Goal: Task Accomplishment & Management: Manage account settings

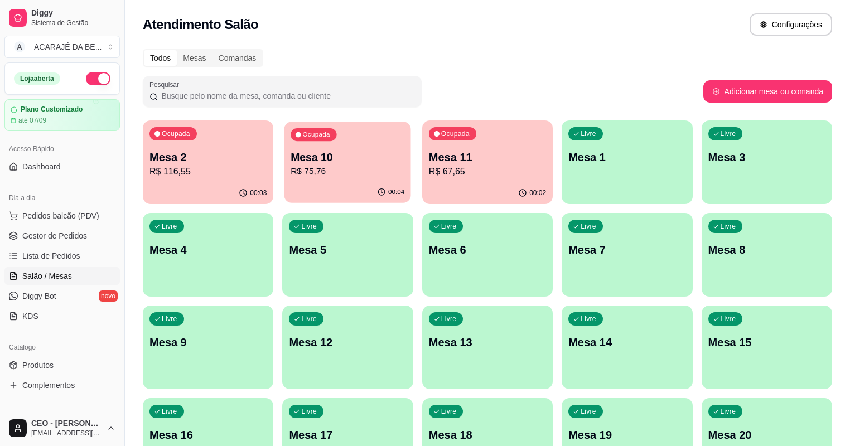
click at [330, 171] on p "R$ 75,76" at bounding box center [348, 171] width 114 height 13
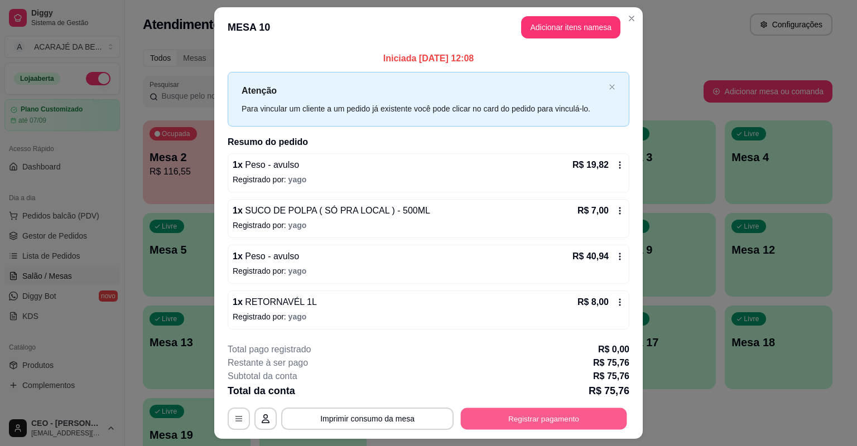
click at [513, 421] on button "Registrar pagamento" at bounding box center [544, 419] width 166 height 22
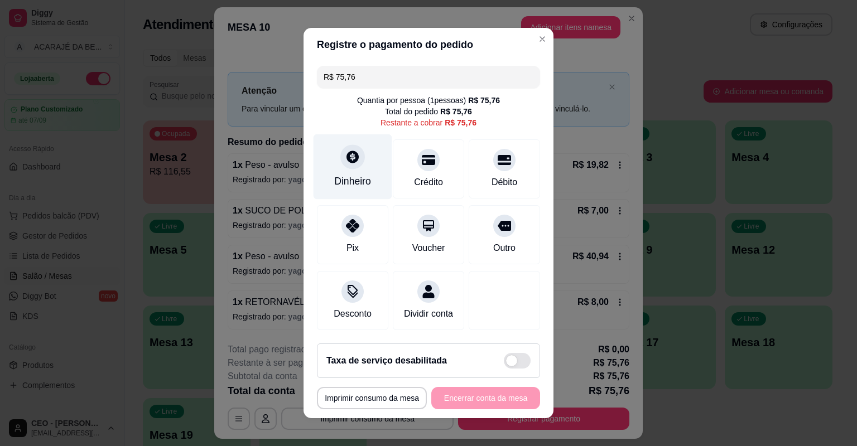
click at [340, 160] on div at bounding box center [352, 156] width 25 height 25
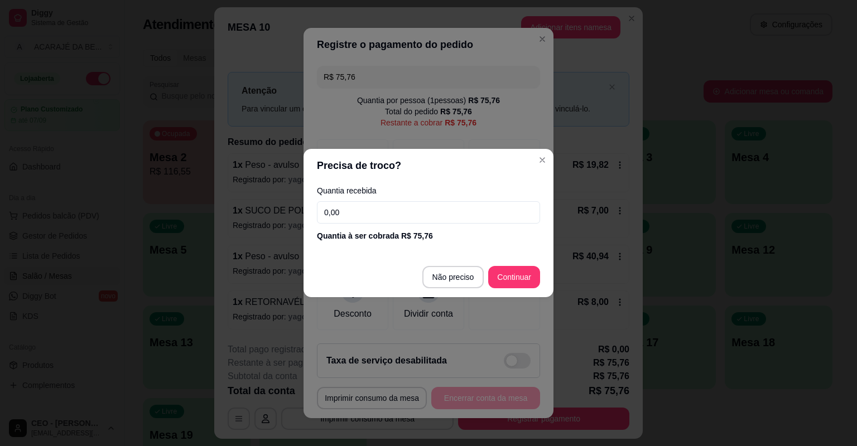
click at [437, 210] on input "0,00" at bounding box center [428, 212] width 223 height 22
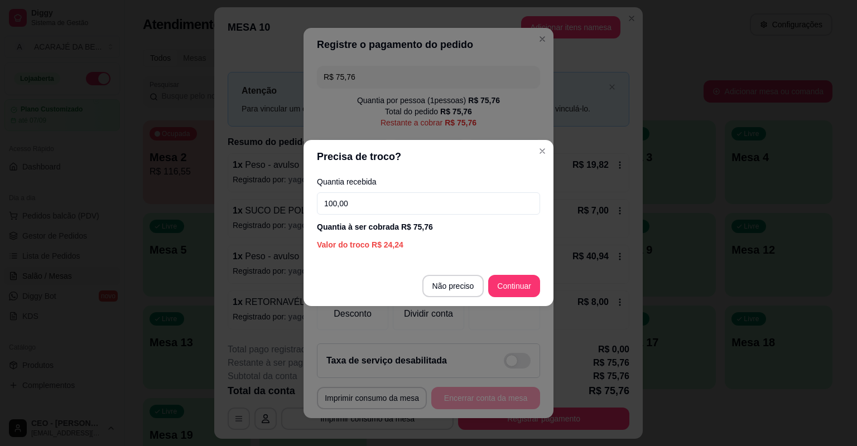
type input "100,00"
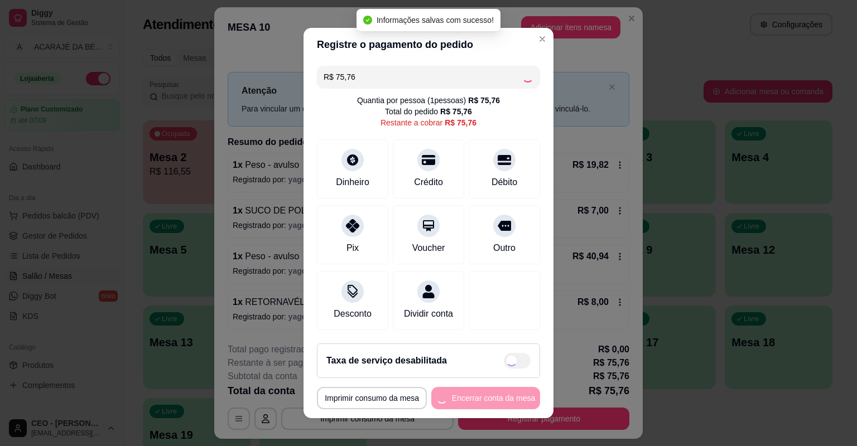
type input "R$ 0,00"
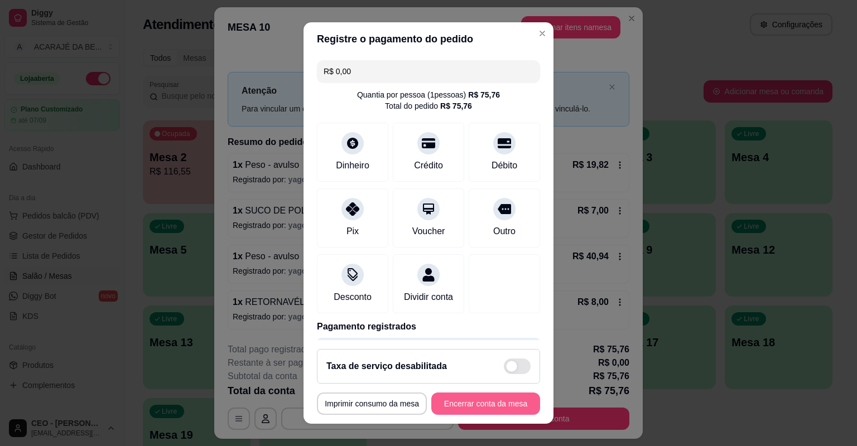
click at [486, 407] on button "Encerrar conta da mesa" at bounding box center [485, 404] width 109 height 22
click at [486, 407] on div "**********" at bounding box center [428, 404] width 223 height 22
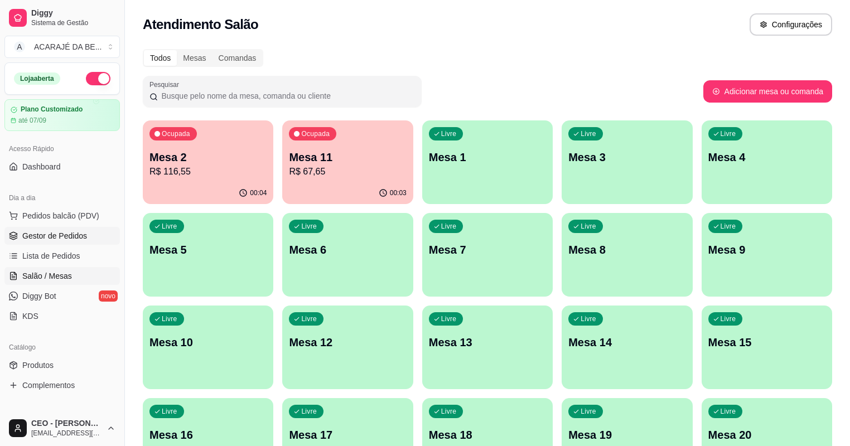
click at [68, 232] on span "Gestor de Pedidos" at bounding box center [54, 235] width 65 height 11
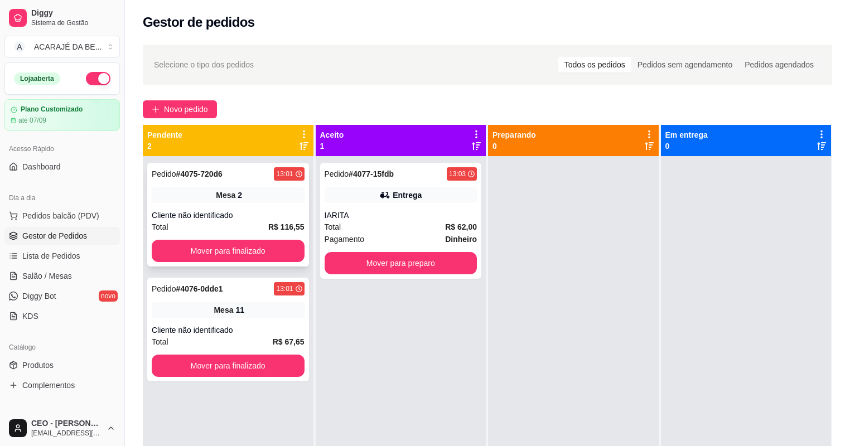
click at [253, 265] on div "Pedido # 4075-720d6 13:01 Mesa 2 Cliente não identificado Total R$ 116,55 Mover…" at bounding box center [228, 215] width 162 height 104
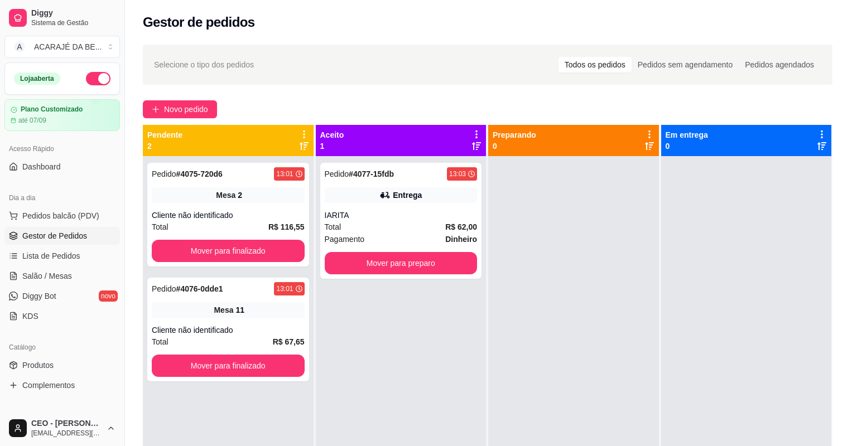
click at [268, 245] on div "feito há 3 minutos Número da Mesa 2 Tipo Mesa Horário do pedido [DATE] 13:01 St…" at bounding box center [428, 223] width 321 height 299
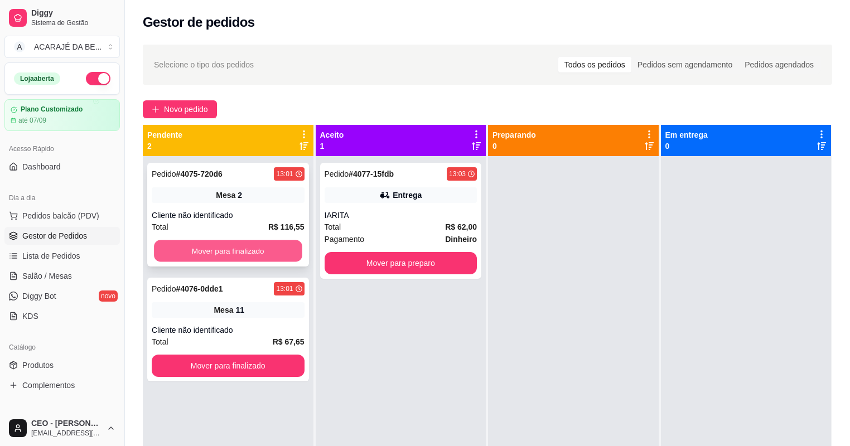
click at [243, 253] on button "Mover para finalizado" at bounding box center [228, 251] width 148 height 22
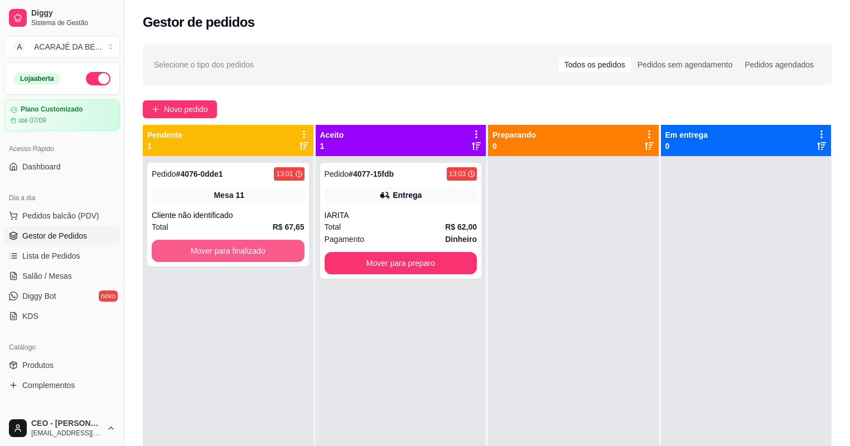
click at [250, 248] on button "Mover para finalizado" at bounding box center [228, 251] width 153 height 22
click at [250, 248] on div "Mover para finalizado" at bounding box center [228, 251] width 153 height 22
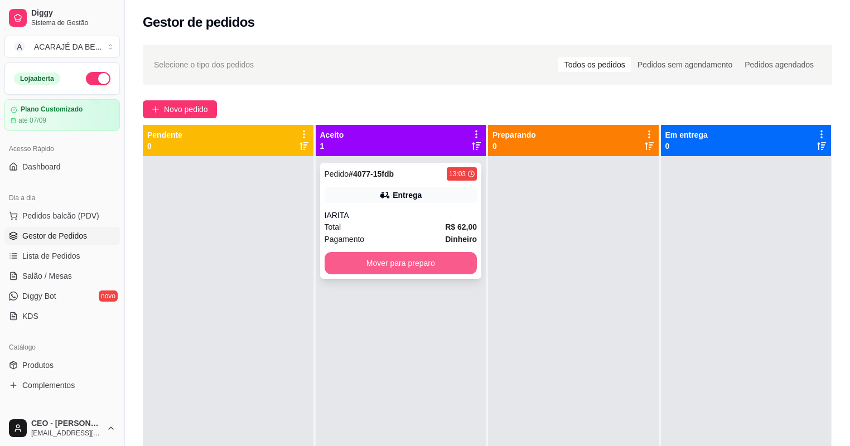
click at [362, 264] on button "Mover para preparo" at bounding box center [401, 263] width 153 height 22
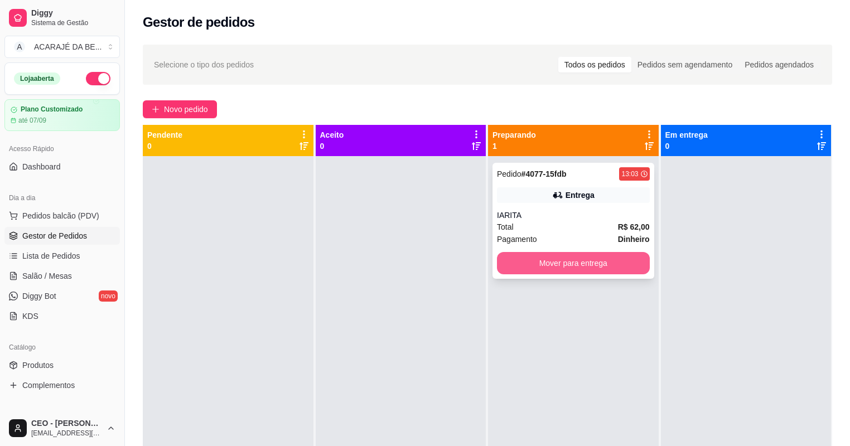
click at [557, 257] on button "Mover para entrega" at bounding box center [573, 263] width 153 height 22
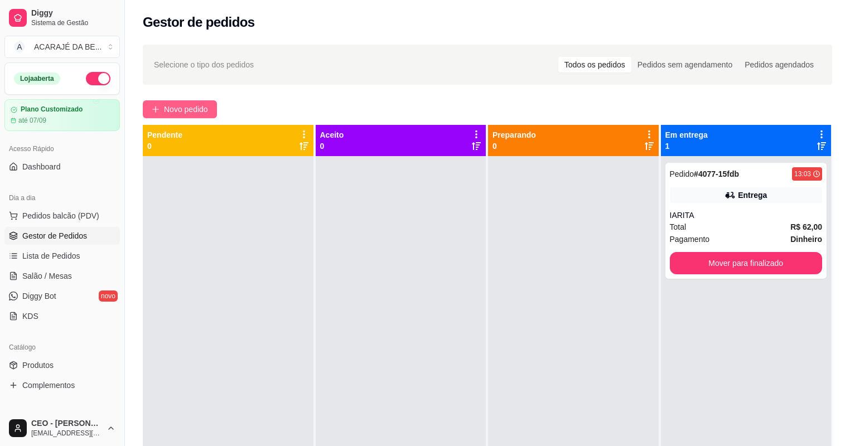
click at [194, 112] on span "Novo pedido" at bounding box center [186, 109] width 44 height 12
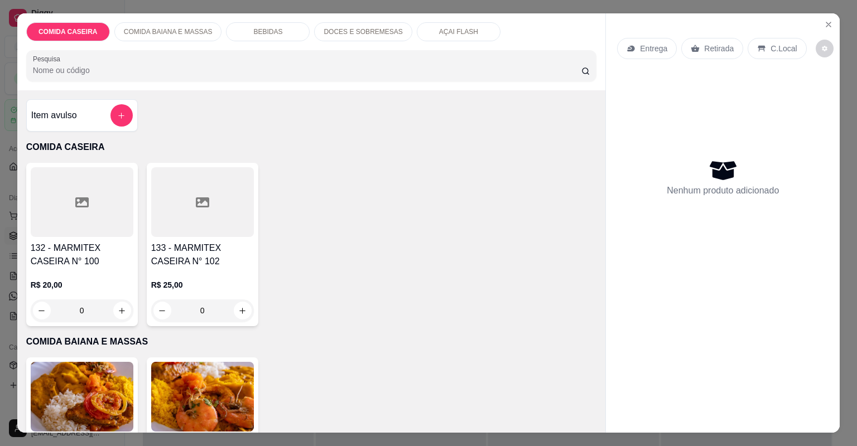
click at [180, 219] on div at bounding box center [202, 202] width 103 height 70
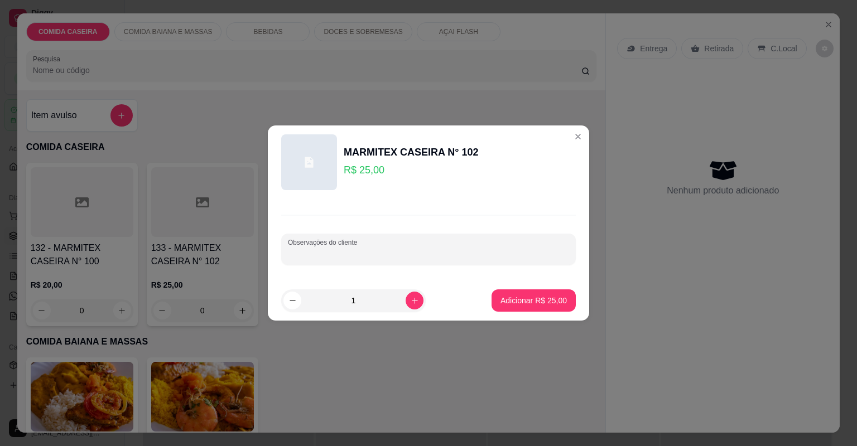
click at [338, 257] on input "Observações do cliente" at bounding box center [428, 253] width 281 height 11
paste input "Arroz branco, farofa de banana c/ jabá, feijão tropeiro, medalhão de frango e a…"
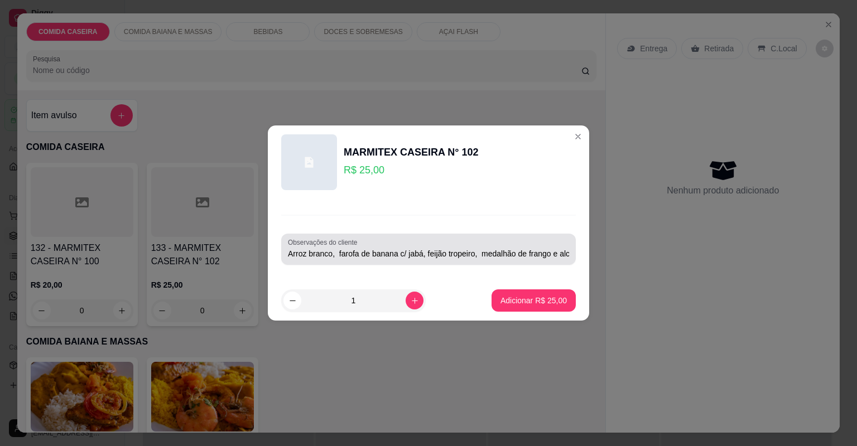
click at [562, 252] on div "Observações do cliente Arroz branco, farofa de banana c/ jabá, feijão tropeiro,…" at bounding box center [428, 249] width 295 height 31
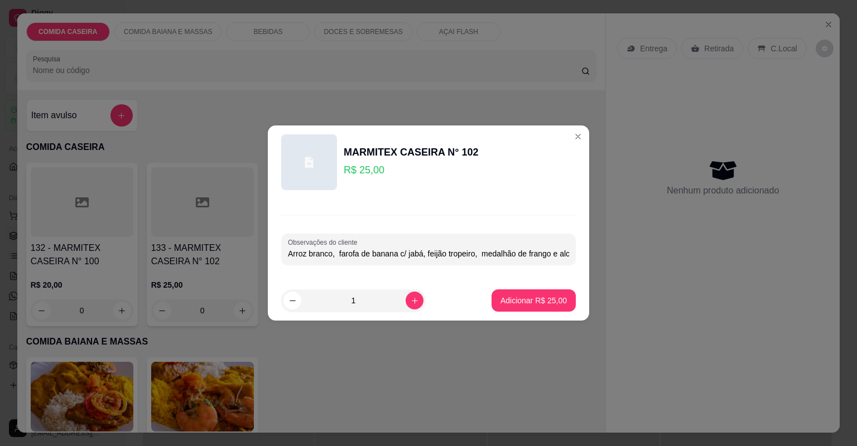
scroll to position [0, 22]
paste input "Beterraba e salada de maionese"
type input "Arroz branco, farofa de banana c/ jabá, feijão tropeiro, medalhão de frango e […"
click at [544, 298] on p "Adicionar R$ 25,00" at bounding box center [533, 300] width 66 height 11
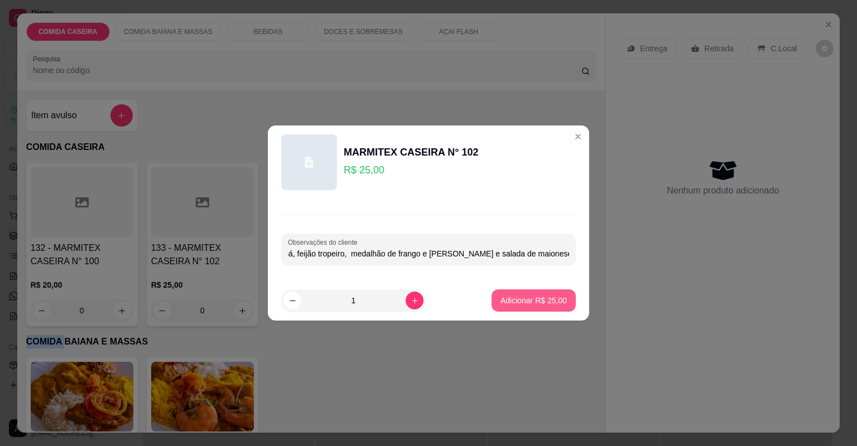
click at [544, 298] on div "132 - MARMITEX CASEIRA N° 100 R$ 20,00 0 133 - MARMITEX CASEIRA N° 102 R$ 25,00…" at bounding box center [311, 244] width 571 height 163
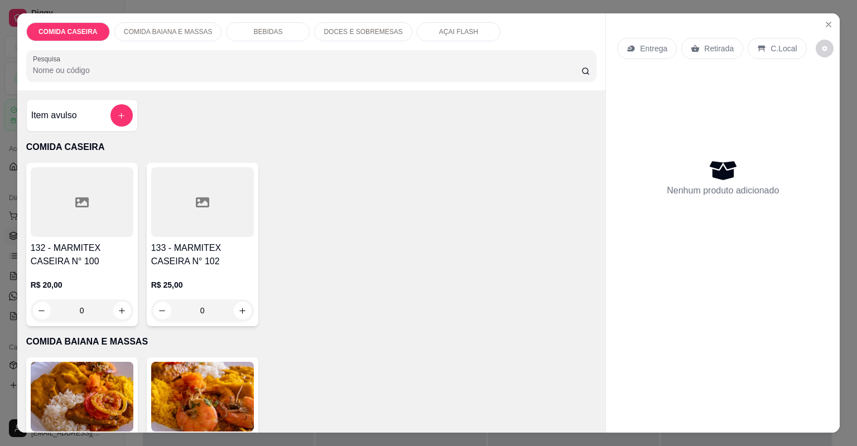
click at [207, 216] on div at bounding box center [202, 202] width 103 height 70
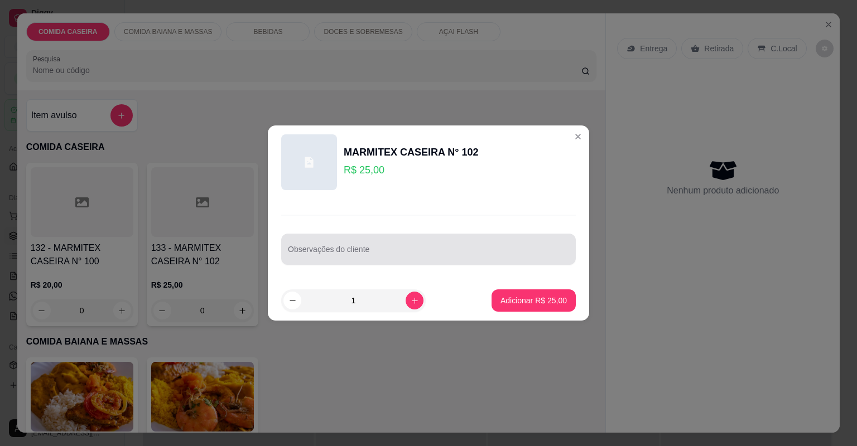
click at [460, 253] on input "Observações do cliente" at bounding box center [428, 253] width 281 height 11
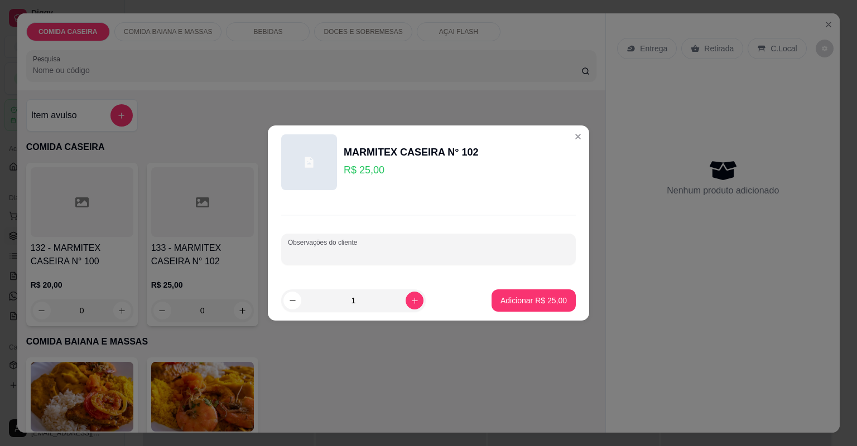
paste input "Arroz branco, farofa de banana c/ jabá, feijão tropeiro, medalhão de frango e a…"
click at [564, 250] on div "Observações do cliente Arroz branco, farofa de banana c/ jabá, feijão tropeiro,…" at bounding box center [428, 249] width 295 height 31
paste input "Beterraba e salada de maionese"
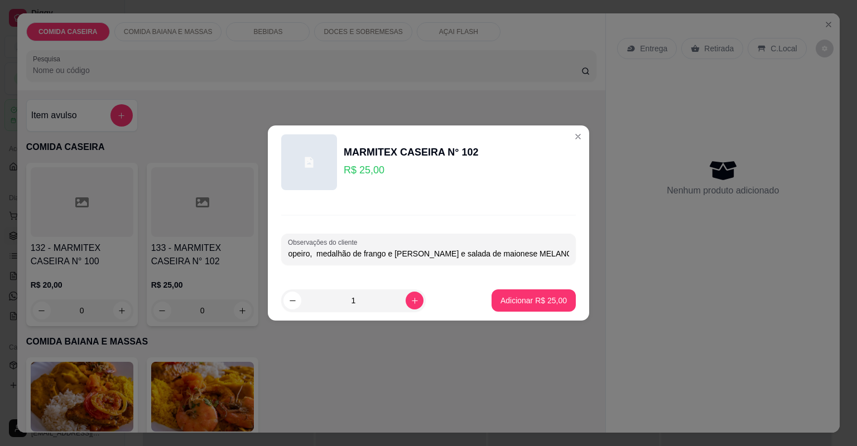
scroll to position [0, 171]
type input "Arroz branco, farofa de banana c/ jabá, feijão tropeiro, medalhão de frango e […"
click at [560, 299] on button "Adicionar R$ 25,00" at bounding box center [534, 301] width 82 height 22
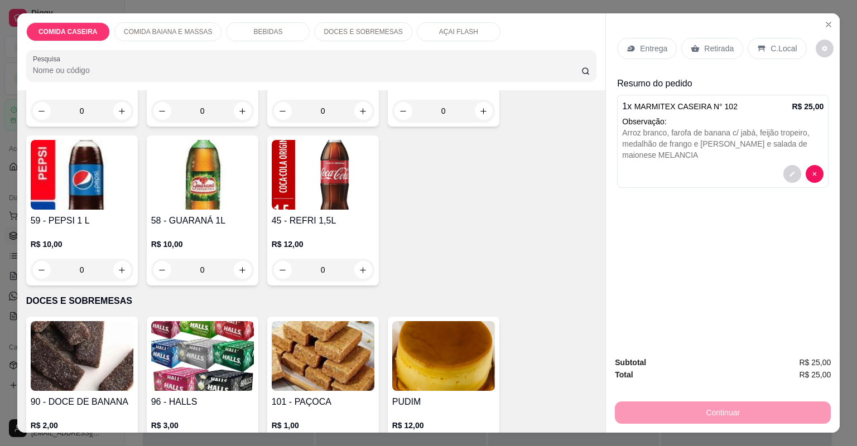
scroll to position [893, 0]
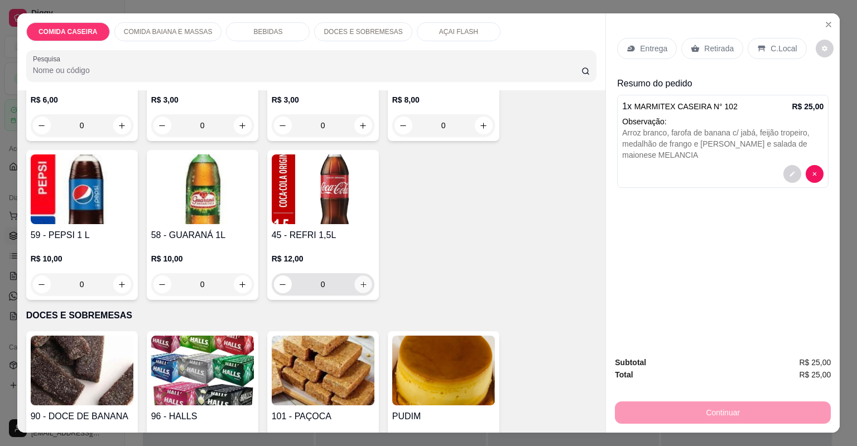
click at [360, 286] on icon "increase-product-quantity" at bounding box center [363, 285] width 6 height 6
type input "1"
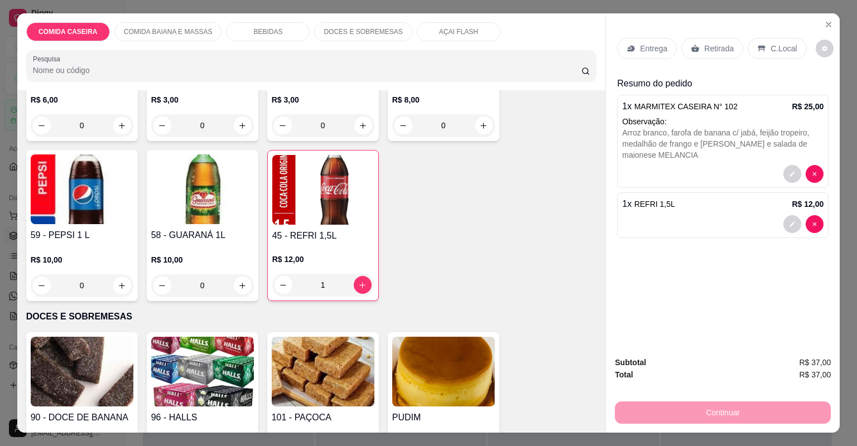
click at [646, 49] on p "Entrega" at bounding box center [653, 48] width 27 height 11
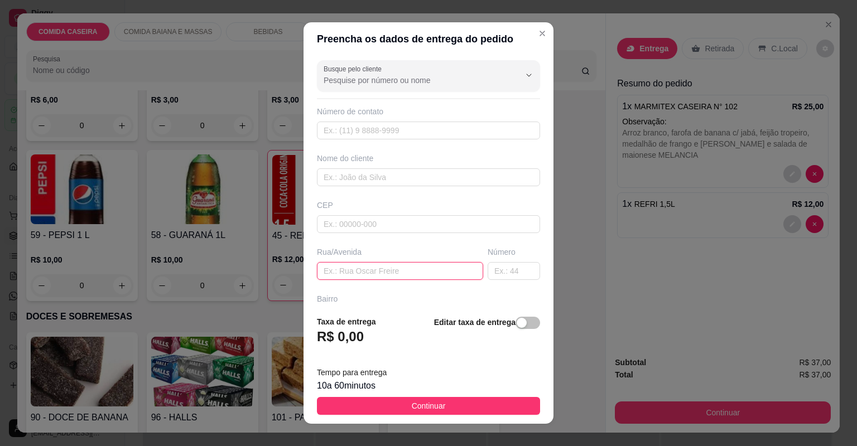
click at [440, 266] on input "text" at bounding box center [400, 271] width 166 height 18
paste input "Rua [PERSON_NAME]"
type input "Rua [PERSON_NAME]"
click at [493, 268] on input "text" at bounding box center [514, 271] width 52 height 18
type input "129"
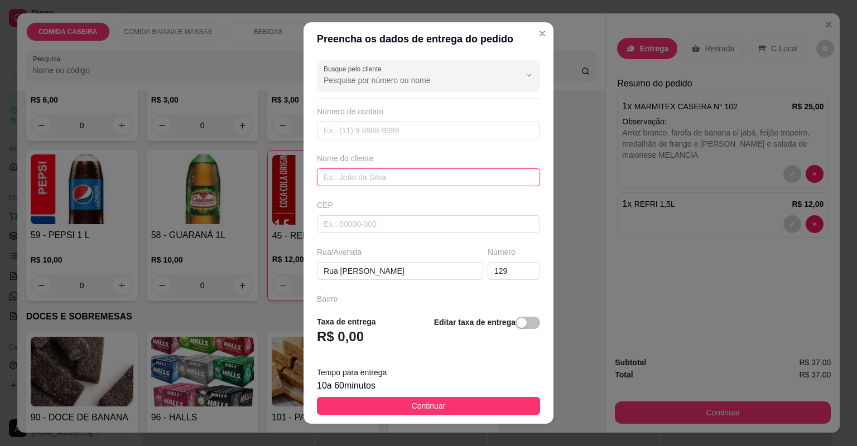
click at [451, 181] on input "text" at bounding box center [428, 177] width 223 height 18
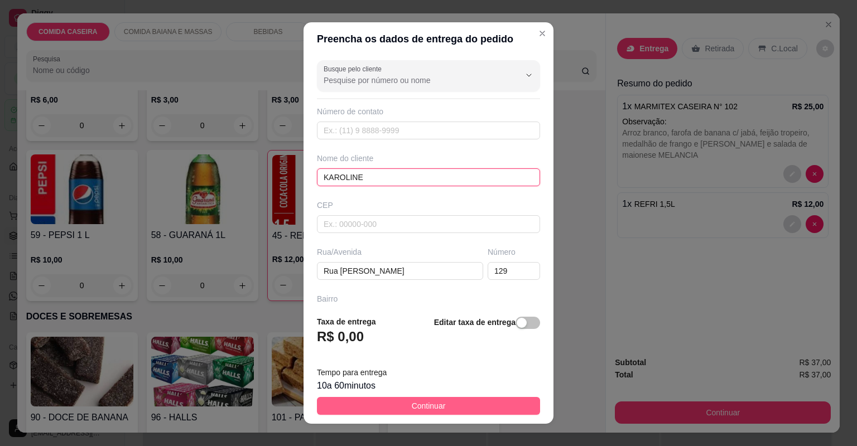
type input "KAROLINE"
click at [474, 408] on button "Continuar" at bounding box center [428, 406] width 223 height 18
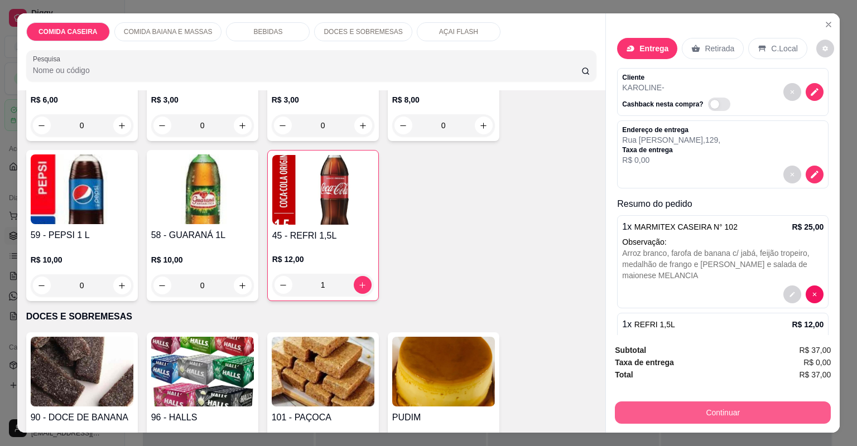
click at [653, 416] on button "Continuar" at bounding box center [723, 413] width 216 height 22
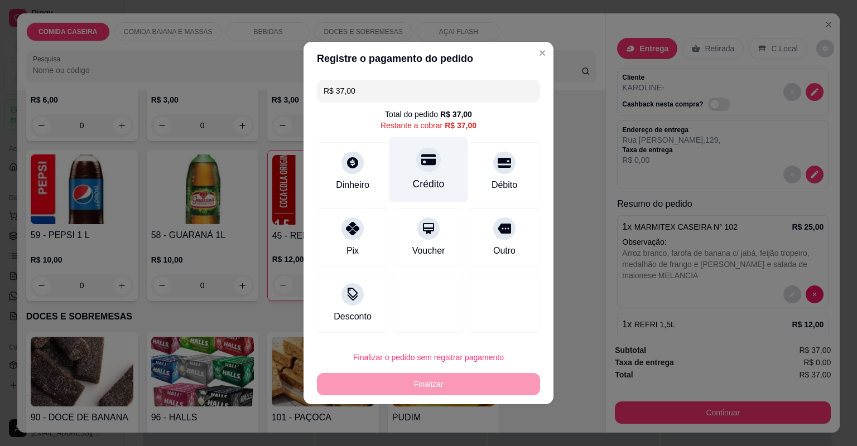
click at [442, 176] on div "Crédito" at bounding box center [428, 169] width 79 height 65
type input "R$ 0,00"
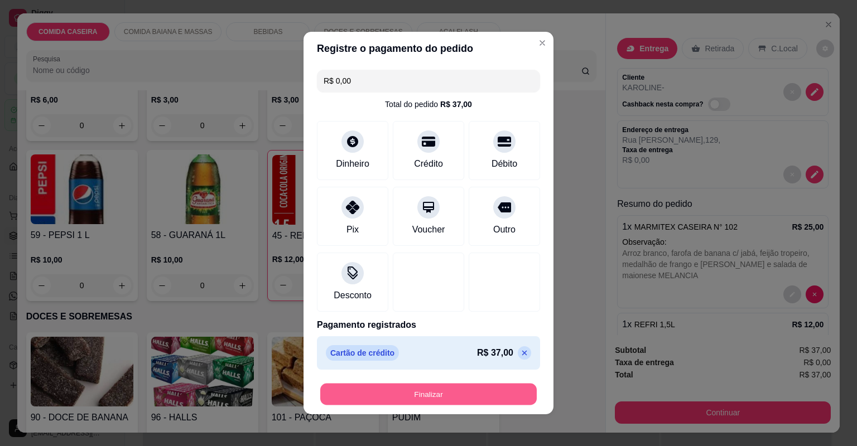
click at [493, 393] on button "Finalizar" at bounding box center [428, 395] width 216 height 22
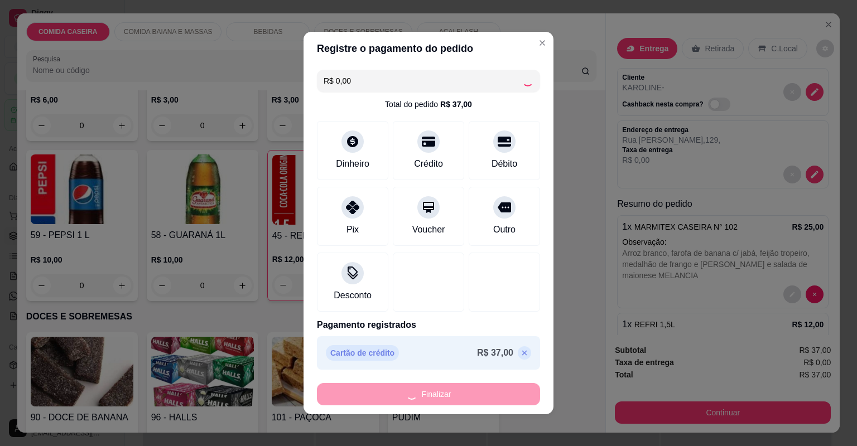
type input "0"
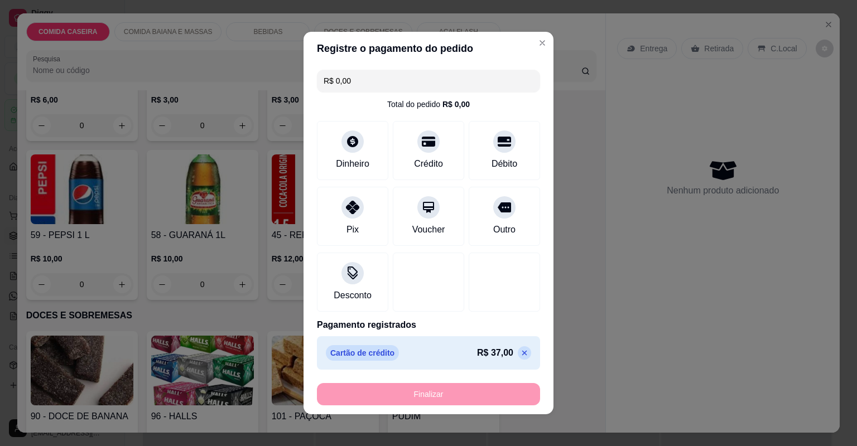
type input "-R$ 37,00"
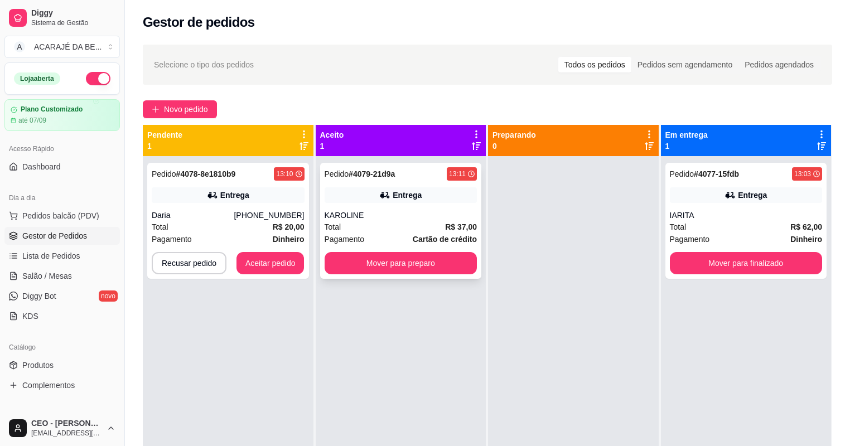
click at [406, 242] on div "Pagamento Cartão de crédito" at bounding box center [401, 239] width 153 height 12
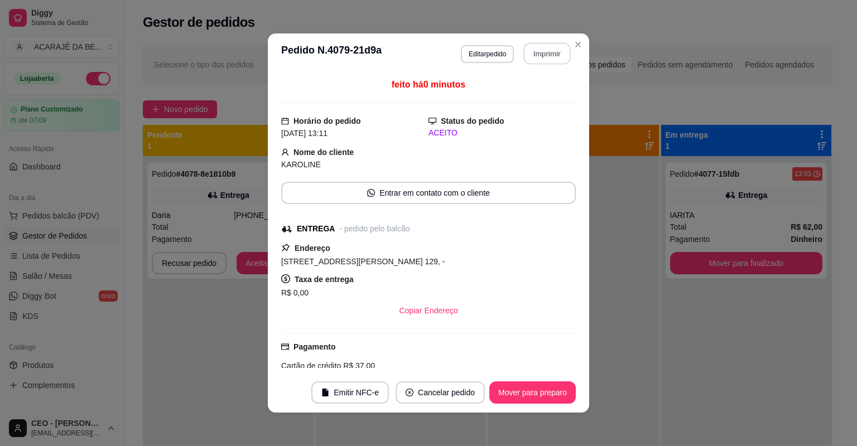
click at [544, 54] on button "Imprimir" at bounding box center [547, 54] width 47 height 22
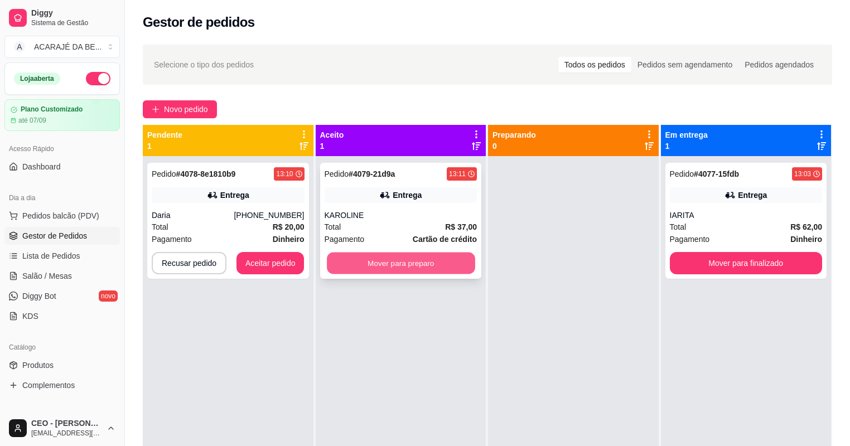
click at [380, 261] on button "Mover para preparo" at bounding box center [401, 264] width 148 height 22
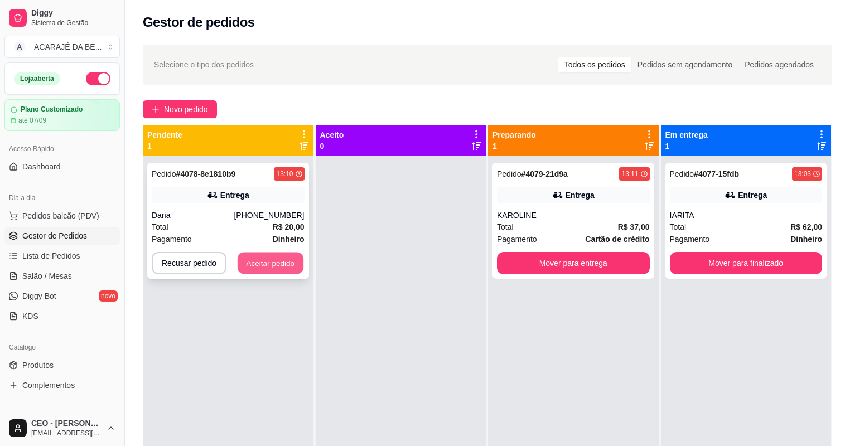
click at [272, 263] on button "Aceitar pedido" at bounding box center [271, 264] width 66 height 22
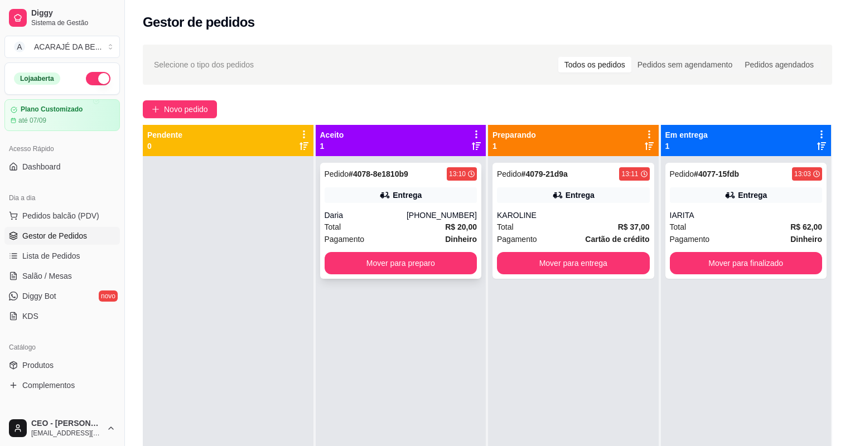
click at [368, 222] on div "Total R$ 20,00" at bounding box center [401, 227] width 153 height 12
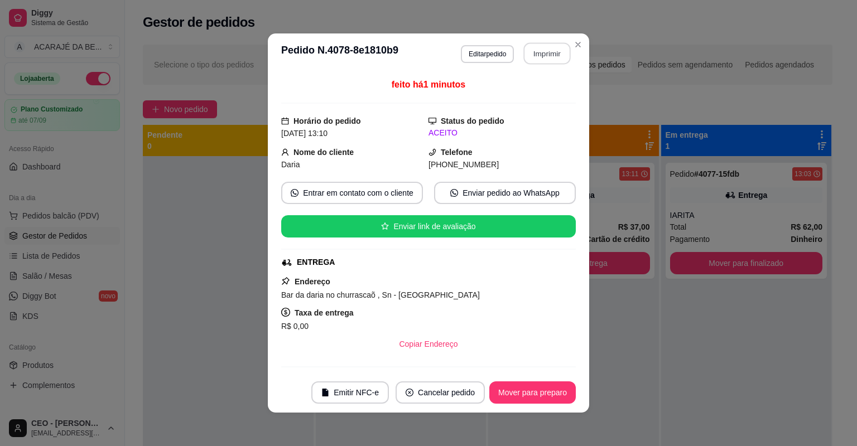
click at [541, 54] on button "Imprimir" at bounding box center [547, 54] width 47 height 22
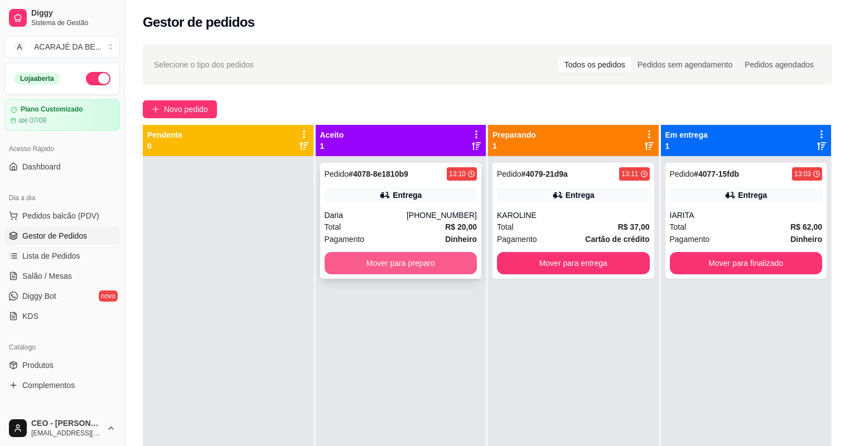
click at [428, 255] on button "Mover para preparo" at bounding box center [401, 263] width 153 height 22
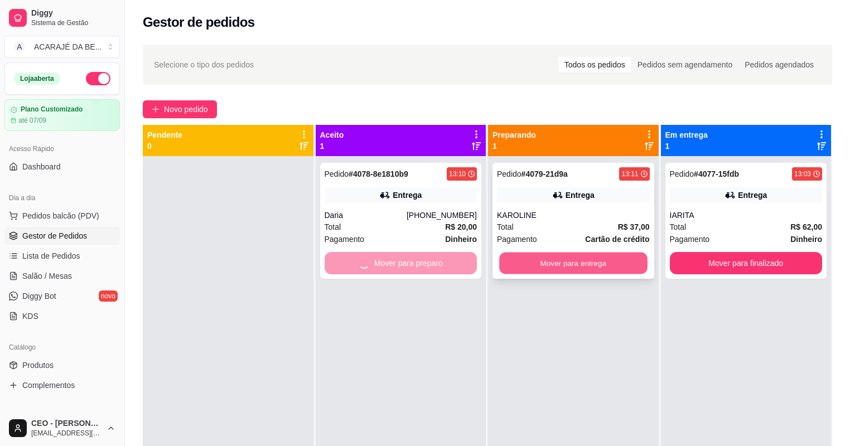
click at [544, 260] on button "Mover para entrega" at bounding box center [573, 264] width 148 height 22
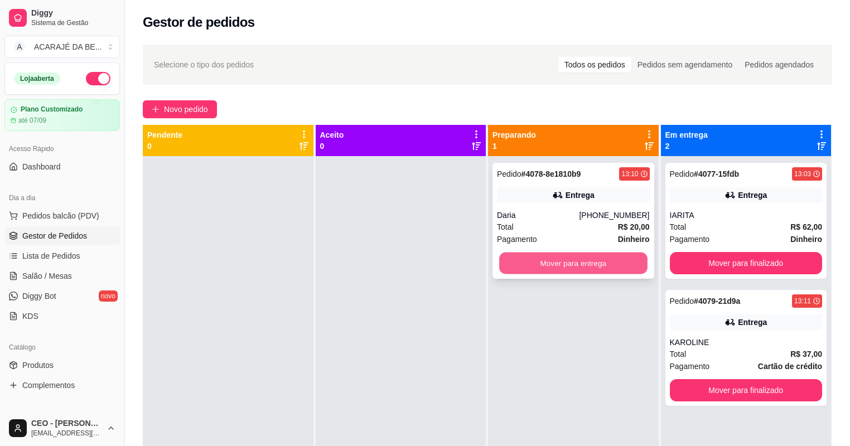
click at [553, 260] on button "Mover para entrega" at bounding box center [573, 264] width 148 height 22
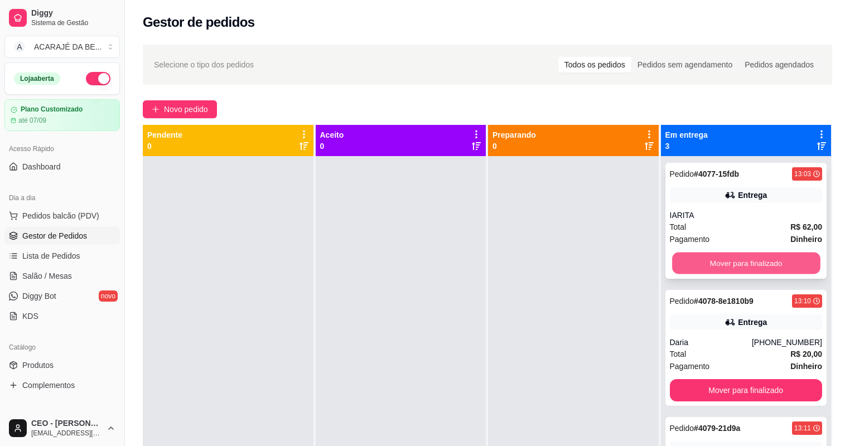
click at [744, 263] on button "Mover para finalizado" at bounding box center [746, 264] width 148 height 22
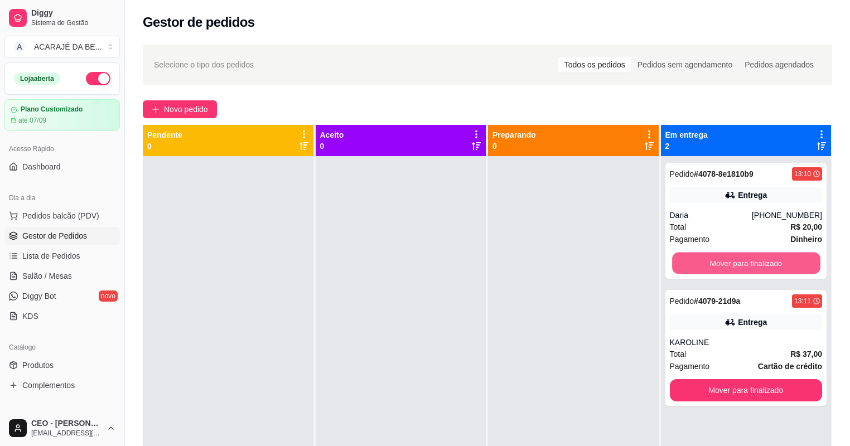
click at [744, 264] on button "Mover para finalizado" at bounding box center [746, 264] width 148 height 22
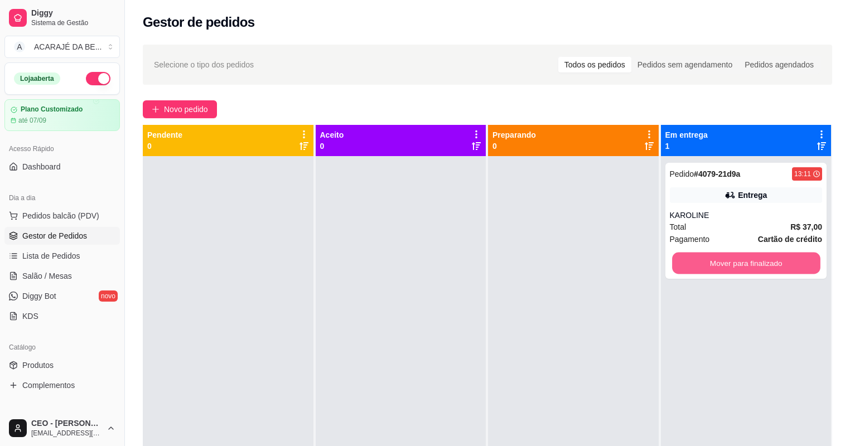
click at [744, 264] on button "Mover para finalizado" at bounding box center [746, 264] width 148 height 22
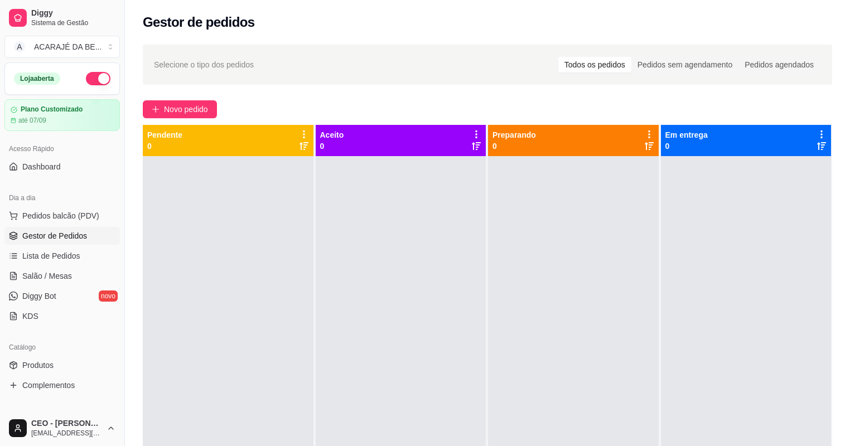
click at [181, 100] on div "Selecione o tipo dos pedidos Todos os pedidos Pedidos sem agendamento Pedidos a…" at bounding box center [487, 311] width 725 height 547
click at [183, 105] on span "Novo pedido" at bounding box center [186, 109] width 44 height 12
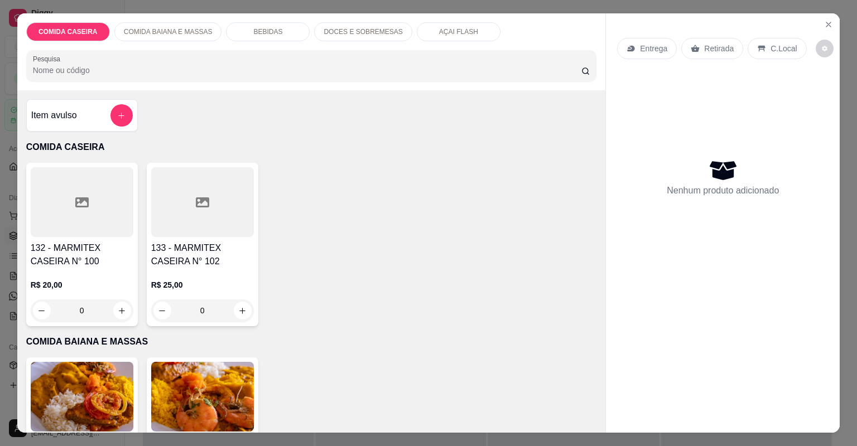
click at [230, 196] on div at bounding box center [202, 202] width 103 height 70
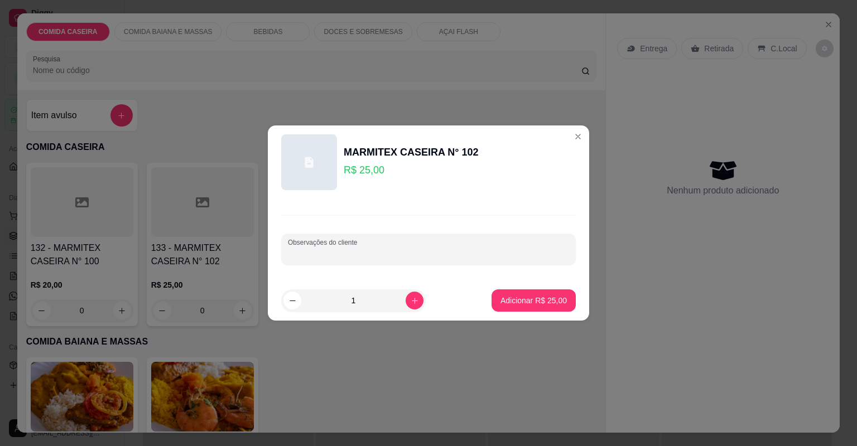
click at [443, 256] on input "Observações do cliente" at bounding box center [428, 253] width 281 height 11
paste input "Bata frita Arroz Lasanha de bacalhau"
type input "Bata frita Arroz Lasanha de bacalhau"
click at [534, 294] on button "Adicionar R$ 25,00" at bounding box center [534, 301] width 82 height 22
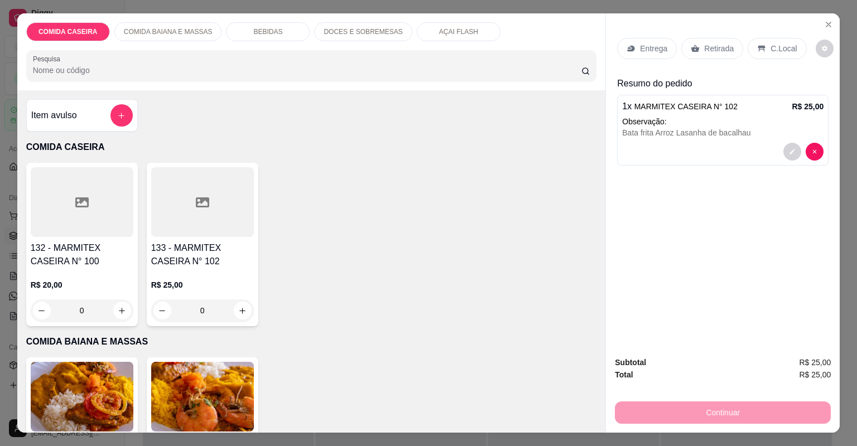
click at [650, 47] on p "Entrega" at bounding box center [653, 48] width 27 height 11
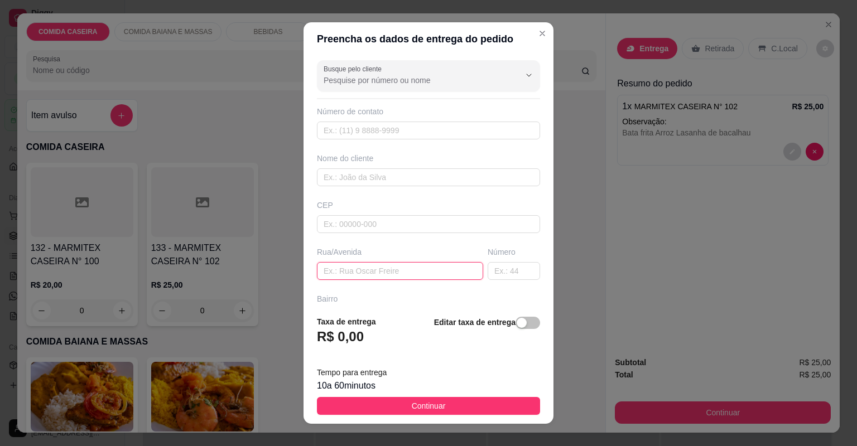
click at [409, 274] on input "text" at bounding box center [400, 271] width 166 height 18
paste input "Entrega aqui no escritório"
type input "Entrega aqui no escritório"
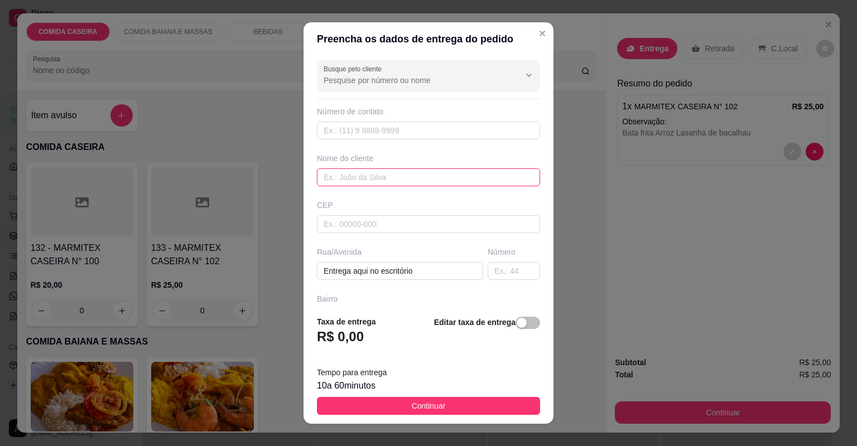
click at [426, 174] on input "text" at bounding box center [428, 177] width 223 height 18
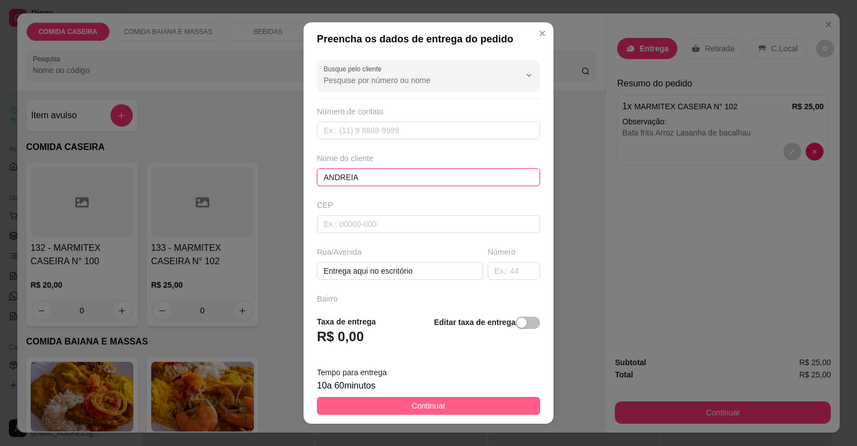
type input "ANDREIA"
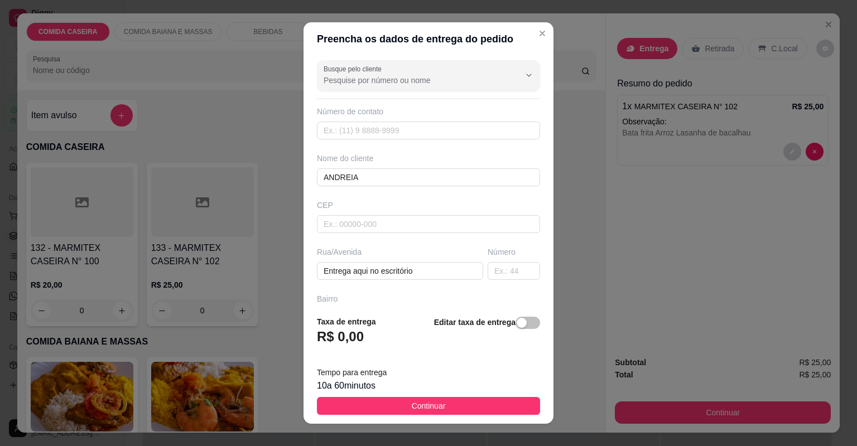
drag, startPoint x: 465, startPoint y: 411, endPoint x: 542, endPoint y: 406, distance: 76.6
click at [466, 411] on button "Continuar" at bounding box center [428, 406] width 223 height 18
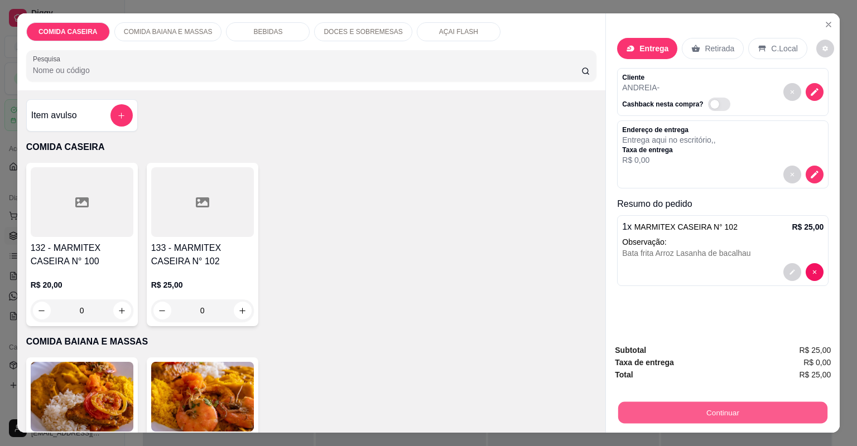
click at [624, 409] on button "Continuar" at bounding box center [722, 413] width 209 height 22
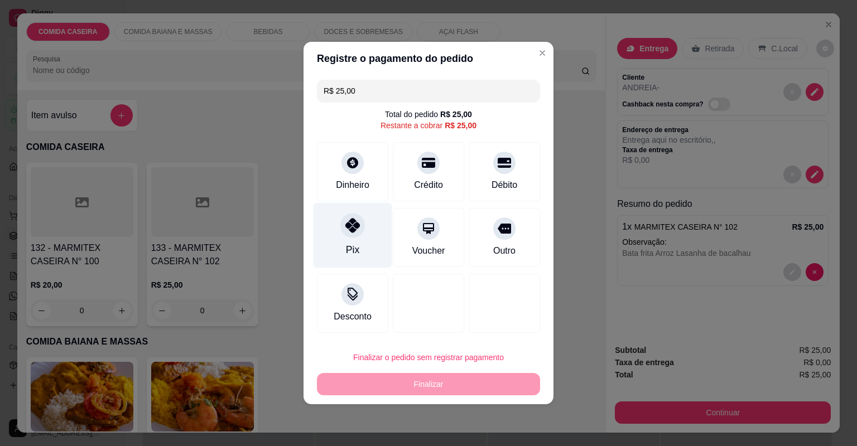
click at [342, 242] on div "Pix" at bounding box center [353, 235] width 79 height 65
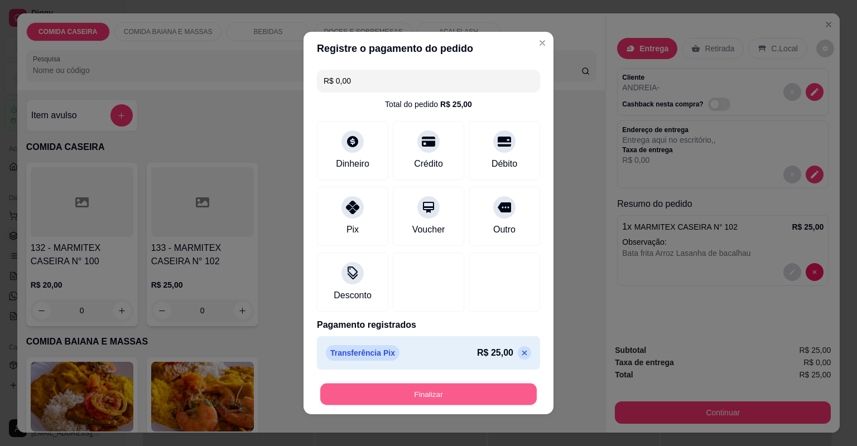
click at [430, 391] on button "Finalizar" at bounding box center [428, 395] width 216 height 22
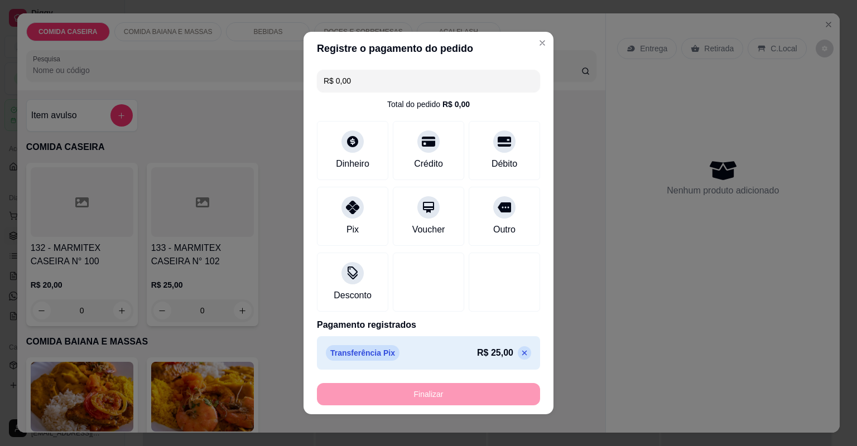
type input "-R$ 25,00"
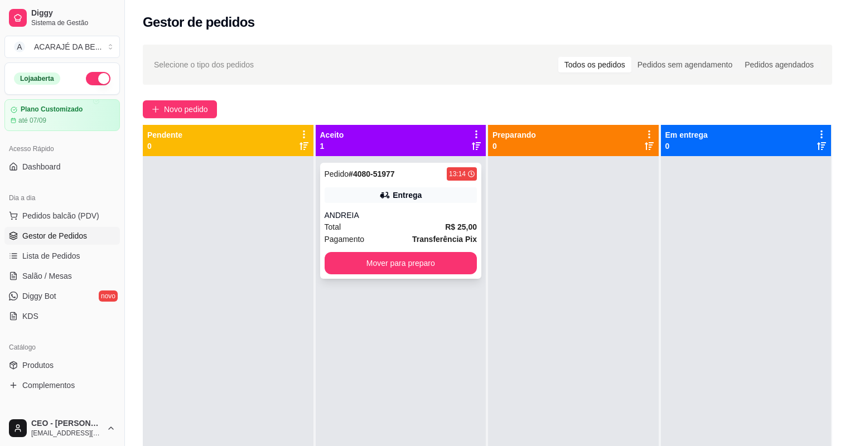
click at [336, 214] on div "ANDREIA" at bounding box center [401, 215] width 153 height 11
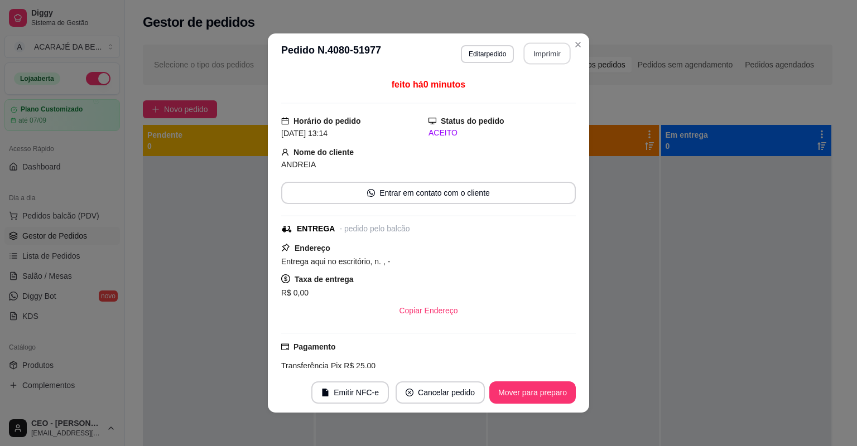
click at [546, 54] on button "Imprimir" at bounding box center [547, 54] width 47 height 22
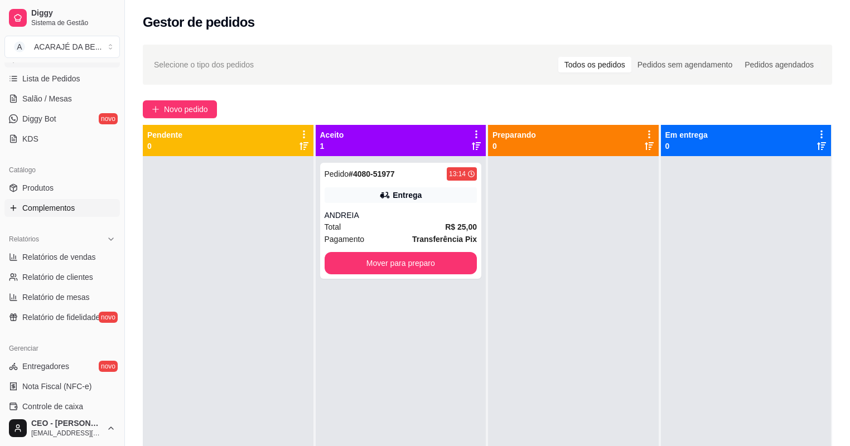
scroll to position [179, 0]
click at [59, 98] on span "Salão / Mesas" at bounding box center [47, 97] width 50 height 11
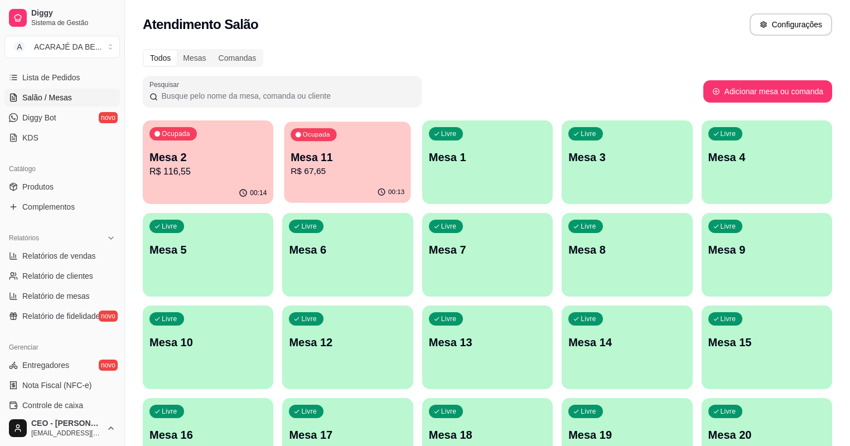
click at [332, 183] on div "00:13" at bounding box center [348, 192] width 127 height 21
click at [299, 185] on div "00:13" at bounding box center [348, 192] width 127 height 21
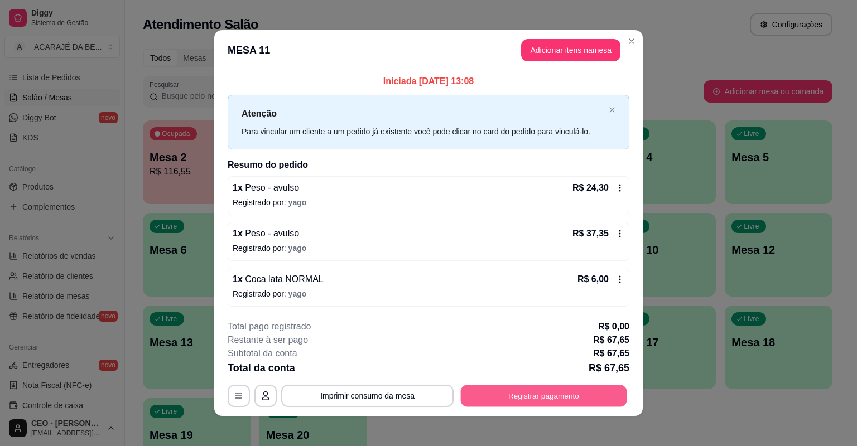
click at [515, 391] on button "Registrar pagamento" at bounding box center [544, 396] width 166 height 22
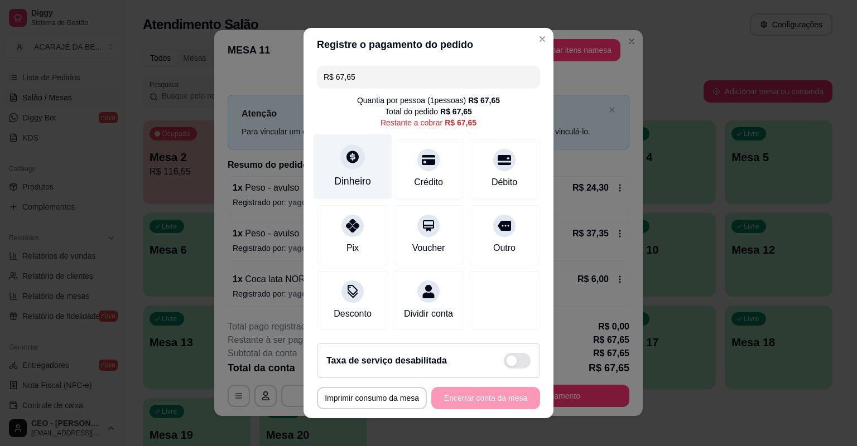
click at [351, 176] on div "Dinheiro" at bounding box center [352, 181] width 37 height 15
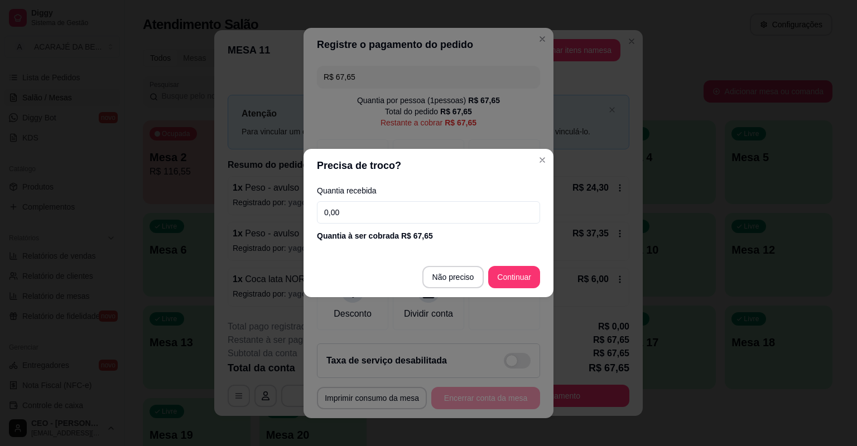
click at [394, 210] on input "0,00" at bounding box center [428, 212] width 223 height 22
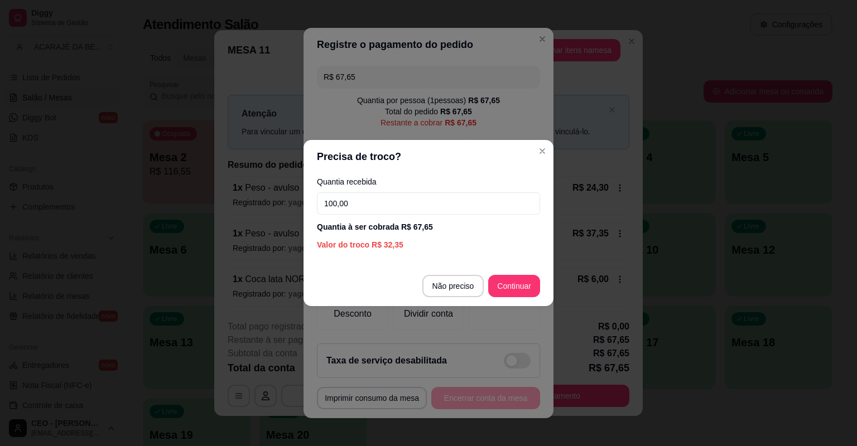
type input "100,00"
click at [468, 257] on section "Precisa de troco? Quantia recebida 100,00 Quantia à ser cobrada R$ 67,65 Valor …" at bounding box center [428, 223] width 250 height 166
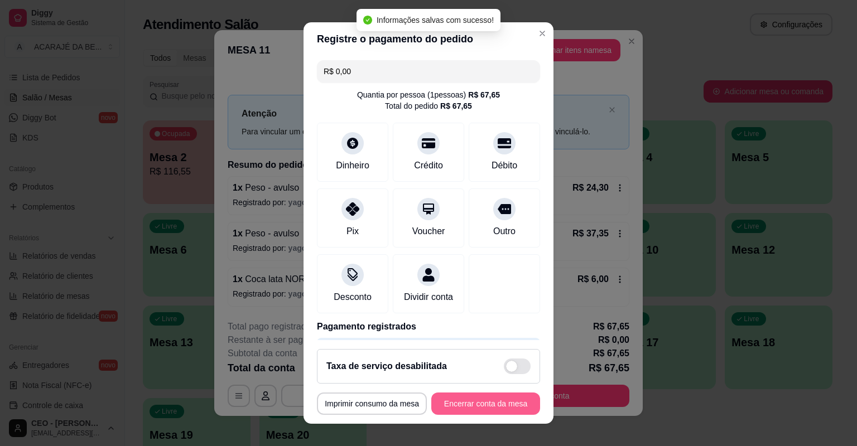
type input "R$ 0,00"
click at [484, 404] on button "Encerrar conta da mesa" at bounding box center [485, 404] width 109 height 22
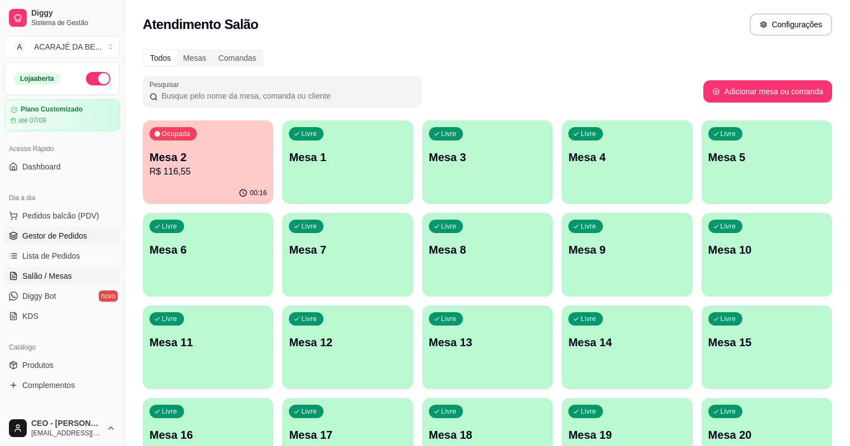
click at [62, 238] on span "Gestor de Pedidos" at bounding box center [54, 235] width 65 height 11
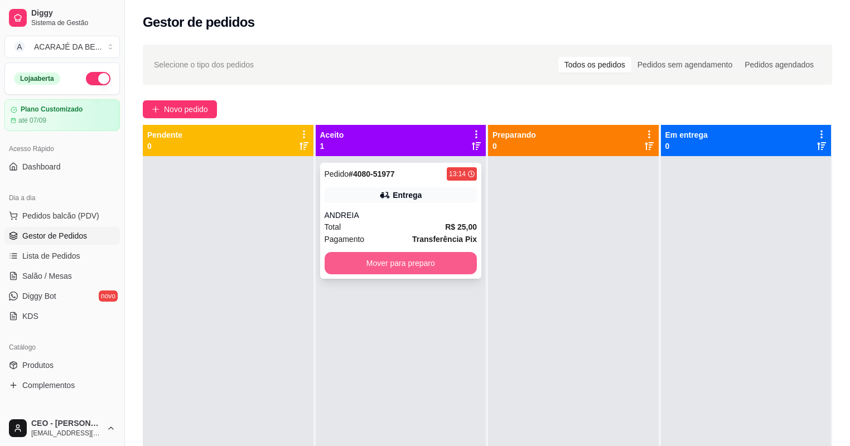
click at [390, 270] on button "Mover para preparo" at bounding box center [401, 263] width 153 height 22
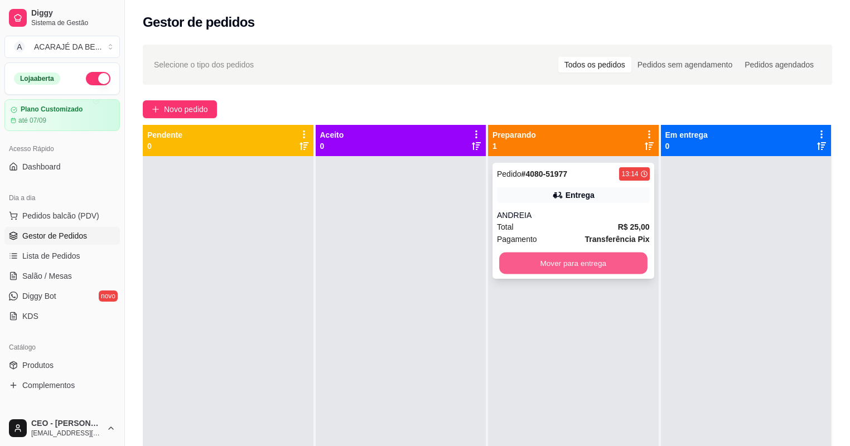
click at [557, 271] on button "Mover para entrega" at bounding box center [573, 264] width 148 height 22
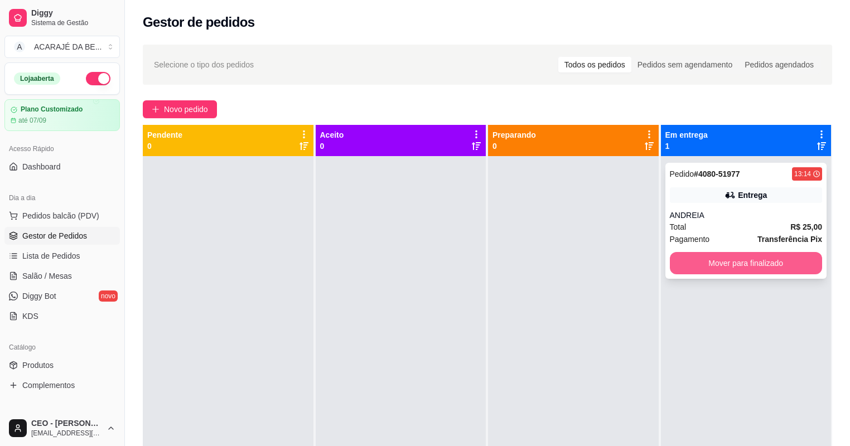
click at [777, 259] on button "Mover para finalizado" at bounding box center [746, 263] width 153 height 22
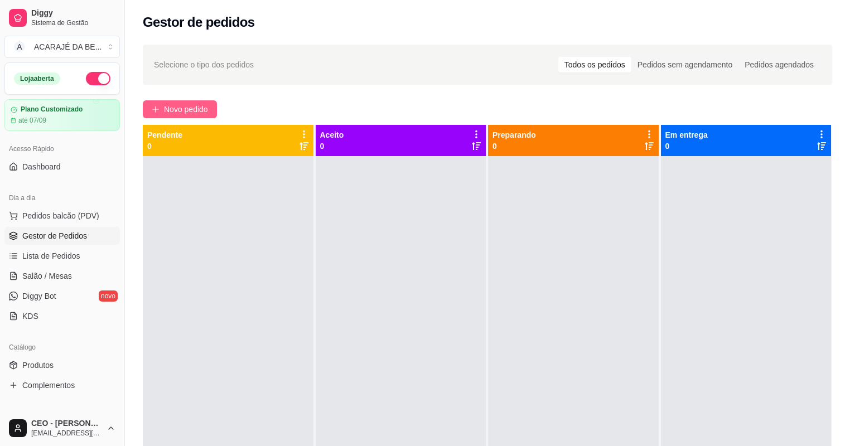
click at [201, 109] on span "Novo pedido" at bounding box center [186, 109] width 44 height 12
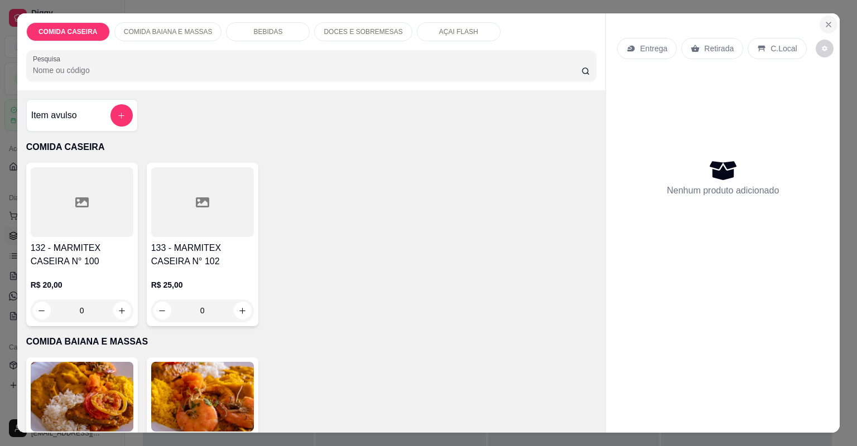
click at [826, 25] on icon "Close" at bounding box center [828, 24] width 4 height 4
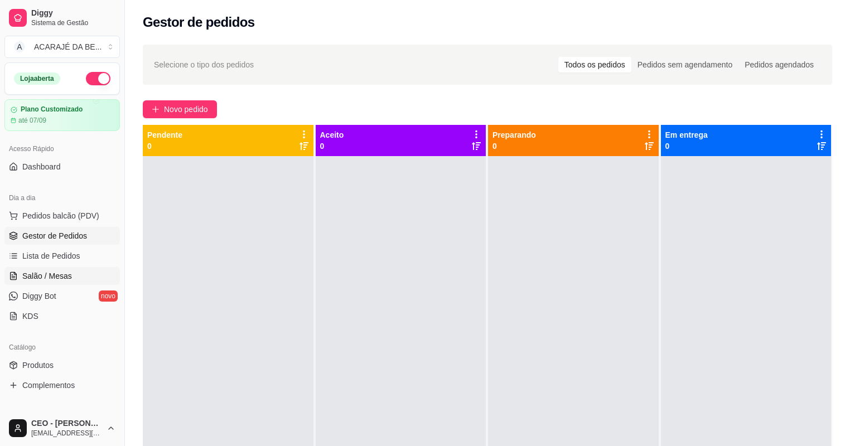
click at [70, 270] on link "Salão / Mesas" at bounding box center [61, 276] width 115 height 18
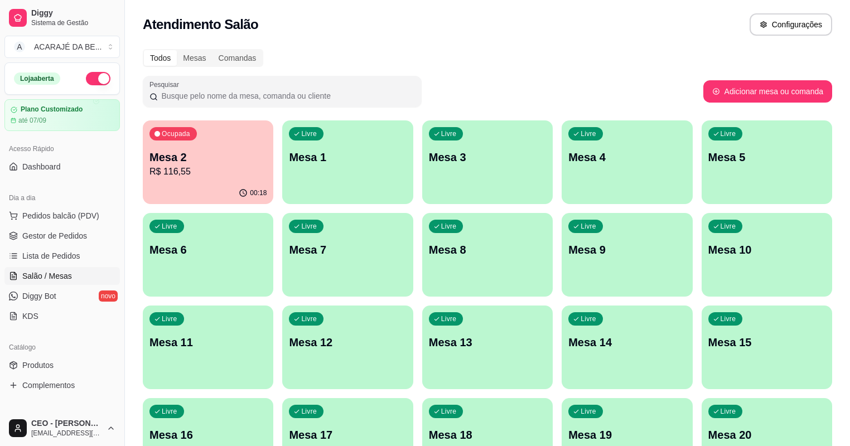
click at [180, 186] on div "00:18" at bounding box center [208, 193] width 131 height 22
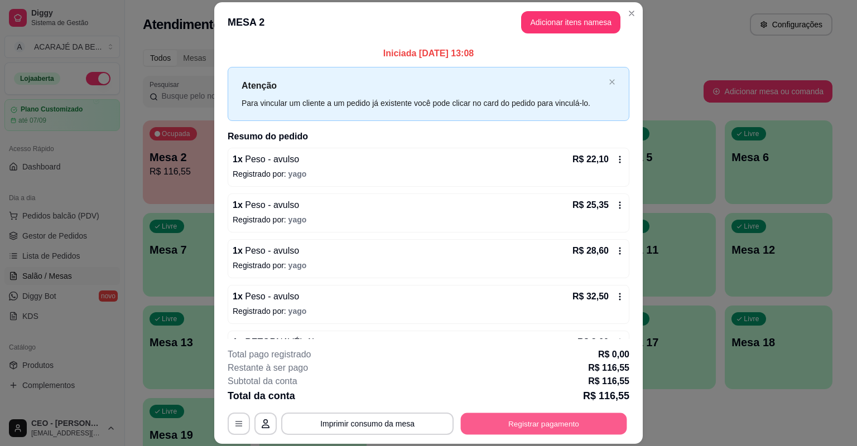
click at [552, 427] on button "Registrar pagamento" at bounding box center [544, 424] width 166 height 22
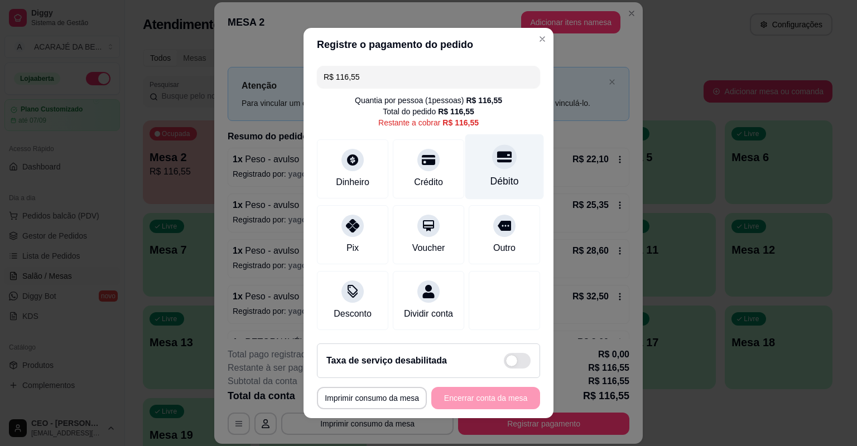
click at [504, 182] on div "Débito" at bounding box center [504, 181] width 28 height 15
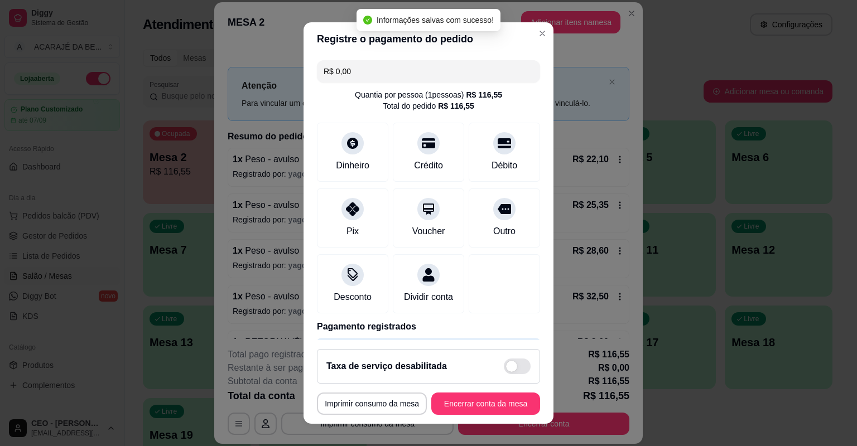
type input "R$ 0,00"
click at [473, 404] on button "Encerrar conta da mesa" at bounding box center [485, 404] width 105 height 22
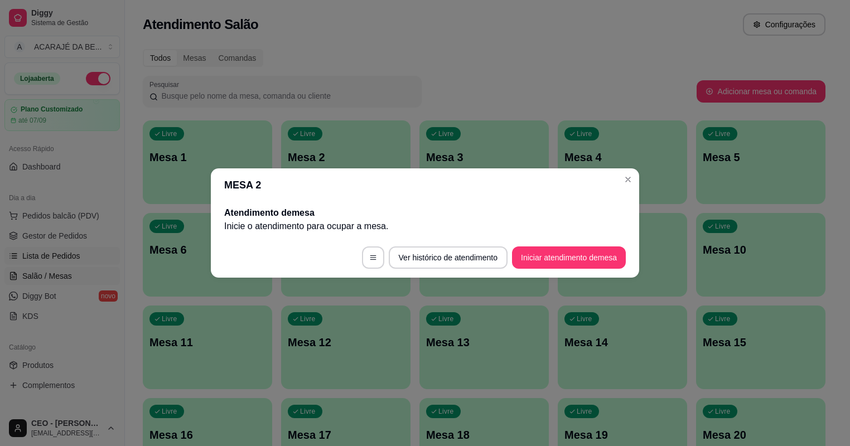
click at [40, 261] on link "Lista de Pedidos" at bounding box center [61, 256] width 115 height 18
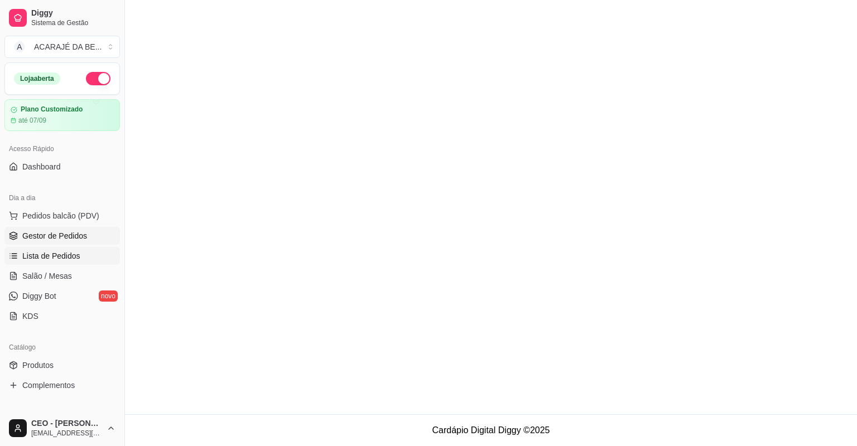
click at [56, 234] on span "Gestor de Pedidos" at bounding box center [54, 235] width 65 height 11
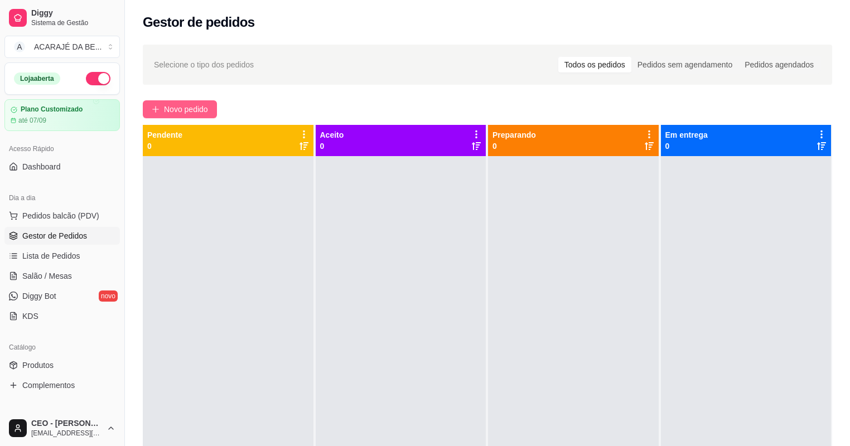
click at [203, 110] on span "Novo pedido" at bounding box center [186, 109] width 44 height 12
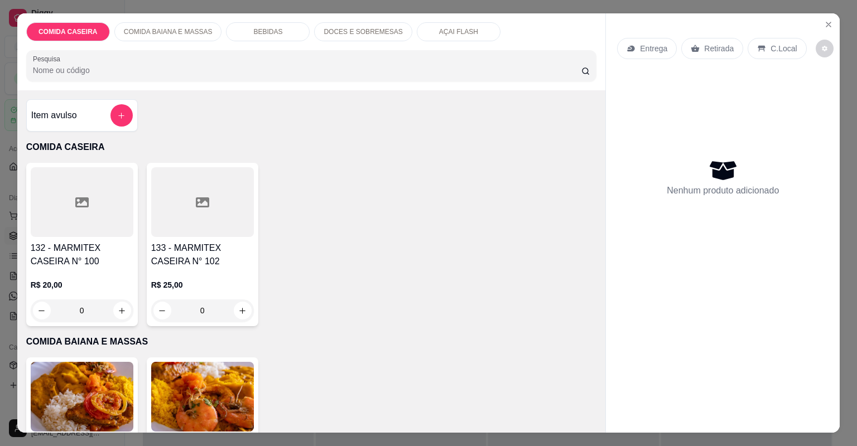
click at [227, 191] on div at bounding box center [202, 202] width 103 height 70
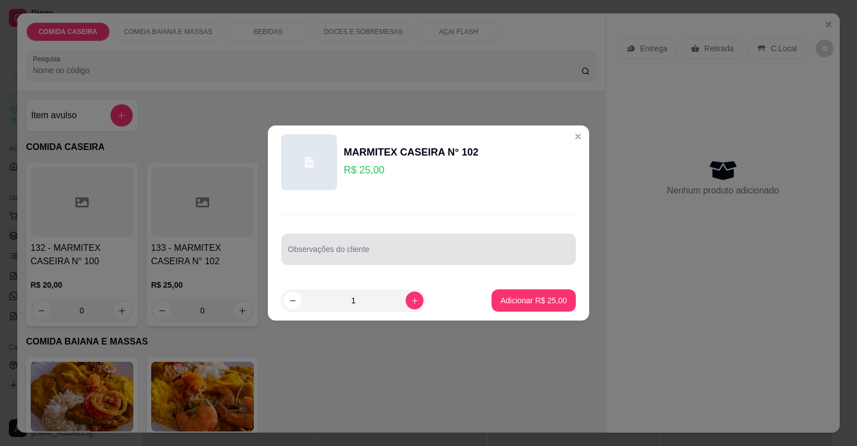
click at [365, 245] on div at bounding box center [428, 249] width 281 height 22
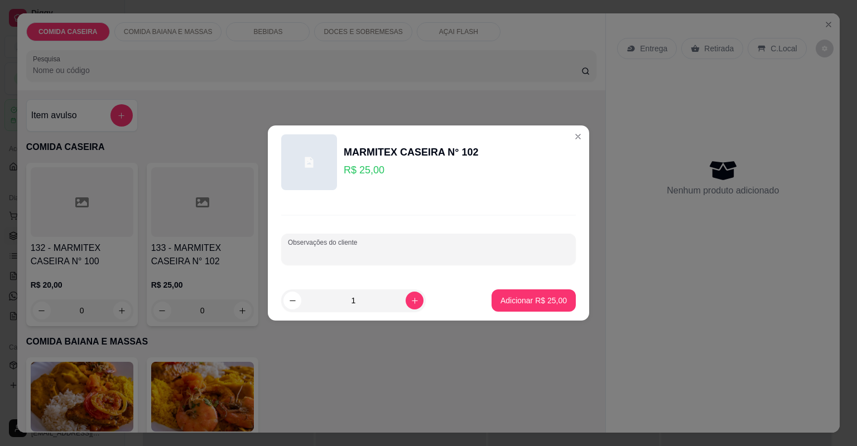
paste input "Feijão, vinagrete salada"
paste input "Carne, calabresa, medalhão"
type input "Feijão, vinagrete salada Carne, calabresa, medalhão"
click at [520, 301] on p "Adicionar R$ 25,00" at bounding box center [533, 300] width 66 height 11
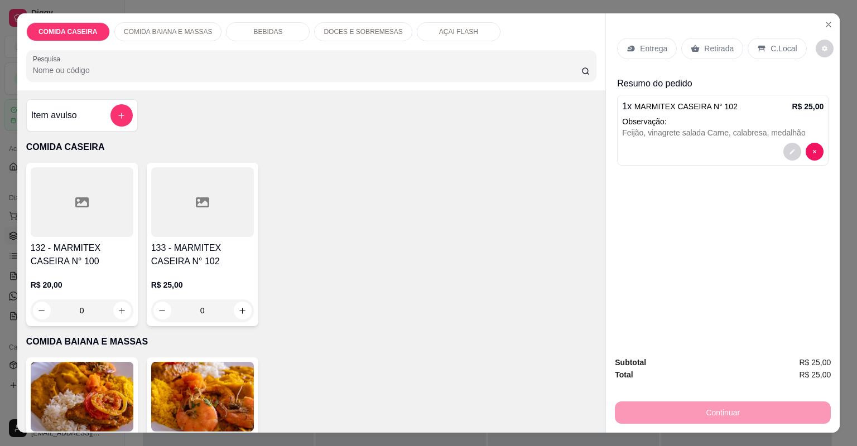
click at [647, 51] on p "Entrega" at bounding box center [653, 48] width 27 height 11
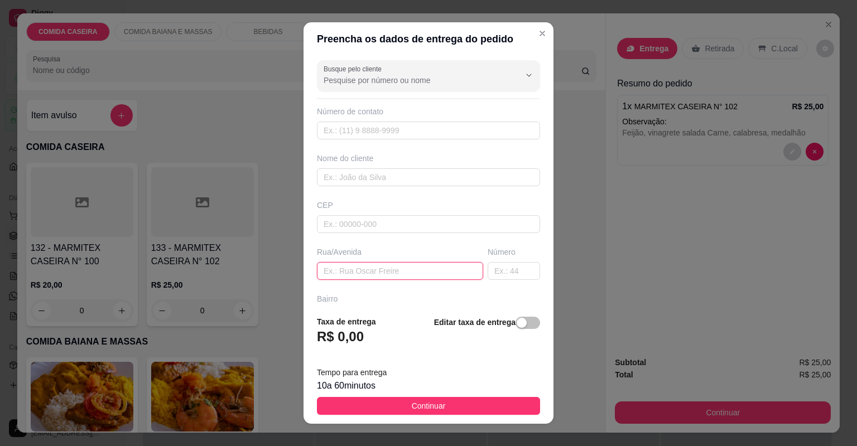
click at [400, 274] on input "text" at bounding box center [400, 271] width 166 height 18
paste input "Bar de [PERSON_NAME], [GEOGRAPHIC_DATA], em frente a casa do prefeito"
type input "Bar de [PERSON_NAME], [GEOGRAPHIC_DATA], em frente a casa do prefeito"
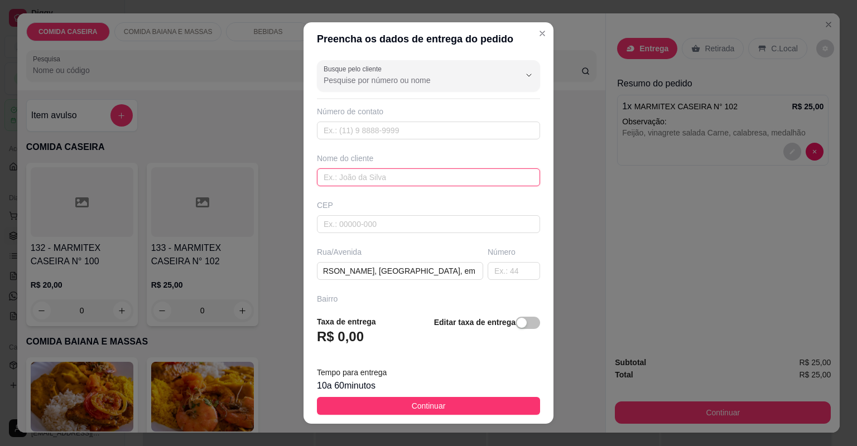
scroll to position [0, 0]
click at [400, 177] on input "text" at bounding box center [428, 177] width 223 height 18
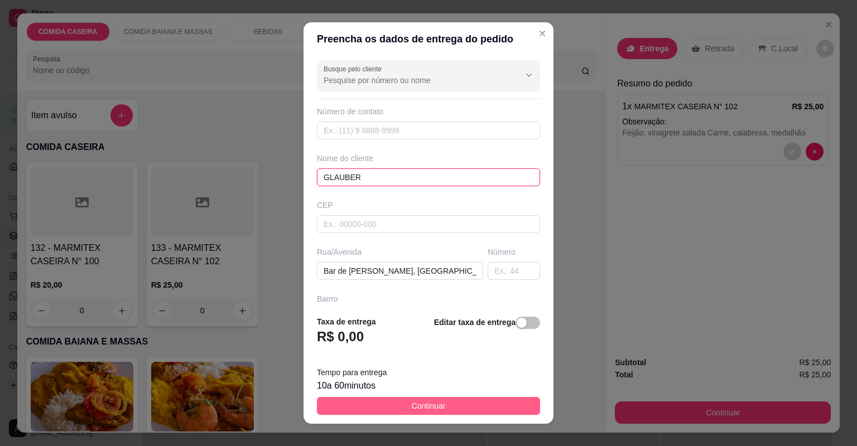
type input "GLAUBER"
click at [451, 402] on button "Continuar" at bounding box center [428, 406] width 223 height 18
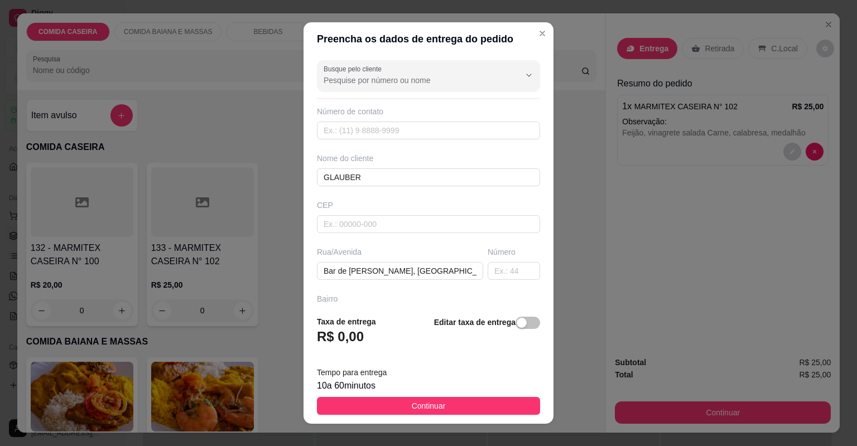
click at [451, 402] on div "160 - PRATO LIVRE R$ 35,00 0 161 - PF BAIANA OU MASSAS R$ 27,00 0" at bounding box center [311, 439] width 571 height 163
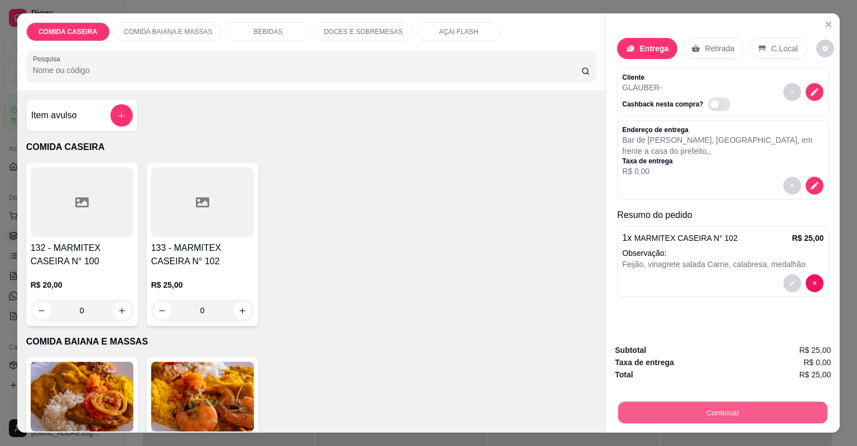
click at [657, 415] on button "Continuar" at bounding box center [722, 413] width 209 height 22
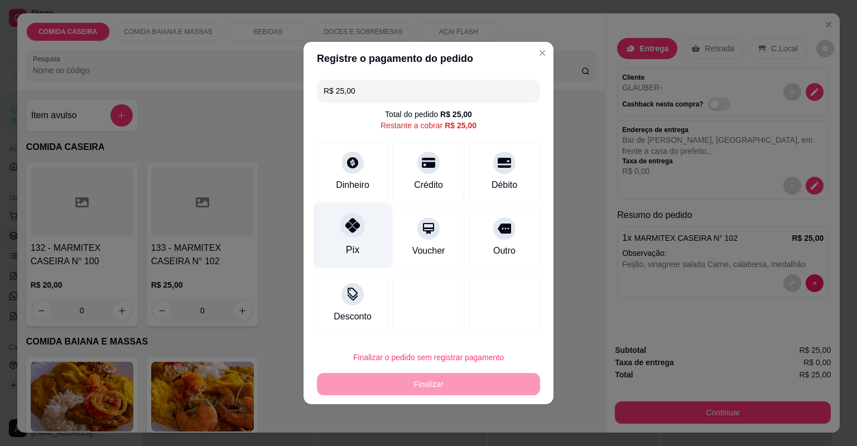
click at [375, 252] on div "Pix" at bounding box center [353, 235] width 79 height 65
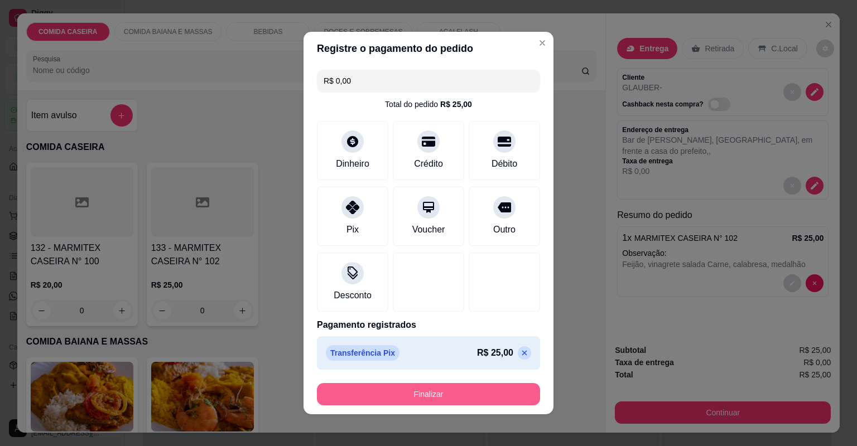
click at [460, 397] on button "Finalizar" at bounding box center [428, 394] width 223 height 22
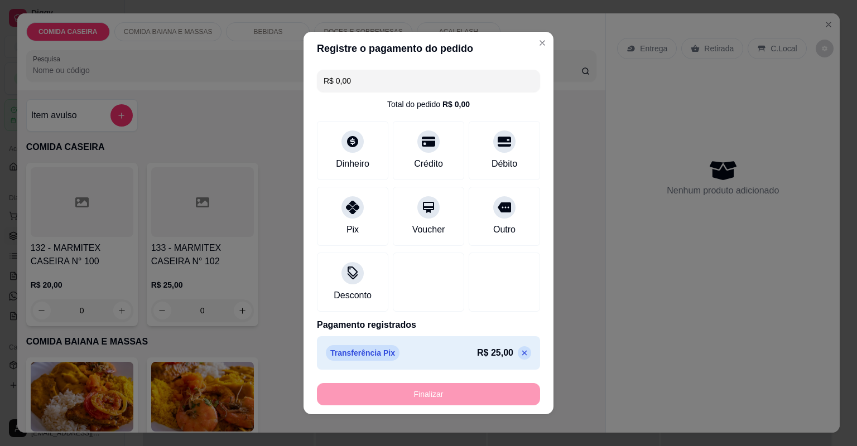
type input "-R$ 25,00"
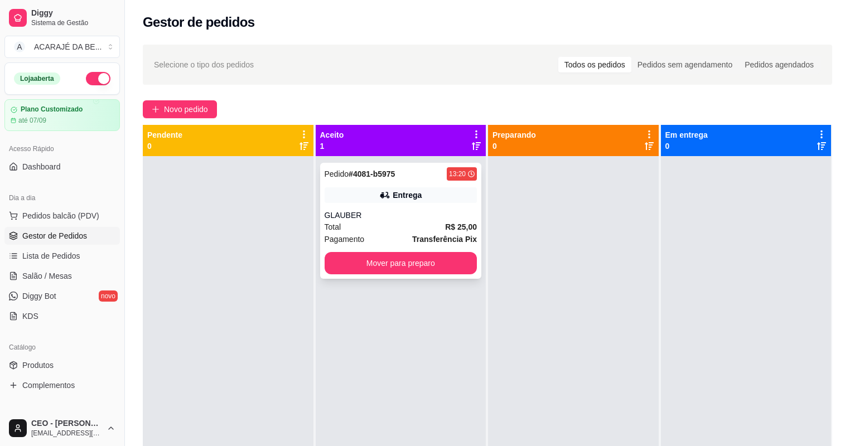
click at [388, 237] on div "Pagamento Transferência Pix" at bounding box center [401, 239] width 153 height 12
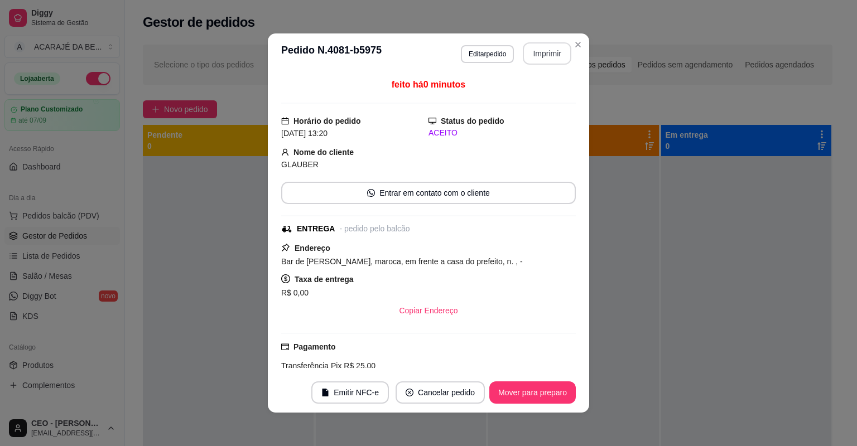
click at [538, 44] on button "Imprimir" at bounding box center [547, 53] width 49 height 22
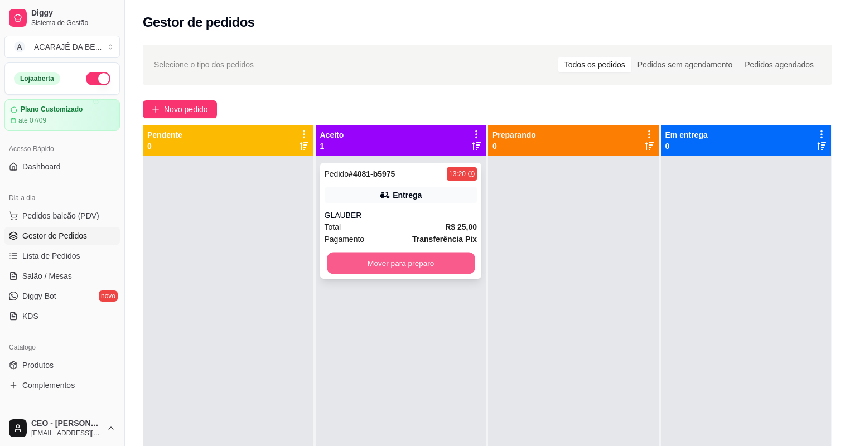
click at [432, 267] on button "Mover para preparo" at bounding box center [401, 264] width 148 height 22
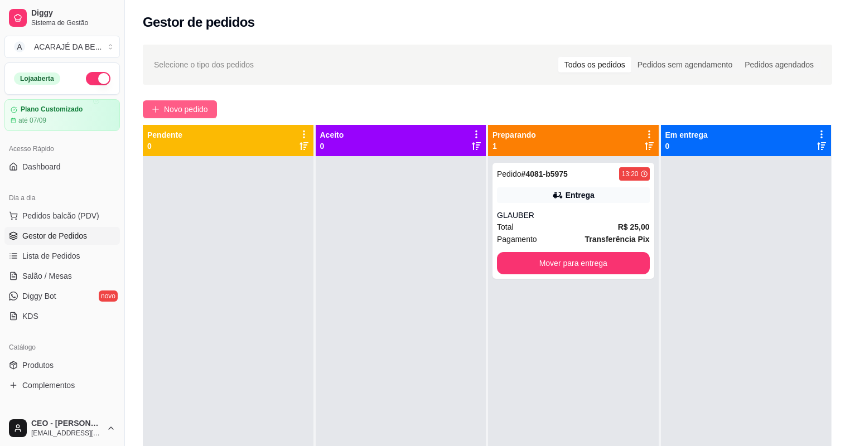
click at [186, 108] on span "Novo pedido" at bounding box center [186, 109] width 44 height 12
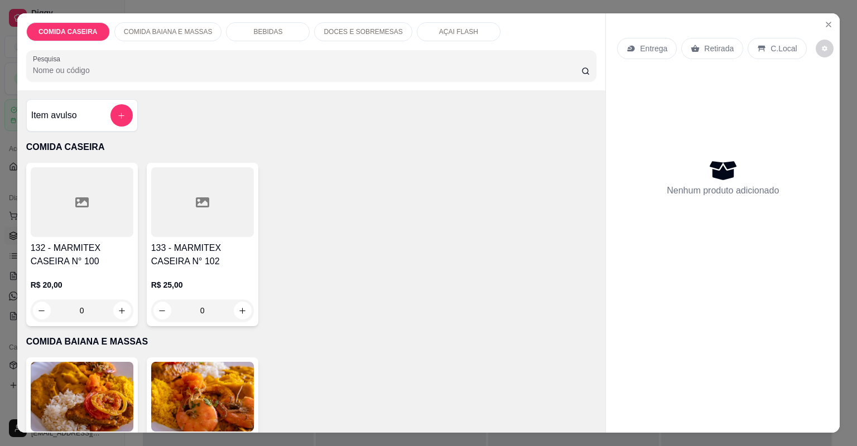
click at [238, 223] on div at bounding box center [202, 202] width 103 height 70
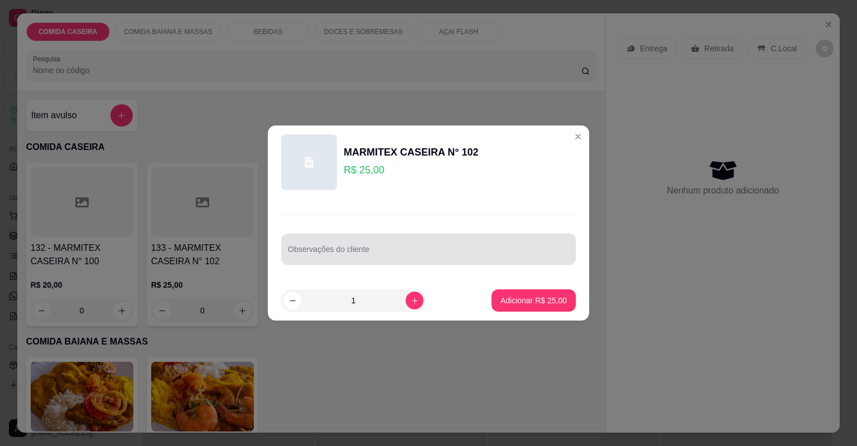
click at [373, 244] on div at bounding box center [428, 249] width 281 height 22
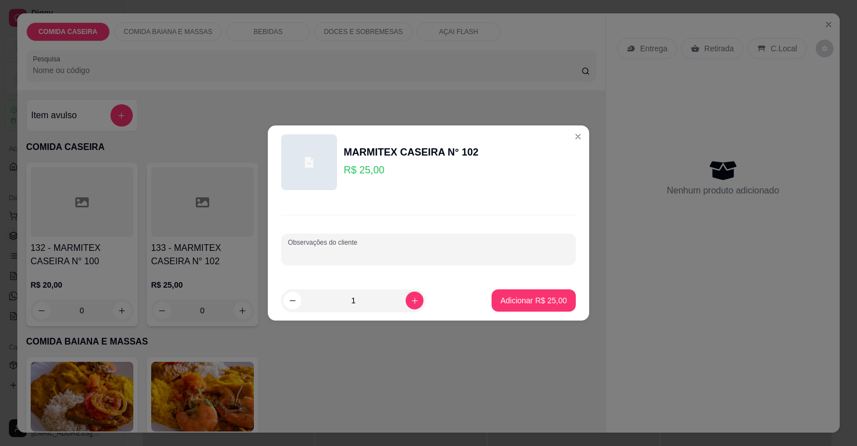
paste input "Feijão tropeiro,panqueca de frango,lasanha de bacalhau,strogonoff de carne, car…"
type input "Feijão tropeiro,panqueca de frango,lasanha de bacalhau,strogonoff de carne, car…"
click at [542, 297] on p "Adicionar R$ 25,00" at bounding box center [533, 300] width 66 height 11
click at [542, 297] on div "132 - MARMITEX CASEIRA N° 100 R$ 20,00 0 133 - MARMITEX CASEIRA N° 102 R$ 25,00…" at bounding box center [311, 244] width 571 height 163
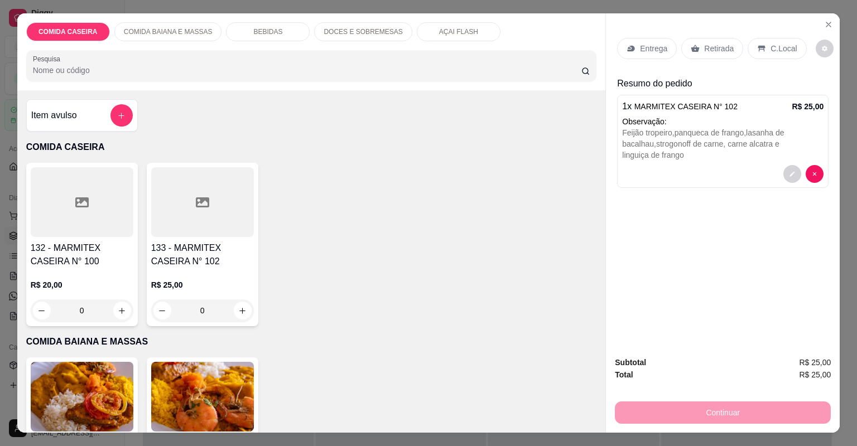
click at [655, 42] on div "Entrega" at bounding box center [647, 48] width 60 height 21
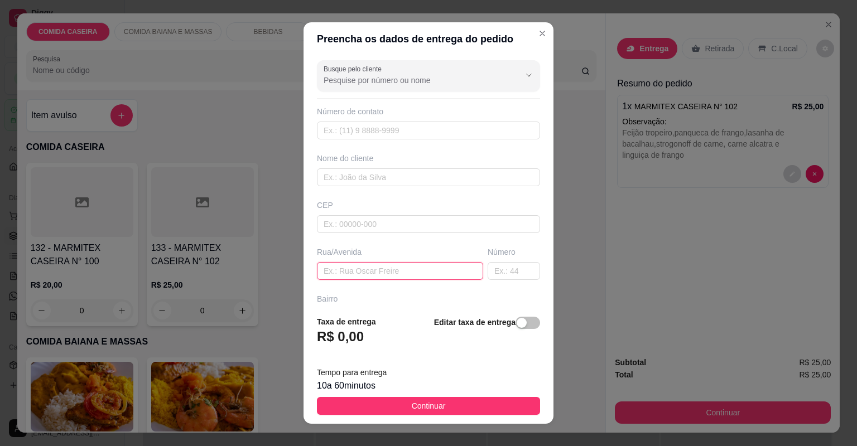
click at [427, 272] on input "text" at bounding box center [400, 271] width 166 height 18
paste input "Bairro [GEOGRAPHIC_DATA] [STREET_ADDRESS]"
type input "Bairro [GEOGRAPHIC_DATA] [STREET_ADDRESS]"
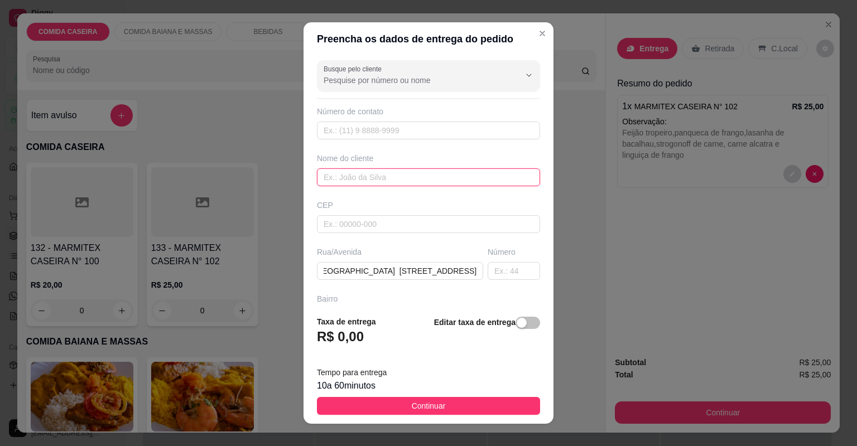
scroll to position [0, 0]
click at [419, 172] on input "text" at bounding box center [428, 177] width 223 height 18
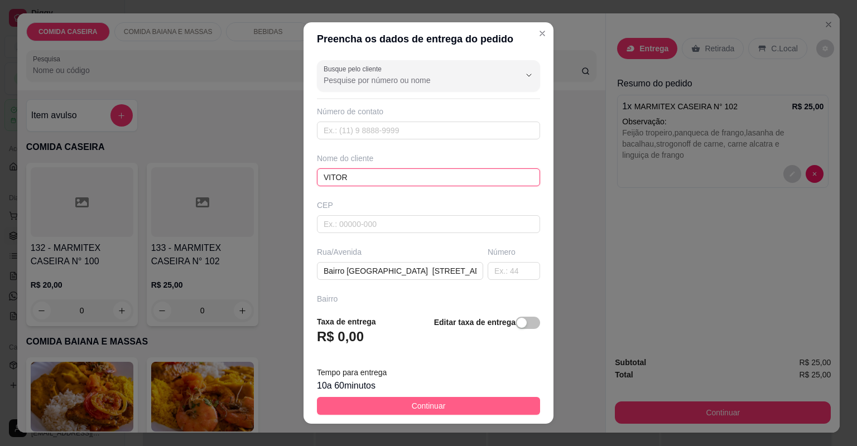
type input "VITOR"
click at [476, 408] on button "Continuar" at bounding box center [428, 406] width 223 height 18
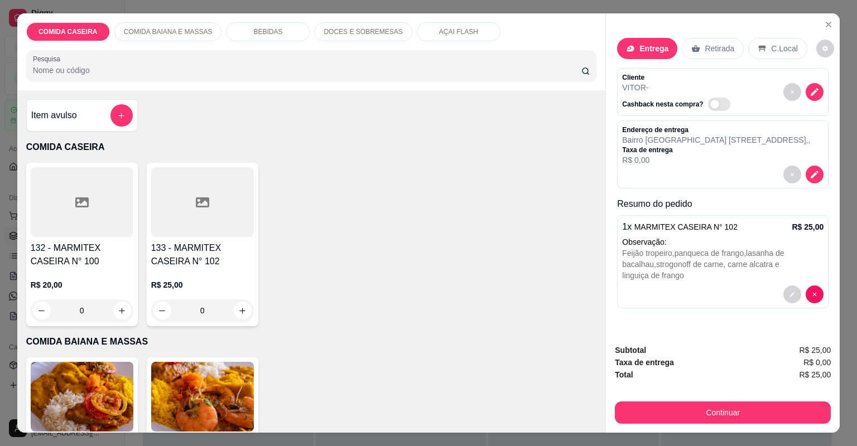
click at [648, 424] on div "Subtotal R$ 25,00 Taxa de entrega R$ 0,00 Total R$ 25,00 Continuar" at bounding box center [723, 384] width 234 height 98
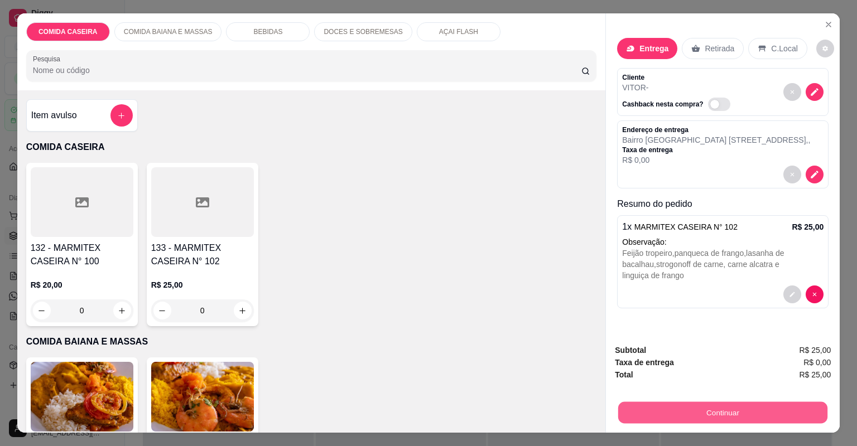
click at [650, 420] on button "Continuar" at bounding box center [722, 413] width 209 height 22
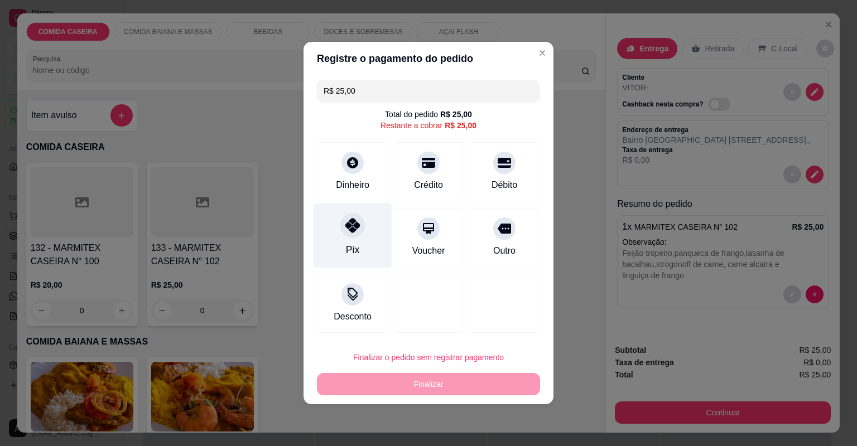
click at [370, 244] on div "Pix" at bounding box center [353, 235] width 79 height 65
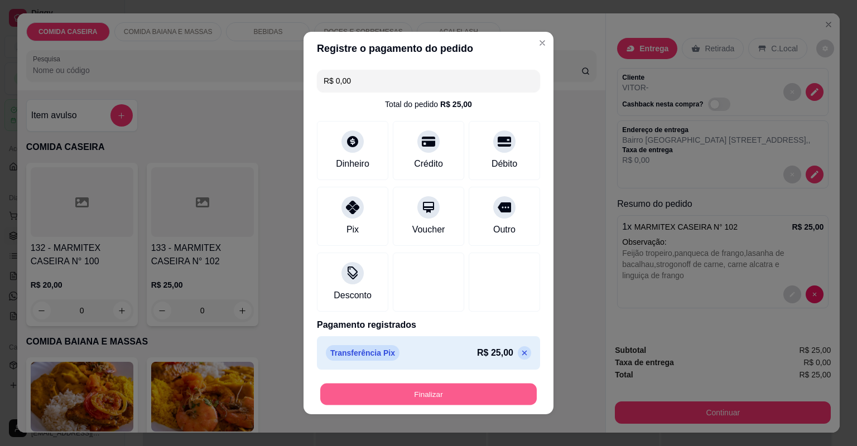
click at [501, 399] on button "Finalizar" at bounding box center [428, 395] width 216 height 22
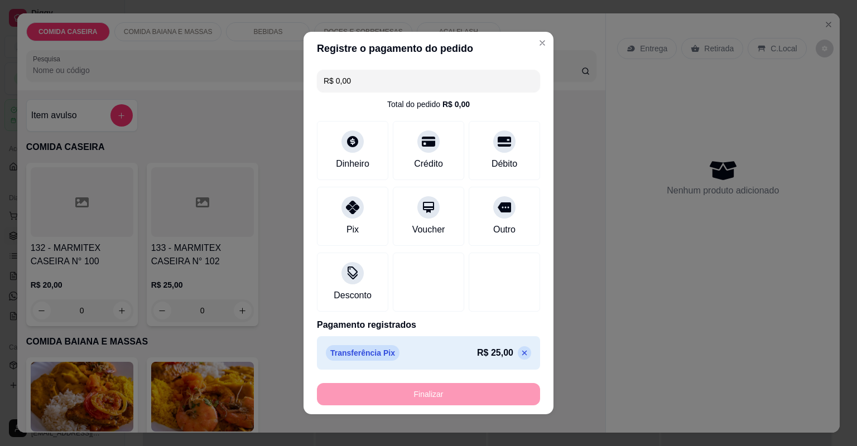
type input "-R$ 25,00"
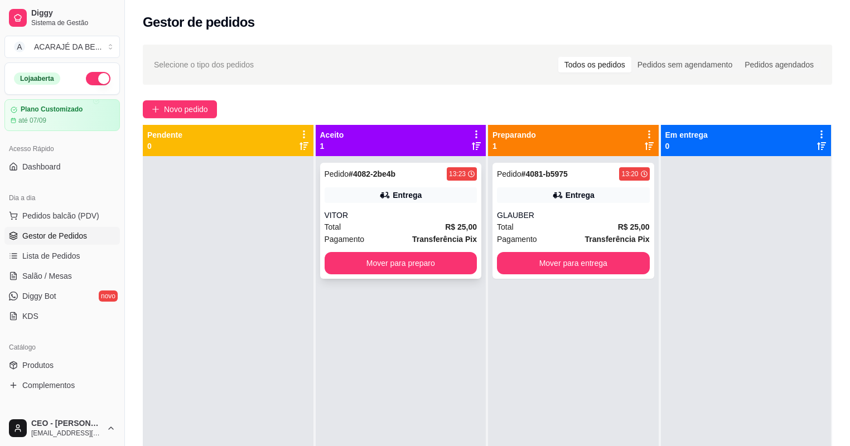
click at [425, 230] on div "Total R$ 25,00" at bounding box center [401, 227] width 153 height 12
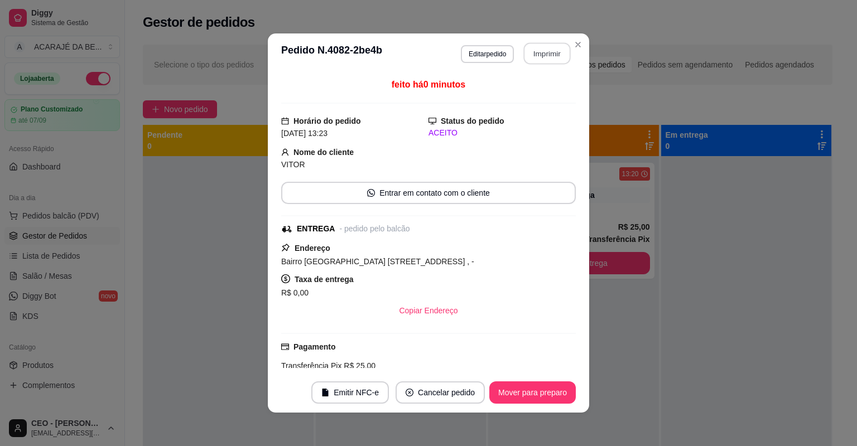
click at [537, 49] on button "Imprimir" at bounding box center [547, 54] width 47 height 22
click at [181, 334] on div at bounding box center [228, 379] width 171 height 446
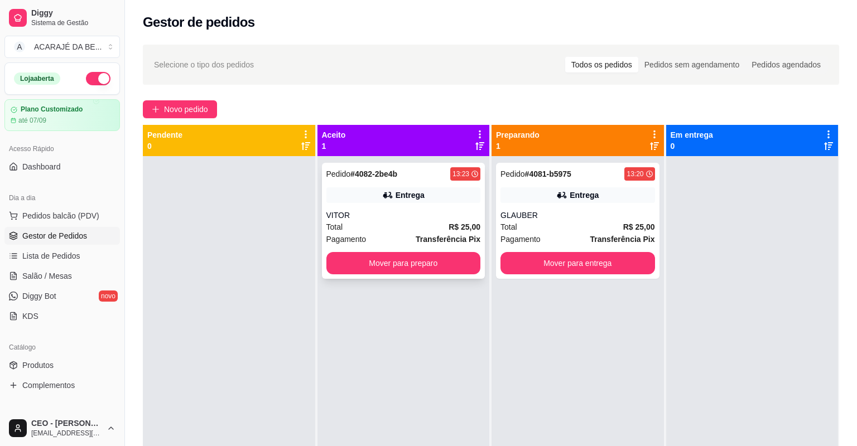
click at [475, 260] on div "Pedido # 4082-2be4b 13:23 Entrega VITOR Total R$ 25,00 Pagamento Transferência …" at bounding box center [403, 221] width 163 height 116
click at [427, 266] on button "Mover para preparo" at bounding box center [404, 264] width 150 height 22
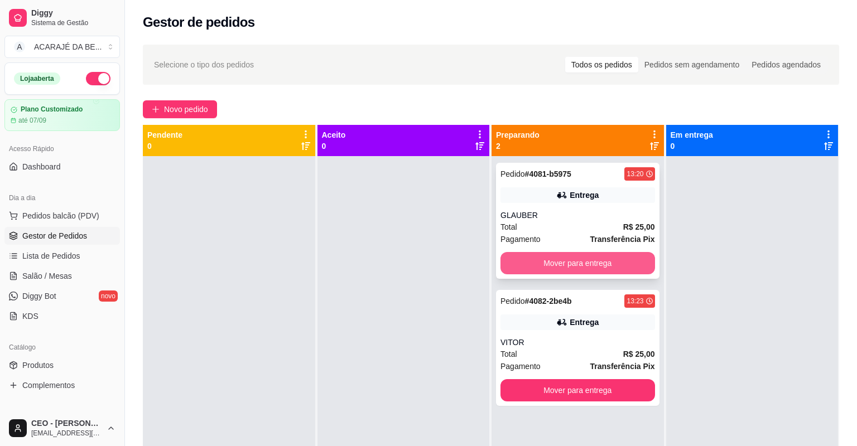
click at [590, 263] on button "Mover para entrega" at bounding box center [577, 263] width 155 height 22
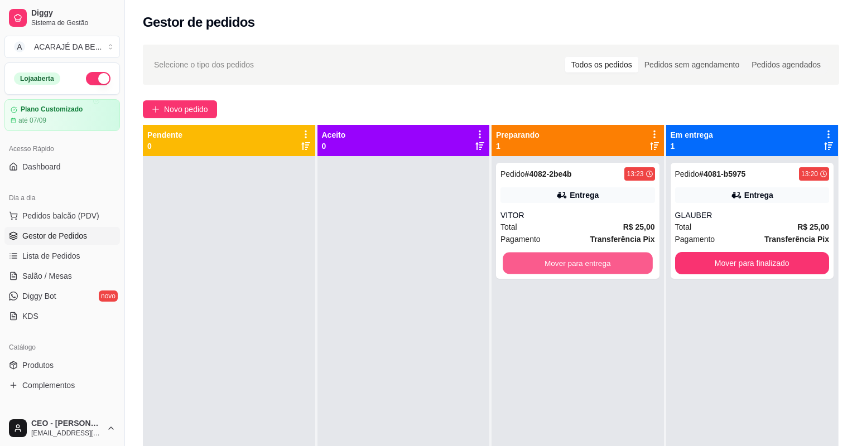
click at [590, 263] on button "Mover para entrega" at bounding box center [578, 264] width 150 height 22
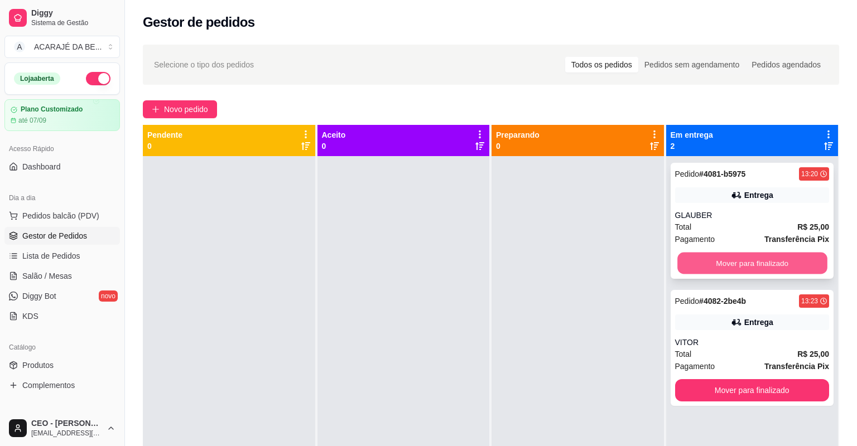
click at [684, 252] on div "Pedido # 4081-b5975 13:20 Entrega GLAUBER Total R$ 25,00 Pagamento Transferênci…" at bounding box center [752, 221] width 163 height 116
click at [676, 272] on button "Mover para finalizado" at bounding box center [752, 263] width 155 height 22
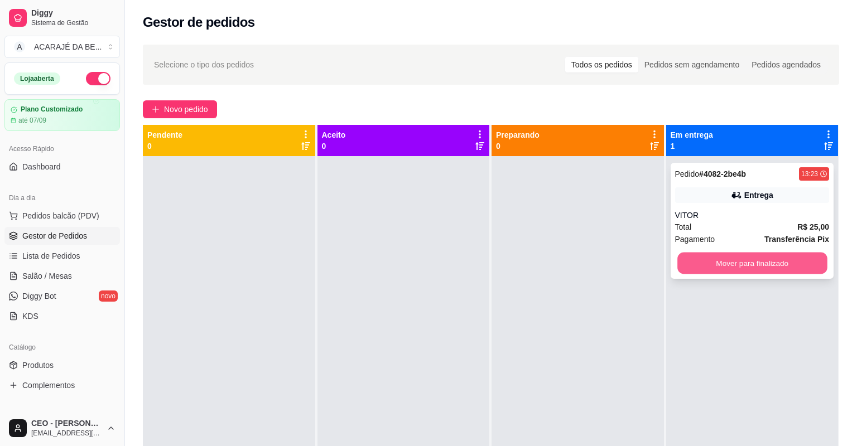
click at [677, 268] on button "Mover para finalizado" at bounding box center [752, 264] width 150 height 22
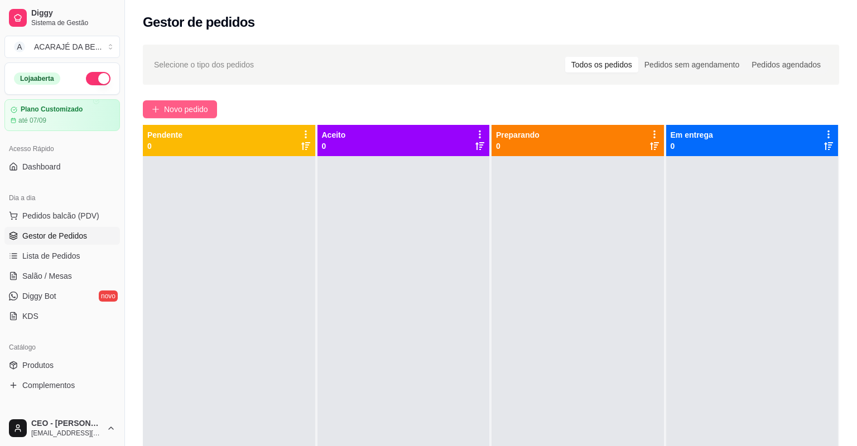
click at [186, 110] on span "Novo pedido" at bounding box center [186, 109] width 44 height 12
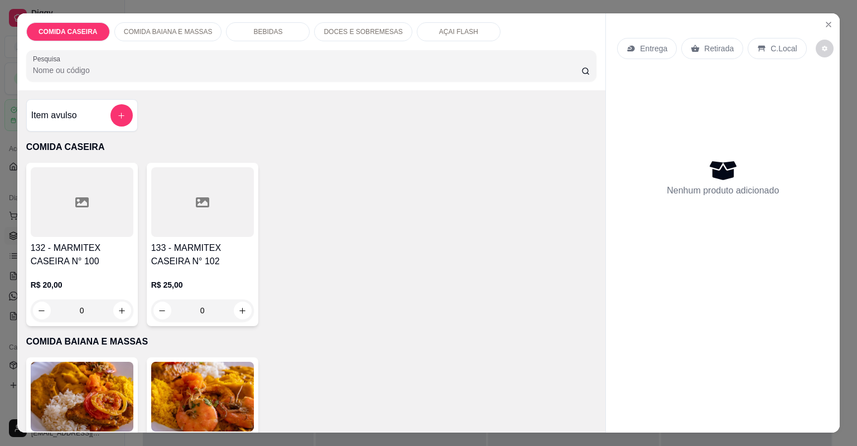
click at [220, 201] on div at bounding box center [202, 202] width 103 height 70
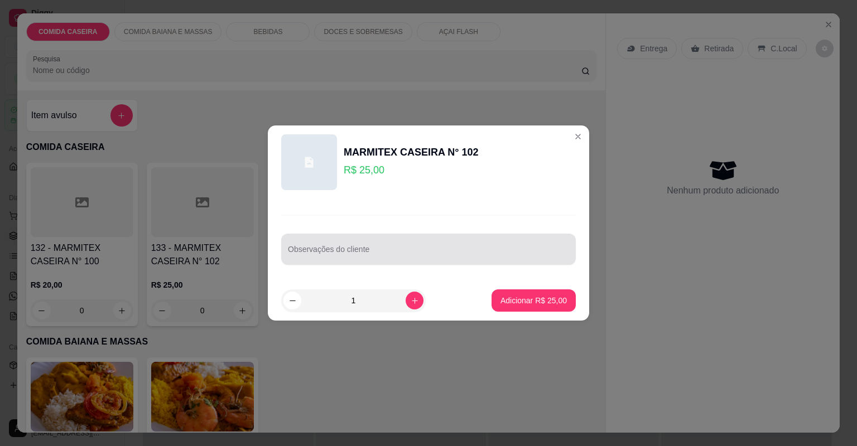
click at [331, 242] on div at bounding box center [428, 249] width 281 height 22
click at [420, 242] on div at bounding box center [428, 249] width 281 height 22
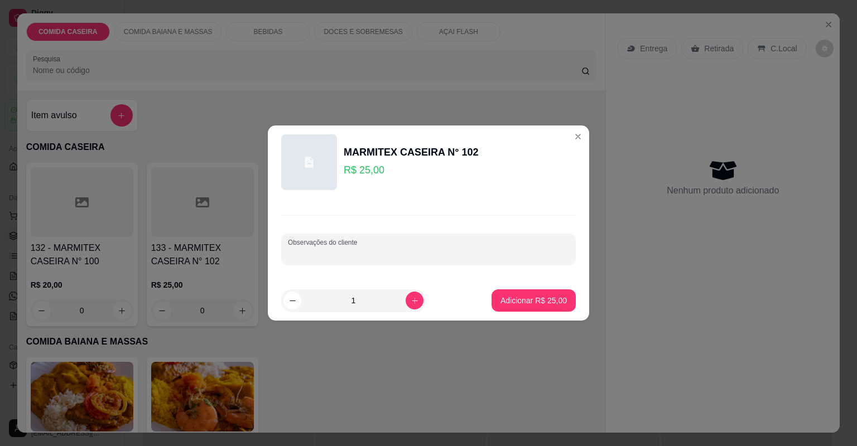
paste input "Farofa de jaba Lombo Panqueca"
type input "Farofa de jaba Lombo Panqueca SALPICAO"
click at [532, 296] on p "Adicionar R$ 25,00" at bounding box center [533, 300] width 66 height 11
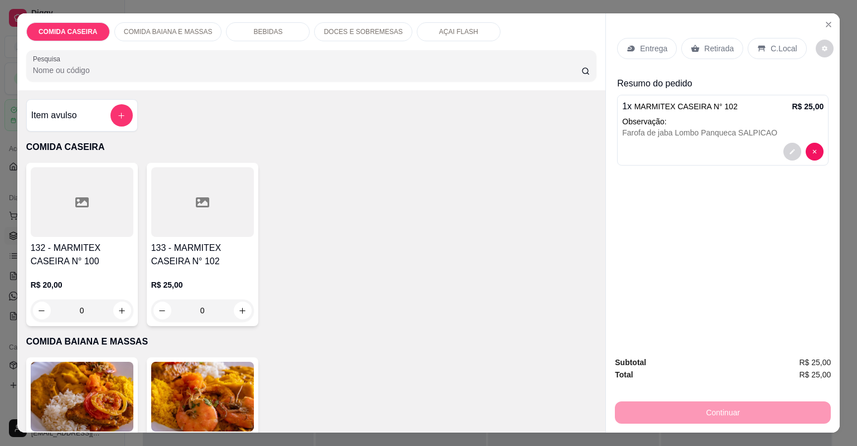
type input "1"
click at [665, 51] on div "Entrega" at bounding box center [647, 48] width 60 height 21
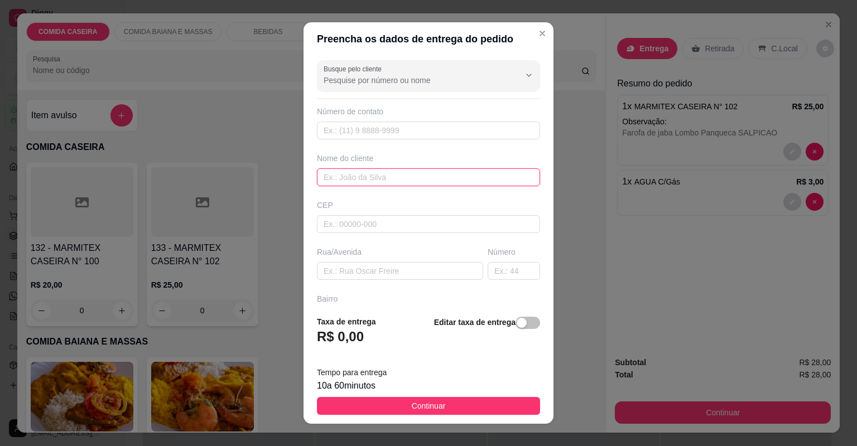
click at [349, 182] on input "text" at bounding box center [428, 177] width 223 height 18
type input "DAYANA"
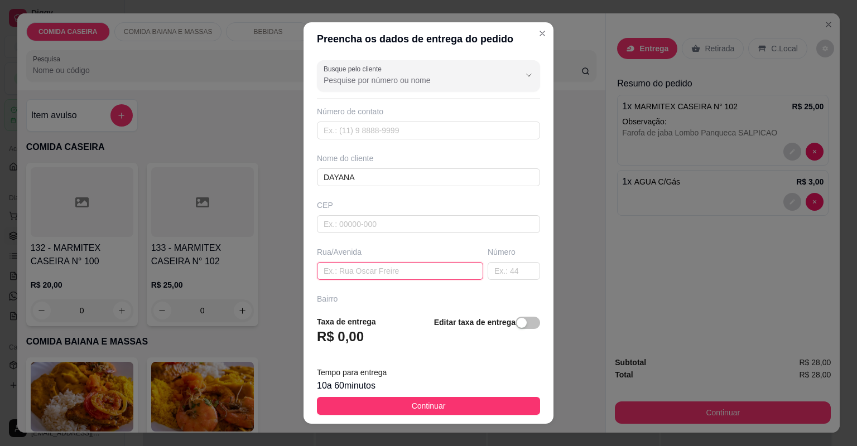
click at [416, 264] on input "text" at bounding box center [400, 271] width 166 height 18
paste input "🗣 Rua 👉 ROTARY Bairro 👉CENTRO 🏠[GEOGRAPHIC_DATA] 👉ROSA e BRANCA Portão 👉 BRANCO…"
type input "🗣 Rua 👉 ROTARY Bairro 👉CENTRO 🏠[GEOGRAPHIC_DATA] 👉ROSA e BRANCA Portão 👉 BRANCO…"
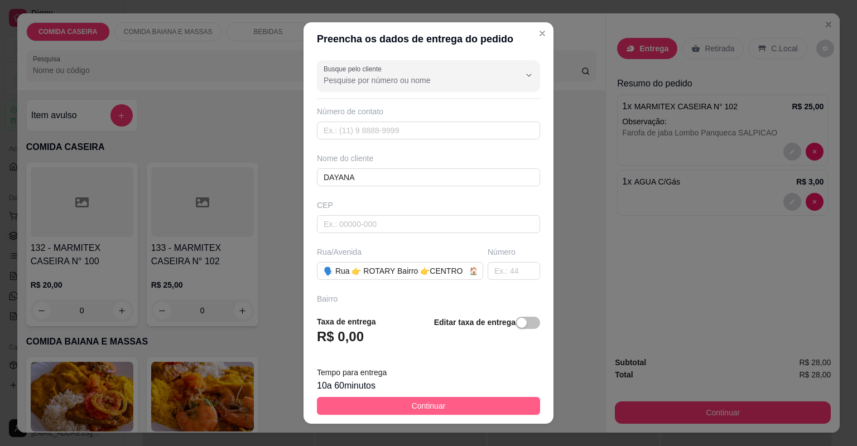
click at [464, 403] on button "Continuar" at bounding box center [428, 406] width 223 height 18
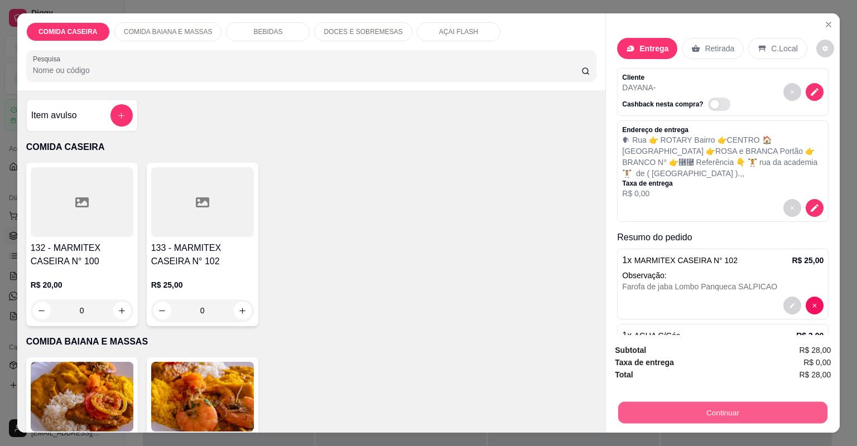
click at [659, 411] on button "Continuar" at bounding box center [722, 413] width 209 height 22
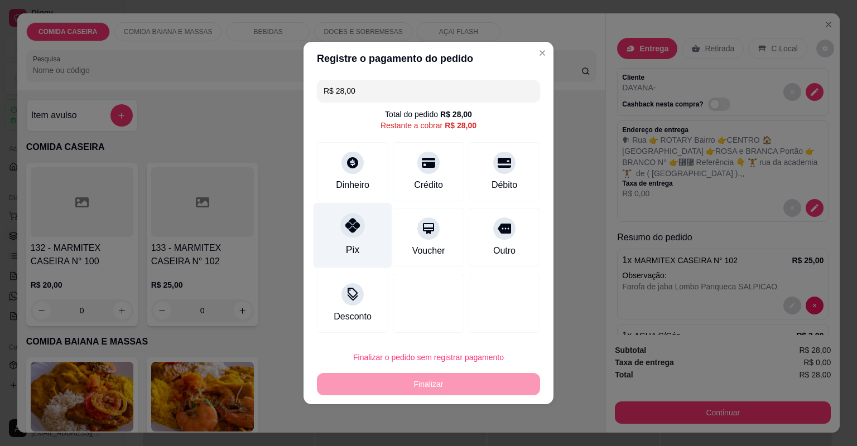
click at [373, 241] on div "Pix" at bounding box center [353, 235] width 79 height 65
type input "R$ 0,00"
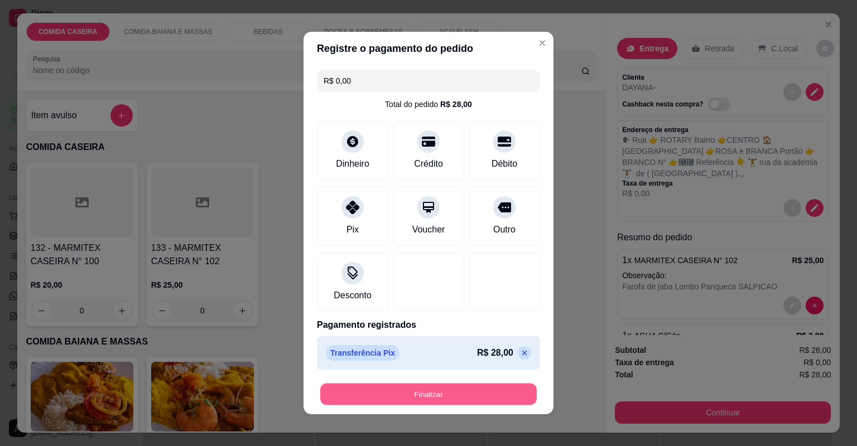
click at [452, 391] on button "Finalizar" at bounding box center [428, 395] width 216 height 22
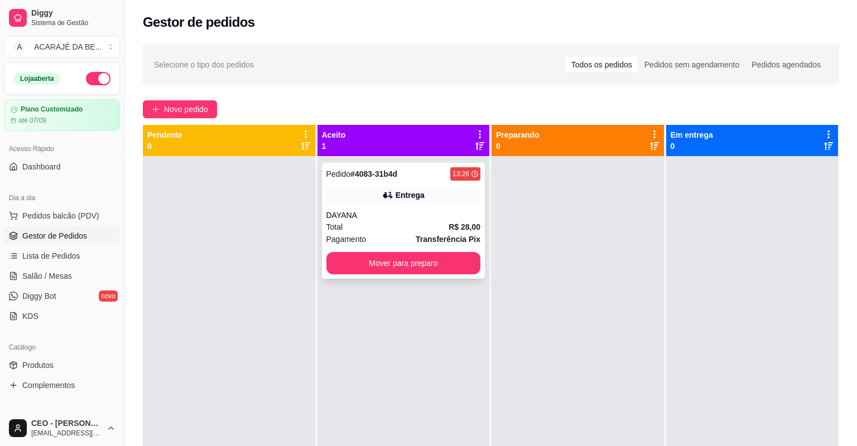
click at [416, 238] on strong "Transferência Pix" at bounding box center [448, 239] width 65 height 9
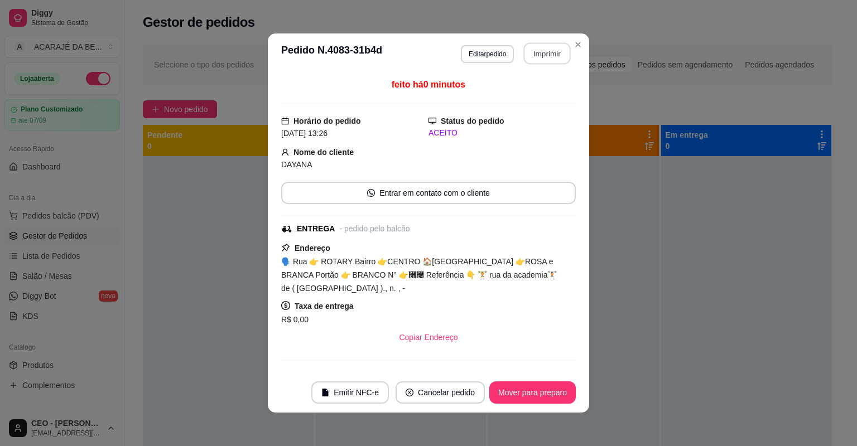
click at [534, 53] on button "Imprimir" at bounding box center [547, 54] width 47 height 22
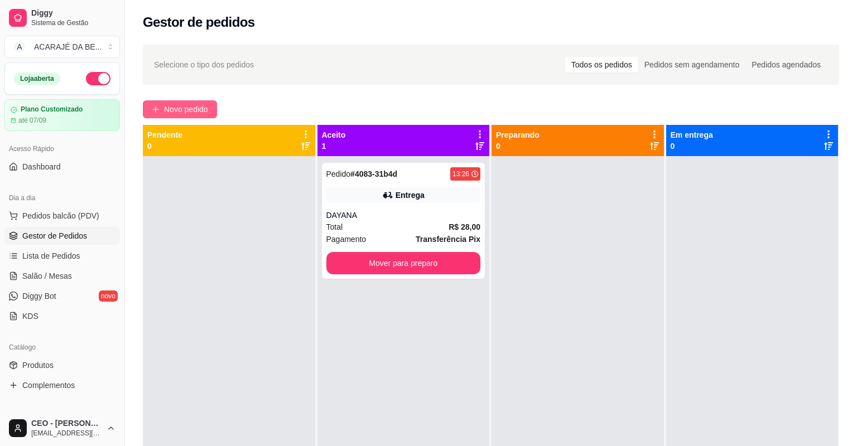
click at [215, 107] on button "Novo pedido" at bounding box center [180, 109] width 74 height 18
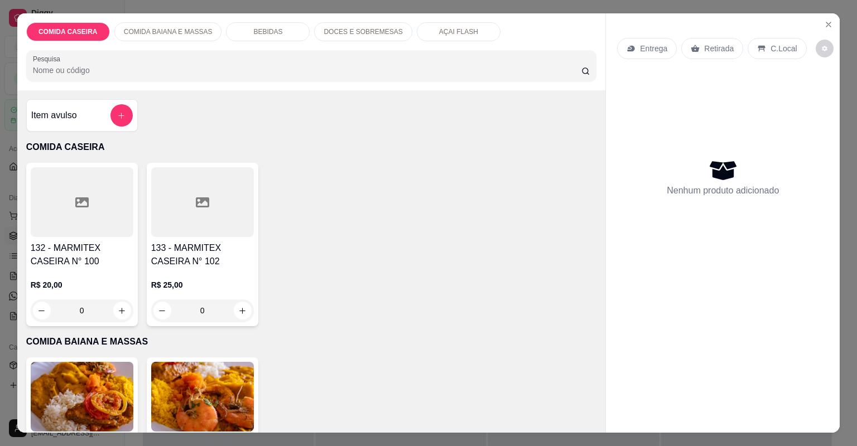
click at [218, 196] on div at bounding box center [202, 202] width 103 height 70
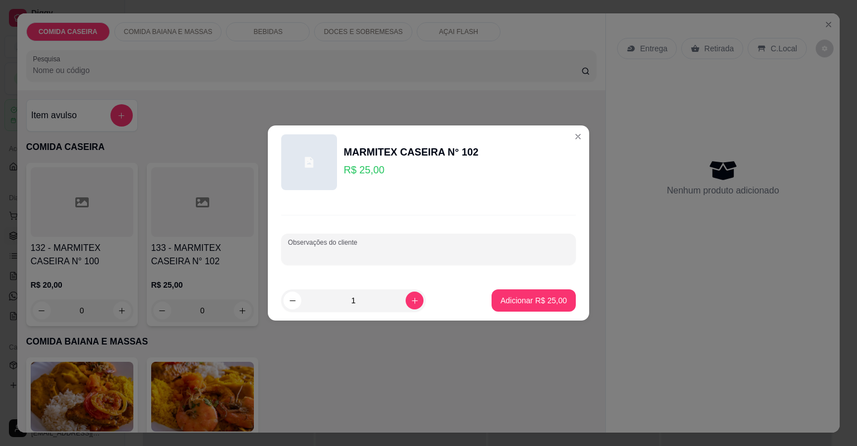
click at [350, 255] on input "Observações do cliente" at bounding box center [428, 253] width 281 height 11
click at [504, 296] on p "Adicionar R$ 25,00" at bounding box center [534, 300] width 65 height 11
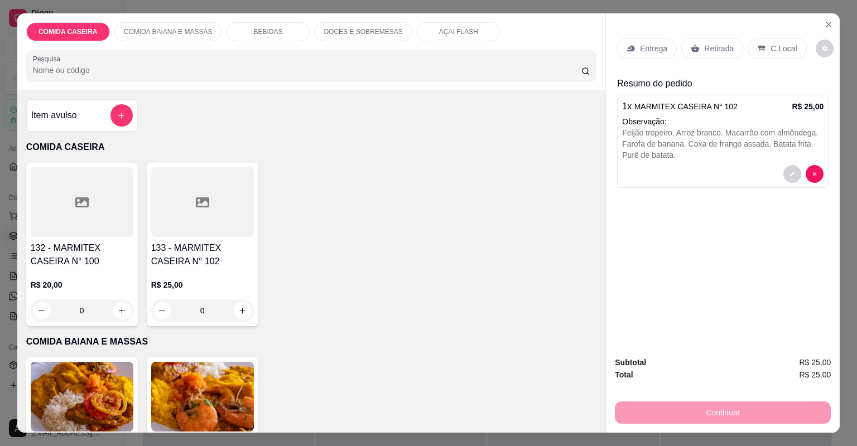
click at [655, 47] on p "Entrega" at bounding box center [653, 48] width 27 height 11
click at [659, 51] on p "Entrega" at bounding box center [653, 48] width 27 height 11
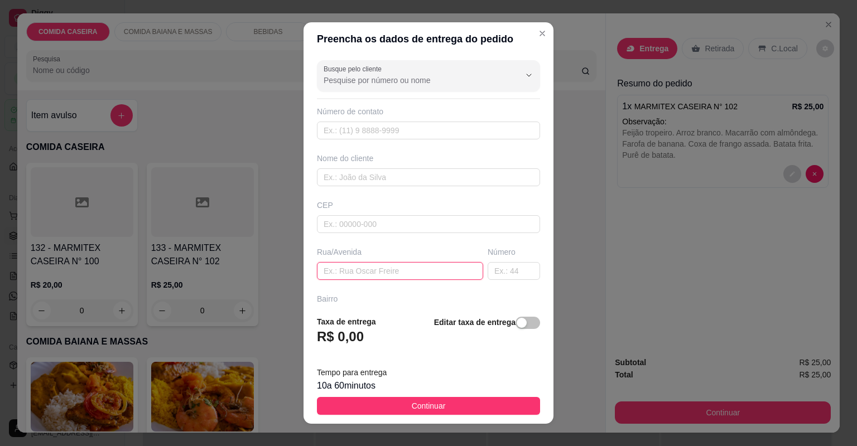
click at [425, 270] on input "text" at bounding box center [400, 271] width 166 height 18
paste input "[STREET_ADDRESS][PERSON_NAME] bairro [GEOGRAPHIC_DATA] Na [GEOGRAPHIC_DATA] na …"
type input "[STREET_ADDRESS][PERSON_NAME] bairro [GEOGRAPHIC_DATA] Na [GEOGRAPHIC_DATA] na …"
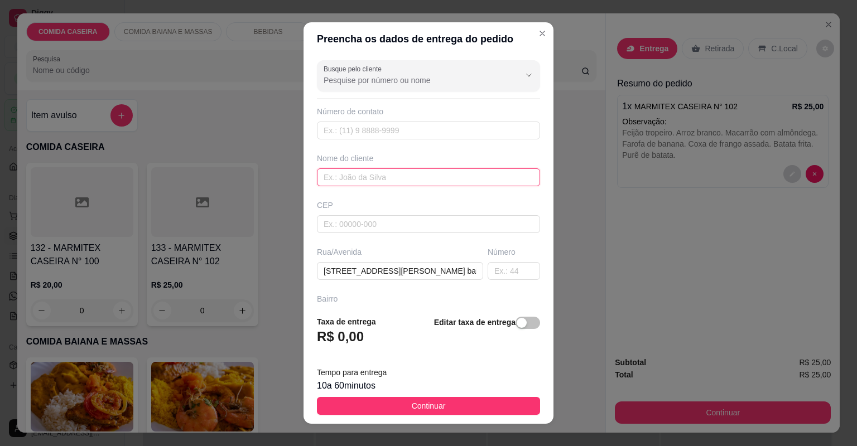
click at [444, 181] on input "text" at bounding box center [428, 177] width 223 height 18
type input "L"
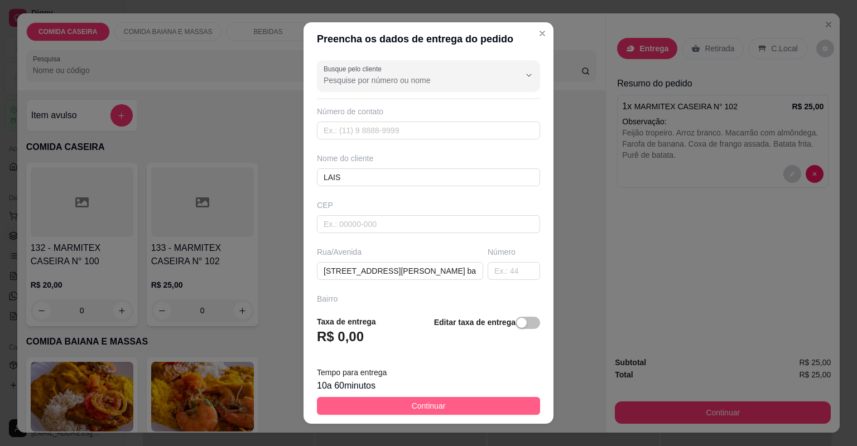
click at [447, 407] on button "Continuar" at bounding box center [428, 406] width 223 height 18
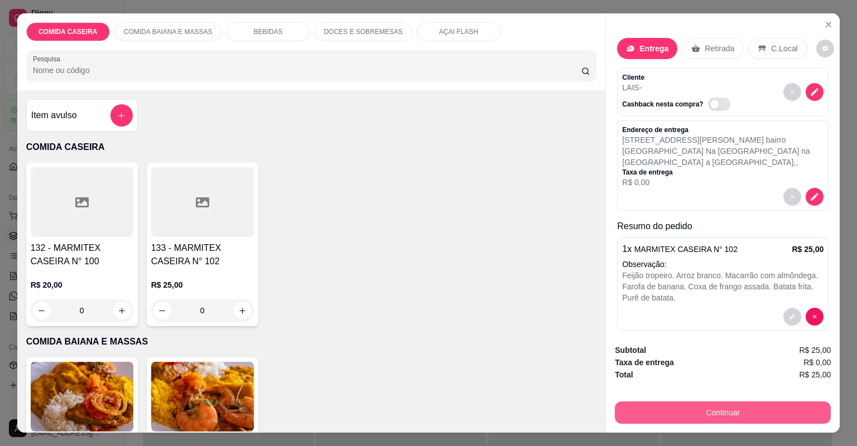
click at [633, 411] on button "Continuar" at bounding box center [723, 413] width 216 height 22
click at [675, 408] on button "Continuar" at bounding box center [722, 413] width 209 height 22
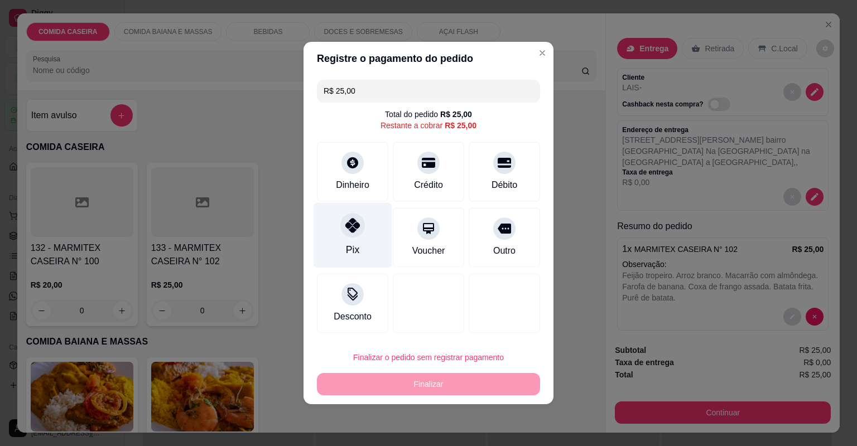
click at [360, 230] on div at bounding box center [352, 225] width 25 height 25
type input "R$ 0,00"
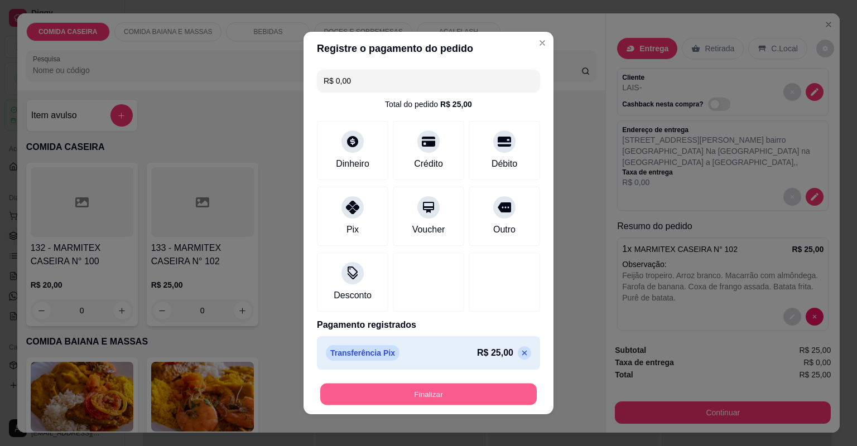
click at [465, 395] on button "Finalizar" at bounding box center [428, 395] width 216 height 22
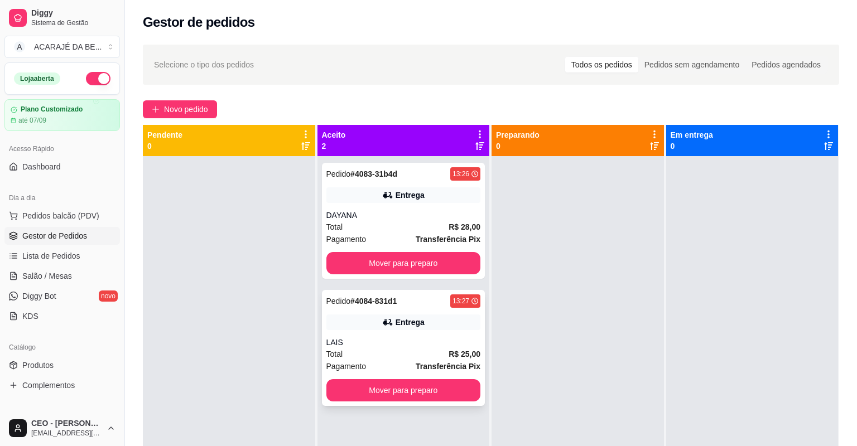
click at [380, 351] on div "Total R$ 25,00" at bounding box center [403, 354] width 155 height 12
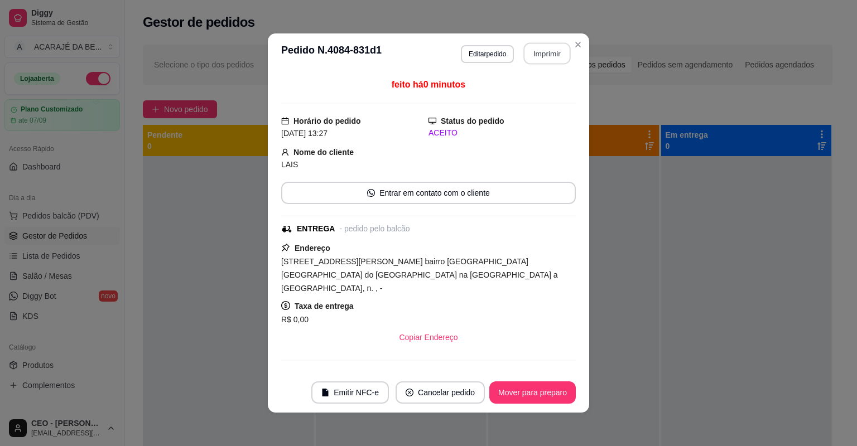
click at [528, 50] on button "Imprimir" at bounding box center [547, 54] width 47 height 22
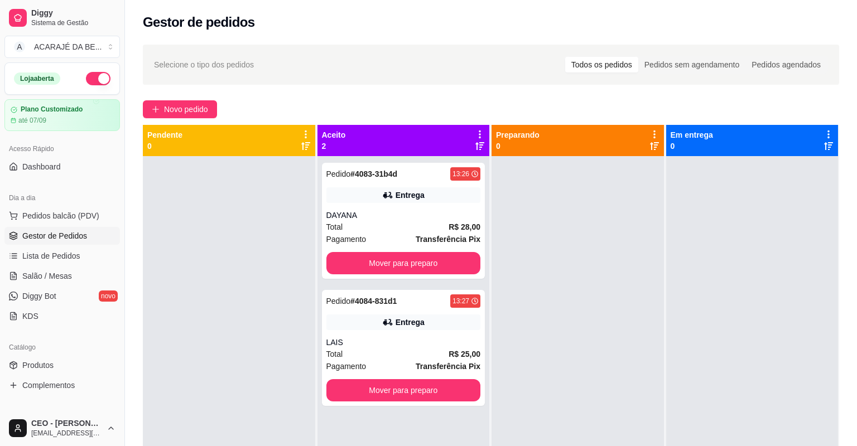
click at [152, 347] on div at bounding box center [229, 379] width 172 height 446
click at [414, 253] on button "Mover para preparo" at bounding box center [404, 264] width 150 height 22
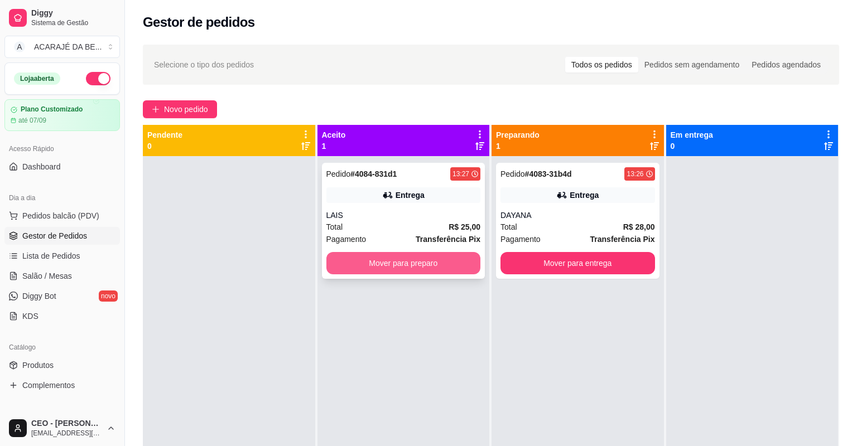
click at [470, 262] on button "Mover para preparo" at bounding box center [403, 263] width 155 height 22
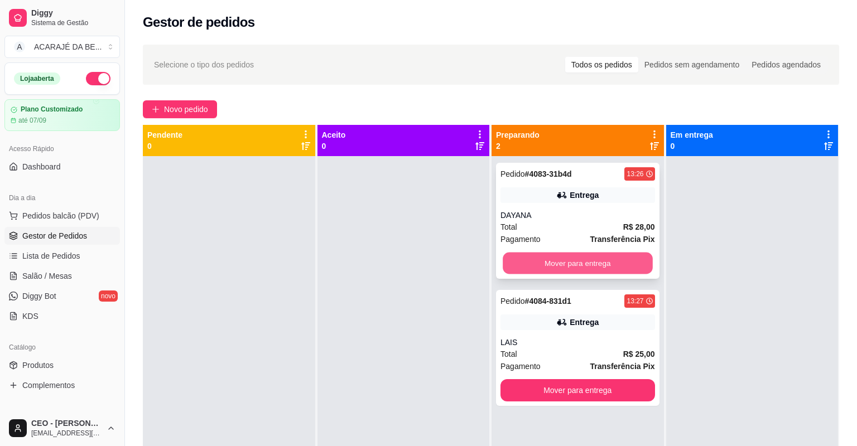
click at [505, 261] on button "Mover para entrega" at bounding box center [578, 264] width 150 height 22
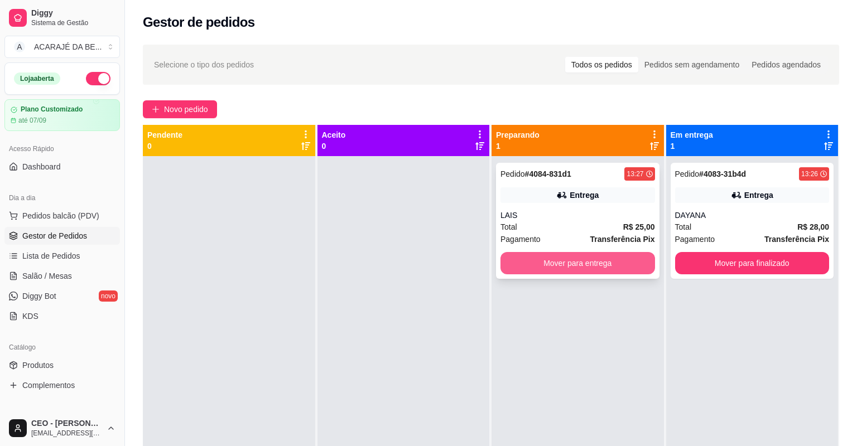
click at [513, 262] on button "Mover para entrega" at bounding box center [577, 263] width 155 height 22
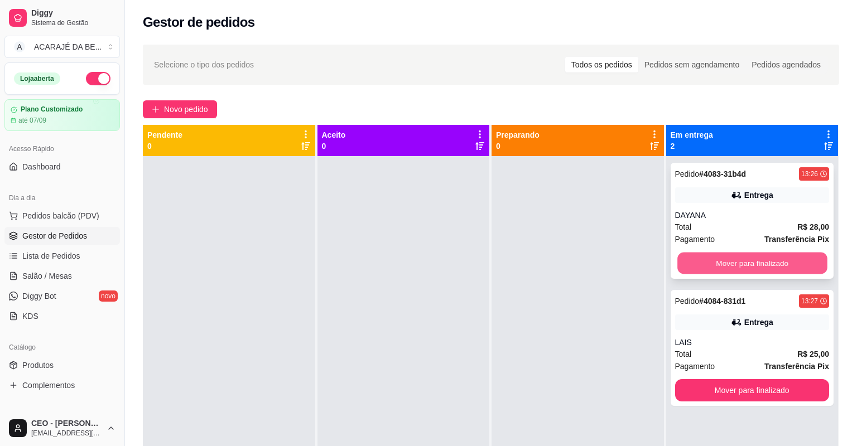
click at [698, 263] on button "Mover para finalizado" at bounding box center [752, 264] width 150 height 22
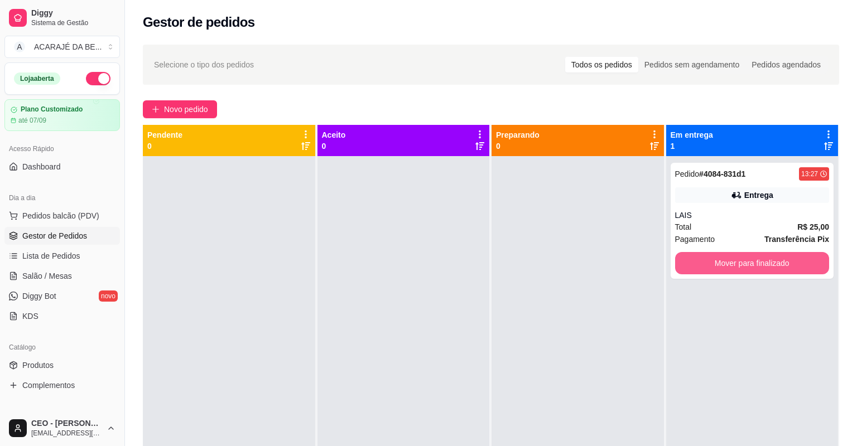
click at [698, 263] on button "Mover para finalizado" at bounding box center [752, 263] width 155 height 22
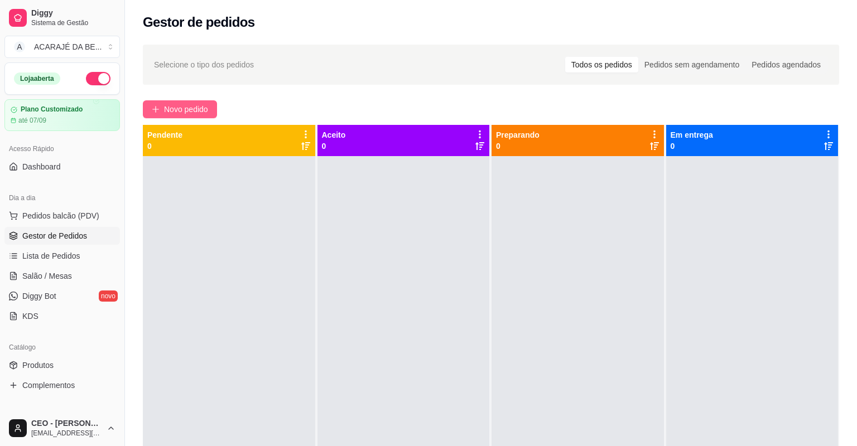
click at [165, 109] on span "Novo pedido" at bounding box center [186, 109] width 44 height 12
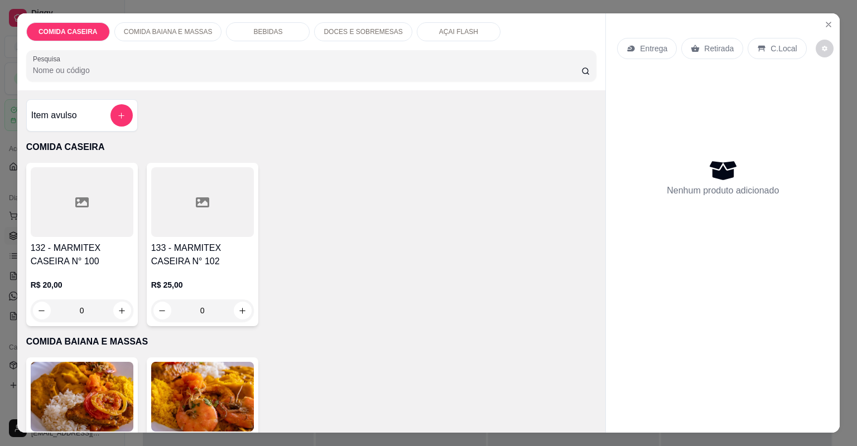
click at [46, 194] on div at bounding box center [82, 202] width 103 height 70
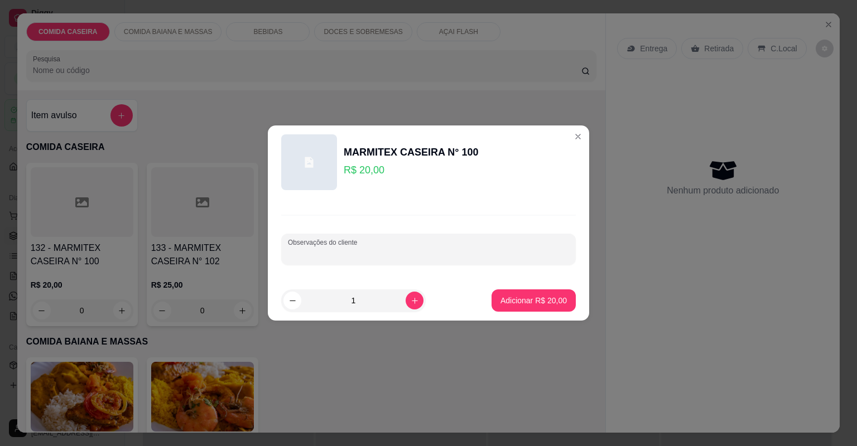
click at [440, 257] on input "Observações do cliente" at bounding box center [428, 253] width 281 height 11
type input "COMPLETA COM CHURRASCO SEM ARR"
click at [557, 301] on p "Adicionar R$ 20,00" at bounding box center [533, 300] width 66 height 11
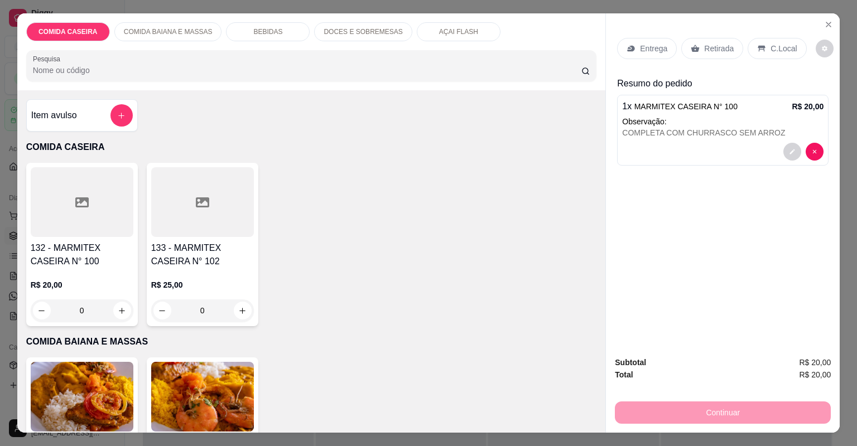
click at [157, 211] on div at bounding box center [202, 202] width 103 height 70
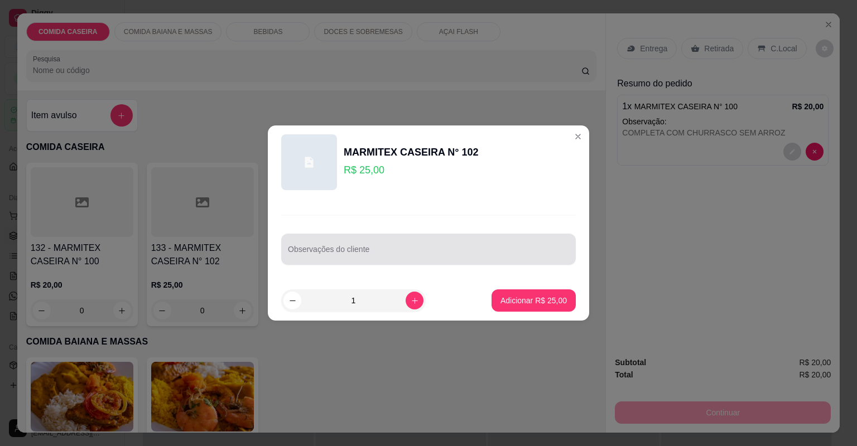
click at [418, 259] on div at bounding box center [428, 249] width 281 height 22
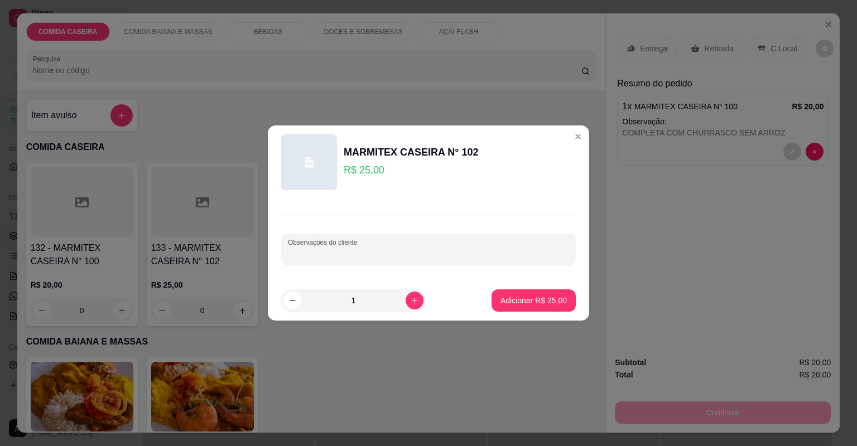
paste input "macarrão batata frita, salpicão, e estrogonof de carne"
type input "macarrão batata frita, salpicão, e estrogonof de carne ALFACE"
click at [520, 291] on button "Adicionar R$ 25,00" at bounding box center [534, 301] width 82 height 22
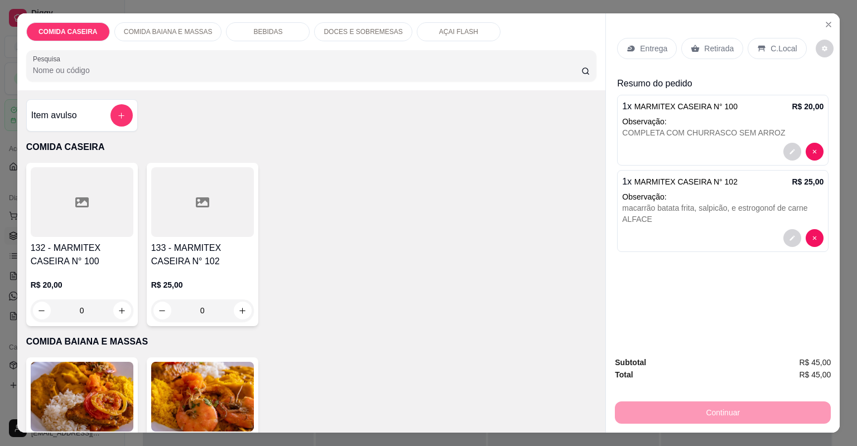
click at [648, 40] on div "Entrega" at bounding box center [647, 48] width 60 height 21
click at [665, 46] on div "Entrega" at bounding box center [647, 48] width 60 height 21
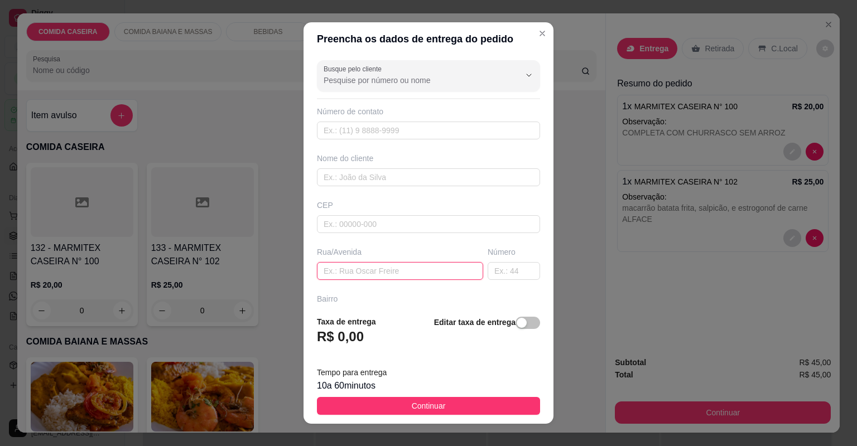
click at [413, 273] on input "text" at bounding box center [400, 271] width 166 height 18
paste input "Bairro reliquia, [STREET_ADDRESS][PERSON_NAME]"
click at [464, 269] on input "Bairro reliquia, [STREET_ADDRESS][PERSON_NAME]" at bounding box center [400, 271] width 166 height 18
click at [466, 272] on input "Bairro reliquia, [STREET_ADDRESS][PERSON_NAME]" at bounding box center [400, 271] width 166 height 18
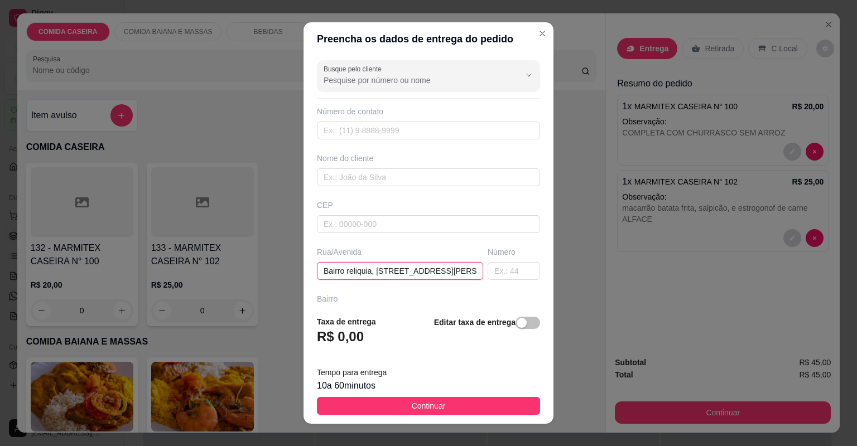
paste input "Proximo ao bar do neguinho"
type input "Bairro reliquia, [STREET_ADDRESS][PERSON_NAME] Proximo ao bar do neguinhoero 48"
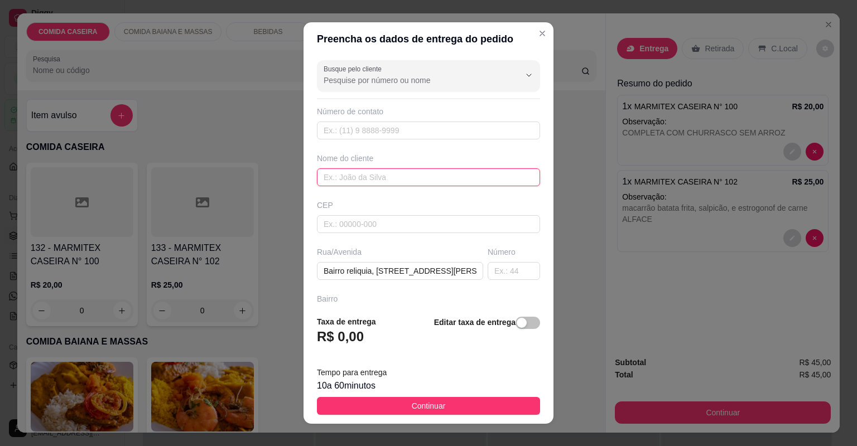
click at [422, 176] on input "text" at bounding box center [428, 177] width 223 height 18
type input "LEYDE"
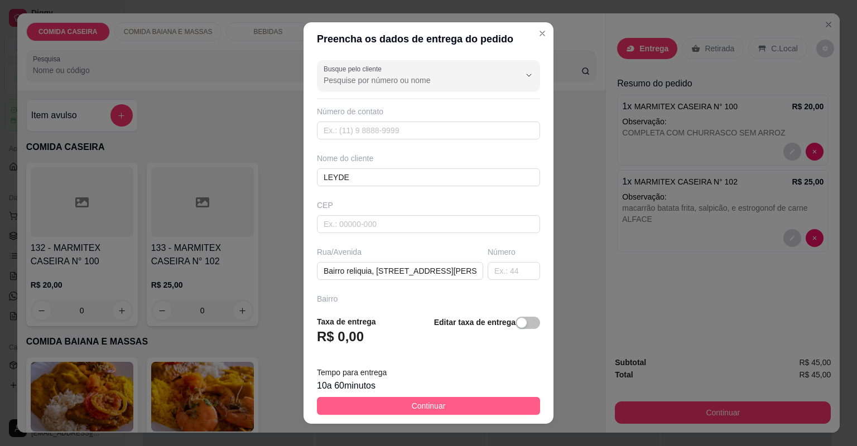
click at [449, 403] on button "Continuar" at bounding box center [428, 406] width 223 height 18
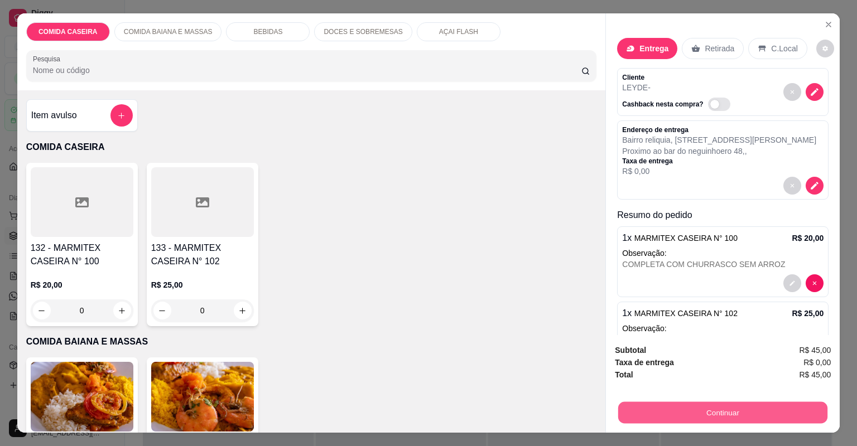
click at [647, 415] on button "Continuar" at bounding box center [722, 413] width 209 height 22
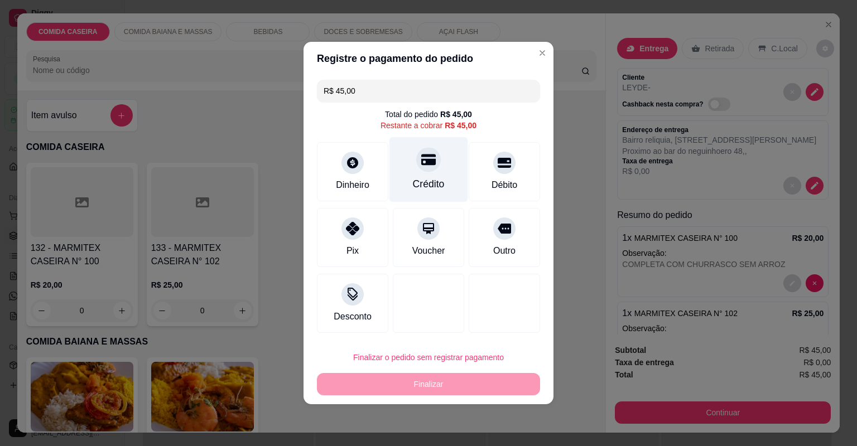
click at [439, 163] on div "Crédito" at bounding box center [428, 169] width 79 height 65
type input "R$ 0,00"
click at [439, 163] on div "Crédito" at bounding box center [428, 169] width 79 height 65
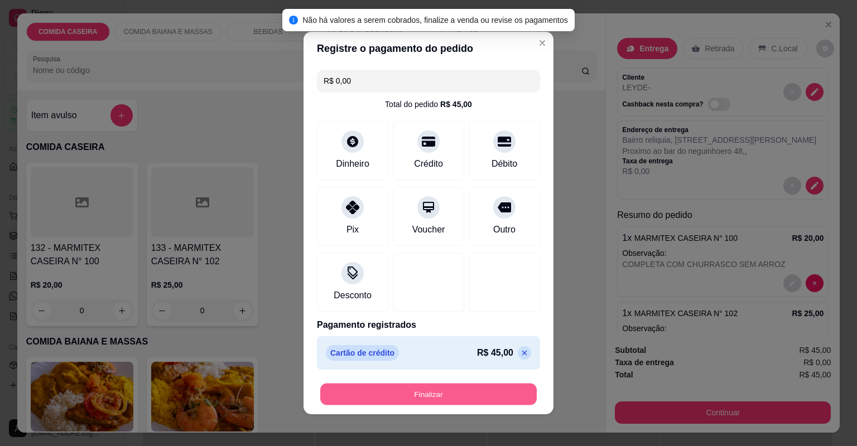
click at [453, 398] on button "Finalizar" at bounding box center [428, 395] width 216 height 22
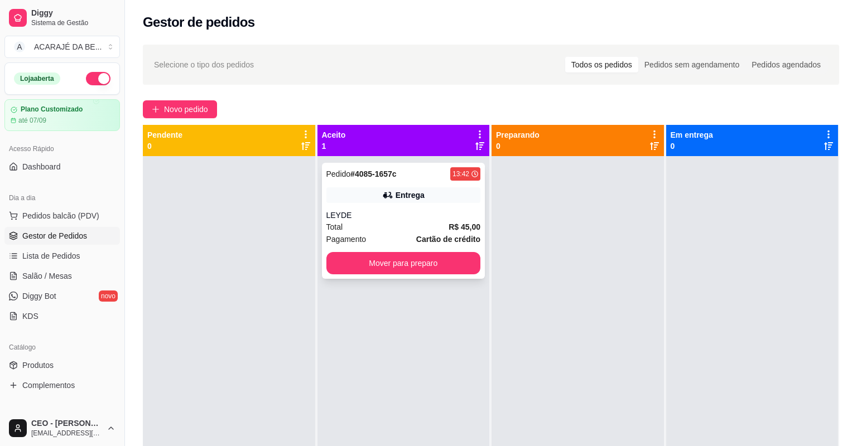
click at [408, 216] on div "LEYDE" at bounding box center [403, 215] width 155 height 11
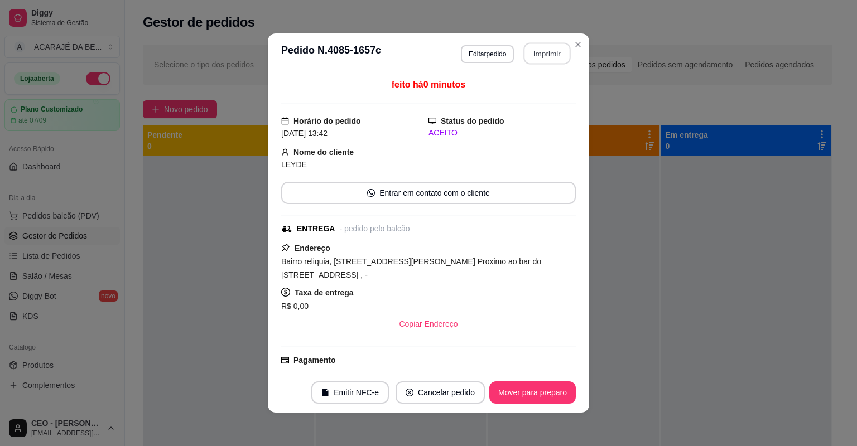
click at [553, 51] on button "Imprimir" at bounding box center [547, 54] width 47 height 22
click at [211, 349] on div "**********" at bounding box center [428, 223] width 857 height 446
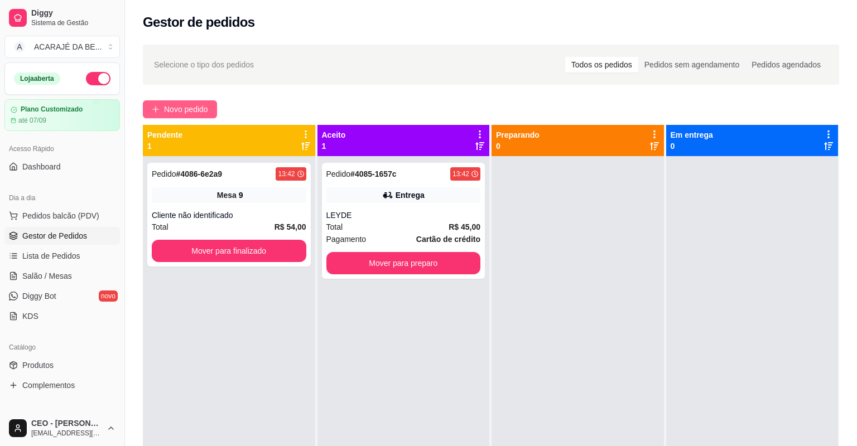
click at [172, 101] on button "Novo pedido" at bounding box center [180, 109] width 74 height 18
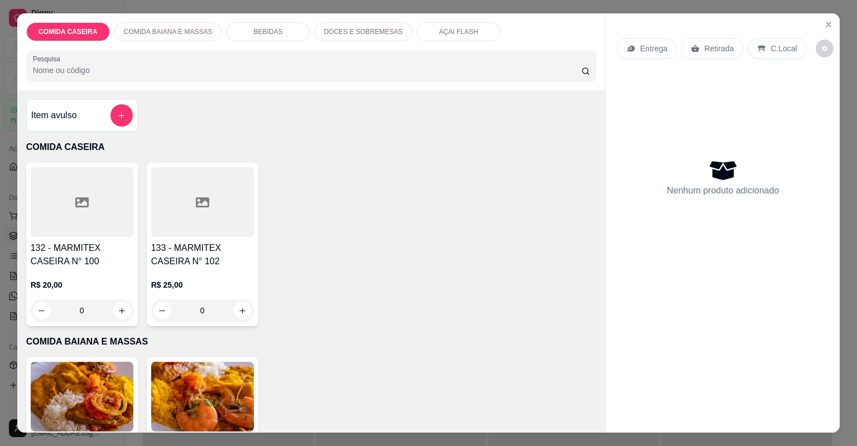
click at [123, 209] on div at bounding box center [82, 202] width 103 height 70
click at [90, 200] on div at bounding box center [82, 202] width 103 height 70
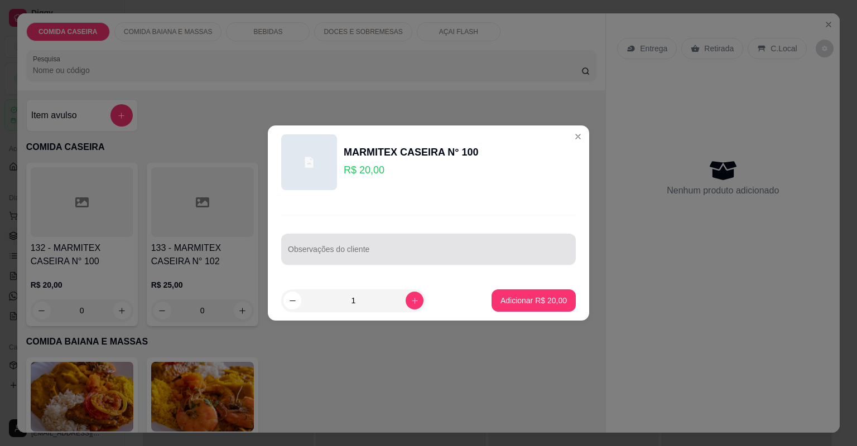
click at [428, 244] on div at bounding box center [428, 249] width 281 height 22
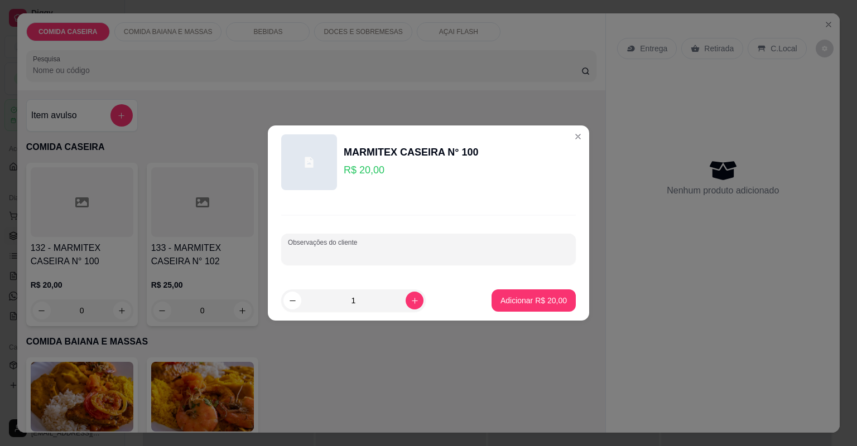
paste input "Quero arroz e estrogonofe de carne e batata frita"
type input "Quero arroz e estrogonofe de carne e batata frita SALPICAO"
click at [527, 294] on button "Adicionar R$ 20,00" at bounding box center [533, 301] width 84 height 22
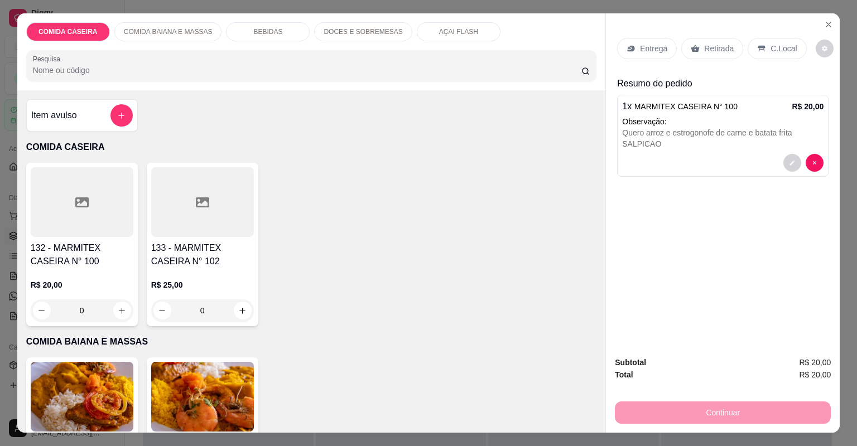
click at [654, 43] on p "Entrega" at bounding box center [653, 48] width 27 height 11
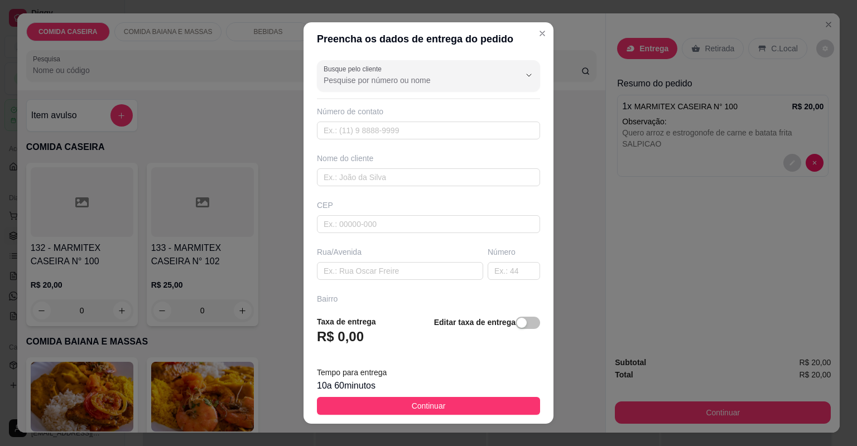
drag, startPoint x: 538, startPoint y: 404, endPoint x: 529, endPoint y: 387, distance: 19.7
click at [535, 397] on footer "Taxa de entrega R$ 0,00 Editar taxa de entrega Tempo para entrega 10 a 60 minut…" at bounding box center [428, 365] width 250 height 117
click at [433, 272] on input "text" at bounding box center [400, 271] width 166 height 18
paste input "[STREET_ADDRESS][PERSON_NAME] bairro relíquia"
type input "[STREET_ADDRESS][PERSON_NAME] bairro relíquia"
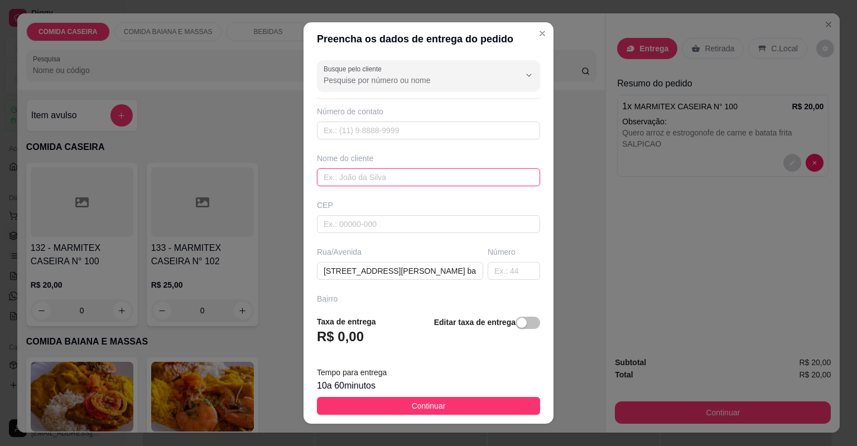
click at [403, 174] on input "text" at bounding box center [428, 177] width 223 height 18
type input "[PERSON_NAME]"
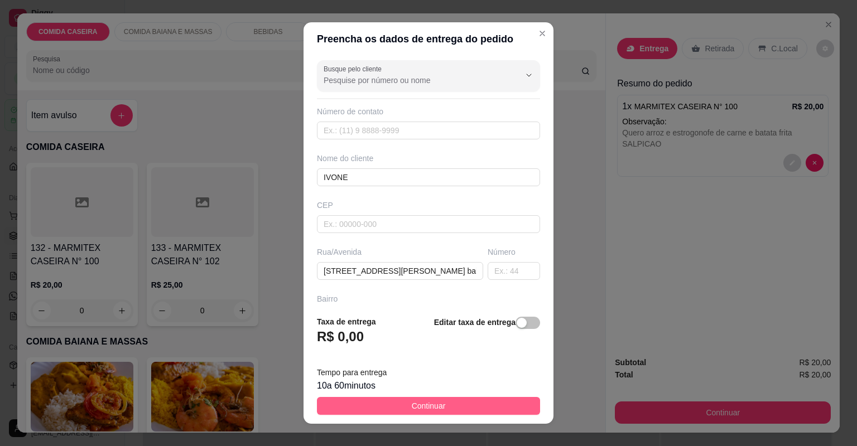
click at [431, 408] on span "Continuar" at bounding box center [429, 406] width 34 height 12
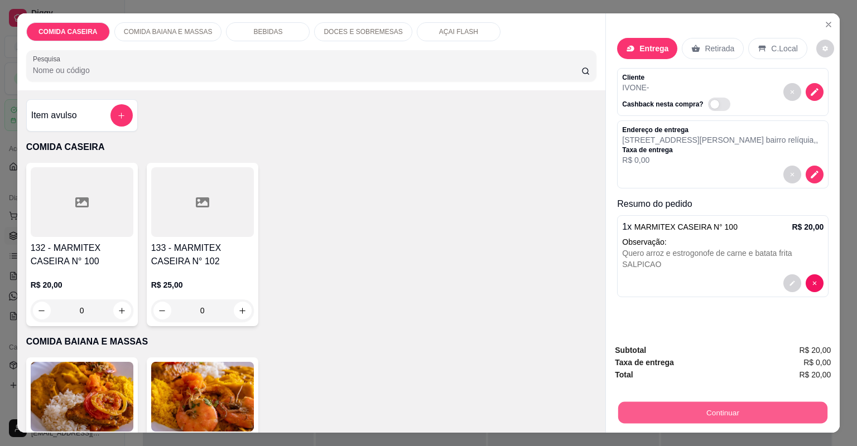
click at [631, 413] on button "Continuar" at bounding box center [722, 413] width 209 height 22
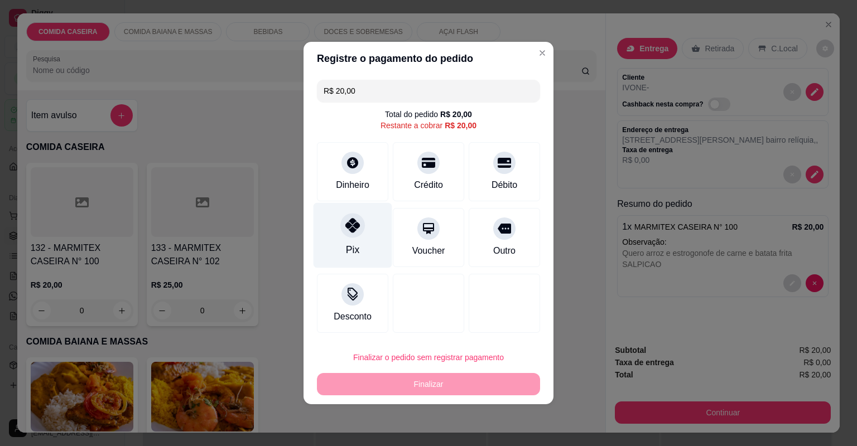
click at [361, 225] on div at bounding box center [352, 225] width 25 height 25
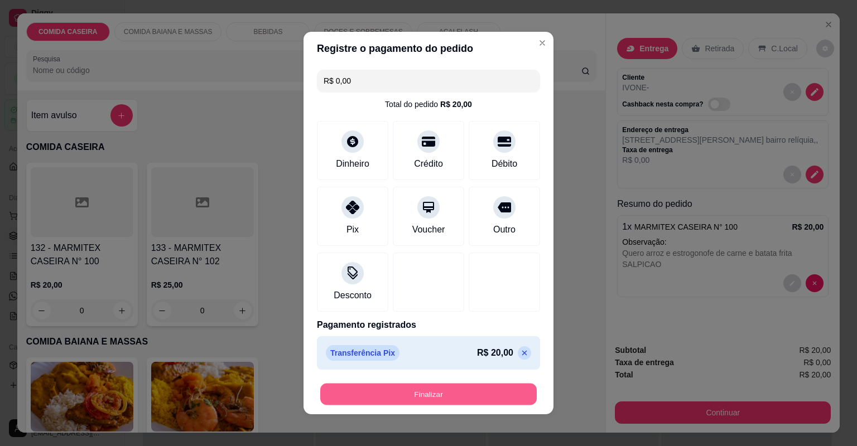
click at [469, 396] on button "Finalizar" at bounding box center [428, 395] width 216 height 22
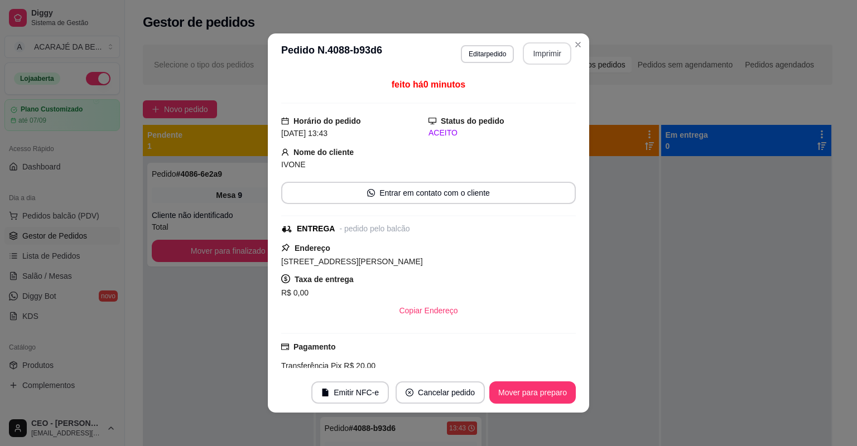
click at [532, 48] on button "Imprimir" at bounding box center [547, 53] width 49 height 22
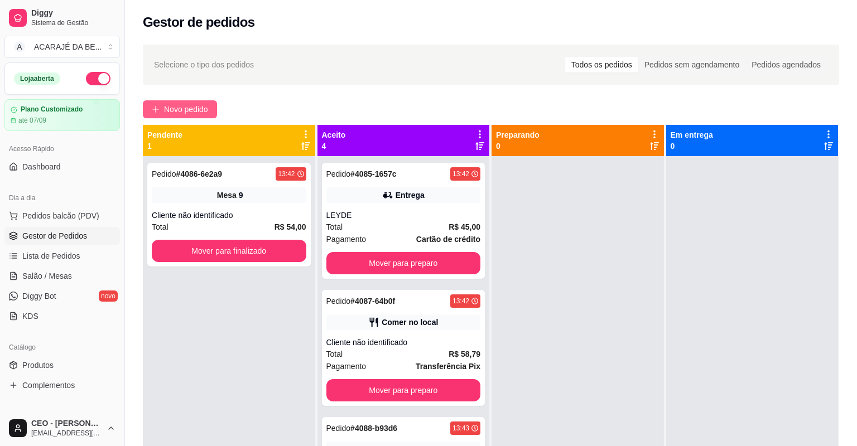
click at [179, 111] on span "Novo pedido" at bounding box center [186, 109] width 44 height 12
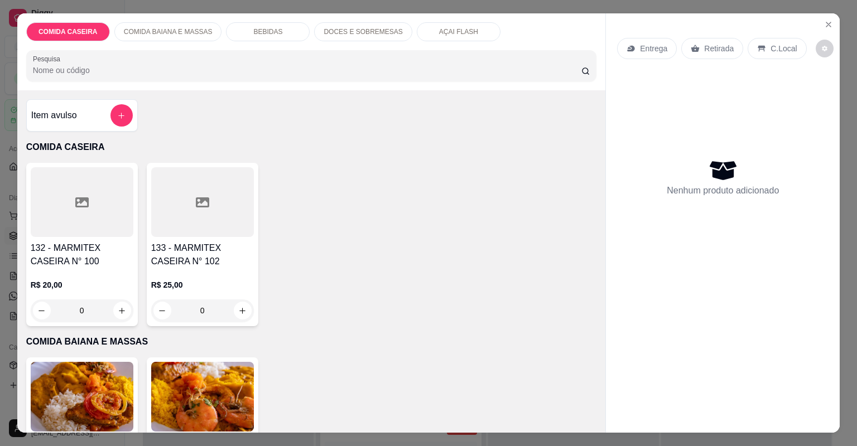
click at [108, 195] on div at bounding box center [82, 202] width 103 height 70
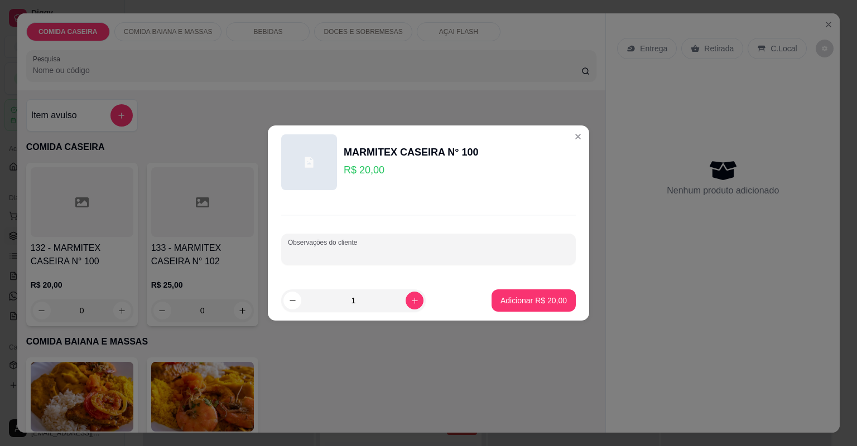
click at [453, 252] on input "Observações do cliente" at bounding box center [428, 253] width 281 height 11
click at [531, 299] on p "Adicionar R$ 20,00" at bounding box center [534, 300] width 65 height 11
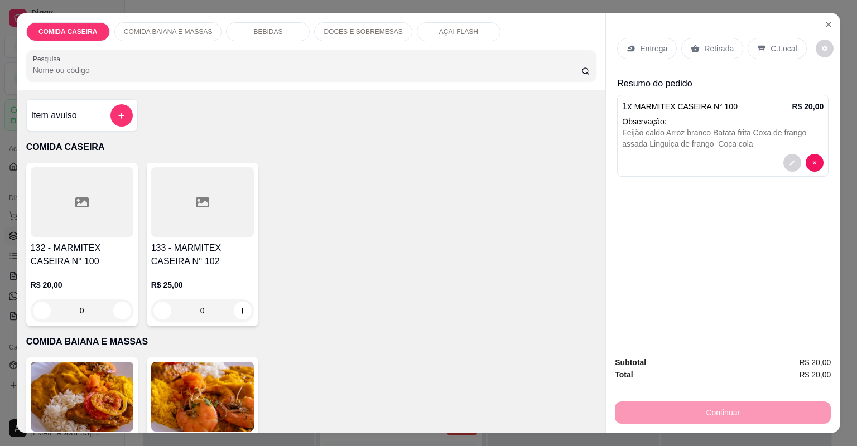
type input "1"
click at [717, 47] on p "Retirada" at bounding box center [719, 48] width 30 height 11
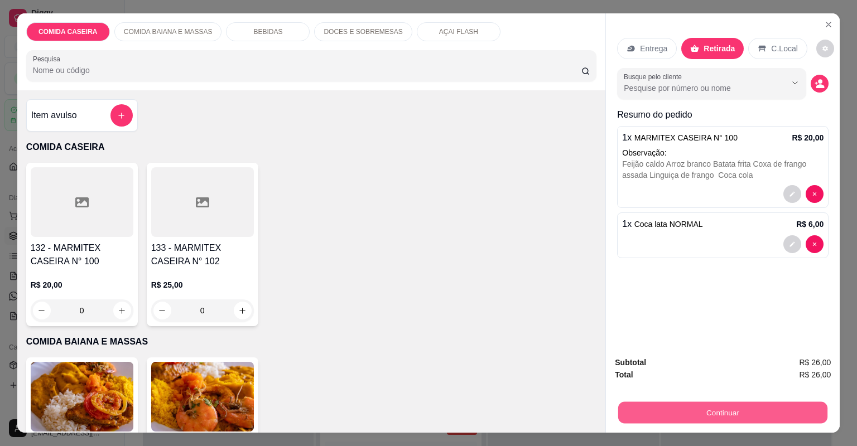
click at [685, 414] on button "Continuar" at bounding box center [722, 413] width 209 height 22
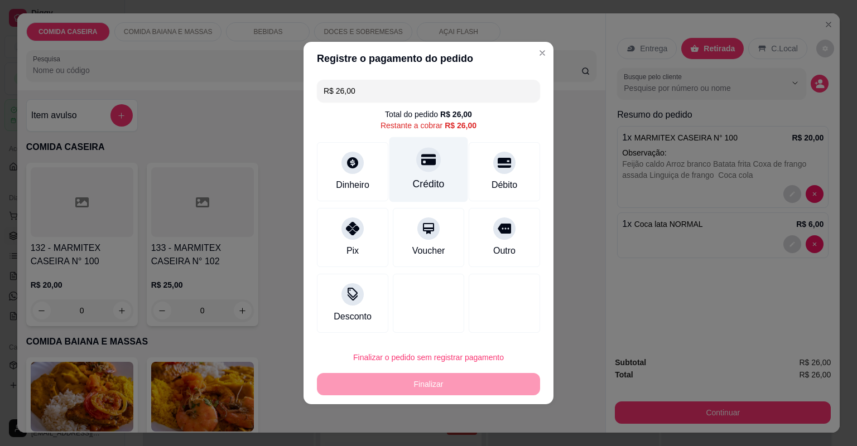
click at [433, 175] on div "Crédito" at bounding box center [428, 169] width 79 height 65
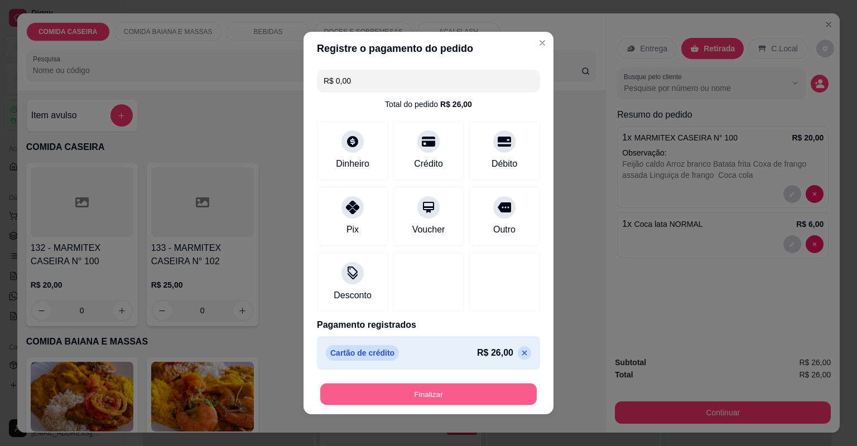
click at [462, 397] on button "Finalizar" at bounding box center [428, 395] width 216 height 22
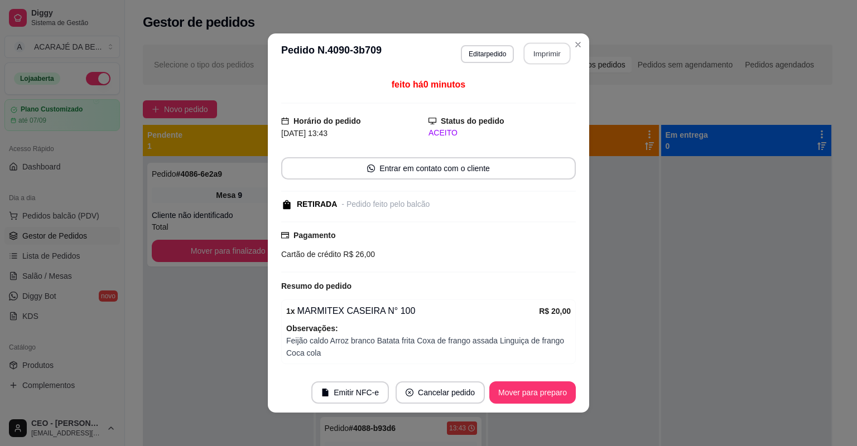
click at [547, 58] on button "Imprimir" at bounding box center [547, 54] width 47 height 22
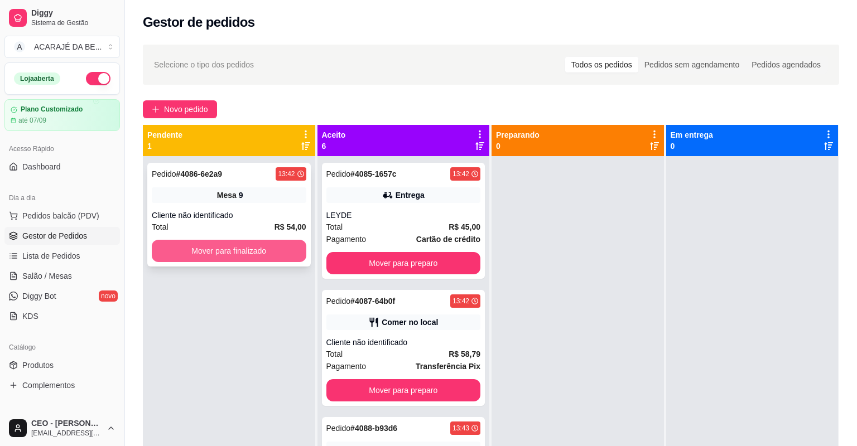
click at [267, 252] on button "Mover para finalizado" at bounding box center [229, 251] width 155 height 22
click at [267, 252] on div "Mover para finalizado" at bounding box center [229, 251] width 155 height 22
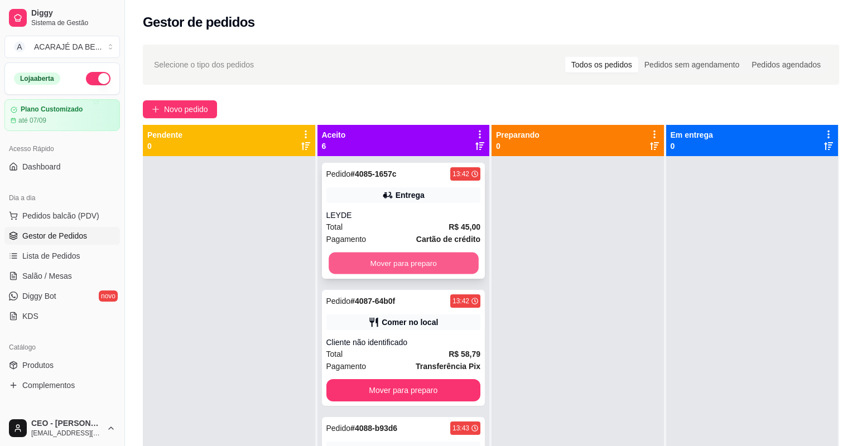
click at [435, 269] on button "Mover para preparo" at bounding box center [404, 264] width 150 height 22
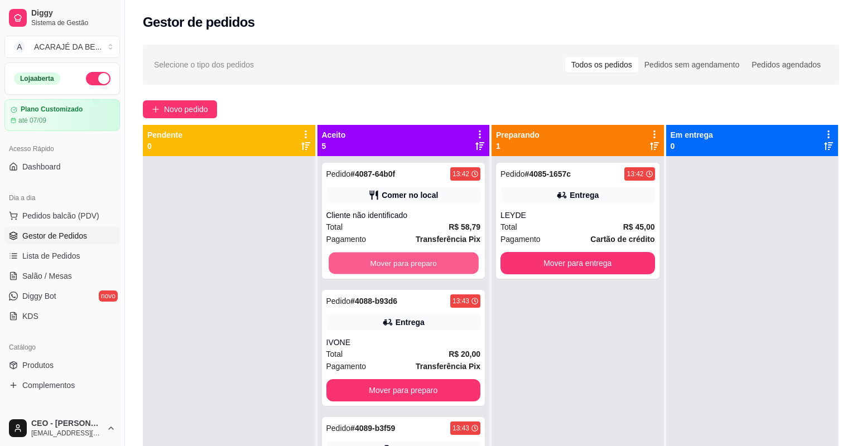
click at [436, 268] on button "Mover para preparo" at bounding box center [404, 264] width 150 height 22
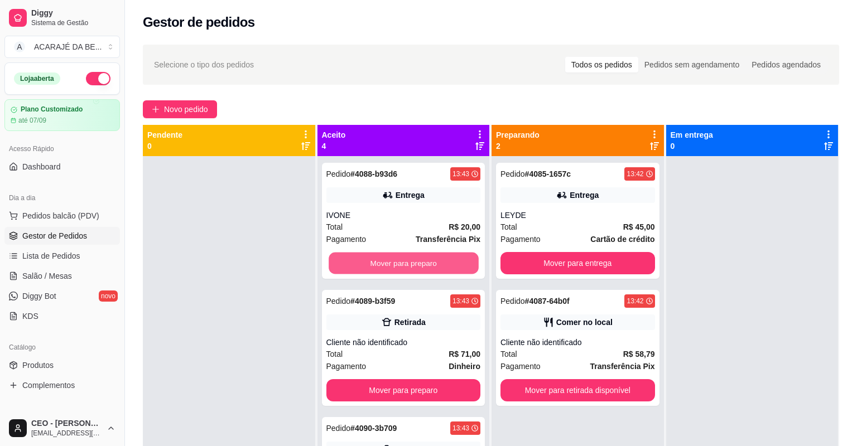
click at [437, 268] on button "Mover para preparo" at bounding box center [404, 264] width 150 height 22
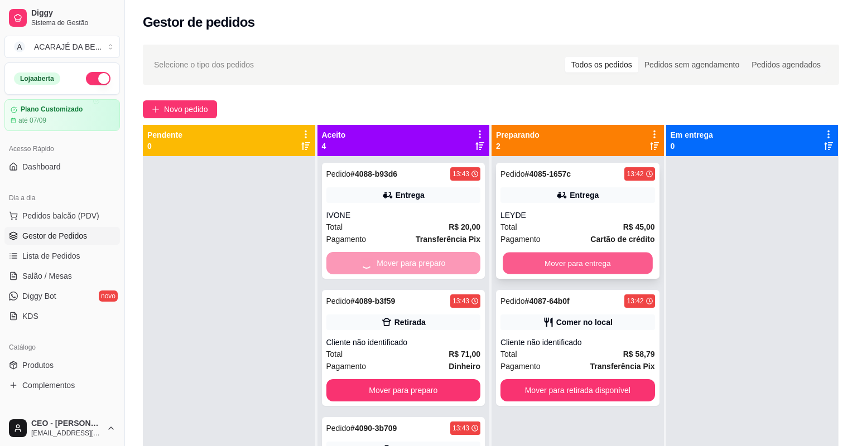
click at [507, 261] on button "Mover para entrega" at bounding box center [578, 264] width 150 height 22
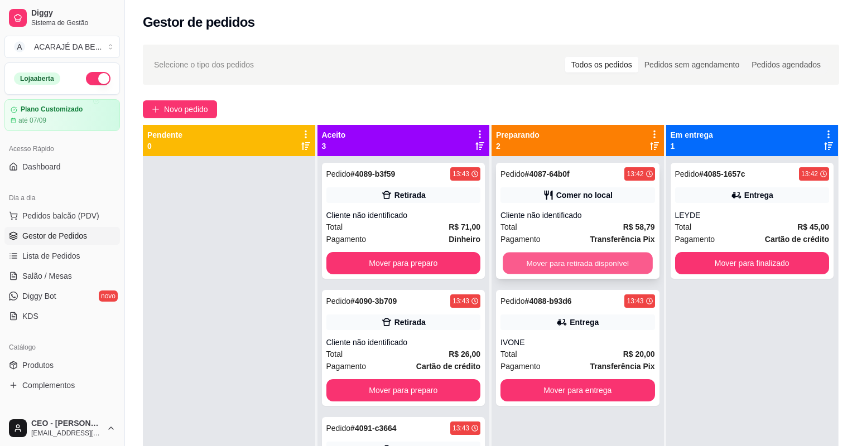
click at [509, 261] on button "Mover para retirada disponível" at bounding box center [578, 264] width 150 height 22
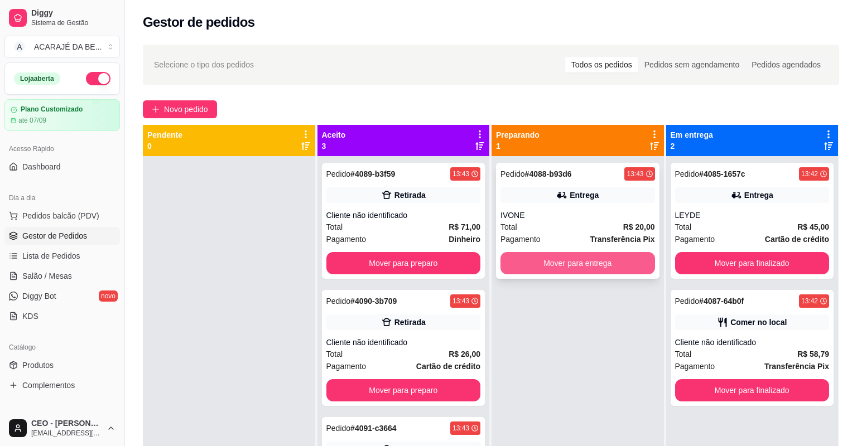
click at [500, 263] on button "Mover para entrega" at bounding box center [577, 263] width 155 height 22
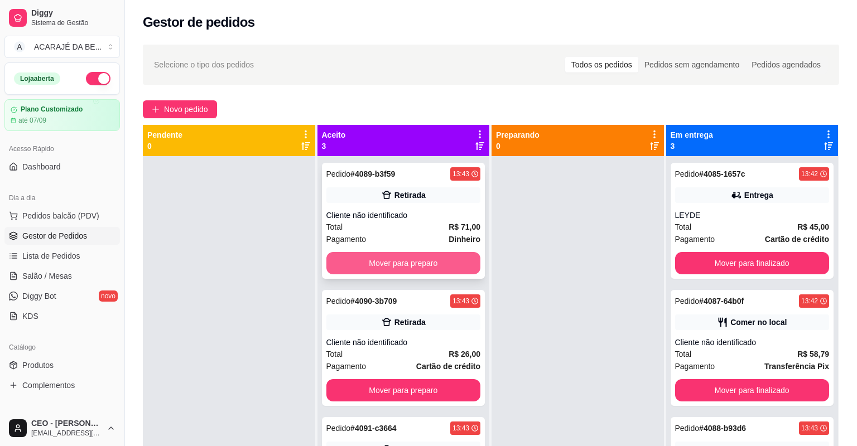
click at [438, 265] on button "Mover para preparo" at bounding box center [403, 263] width 155 height 22
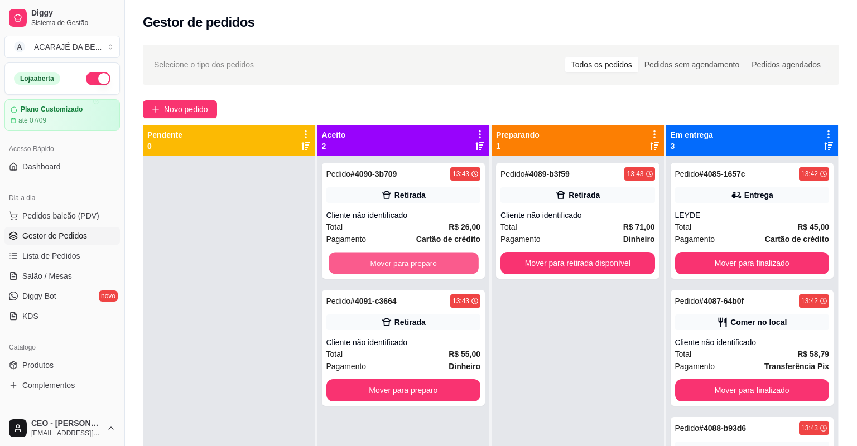
click at [438, 264] on button "Mover para preparo" at bounding box center [404, 264] width 150 height 22
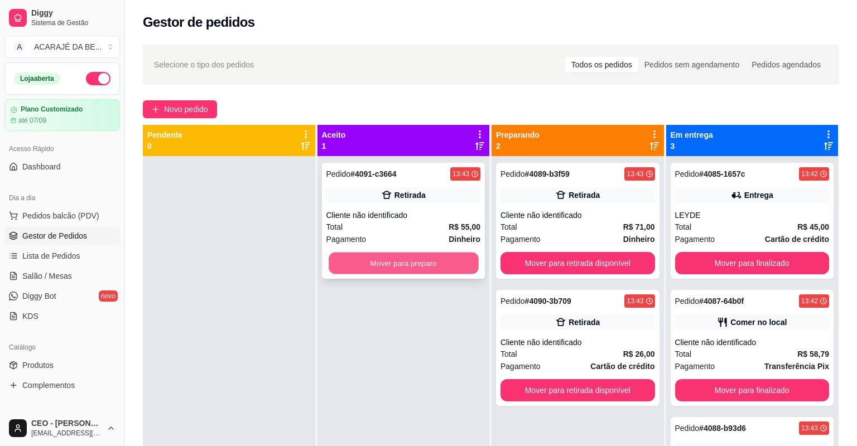
click at [442, 263] on button "Mover para preparo" at bounding box center [404, 264] width 150 height 22
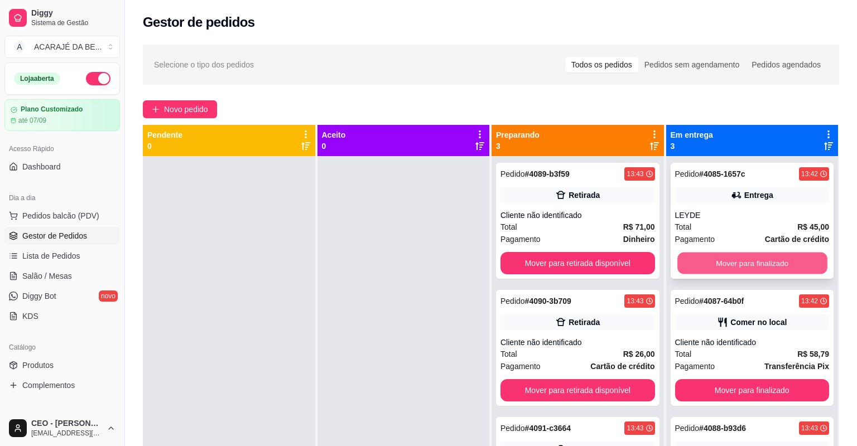
click at [782, 268] on button "Mover para finalizado" at bounding box center [752, 264] width 150 height 22
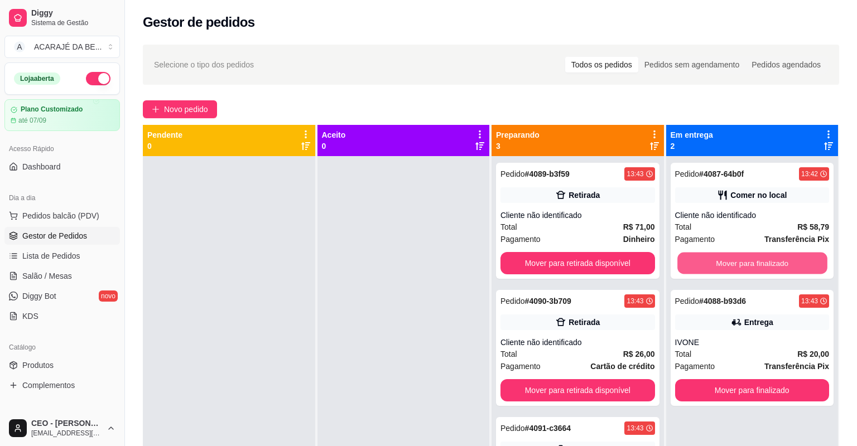
click at [782, 268] on button "Mover para finalizado" at bounding box center [752, 264] width 150 height 22
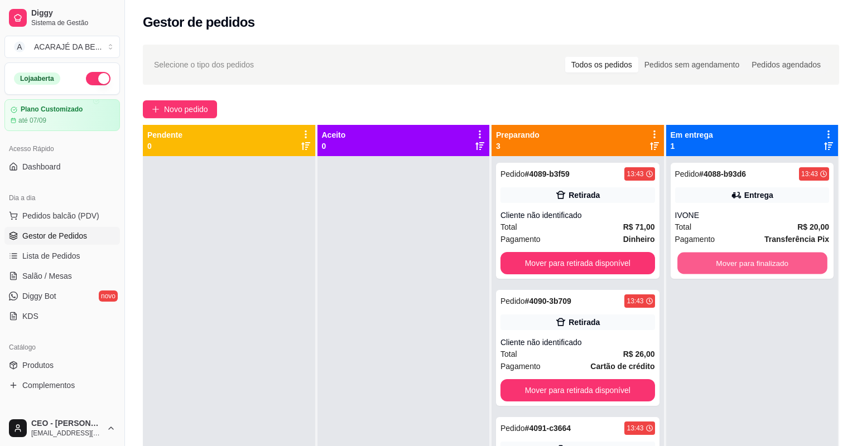
click at [759, 268] on button "Mover para finalizado" at bounding box center [752, 264] width 150 height 22
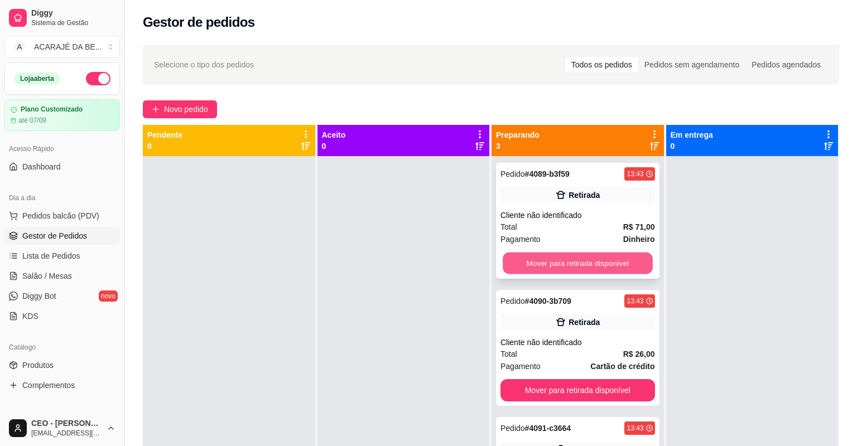
click at [608, 267] on button "Mover para retirada disponível" at bounding box center [578, 264] width 150 height 22
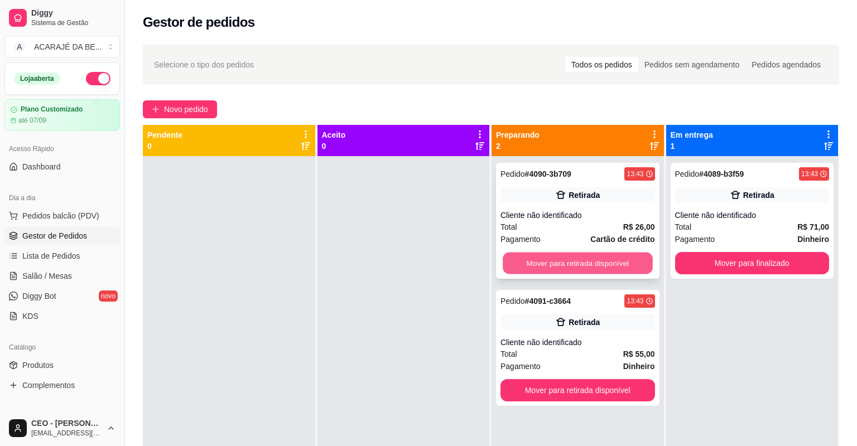
click at [607, 266] on button "Mover para retirada disponível" at bounding box center [578, 264] width 150 height 22
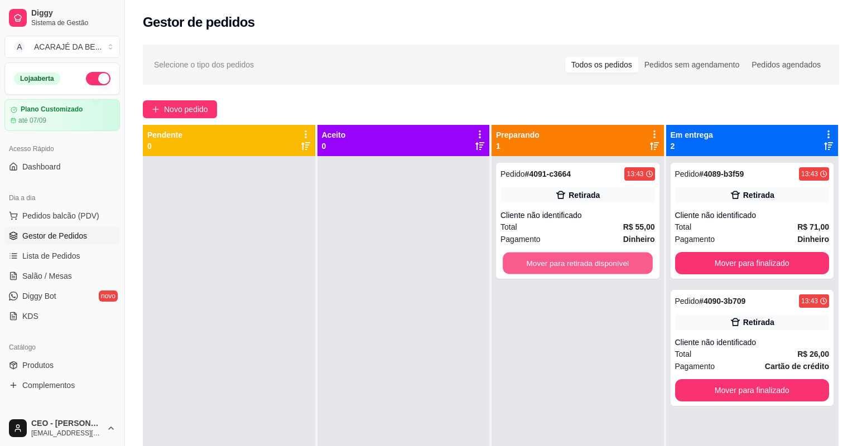
click at [607, 266] on button "Mover para retirada disponível" at bounding box center [578, 264] width 150 height 22
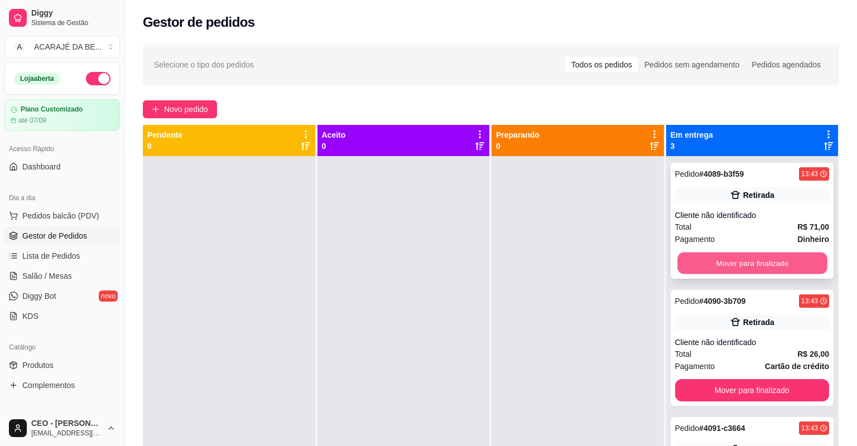
click at [716, 256] on button "Mover para finalizado" at bounding box center [752, 264] width 150 height 22
click at [714, 258] on button "Mover para finalizado" at bounding box center [752, 264] width 150 height 22
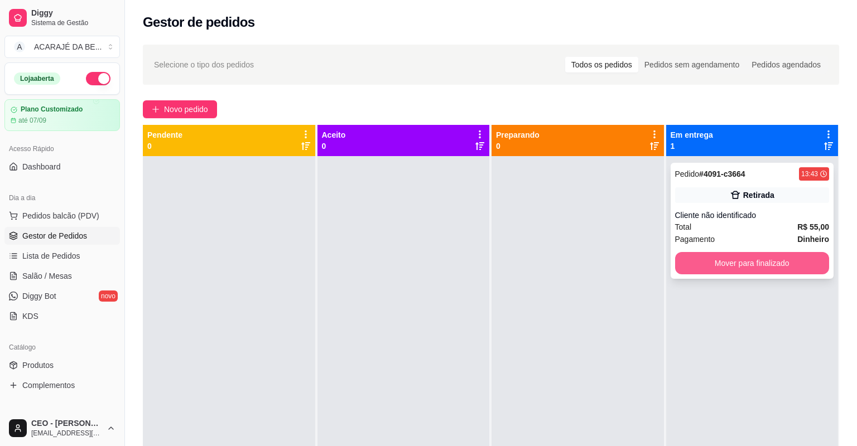
click at [710, 261] on button "Mover para finalizado" at bounding box center [752, 263] width 155 height 22
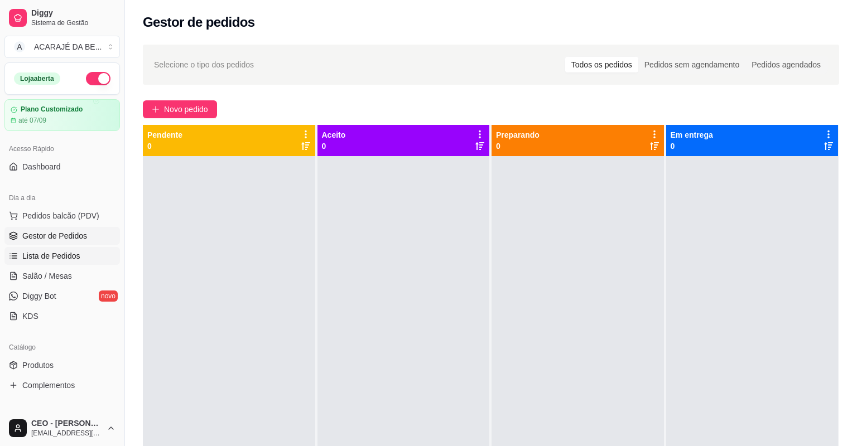
click at [75, 256] on span "Lista de Pedidos" at bounding box center [51, 255] width 58 height 11
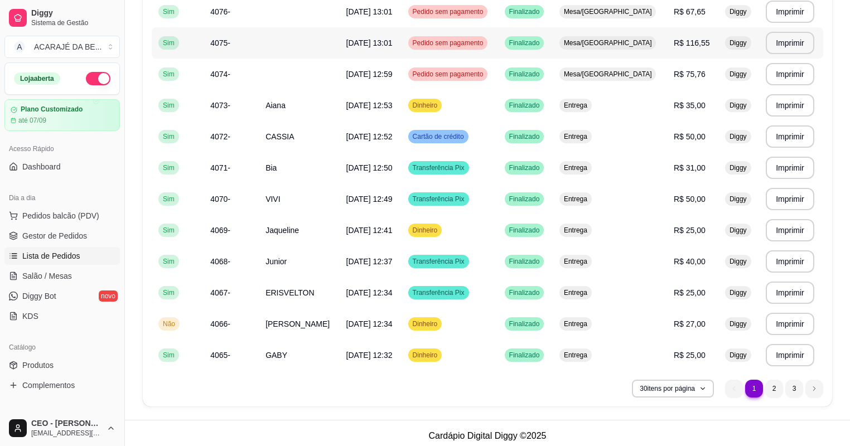
scroll to position [732, 0]
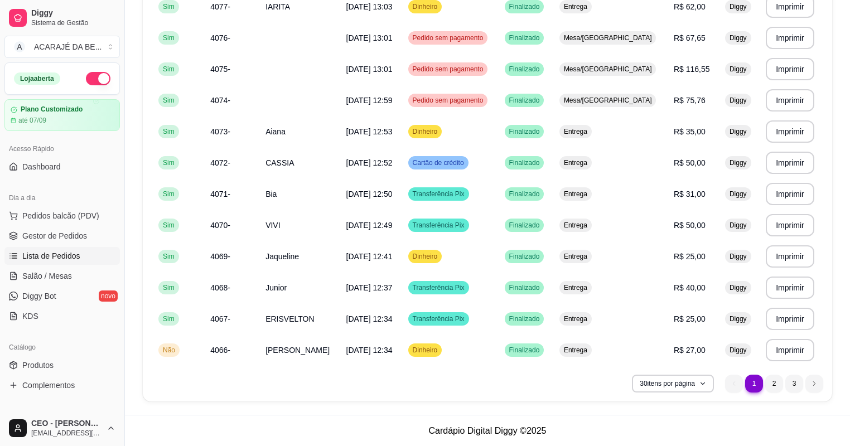
click at [661, 421] on footer "Cardápio Digital Diggy © 2025" at bounding box center [487, 431] width 725 height 32
click at [779, 385] on li "2" at bounding box center [773, 383] width 17 height 17
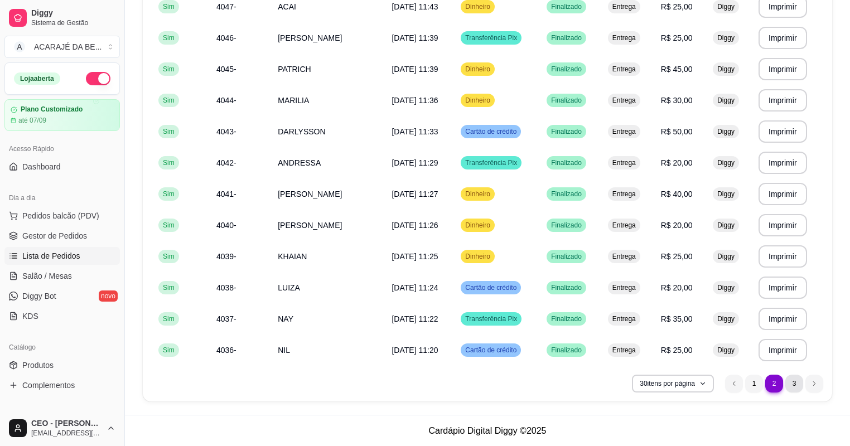
click at [795, 384] on li "3" at bounding box center [794, 384] width 18 height 18
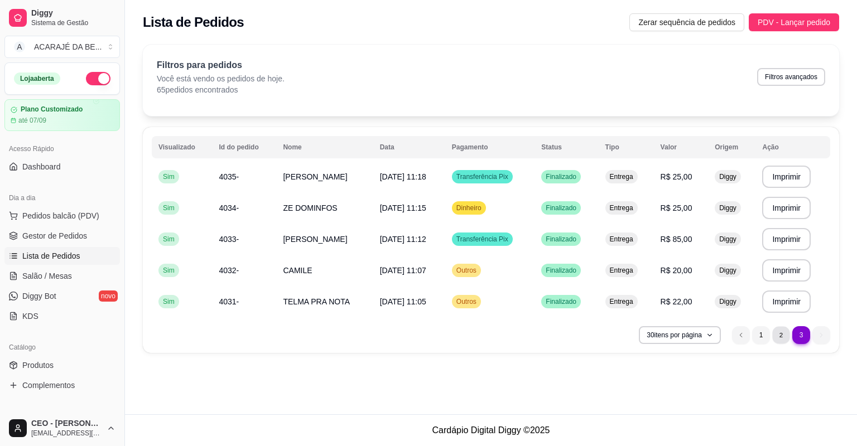
click at [783, 341] on li "2" at bounding box center [780, 334] width 17 height 17
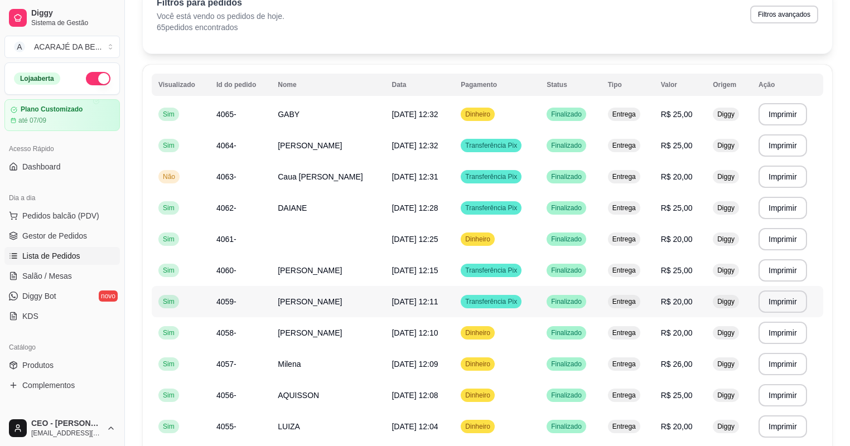
scroll to position [268, 0]
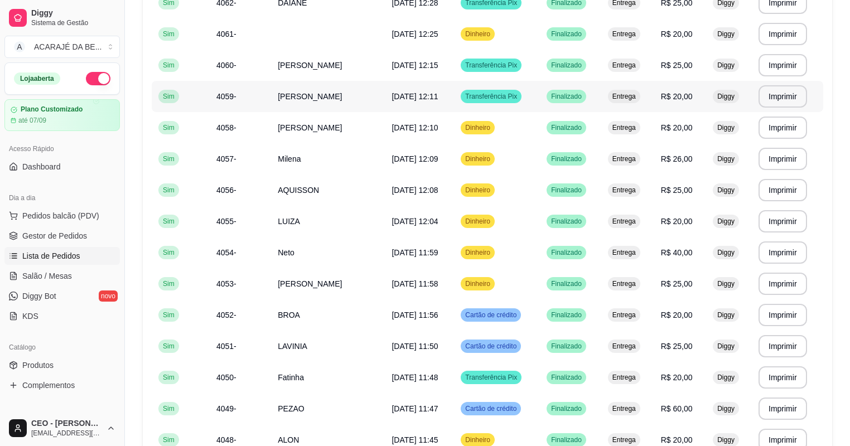
click at [324, 95] on td "[PERSON_NAME]" at bounding box center [328, 96] width 114 height 31
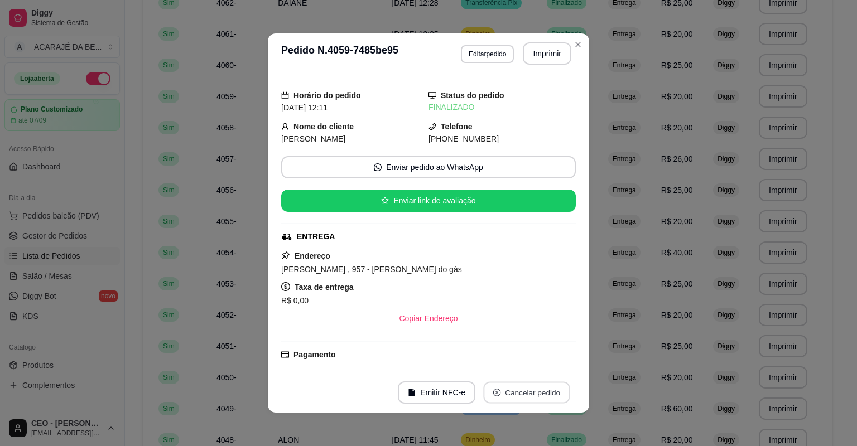
click at [534, 395] on button "Cancelar pedido" at bounding box center [526, 393] width 86 height 22
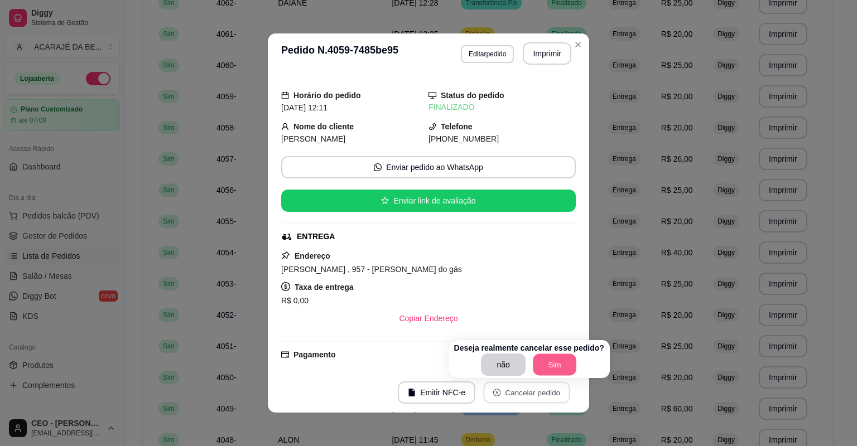
click at [553, 369] on button "Sim" at bounding box center [555, 365] width 44 height 22
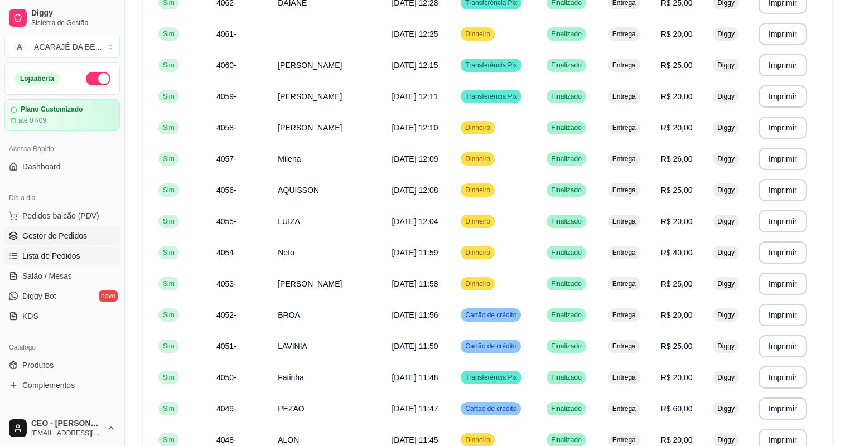
click at [57, 238] on span "Gestor de Pedidos" at bounding box center [54, 235] width 65 height 11
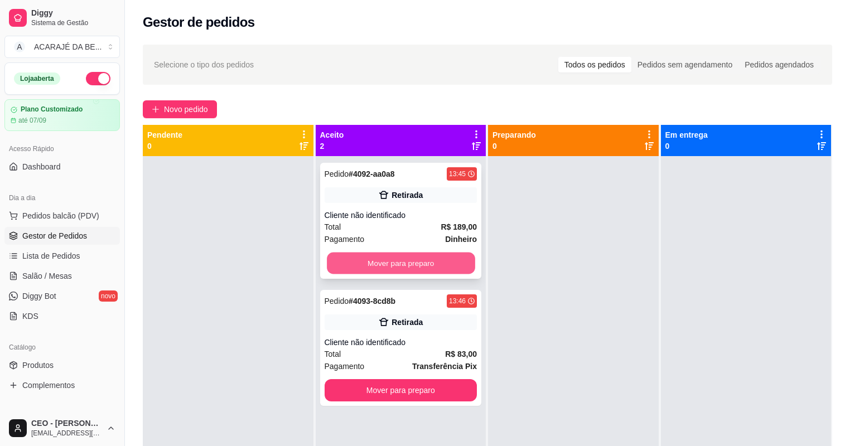
click at [441, 265] on button "Mover para preparo" at bounding box center [401, 264] width 148 height 22
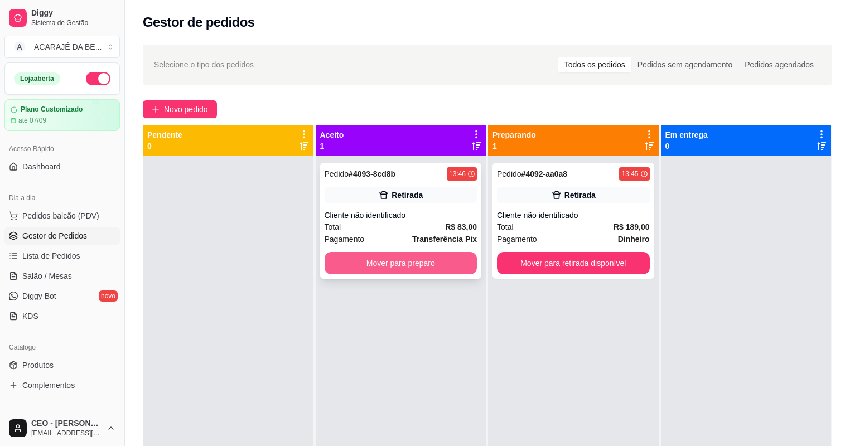
click at [453, 263] on button "Mover para preparo" at bounding box center [401, 263] width 153 height 22
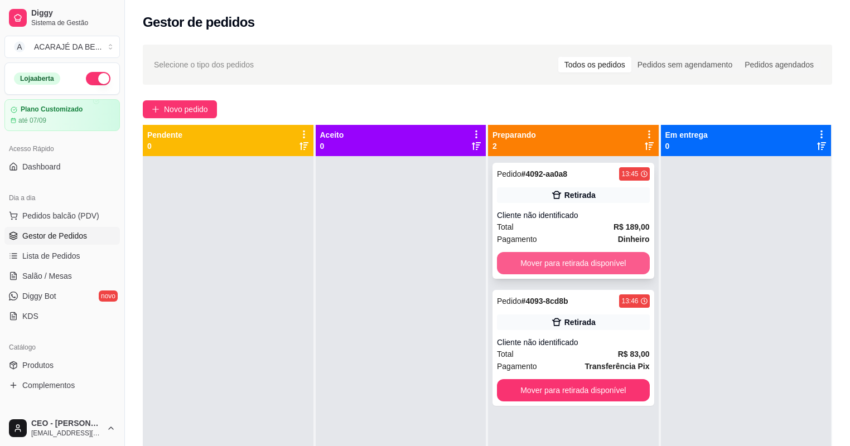
click at [552, 255] on button "Mover para retirada disponível" at bounding box center [573, 263] width 153 height 22
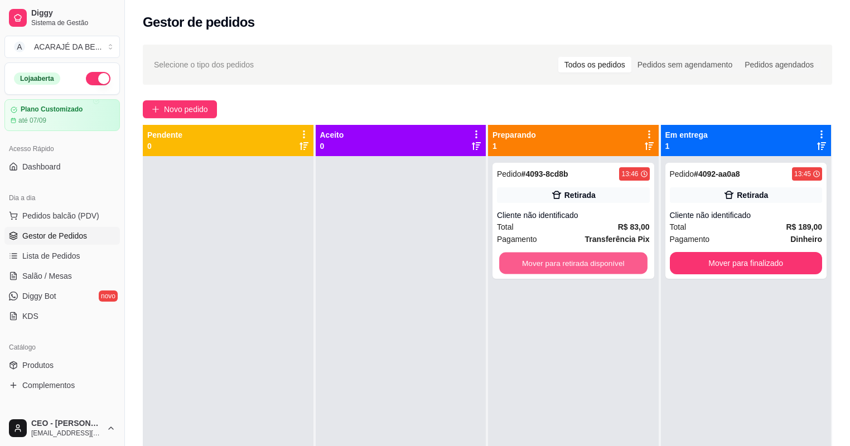
click at [562, 260] on button "Mover para retirada disponível" at bounding box center [573, 264] width 148 height 22
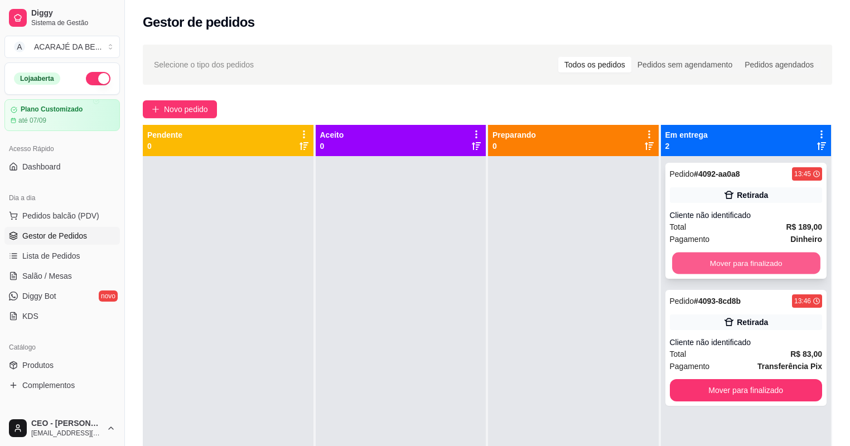
click at [732, 268] on button "Mover para finalizado" at bounding box center [746, 264] width 148 height 22
click at [732, 268] on div "Mover para finalizado" at bounding box center [746, 263] width 153 height 22
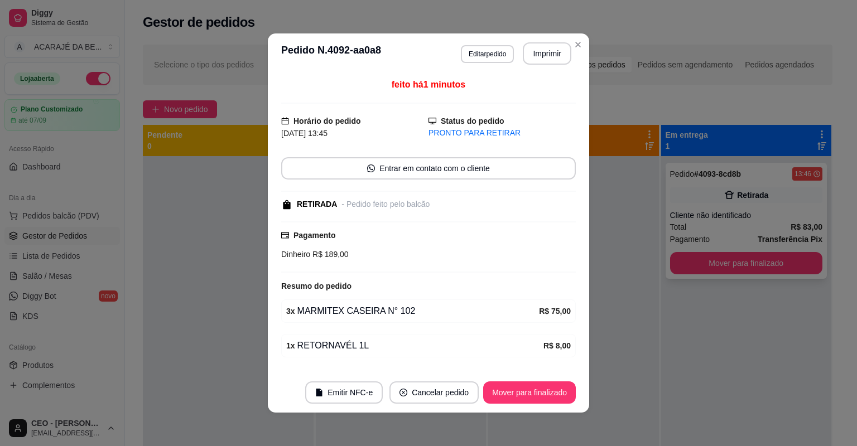
click at [733, 267] on button "Mover para finalizado" at bounding box center [746, 263] width 153 height 22
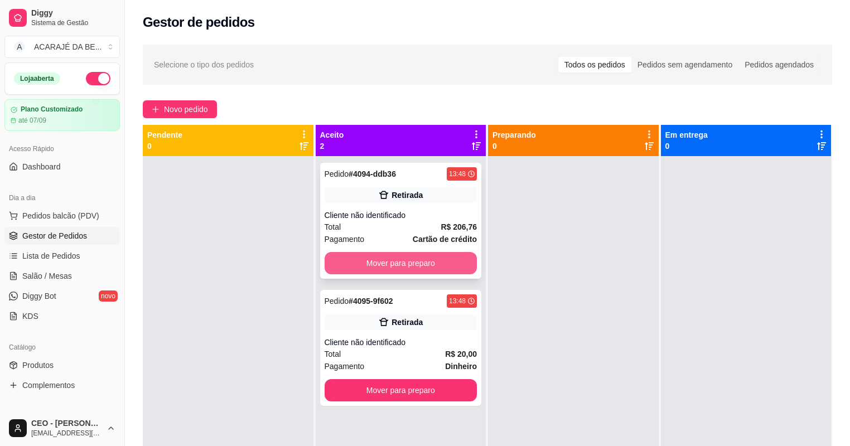
click at [425, 261] on button "Mover para preparo" at bounding box center [401, 263] width 153 height 22
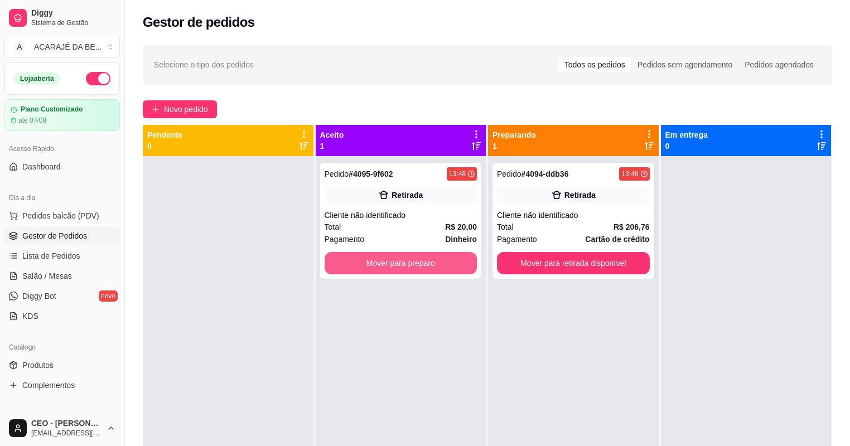
click at [435, 264] on button "Mover para preparo" at bounding box center [401, 263] width 153 height 22
click at [436, 264] on div "Mover para preparo" at bounding box center [401, 263] width 153 height 22
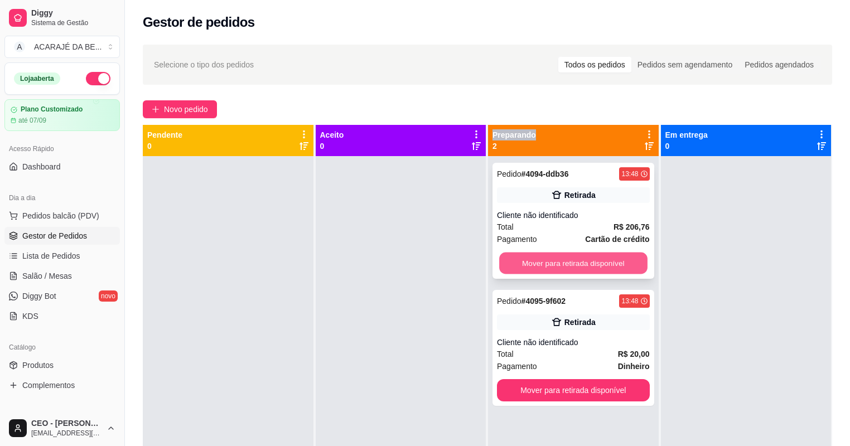
click at [616, 265] on button "Mover para retirada disponível" at bounding box center [573, 264] width 148 height 22
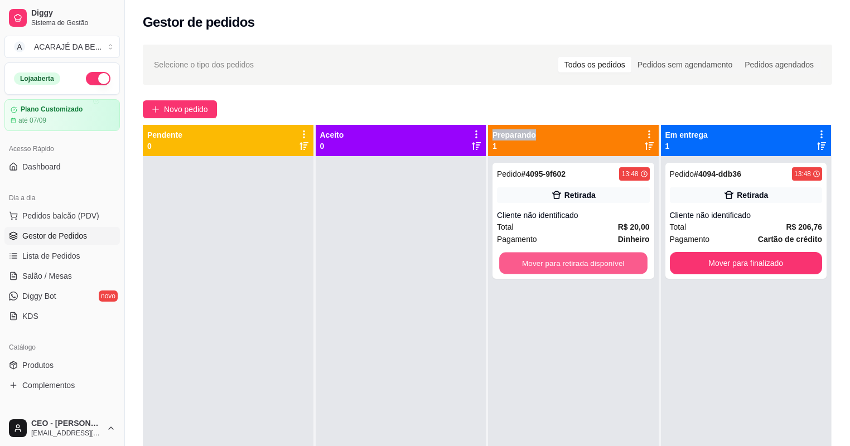
click at [616, 265] on button "Mover para retirada disponível" at bounding box center [573, 264] width 148 height 22
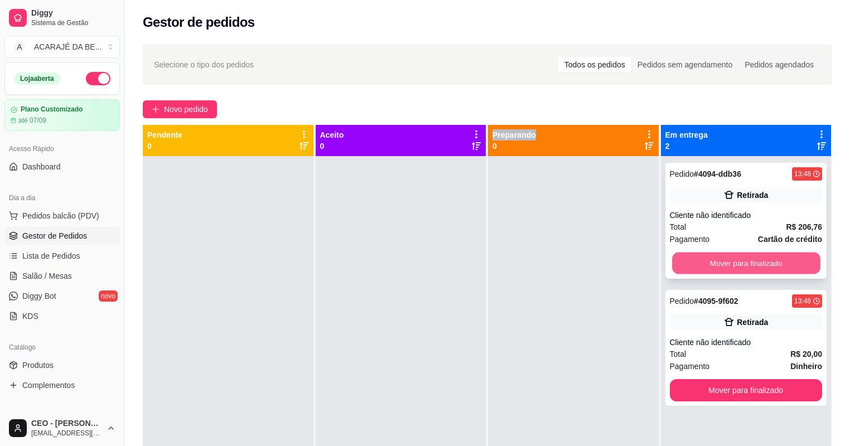
click at [684, 261] on button "Mover para finalizado" at bounding box center [746, 264] width 148 height 22
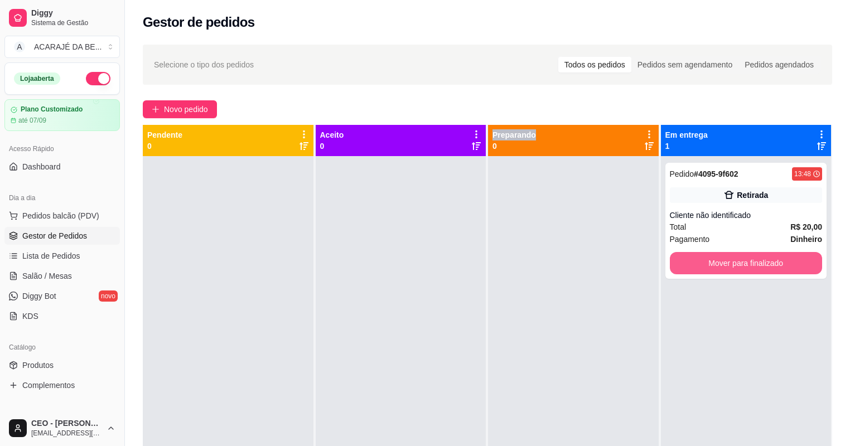
click at [684, 261] on button "Mover para finalizado" at bounding box center [746, 263] width 153 height 22
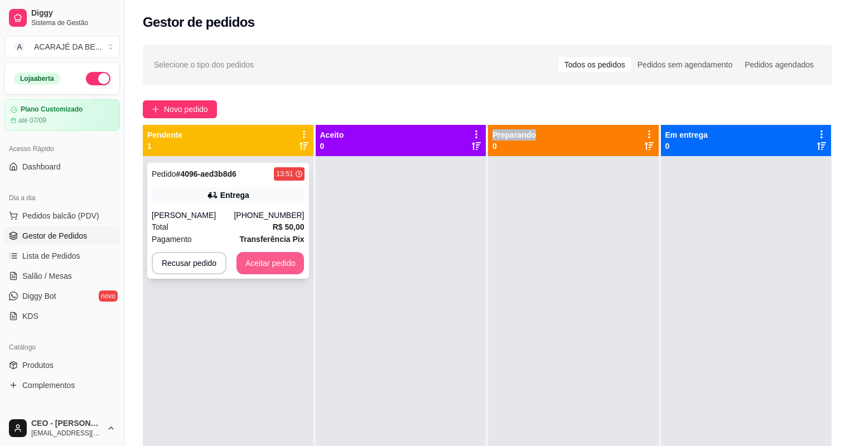
click at [259, 258] on button "Aceitar pedido" at bounding box center [271, 263] width 68 height 22
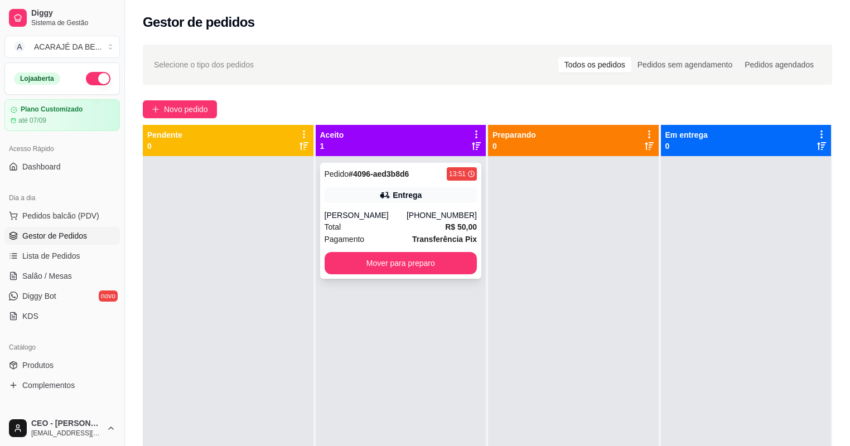
click at [406, 194] on div "Entrega" at bounding box center [407, 195] width 29 height 11
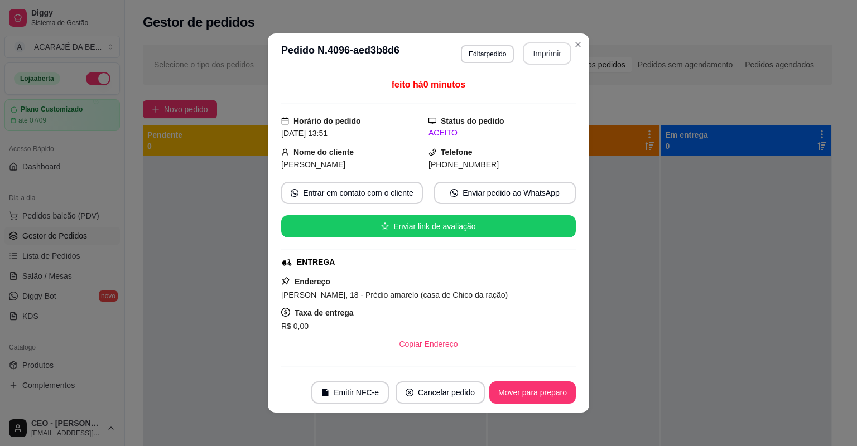
click at [539, 50] on button "Imprimir" at bounding box center [547, 53] width 49 height 22
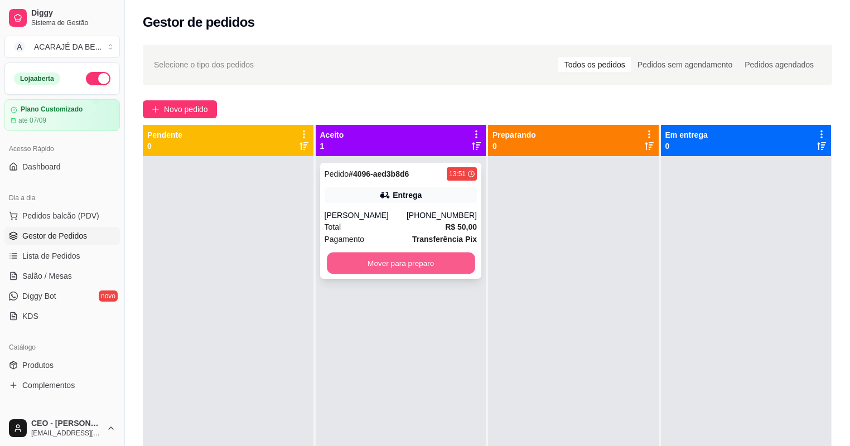
click at [442, 266] on button "Mover para preparo" at bounding box center [401, 264] width 148 height 22
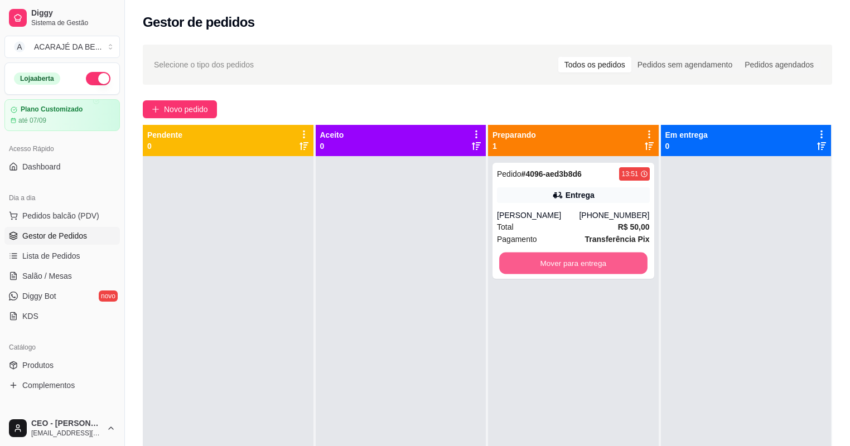
click at [547, 259] on button "Mover para entrega" at bounding box center [573, 264] width 148 height 22
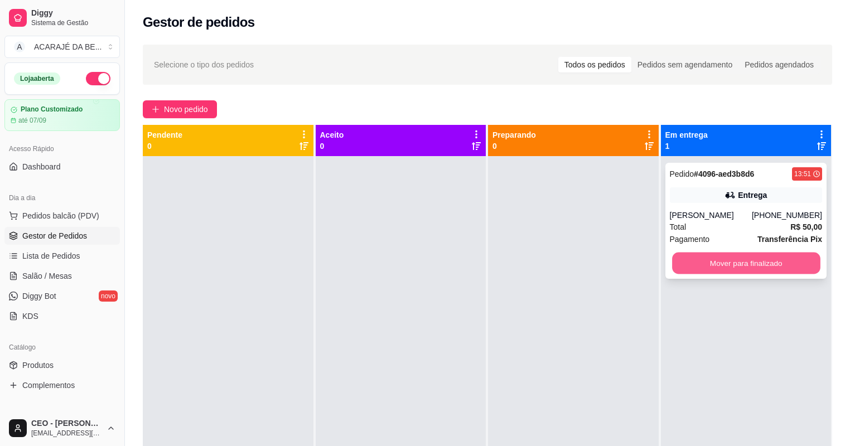
click at [723, 263] on button "Mover para finalizado" at bounding box center [746, 264] width 148 height 22
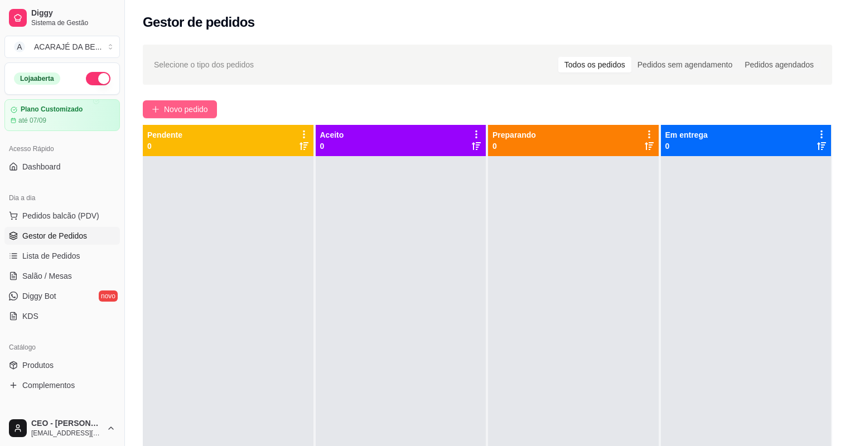
click at [208, 103] on span "Novo pedido" at bounding box center [186, 109] width 44 height 12
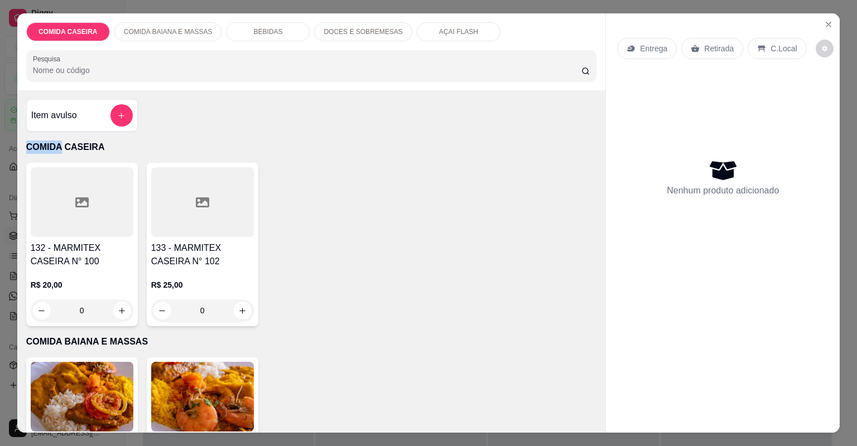
click at [187, 213] on div at bounding box center [202, 202] width 103 height 70
click at [240, 228] on div at bounding box center [202, 202] width 103 height 70
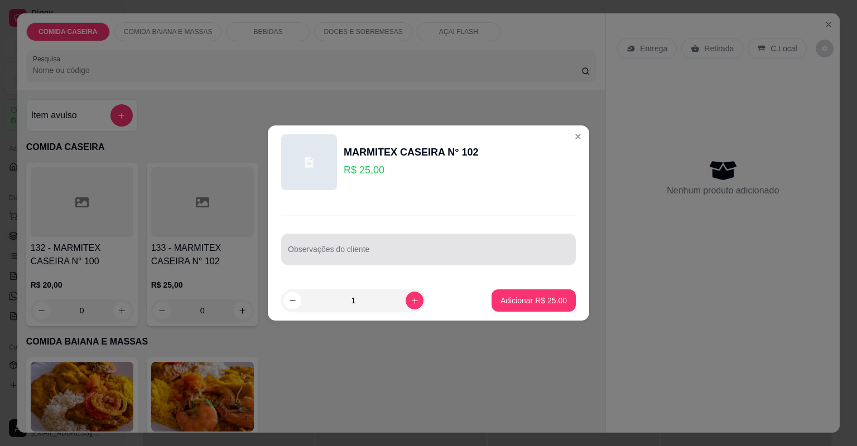
click at [319, 249] on input "Observações do cliente" at bounding box center [428, 253] width 281 height 11
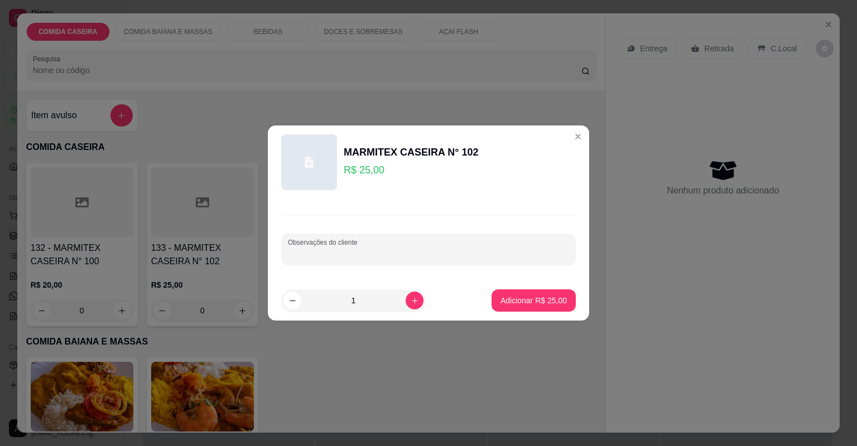
click at [429, 254] on input "Observações do cliente" at bounding box center [428, 253] width 281 height 11
paste input "Feijão caldo Arroz branco Batata frita Coxa de frango assada Linguiça de frango…"
type input "F"
type input "LASANHA DE BACALHAU MACARRAO COM ALMONDEGAS STROGONOFF COUVE FLOR"
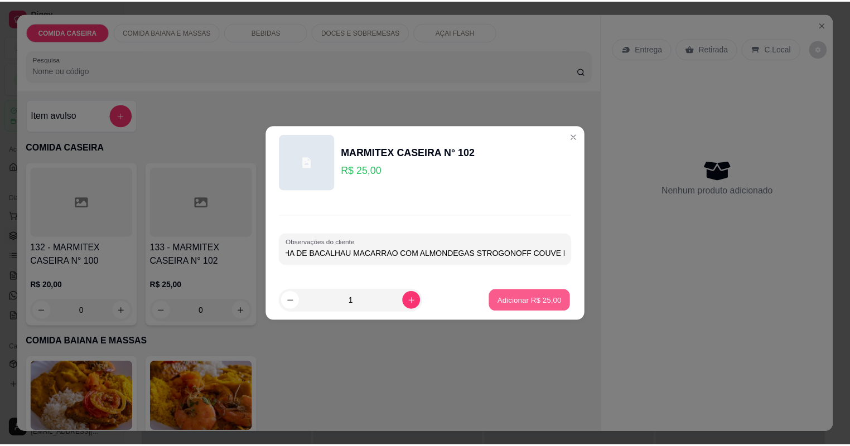
scroll to position [0, 0]
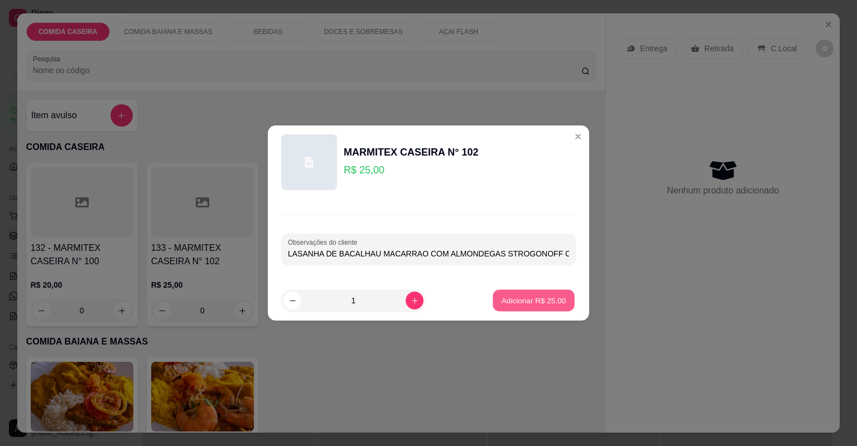
click at [541, 295] on button "Adicionar R$ 25,00" at bounding box center [534, 301] width 82 height 22
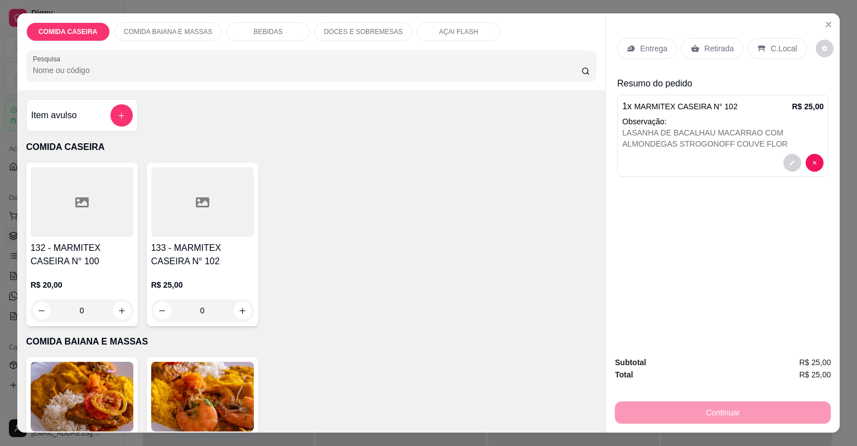
click at [649, 47] on p "Entrega" at bounding box center [653, 48] width 27 height 11
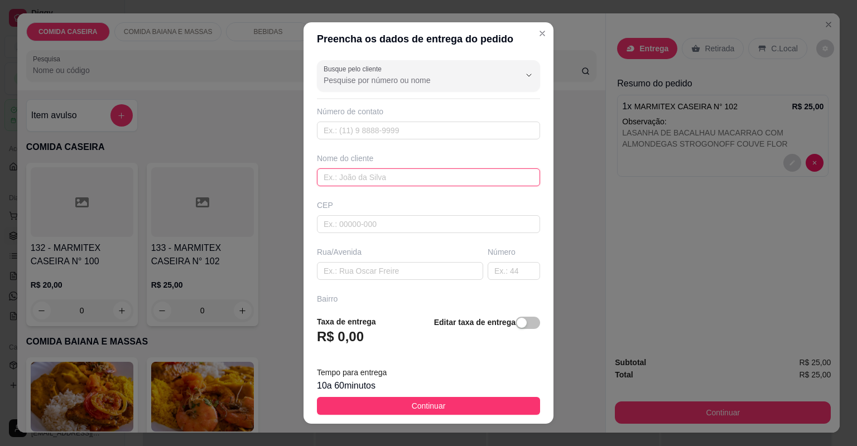
click at [391, 175] on input "text" at bounding box center [428, 177] width 223 height 18
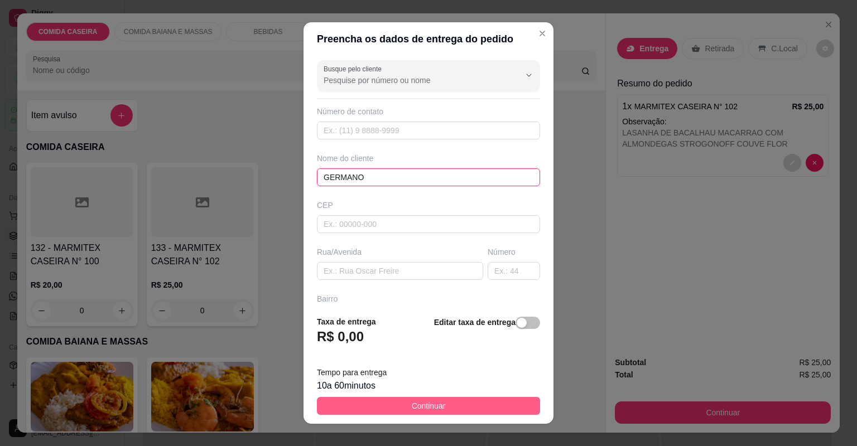
type input "GERMANO"
click at [412, 402] on span "Continuar" at bounding box center [429, 406] width 34 height 12
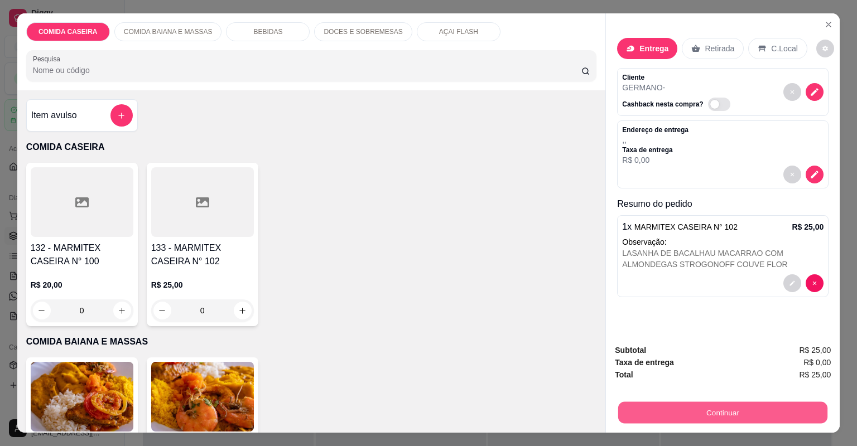
click at [628, 412] on button "Continuar" at bounding box center [722, 413] width 209 height 22
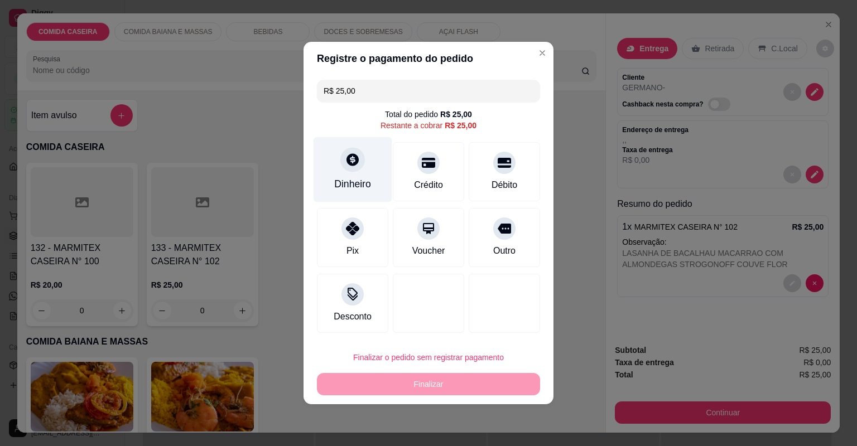
click at [368, 181] on div "Dinheiro" at bounding box center [352, 184] width 37 height 15
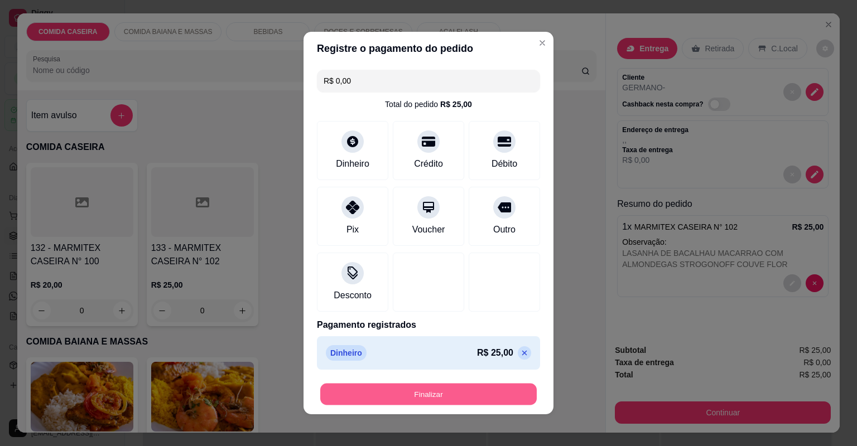
click at [428, 389] on button "Finalizar" at bounding box center [428, 395] width 216 height 22
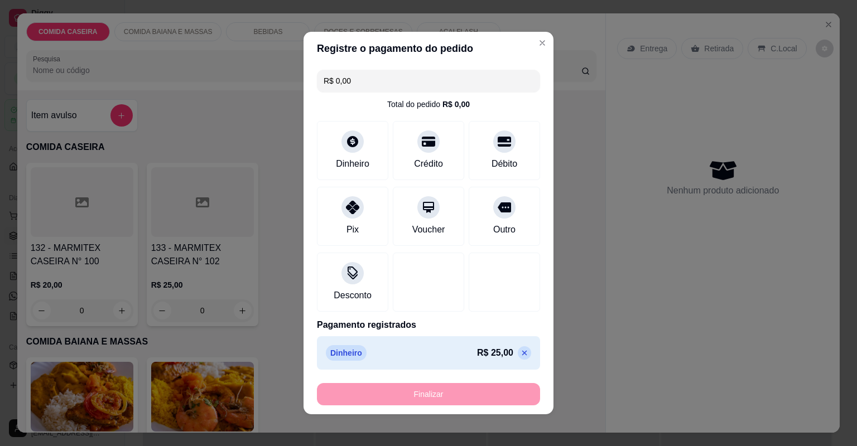
type input "-R$ 25,00"
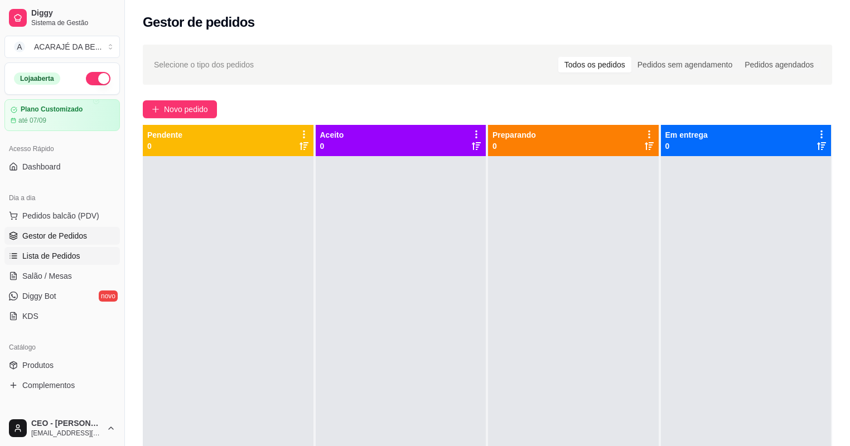
click at [78, 254] on link "Lista de Pedidos" at bounding box center [61, 256] width 115 height 18
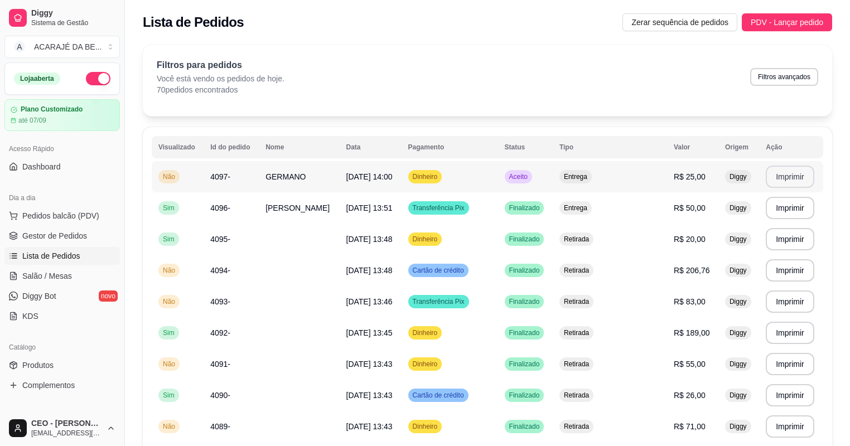
click at [792, 177] on button "Imprimir" at bounding box center [790, 177] width 49 height 22
click at [60, 235] on span "Gestor de Pedidos" at bounding box center [54, 235] width 65 height 11
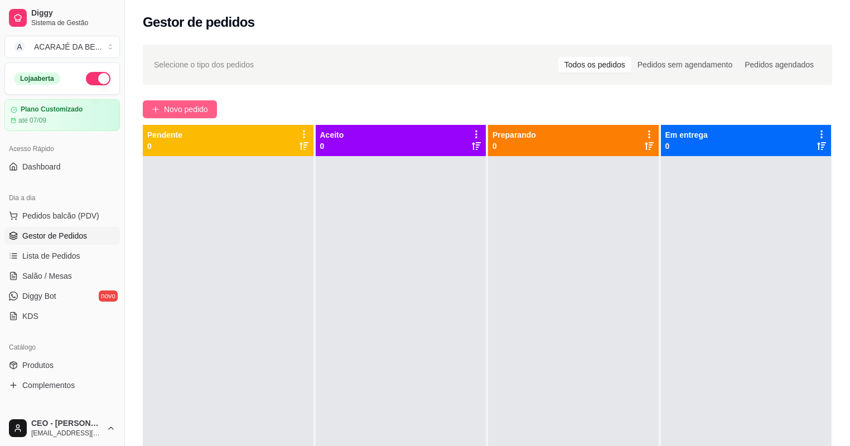
click at [176, 104] on span "Novo pedido" at bounding box center [186, 109] width 44 height 12
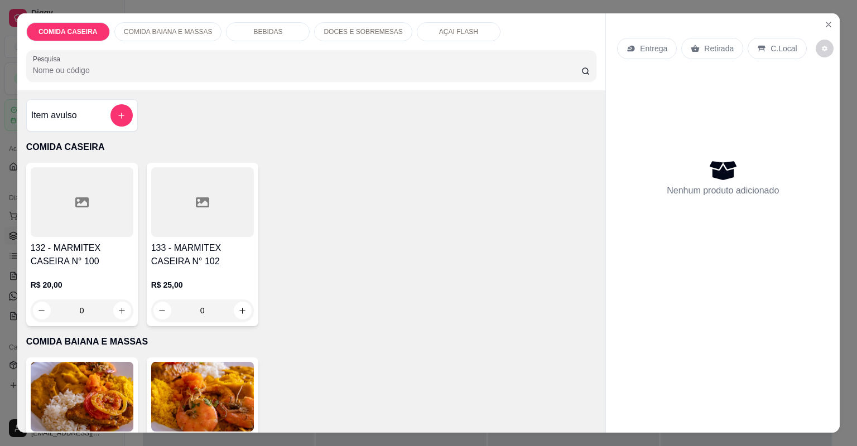
click at [222, 220] on div at bounding box center [202, 202] width 103 height 70
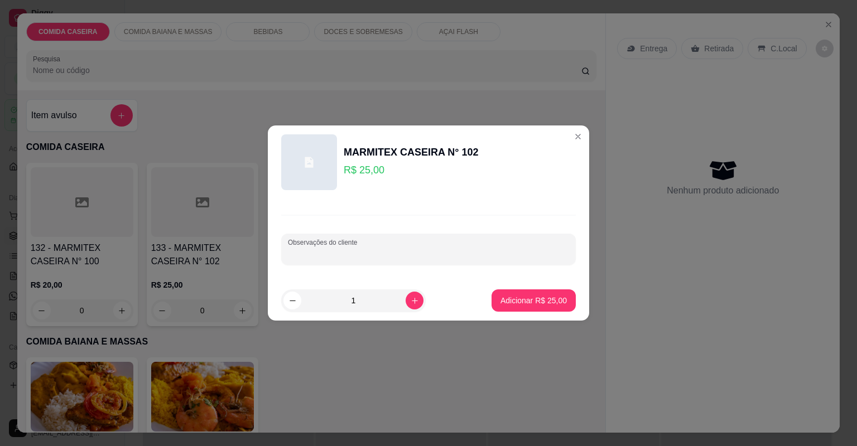
click at [397, 250] on input "Observações do cliente" at bounding box center [428, 253] width 281 height 11
click at [353, 255] on input "Observações do cliente" at bounding box center [428, 253] width 281 height 11
paste input "Vou querer 25 Com arroz normal Feijão de caldo Linguiça mista Batalha frita Alc…"
type input "Vou querer 25 Com arroz normal Feijão de caldo Linguiça mista Batalha frita Alc…"
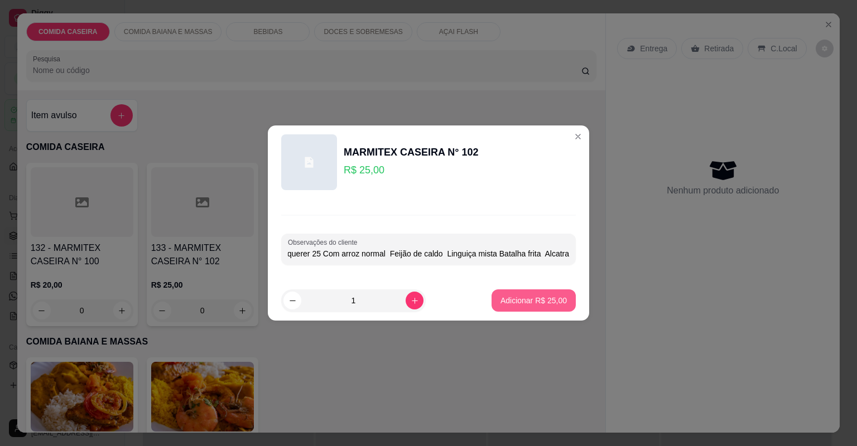
click at [511, 296] on p "Adicionar R$ 25,00" at bounding box center [533, 300] width 66 height 11
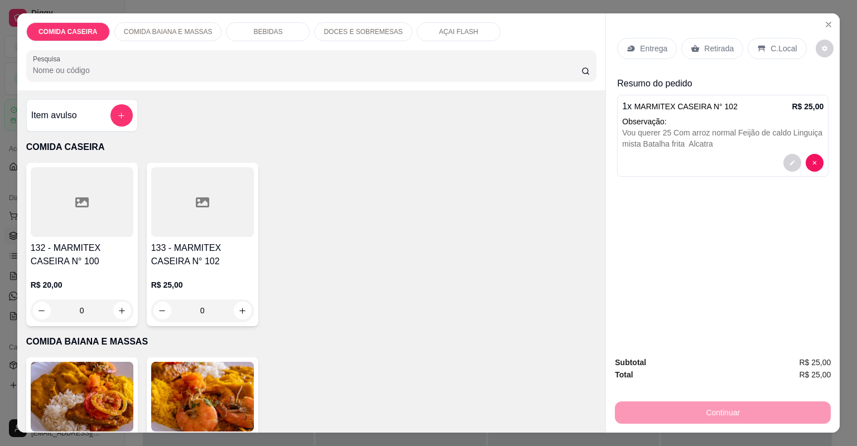
click at [658, 46] on p "Entrega" at bounding box center [653, 48] width 27 height 11
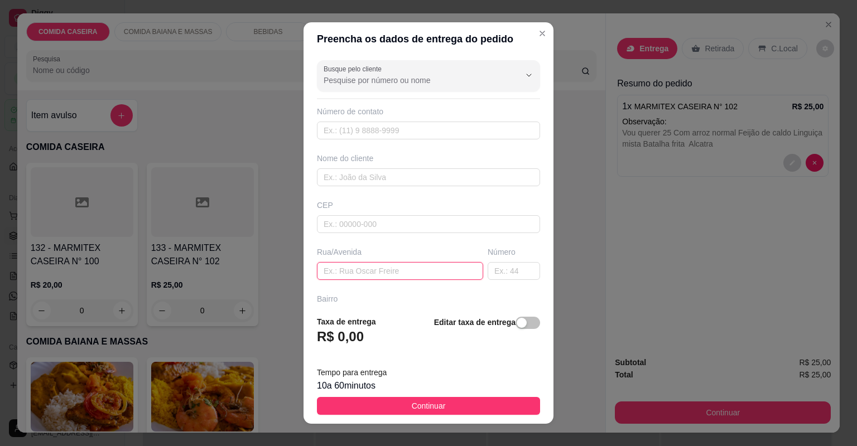
click at [341, 271] on input "text" at bounding box center [400, 271] width 166 height 18
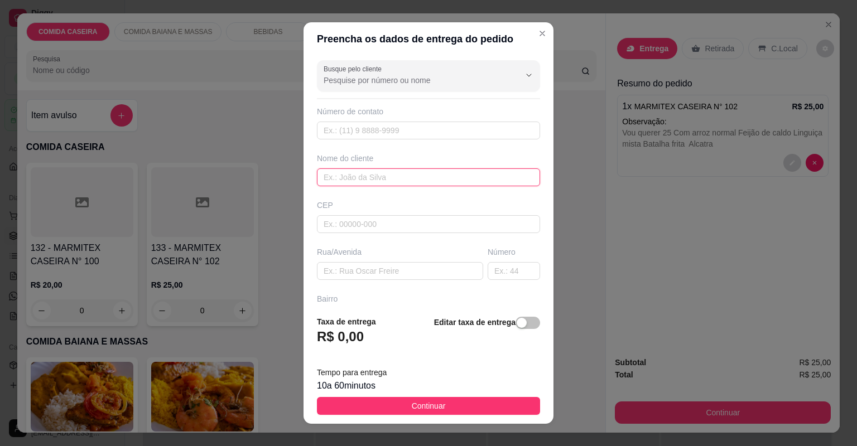
click at [346, 176] on input "text" at bounding box center [428, 177] width 223 height 18
type input "MENOR"
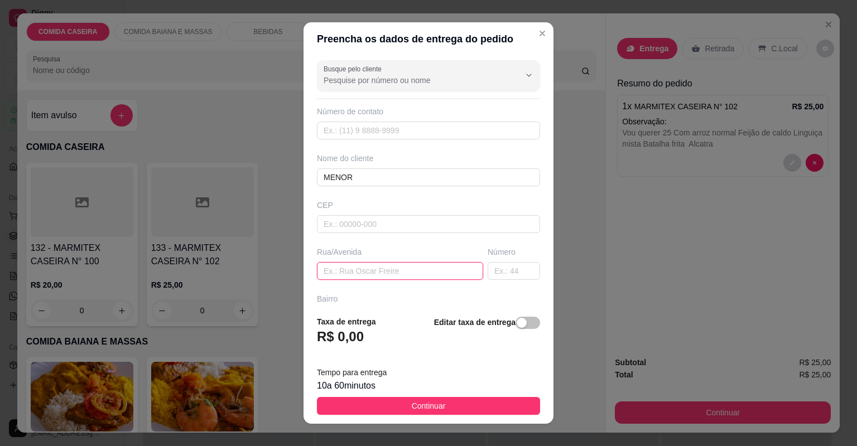
click at [365, 263] on input "text" at bounding box center [400, 271] width 166 height 18
click at [365, 270] on input "text" at bounding box center [400, 271] width 166 height 18
click at [419, 269] on input "text" at bounding box center [400, 271] width 166 height 18
paste input "Av [PERSON_NAME] 96 lado padaria moco"
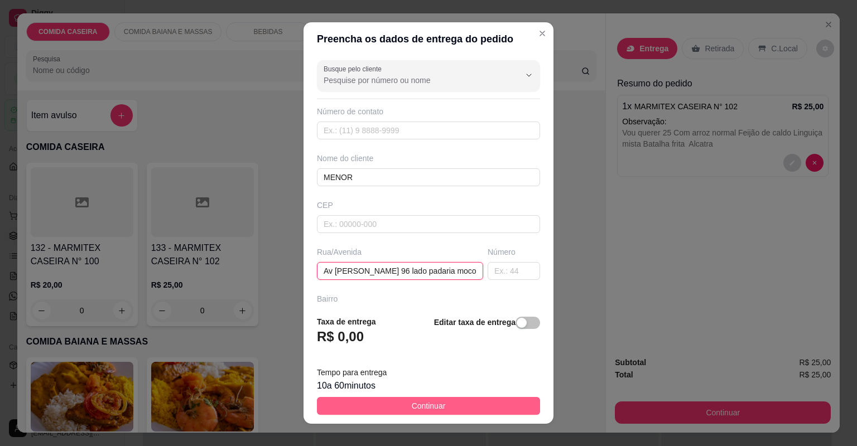
type input "Av [PERSON_NAME] 96 lado padaria moco"
click at [412, 404] on span "Continuar" at bounding box center [429, 406] width 34 height 12
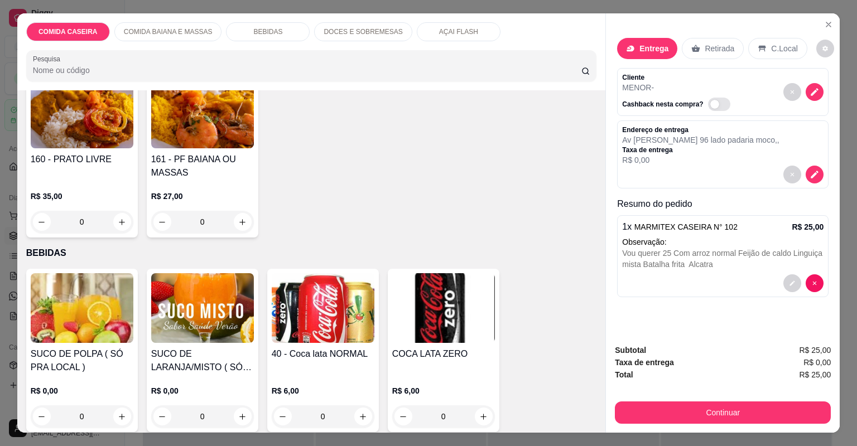
scroll to position [357, 0]
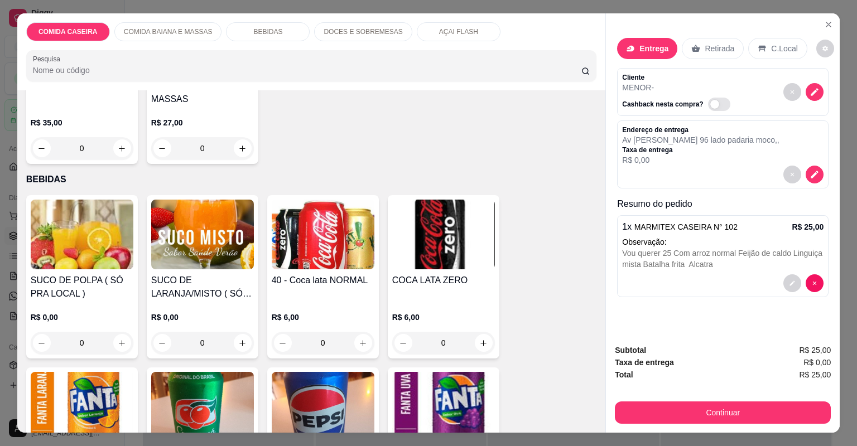
click at [344, 246] on img at bounding box center [323, 235] width 103 height 70
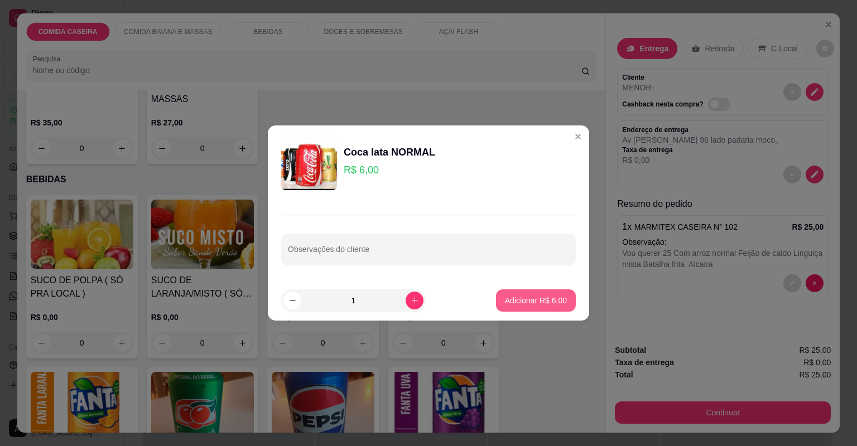
click at [515, 295] on p "Adicionar R$ 6,00" at bounding box center [536, 300] width 62 height 11
type input "1"
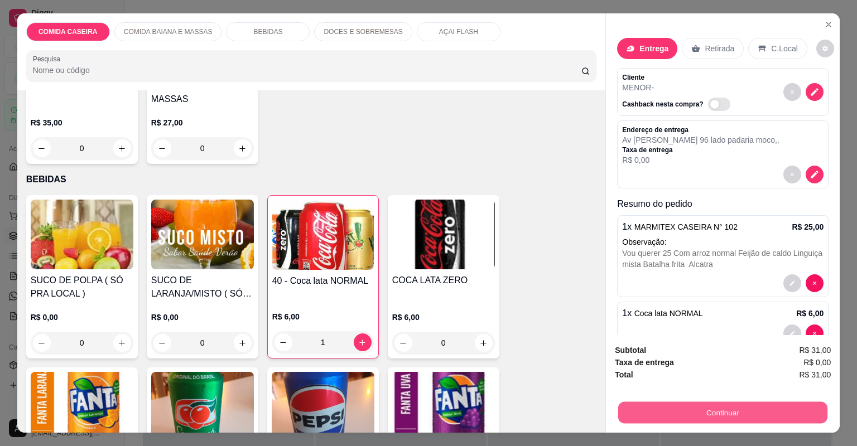
click at [656, 411] on button "Continuar" at bounding box center [722, 413] width 209 height 22
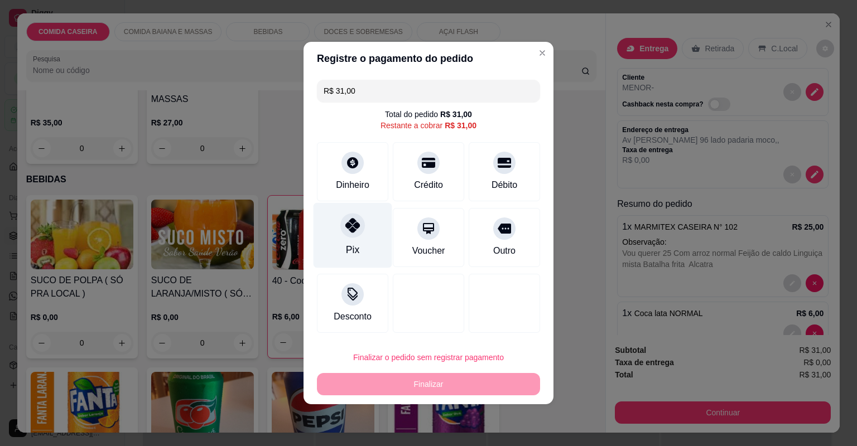
click at [360, 225] on div at bounding box center [352, 225] width 25 height 25
type input "R$ 0,00"
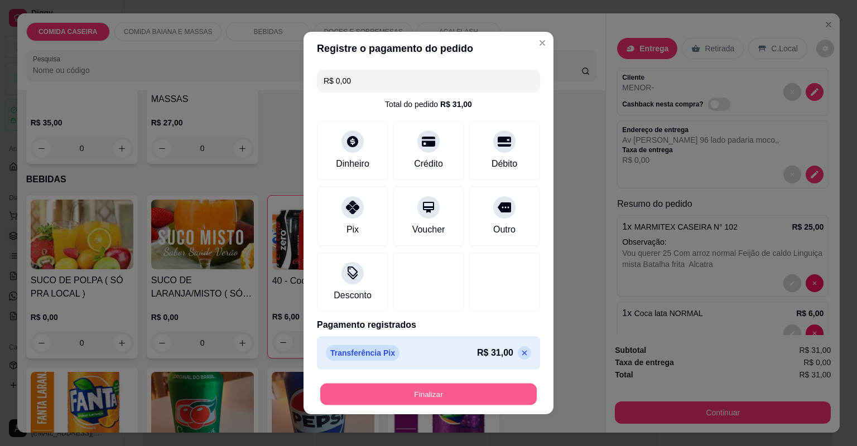
click at [466, 385] on button "Finalizar" at bounding box center [428, 395] width 216 height 22
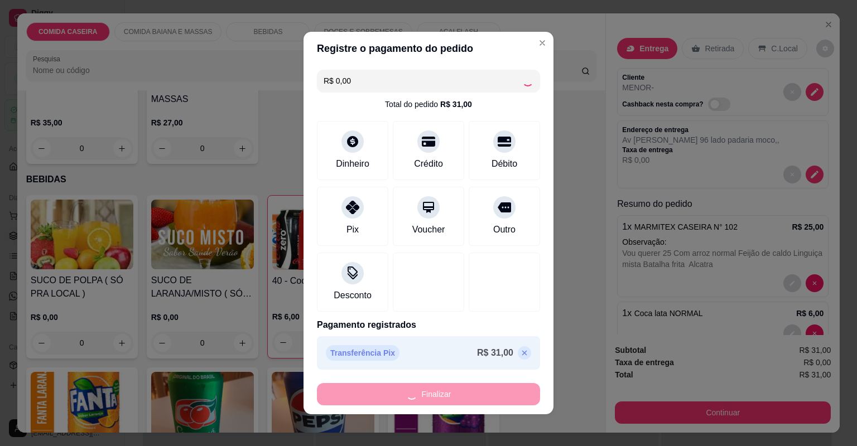
type input "0"
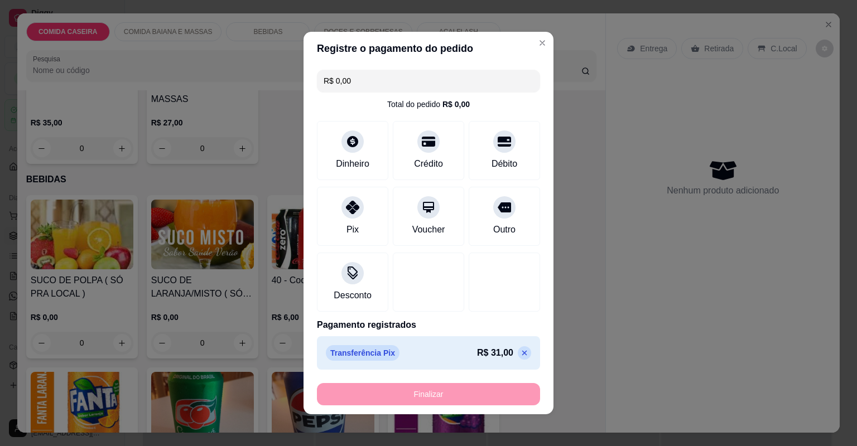
type input "-R$ 31,00"
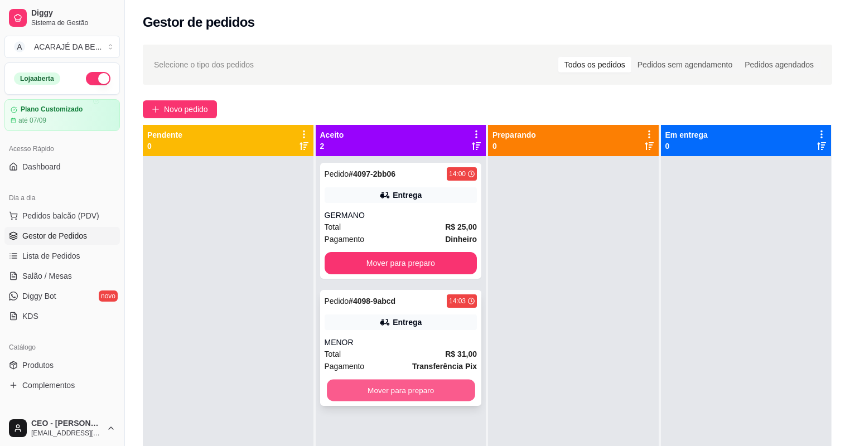
click at [444, 386] on button "Mover para preparo" at bounding box center [401, 391] width 148 height 22
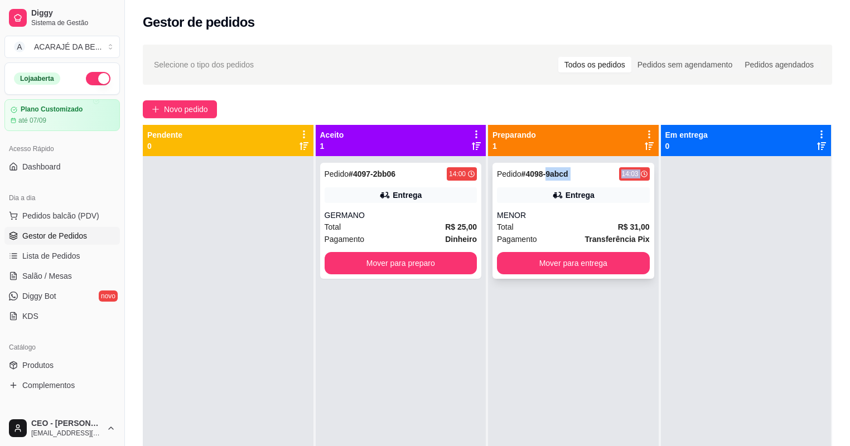
drag, startPoint x: 544, startPoint y: 176, endPoint x: 544, endPoint y: 192, distance: 16.2
click at [544, 192] on div "Pedido # 4098-9abcd 14:03 Entrega MENOR Total R$ 31,00 Pagamento Transferência …" at bounding box center [574, 221] width 162 height 116
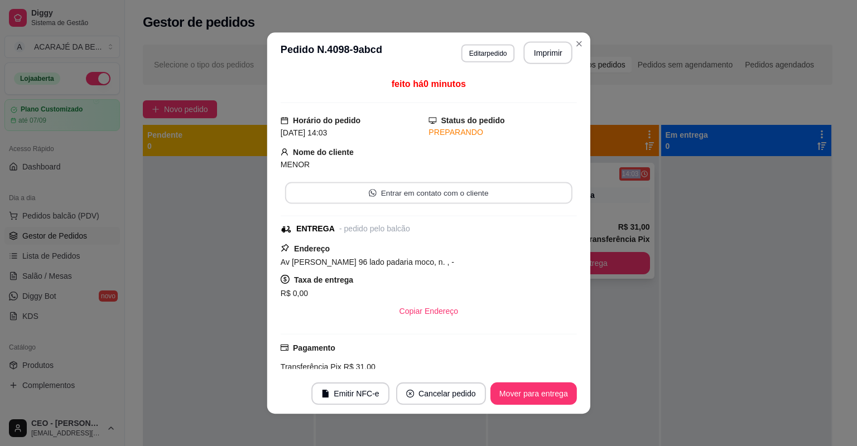
click at [544, 193] on button "Entrar em contato com o cliente" at bounding box center [428, 193] width 287 height 22
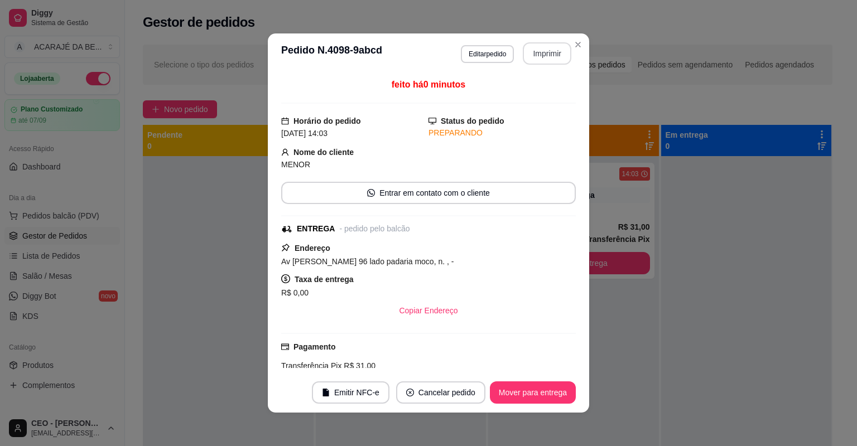
drag, startPoint x: 551, startPoint y: 42, endPoint x: 551, endPoint y: 48, distance: 6.1
click at [551, 46] on header "**********" at bounding box center [428, 53] width 321 height 40
click at [551, 48] on button "Imprimir" at bounding box center [547, 54] width 47 height 22
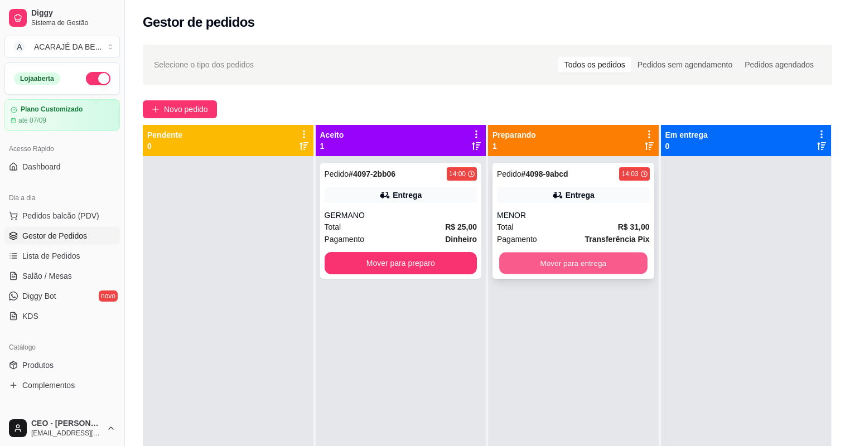
click at [577, 259] on button "Mover para entrega" at bounding box center [573, 264] width 148 height 22
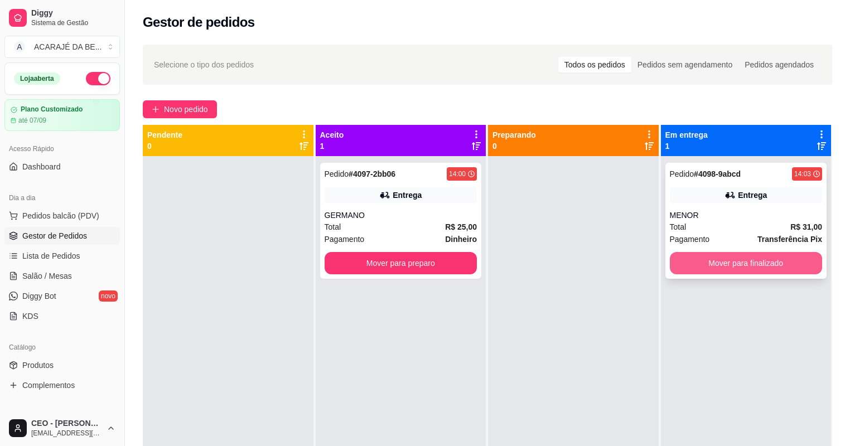
click at [670, 262] on button "Mover para finalizado" at bounding box center [746, 263] width 153 height 22
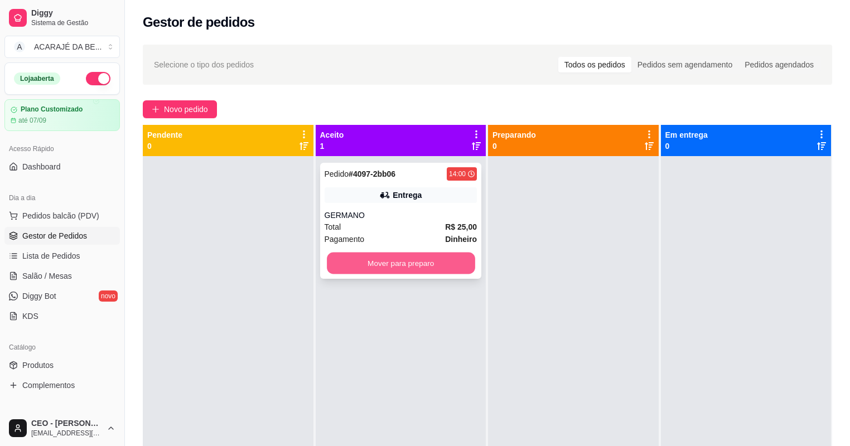
click at [455, 262] on button "Mover para preparo" at bounding box center [401, 264] width 148 height 22
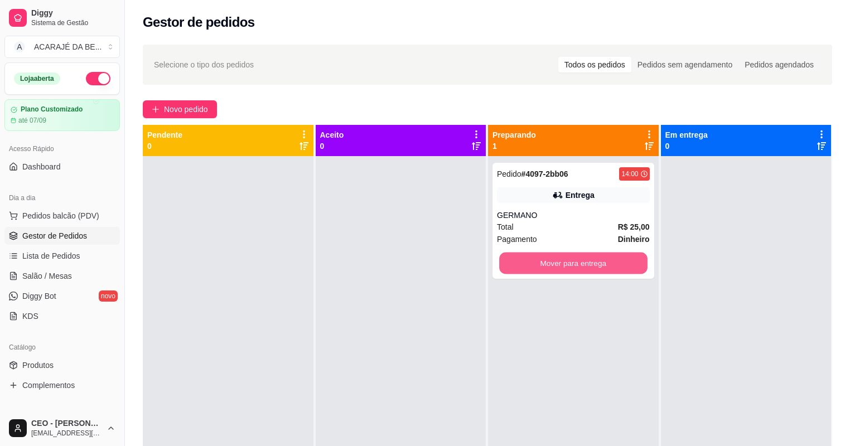
click at [570, 268] on button "Mover para entrega" at bounding box center [573, 264] width 148 height 22
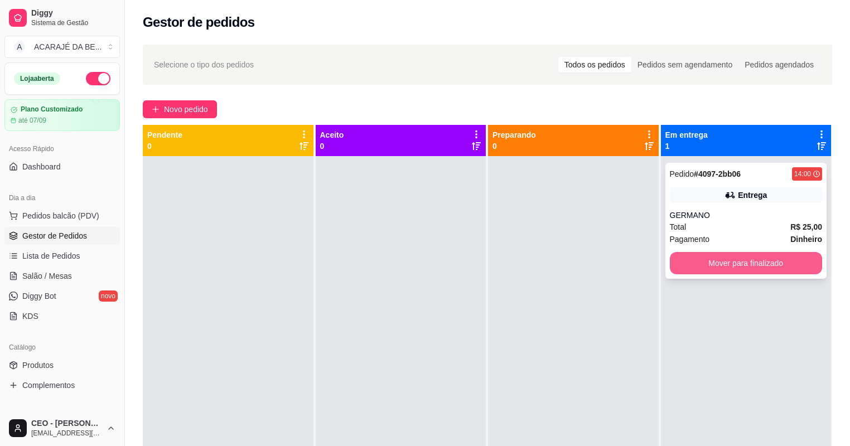
click at [696, 263] on button "Mover para finalizado" at bounding box center [746, 263] width 153 height 22
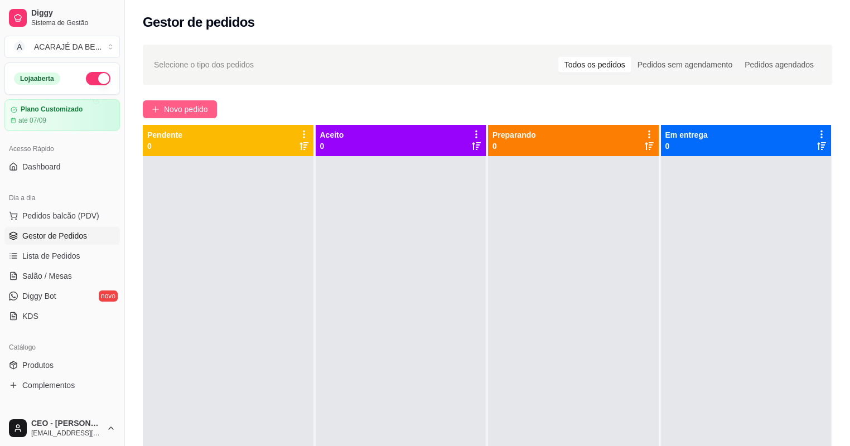
click at [187, 107] on span "Novo pedido" at bounding box center [186, 109] width 44 height 12
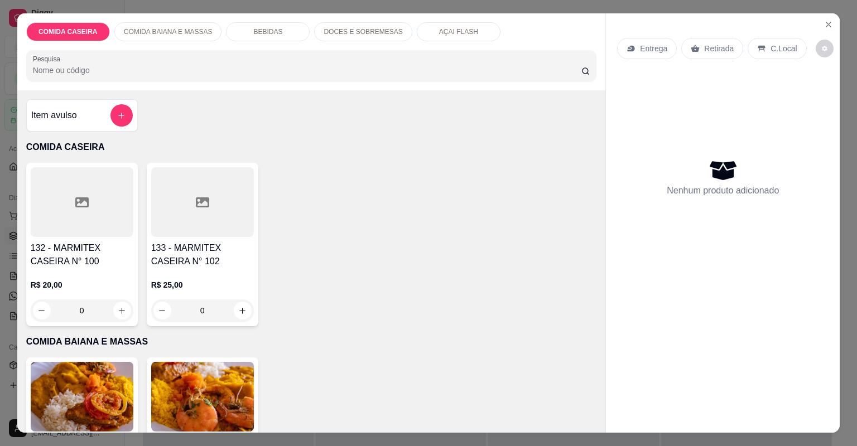
click at [228, 219] on div at bounding box center [202, 202] width 103 height 70
click at [230, 224] on div at bounding box center [202, 202] width 103 height 70
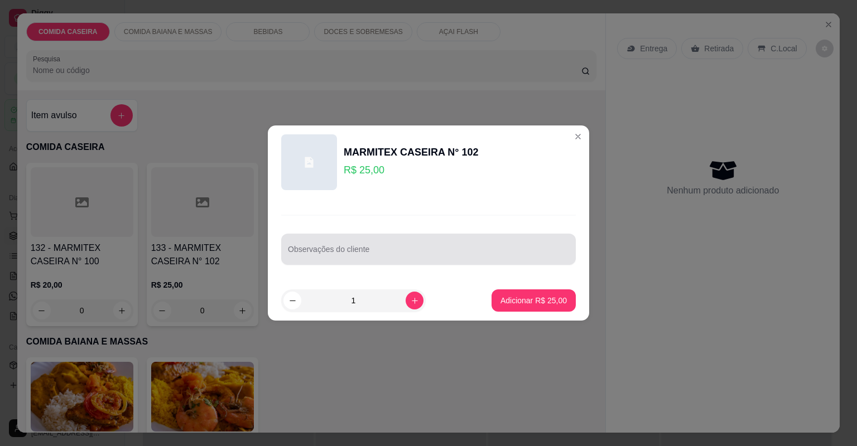
click at [360, 252] on input "Observações do cliente" at bounding box center [428, 253] width 281 height 11
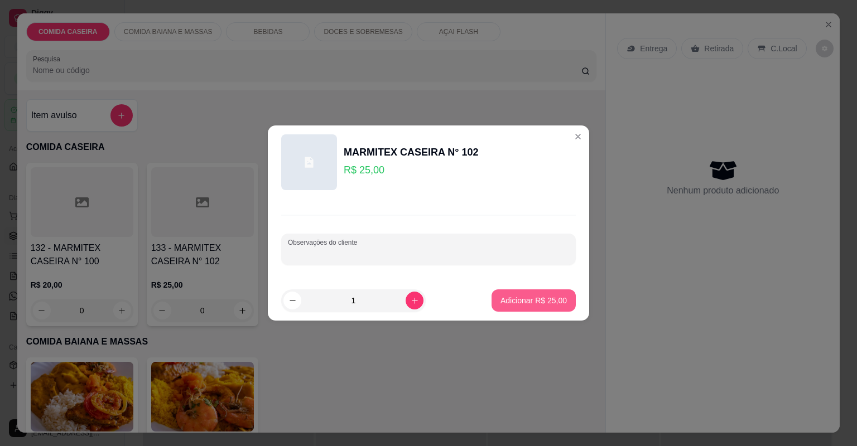
click at [504, 292] on button "Adicionar R$ 25,00" at bounding box center [533, 301] width 84 height 22
type input "1"
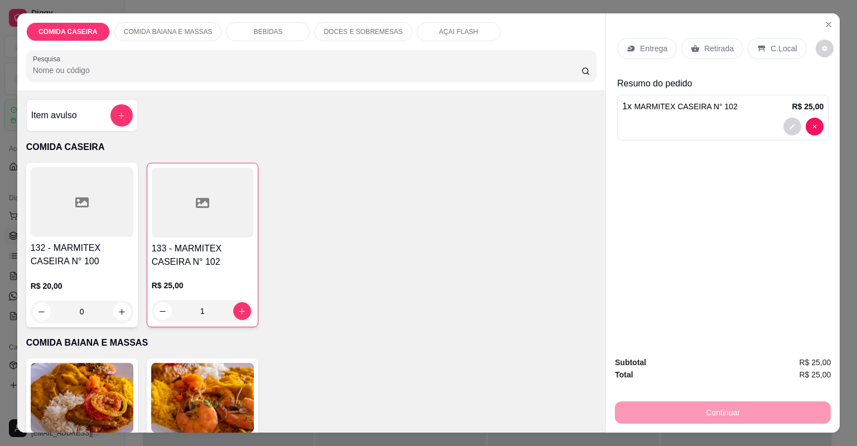
click at [648, 43] on p "Entrega" at bounding box center [653, 48] width 27 height 11
click at [648, 47] on p "Entrega" at bounding box center [653, 48] width 27 height 11
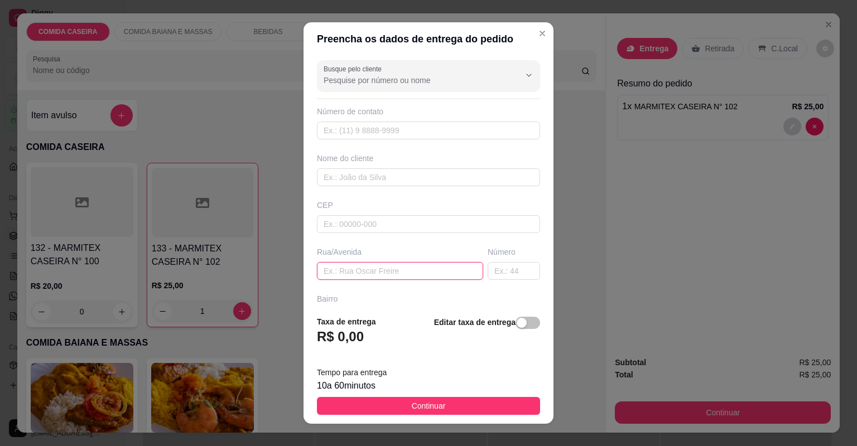
drag, startPoint x: 328, startPoint y: 275, endPoint x: 322, endPoint y: 264, distance: 12.0
click at [326, 272] on input "text" at bounding box center [400, 271] width 166 height 18
paste input "[GEOGRAPHIC_DATA][PERSON_NAME] , [GEOGRAPHIC_DATA]. Gol vermelho na porta"
paste input "Próximo a neném do espetinho"
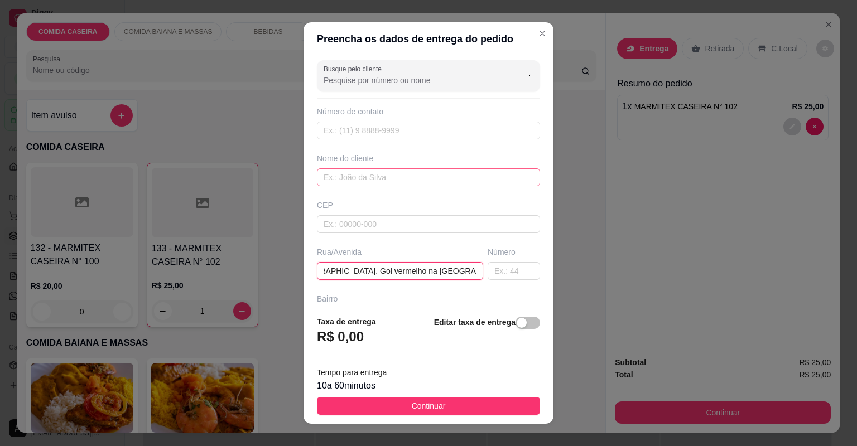
type input "[GEOGRAPHIC_DATA][PERSON_NAME] , [GEOGRAPHIC_DATA]. Gol vermelho na [GEOGRAPHIC…"
click at [358, 176] on input "text" at bounding box center [428, 177] width 223 height 18
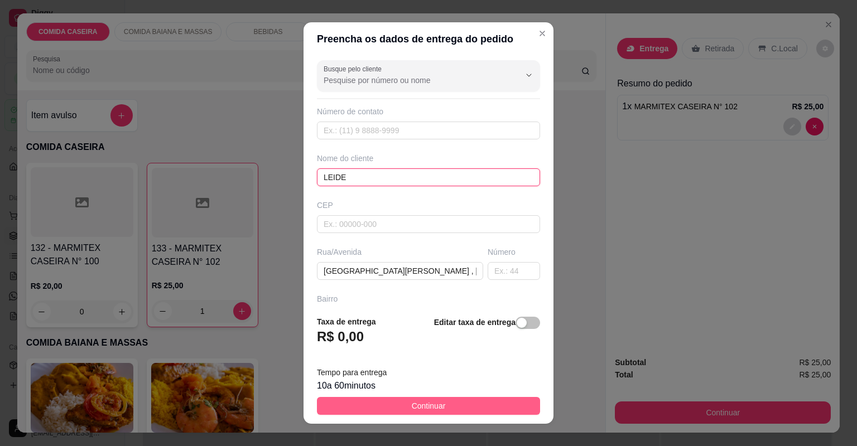
type input "LEIDE"
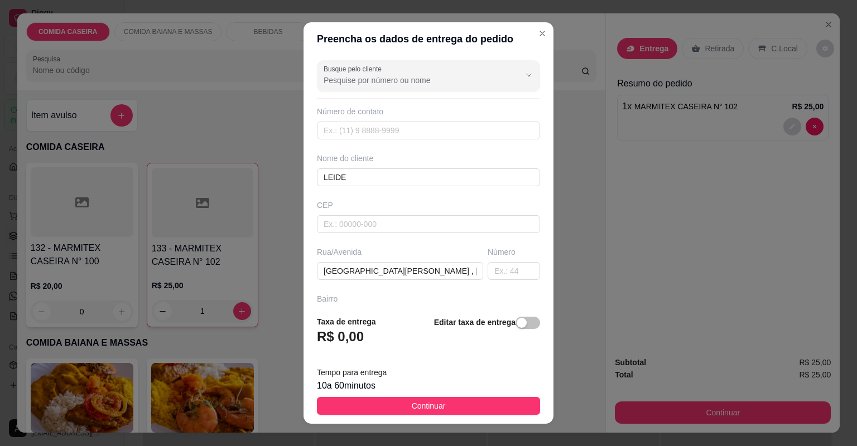
drag, startPoint x: 435, startPoint y: 406, endPoint x: 437, endPoint y: 401, distance: 6.0
click at [436, 402] on span "Continuar" at bounding box center [429, 406] width 34 height 12
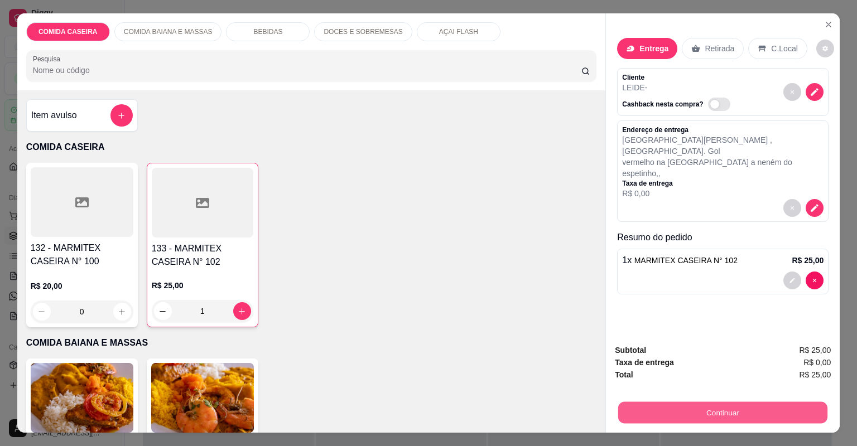
click at [719, 416] on button "Continuar" at bounding box center [722, 413] width 209 height 22
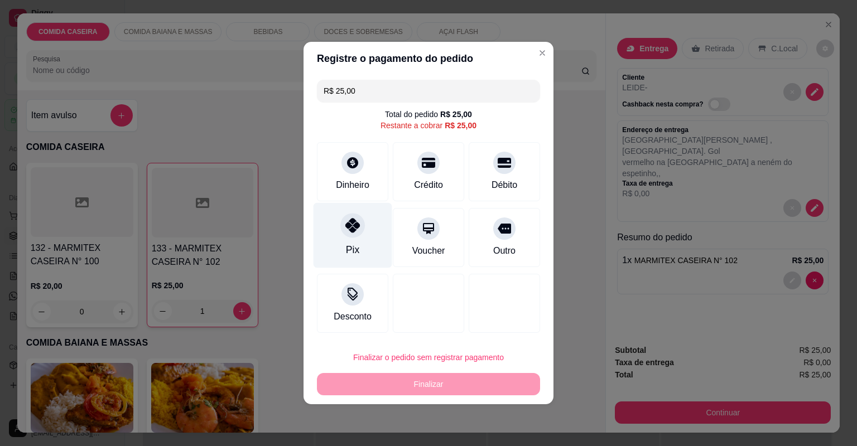
click at [365, 243] on div "Pix" at bounding box center [353, 235] width 79 height 65
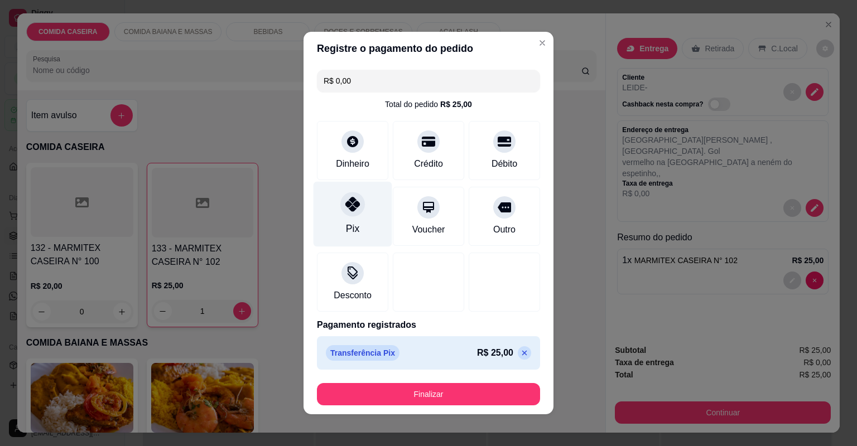
type input "R$ 0,00"
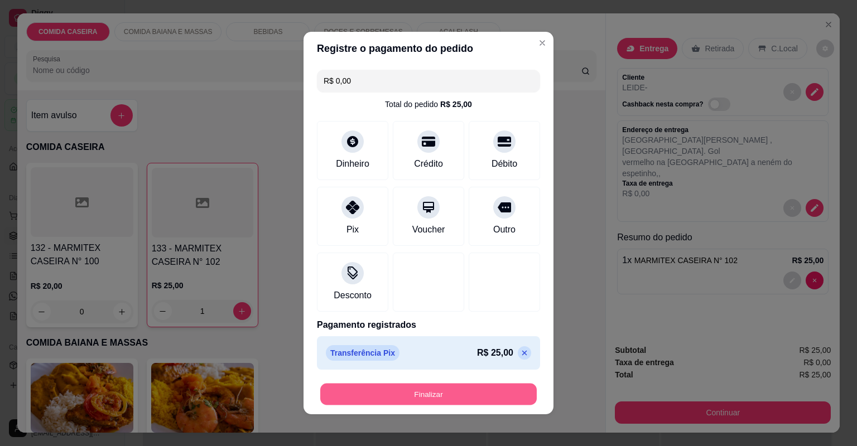
click at [423, 395] on button "Finalizar" at bounding box center [428, 395] width 216 height 22
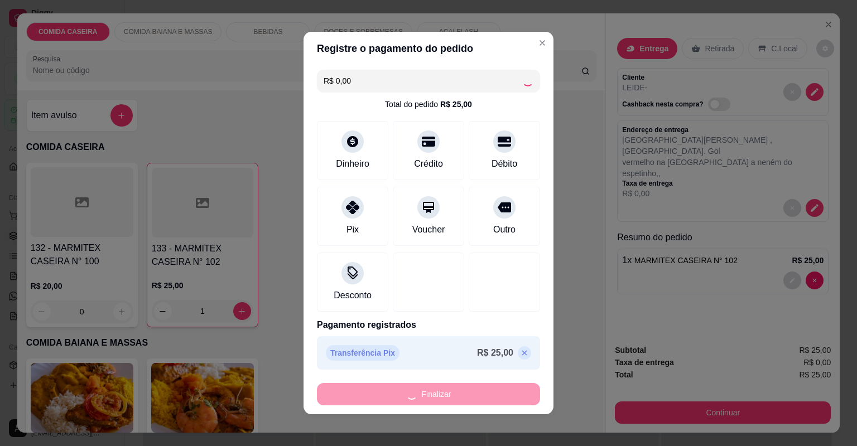
type input "0"
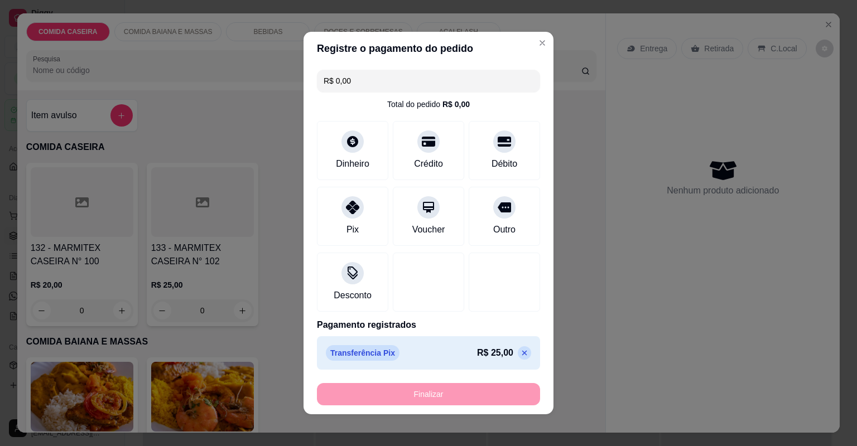
type input "-R$ 25,00"
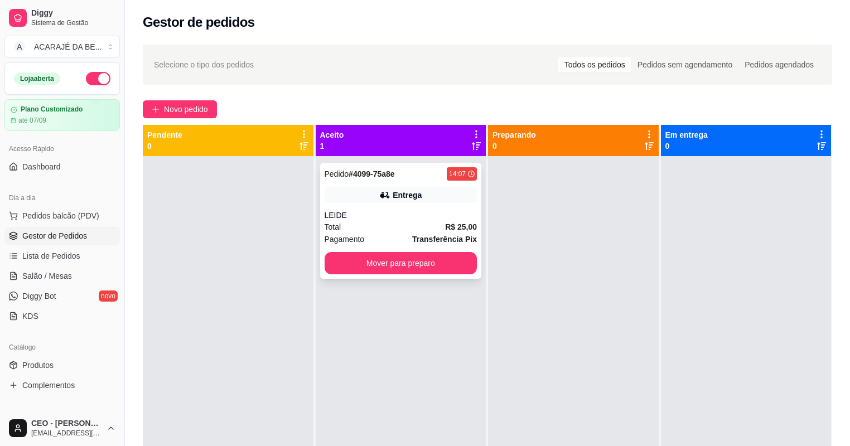
click at [442, 190] on div "Entrega" at bounding box center [401, 195] width 153 height 16
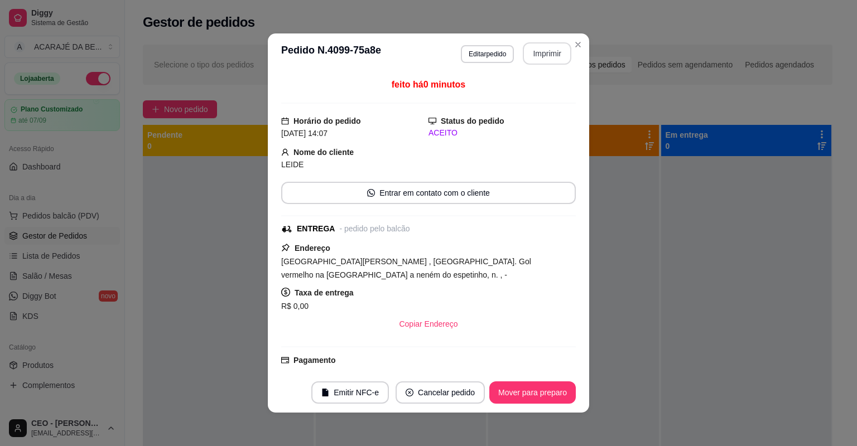
click at [538, 52] on button "Imprimir" at bounding box center [547, 53] width 49 height 22
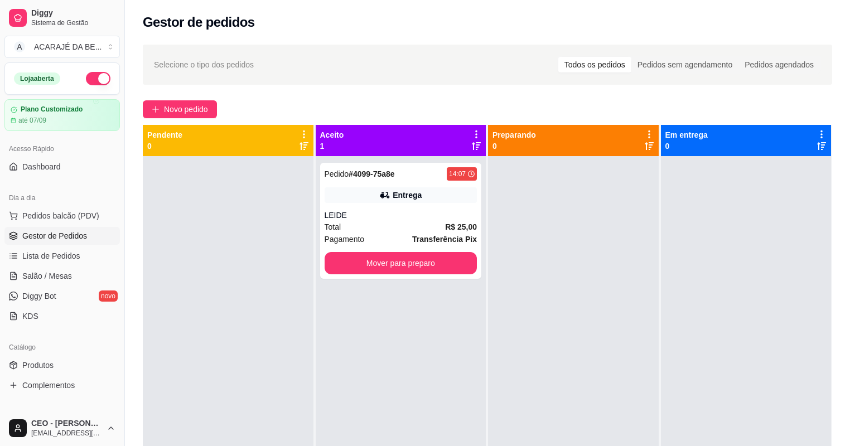
click at [218, 392] on div at bounding box center [228, 379] width 171 height 446
click at [427, 267] on button "Mover para preparo" at bounding box center [401, 264] width 148 height 22
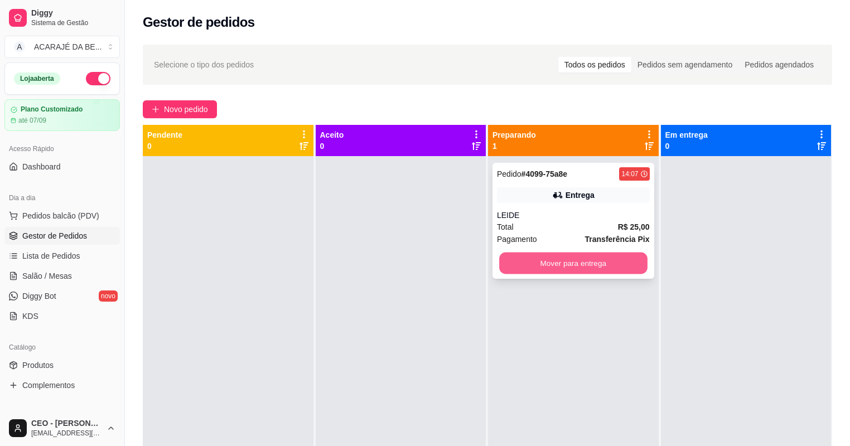
click at [607, 261] on button "Mover para entrega" at bounding box center [573, 264] width 148 height 22
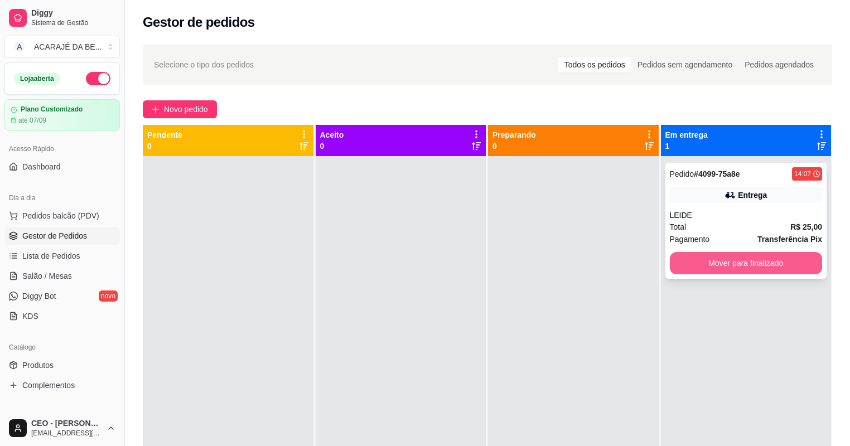
click at [700, 263] on button "Mover para finalizado" at bounding box center [746, 263] width 153 height 22
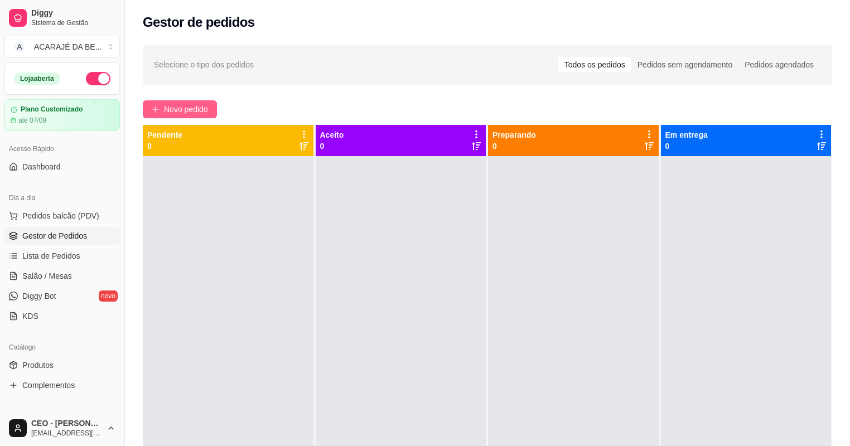
click at [208, 108] on span "Novo pedido" at bounding box center [186, 109] width 44 height 12
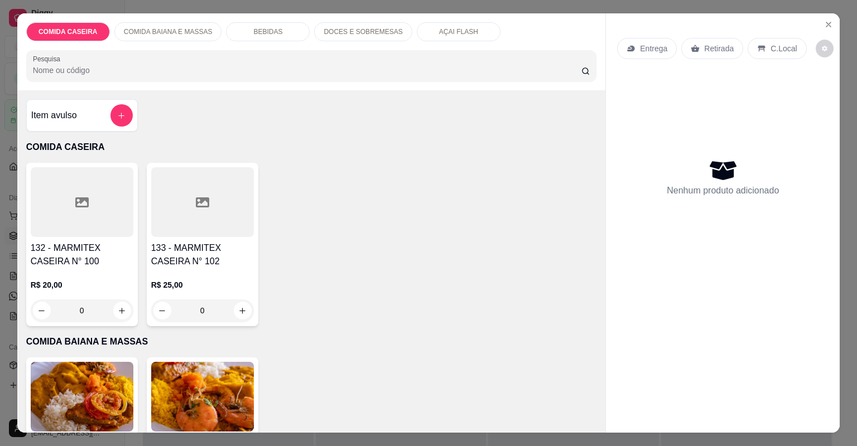
click at [172, 215] on div at bounding box center [202, 202] width 103 height 70
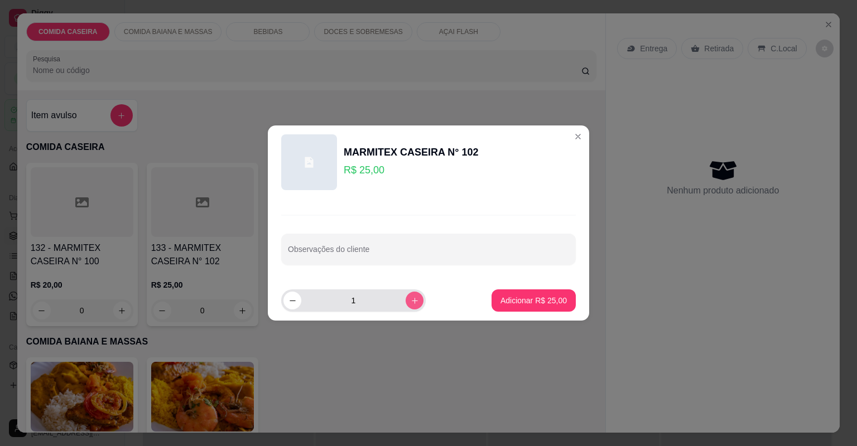
click at [406, 302] on button "increase-product-quantity" at bounding box center [415, 301] width 18 height 18
type input "3"
click at [406, 254] on input "Observações do cliente" at bounding box center [428, 253] width 281 height 11
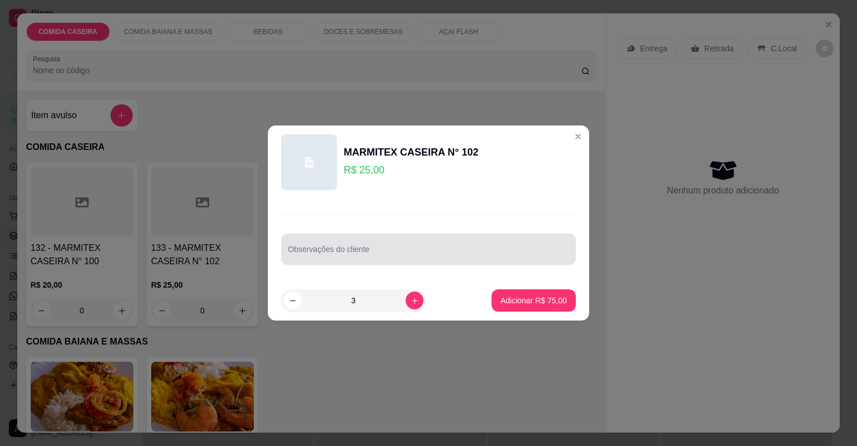
click at [405, 245] on div at bounding box center [428, 249] width 281 height 22
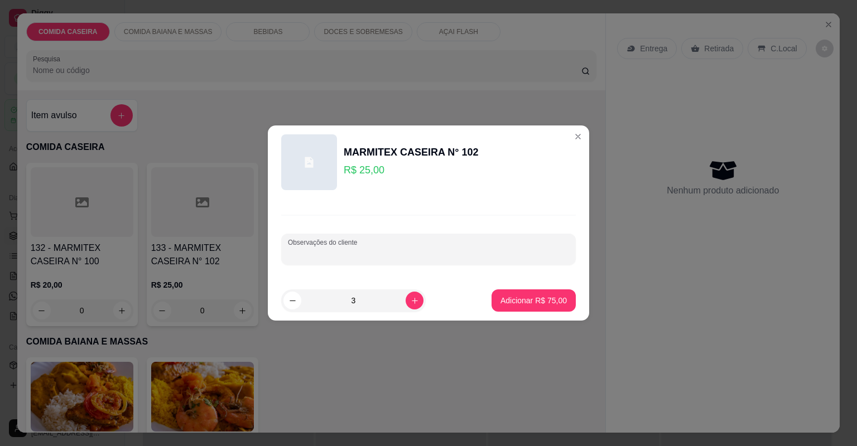
paste input "Quero 3 marmitas de 25 feijão tropeiro Macarrão Arroz branco Purê Farofa de ban…"
type input "Quero 3 marmitas de 25 feijão tropeiro Macarrão Arroz branco Purê Farofa de ban…"
click at [515, 297] on p "Adicionar R$ 75,00" at bounding box center [533, 300] width 66 height 11
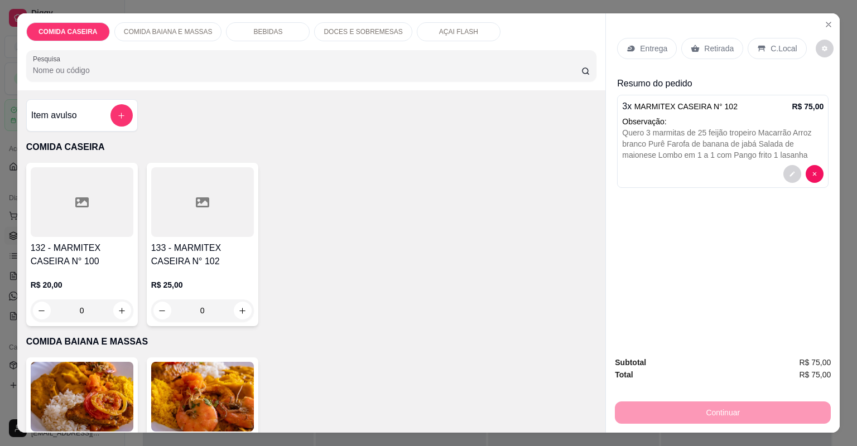
click at [643, 43] on p "Entrega" at bounding box center [653, 48] width 27 height 11
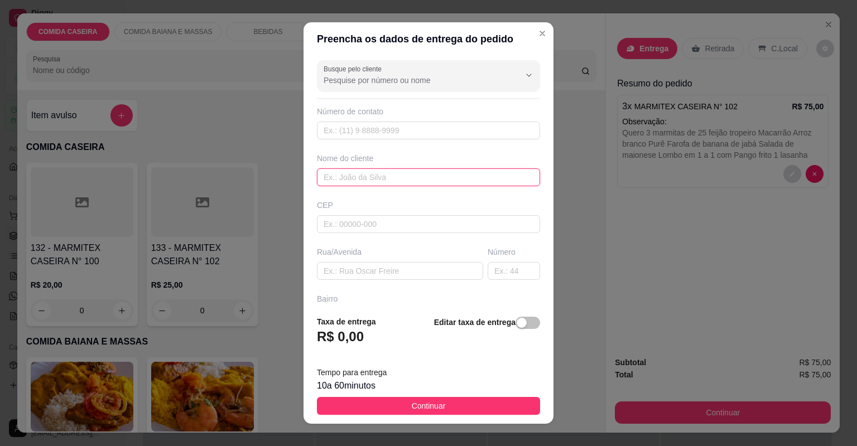
click at [475, 174] on input "text" at bounding box center [428, 177] width 223 height 18
type input "[PERSON_NAME]"
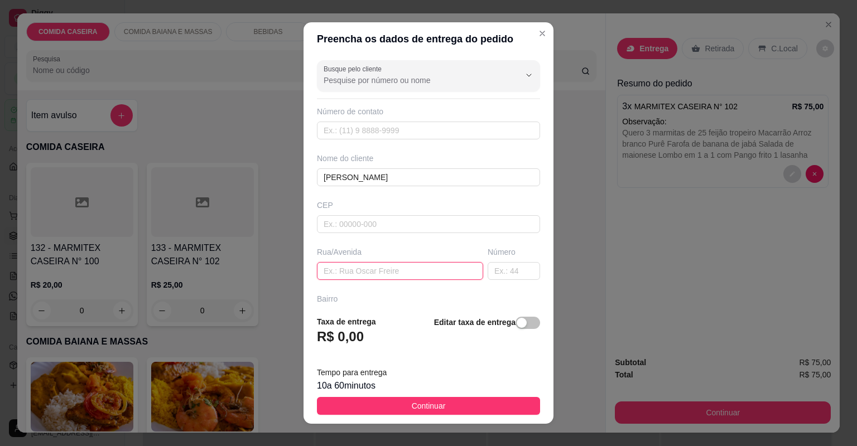
click at [425, 272] on input "text" at bounding box center [400, 271] width 166 height 18
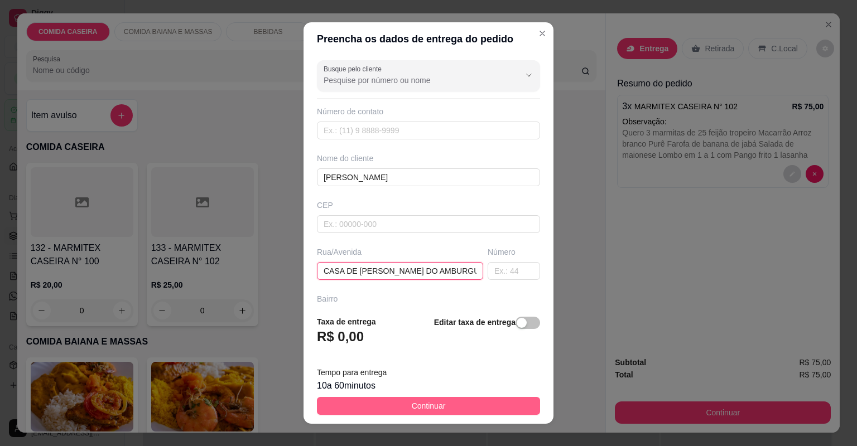
type input "CASA DE [PERSON_NAME] DO AMBURGUER"
click at [430, 405] on span "Continuar" at bounding box center [429, 406] width 34 height 12
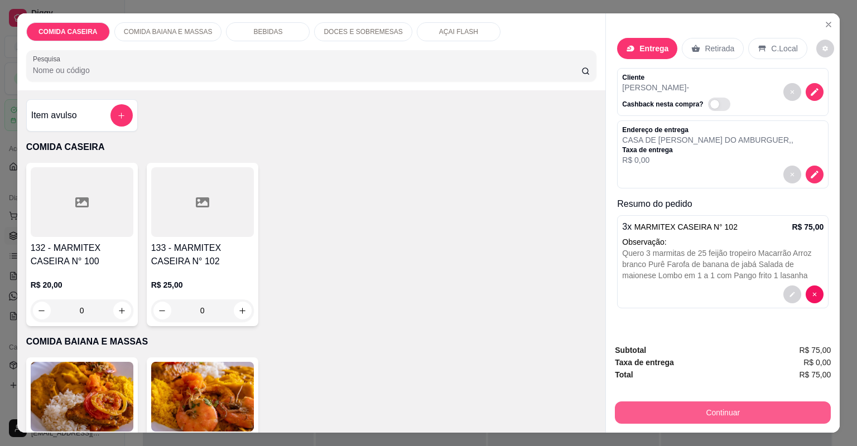
click at [738, 412] on button "Continuar" at bounding box center [723, 413] width 216 height 22
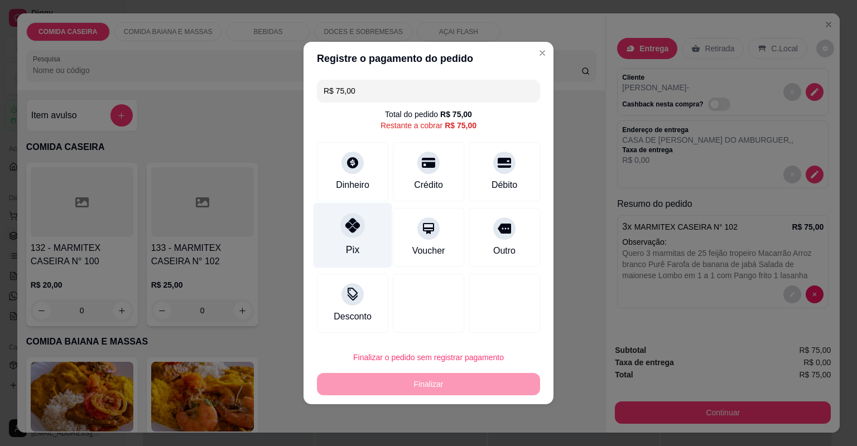
click at [364, 249] on div "Pix" at bounding box center [353, 235] width 79 height 65
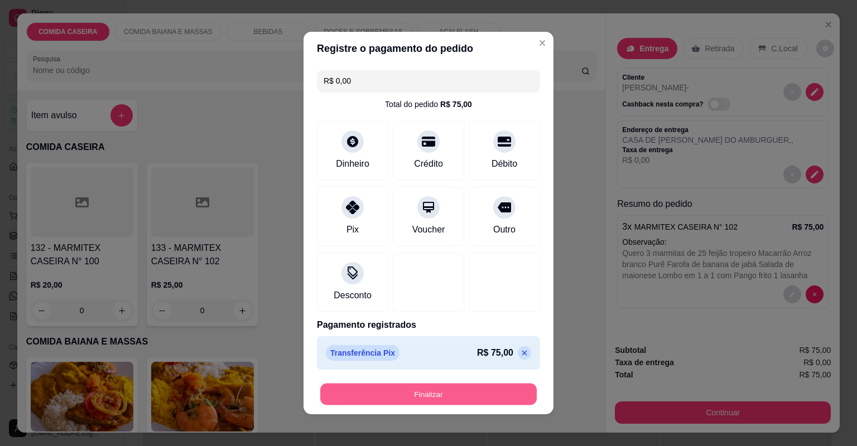
click at [433, 389] on button "Finalizar" at bounding box center [428, 395] width 216 height 22
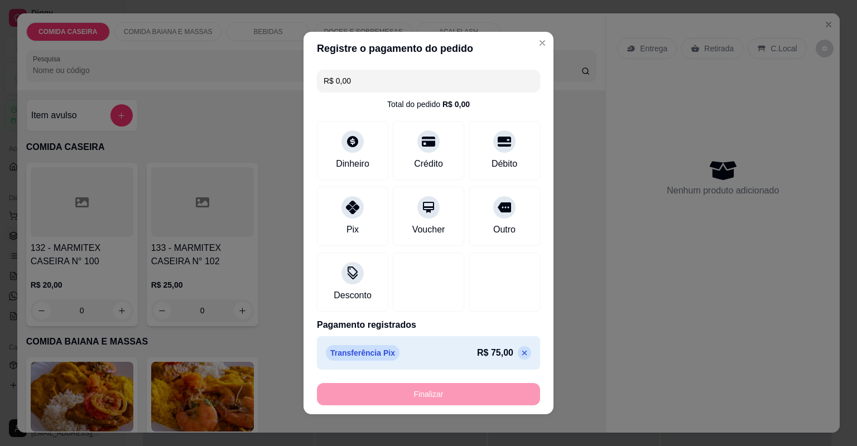
type input "-R$ 75,00"
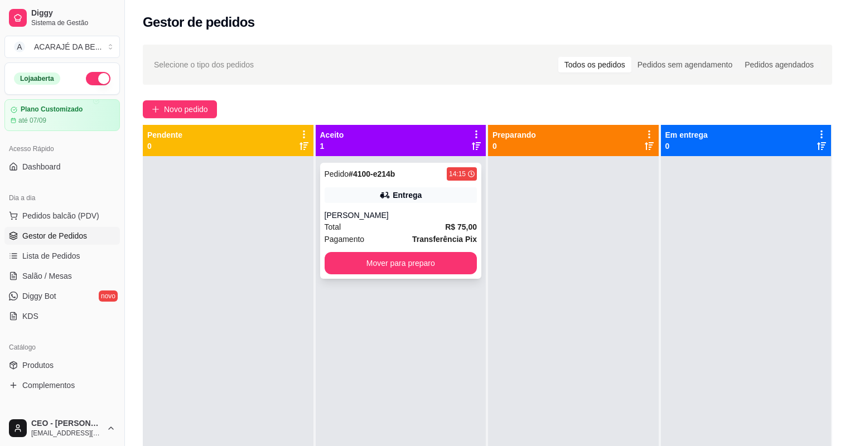
click at [441, 190] on div "Entrega" at bounding box center [401, 195] width 153 height 16
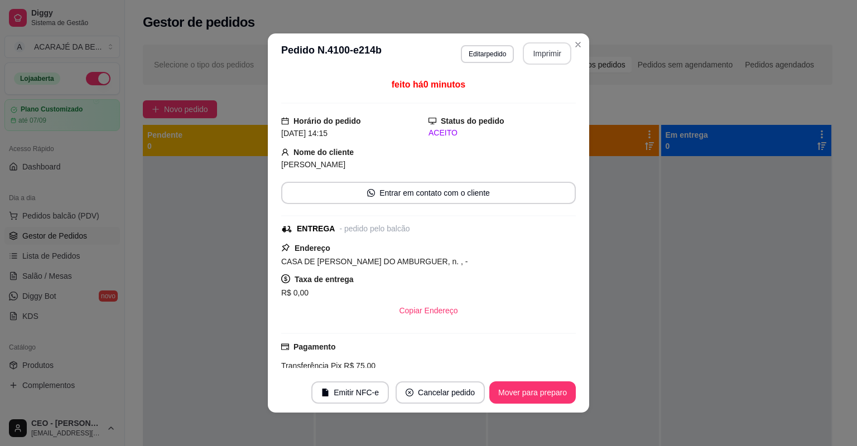
click at [551, 47] on button "Imprimir" at bounding box center [547, 53] width 49 height 22
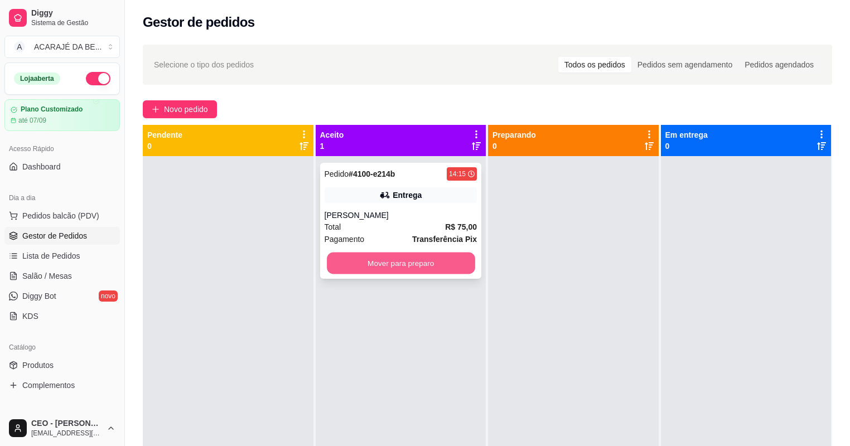
click at [379, 265] on button "Mover para preparo" at bounding box center [401, 264] width 148 height 22
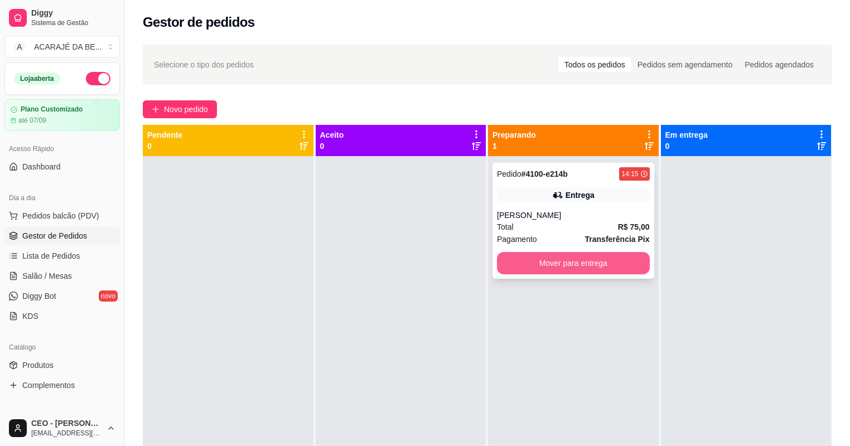
click at [497, 268] on button "Mover para entrega" at bounding box center [573, 263] width 153 height 22
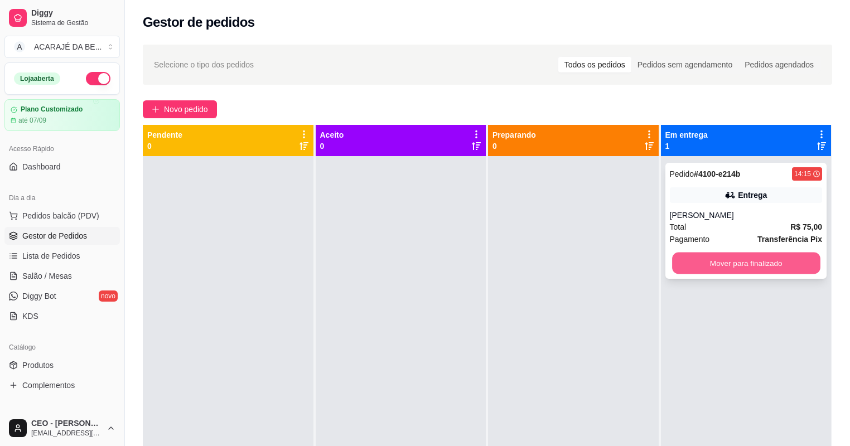
click at [697, 261] on button "Mover para finalizado" at bounding box center [746, 264] width 148 height 22
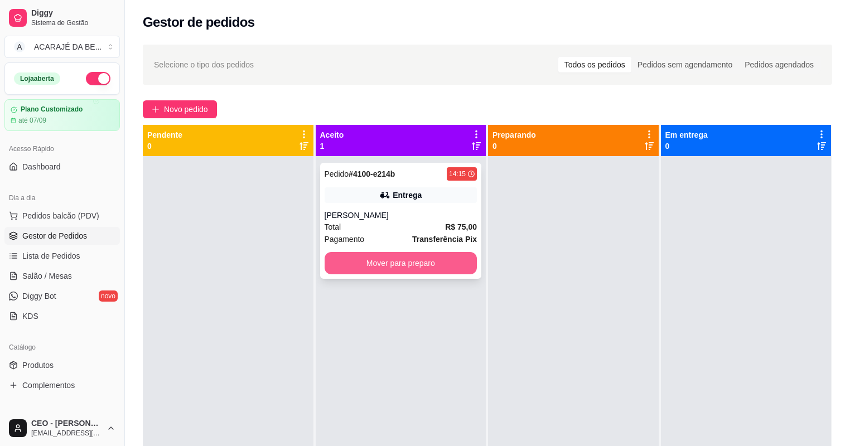
click at [404, 261] on button "Mover para preparo" at bounding box center [401, 263] width 153 height 22
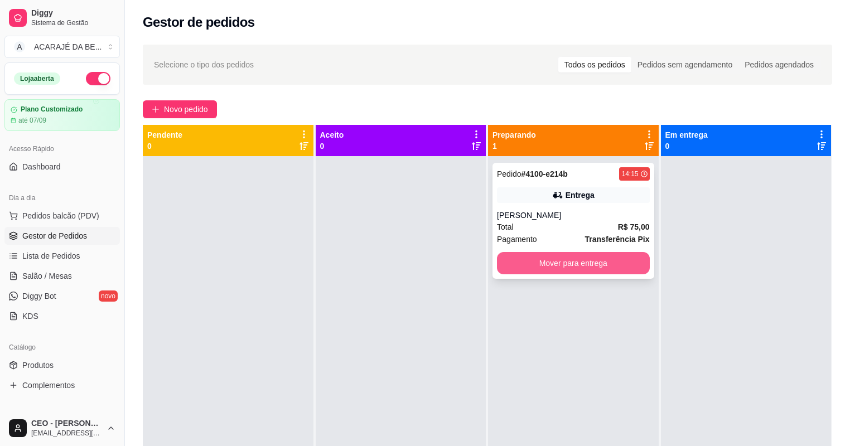
click at [544, 262] on button "Mover para entrega" at bounding box center [573, 263] width 153 height 22
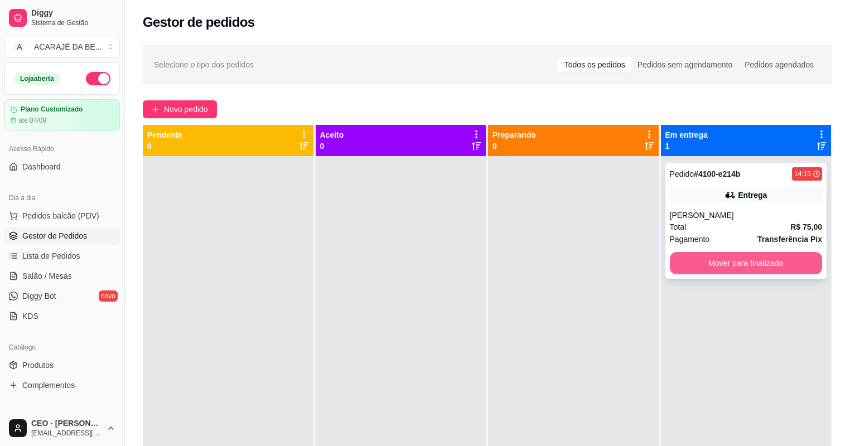
click at [682, 266] on button "Mover para finalizado" at bounding box center [746, 263] width 153 height 22
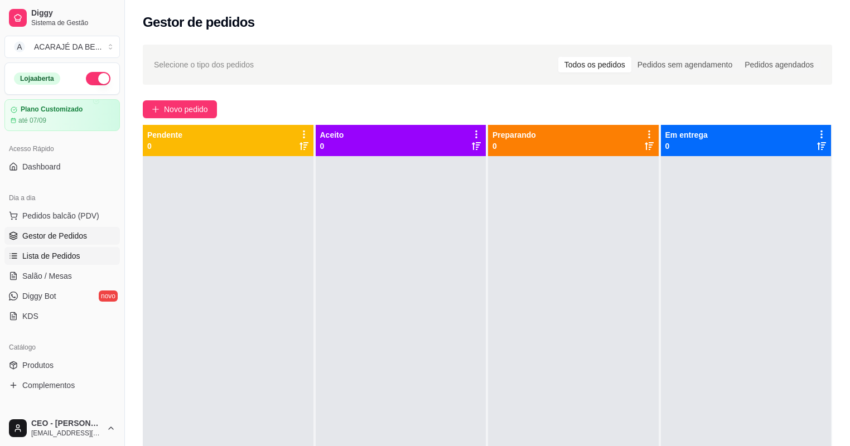
click at [87, 253] on link "Lista de Pedidos" at bounding box center [61, 256] width 115 height 18
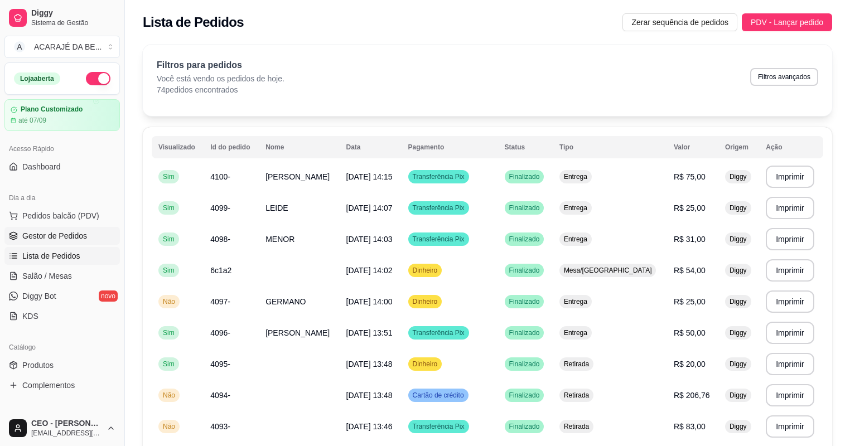
click at [69, 233] on span "Gestor de Pedidos" at bounding box center [54, 235] width 65 height 11
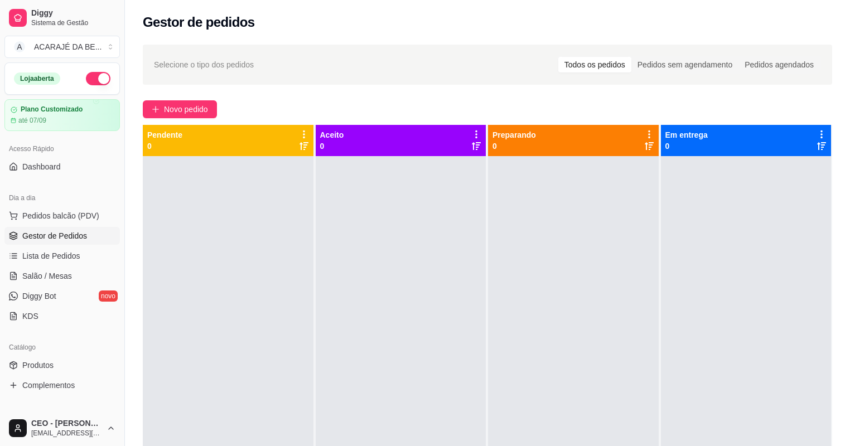
click at [69, 233] on span "Gestor de Pedidos" at bounding box center [54, 235] width 65 height 11
click at [201, 109] on span "Novo pedido" at bounding box center [186, 109] width 44 height 12
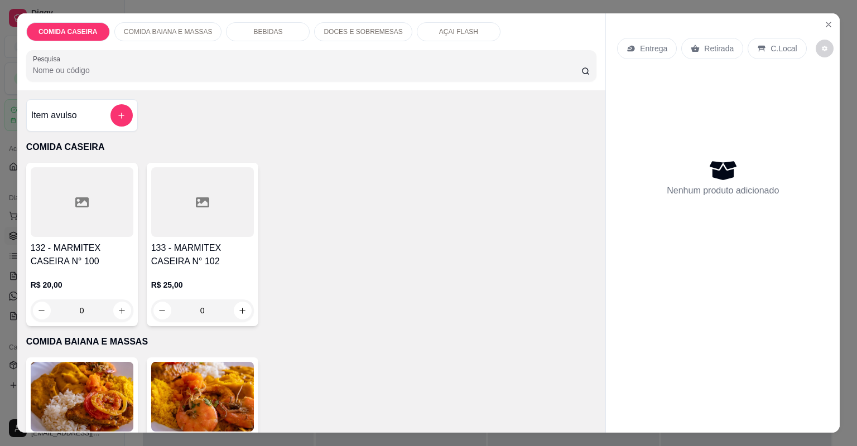
click at [68, 120] on h4 "Item avulso" at bounding box center [54, 115] width 46 height 13
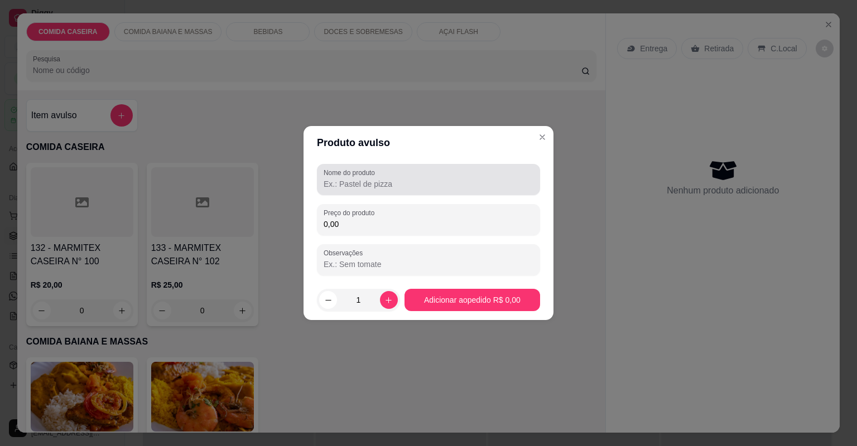
click at [394, 181] on input "Nome do produto" at bounding box center [429, 184] width 210 height 11
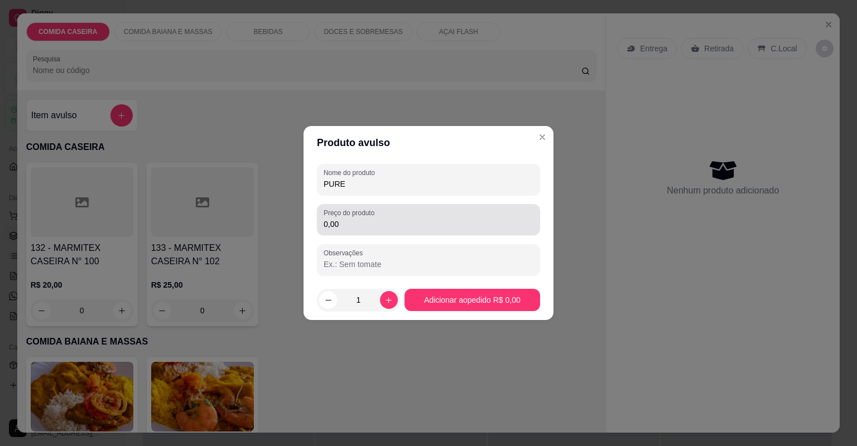
type input "PURE"
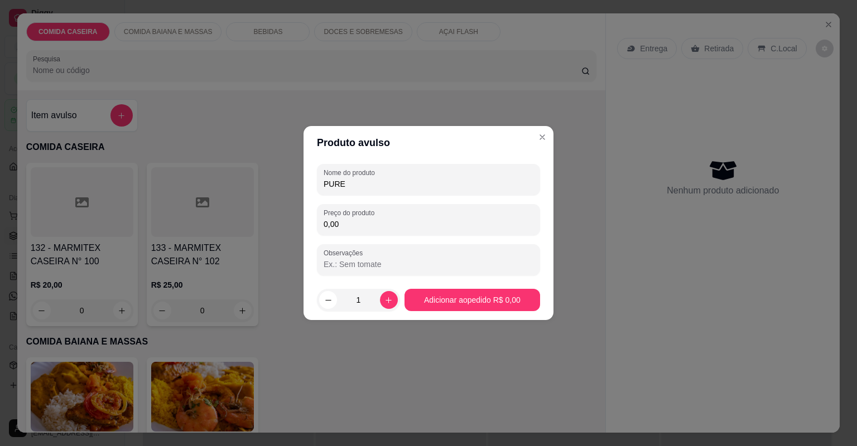
click at [402, 225] on input "0,00" at bounding box center [429, 224] width 210 height 11
type input "10,00"
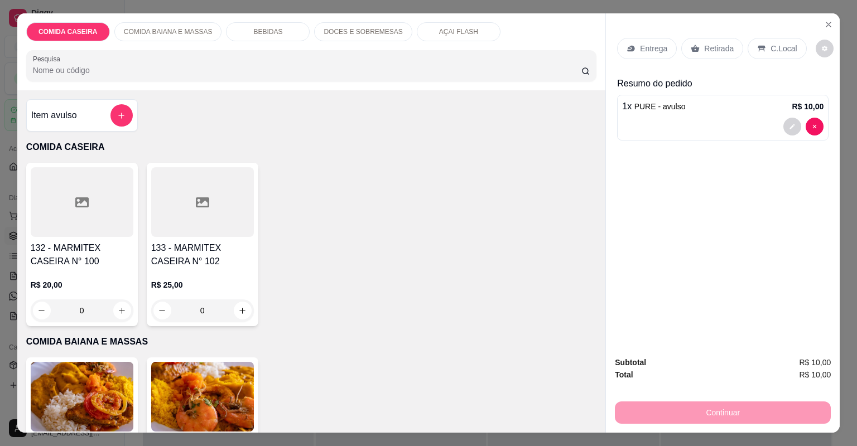
click at [710, 46] on p "Retirada" at bounding box center [719, 48] width 30 height 11
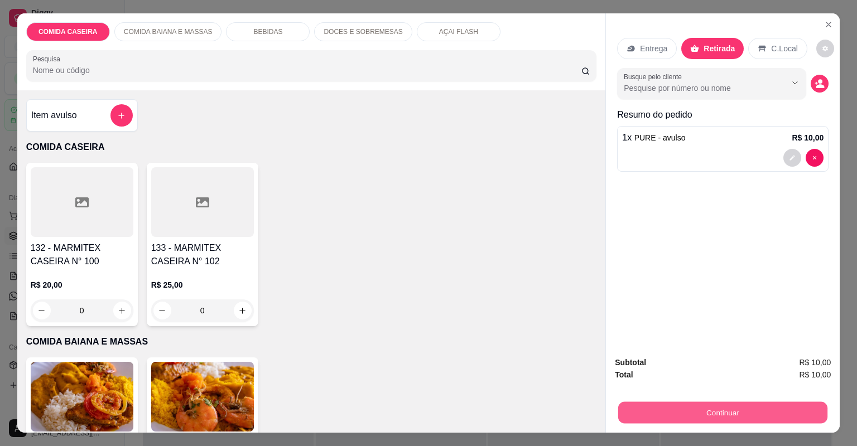
click at [658, 413] on button "Continuar" at bounding box center [722, 413] width 209 height 22
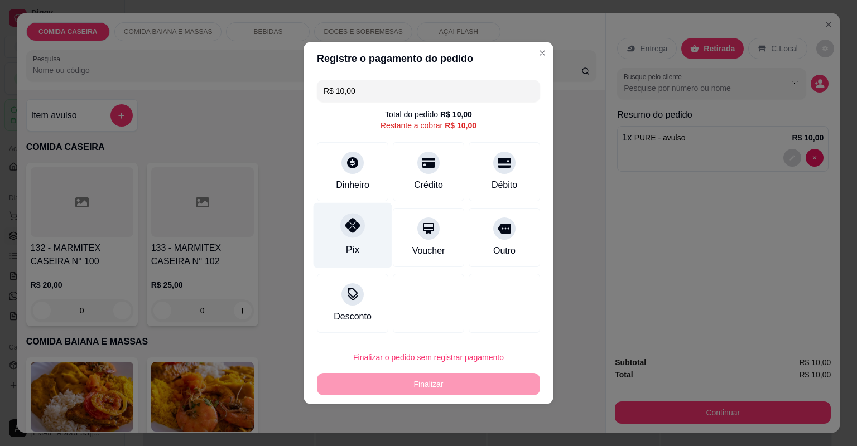
click at [351, 235] on div at bounding box center [352, 225] width 25 height 25
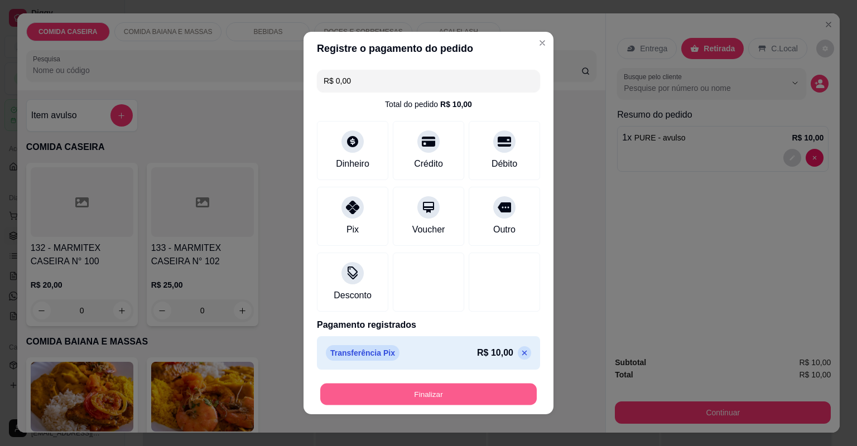
click at [447, 393] on button "Finalizar" at bounding box center [428, 395] width 216 height 22
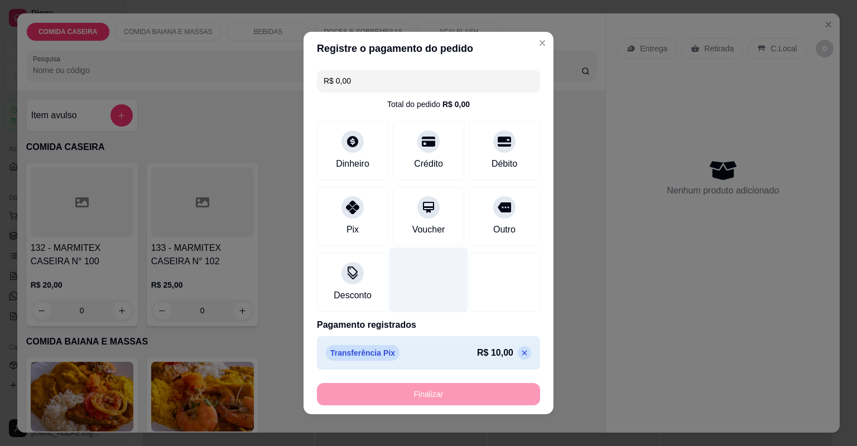
type input "-R$ 10,00"
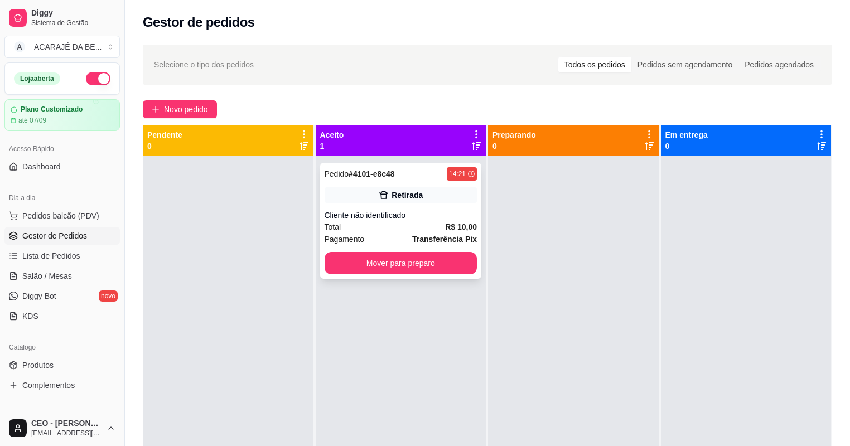
click at [422, 225] on div "Total R$ 10,00" at bounding box center [401, 227] width 153 height 12
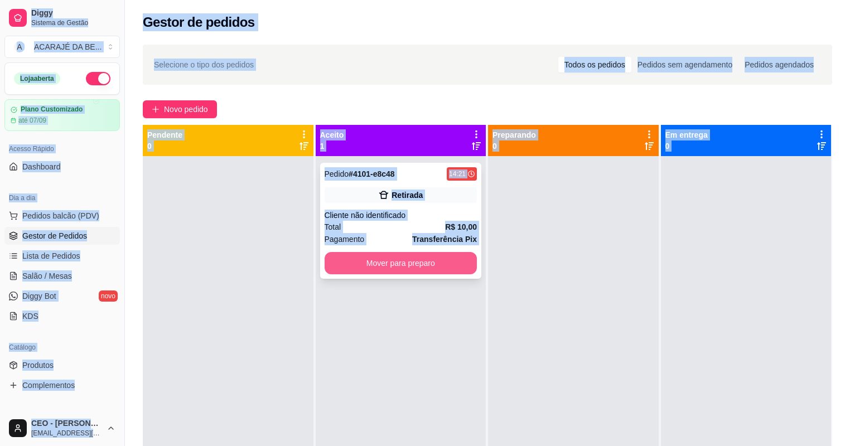
click at [419, 255] on button "Mover para preparo" at bounding box center [401, 263] width 153 height 22
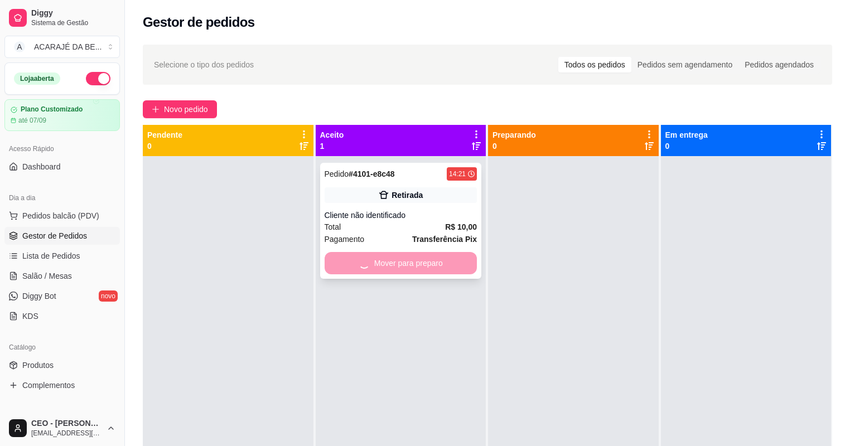
click at [419, 256] on div "Mover para preparo" at bounding box center [401, 263] width 153 height 22
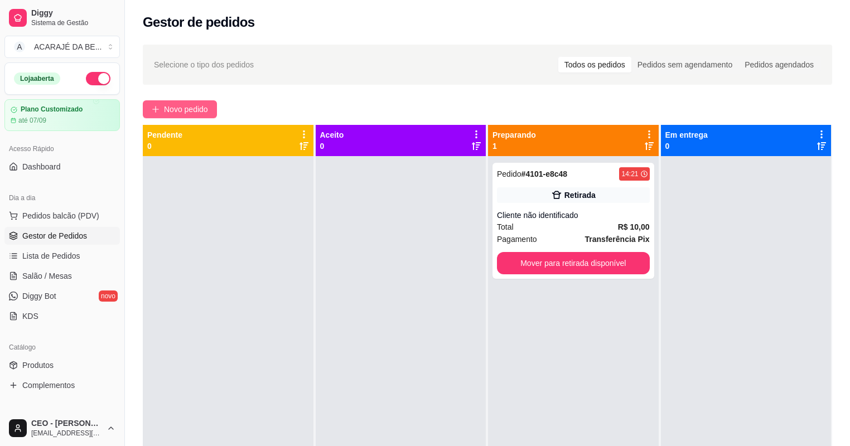
click at [167, 105] on span "Novo pedido" at bounding box center [186, 109] width 44 height 12
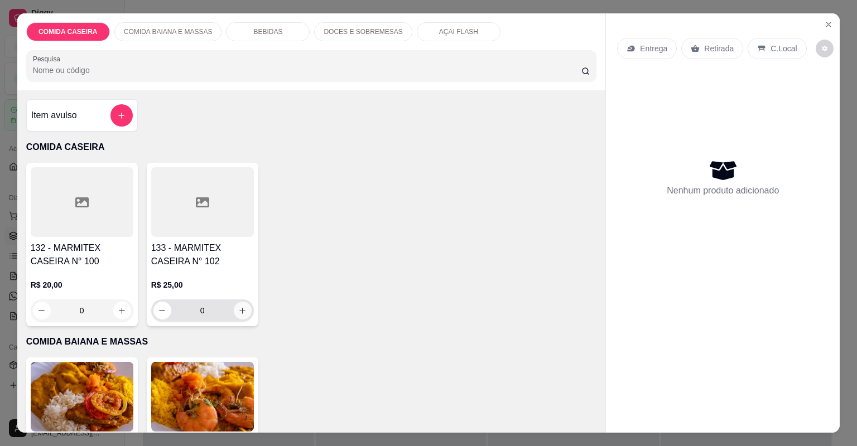
click at [239, 310] on icon "increase-product-quantity" at bounding box center [242, 311] width 8 height 8
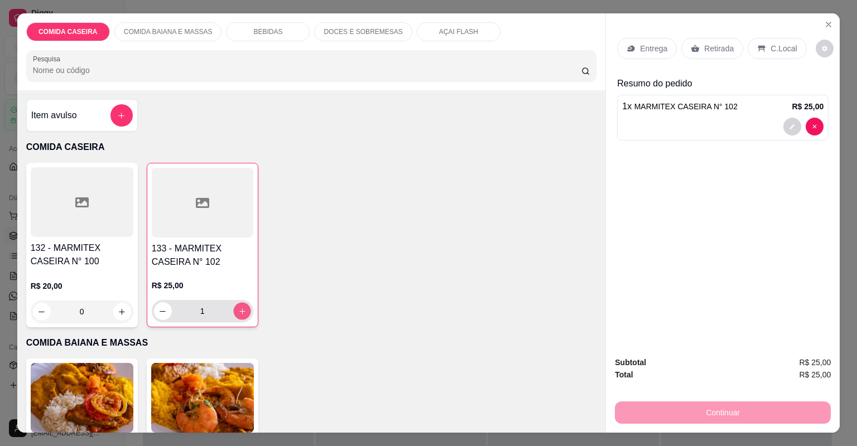
click at [239, 311] on icon "increase-product-quantity" at bounding box center [242, 311] width 8 height 8
type input "2"
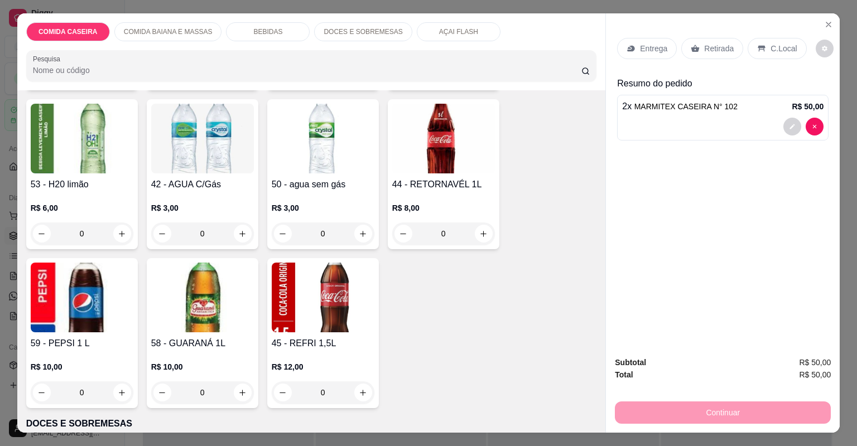
scroll to position [803, 0]
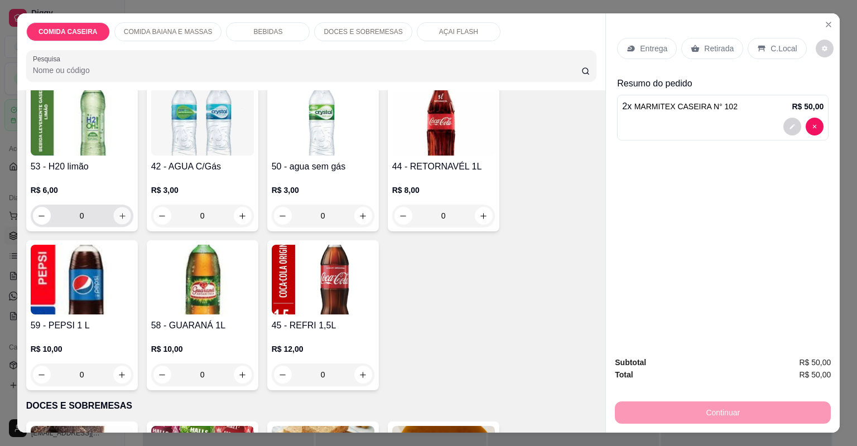
click at [119, 216] on icon "increase-product-quantity" at bounding box center [122, 216] width 8 height 8
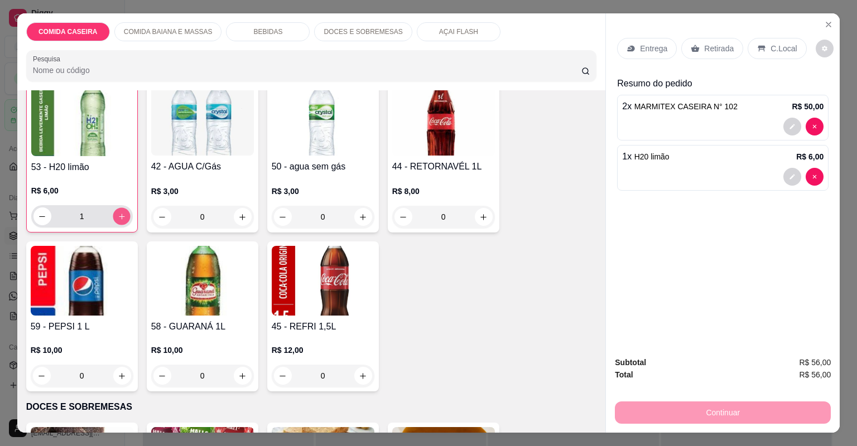
click at [119, 216] on icon "increase-product-quantity" at bounding box center [121, 217] width 8 height 8
type input "2"
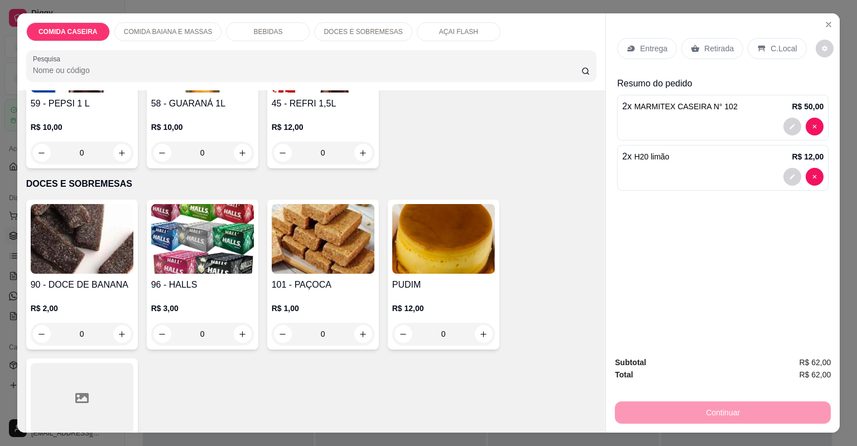
scroll to position [1250, 0]
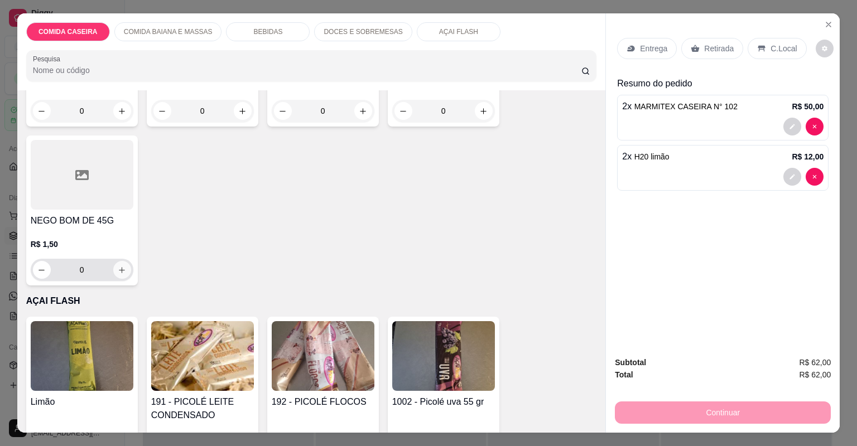
click at [122, 274] on button "increase-product-quantity" at bounding box center [122, 270] width 18 height 18
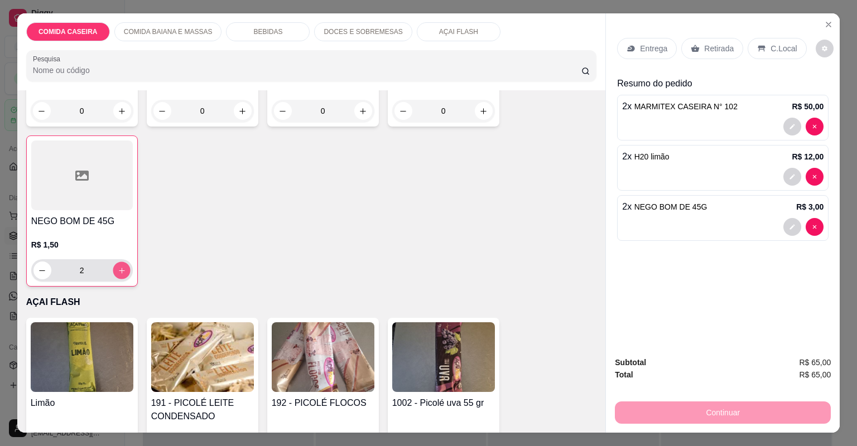
click at [122, 274] on button "increase-product-quantity" at bounding box center [121, 270] width 17 height 17
click at [33, 273] on button "decrease-product-quantity" at bounding box center [42, 271] width 18 height 18
type input "2"
click at [708, 42] on div "Retirada" at bounding box center [712, 48] width 62 height 21
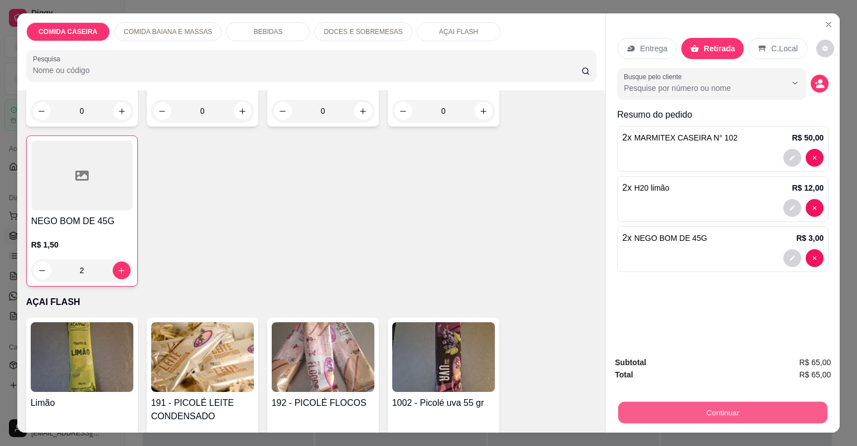
click at [688, 414] on button "Continuar" at bounding box center [722, 413] width 209 height 22
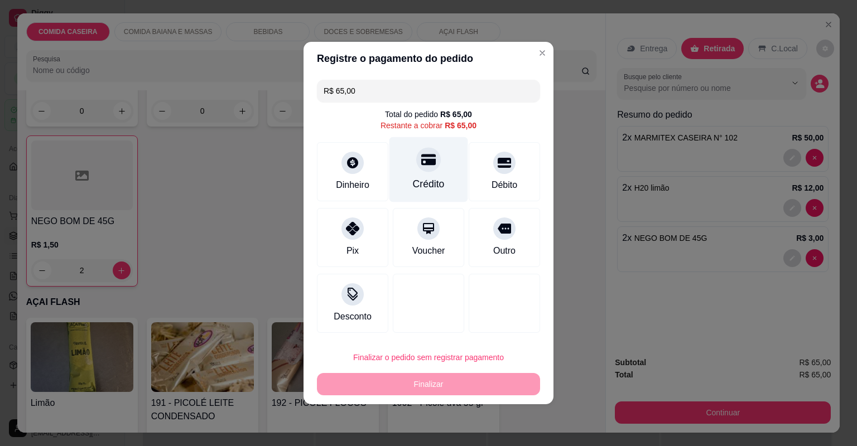
click at [435, 187] on div "Crédito" at bounding box center [429, 184] width 32 height 15
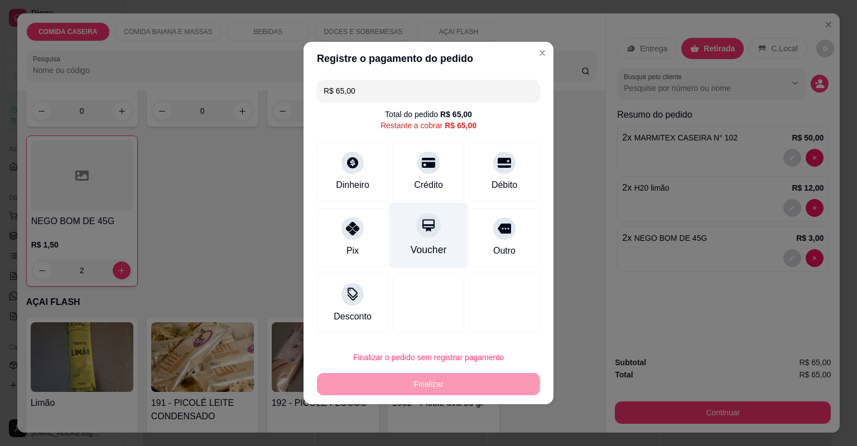
type input "R$ 0,00"
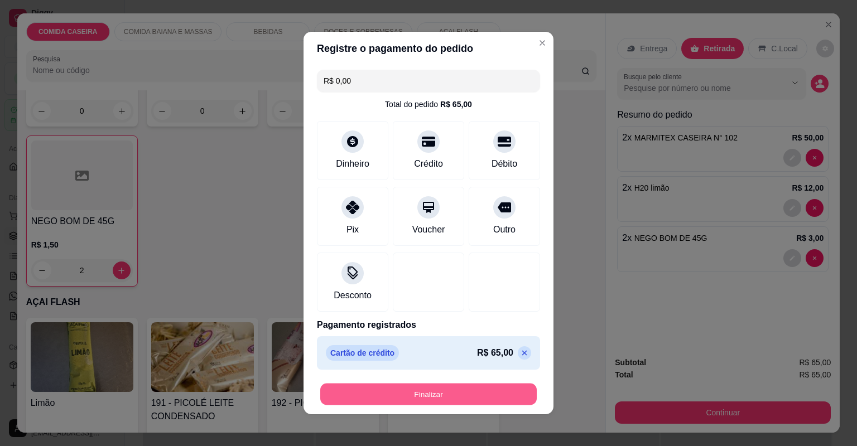
click at [449, 393] on button "Finalizar" at bounding box center [428, 395] width 216 height 22
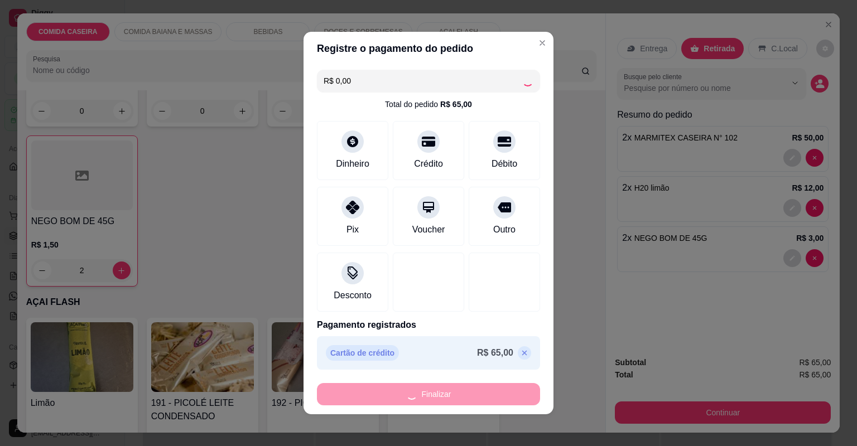
type input "0"
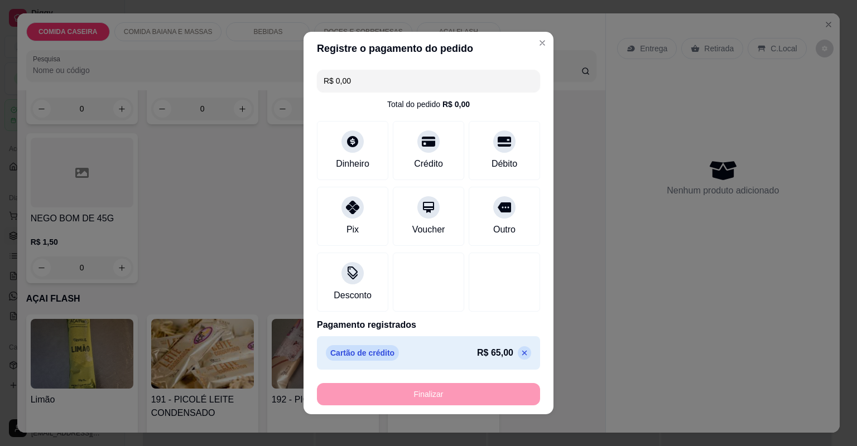
type input "-R$ 65,00"
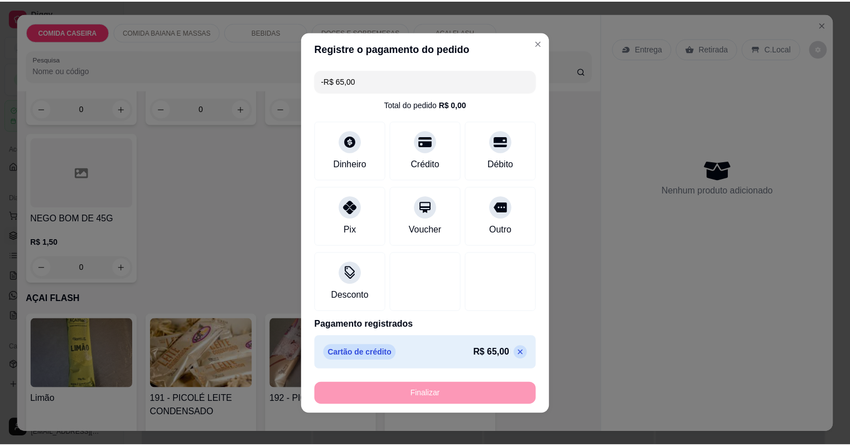
scroll to position [1248, 0]
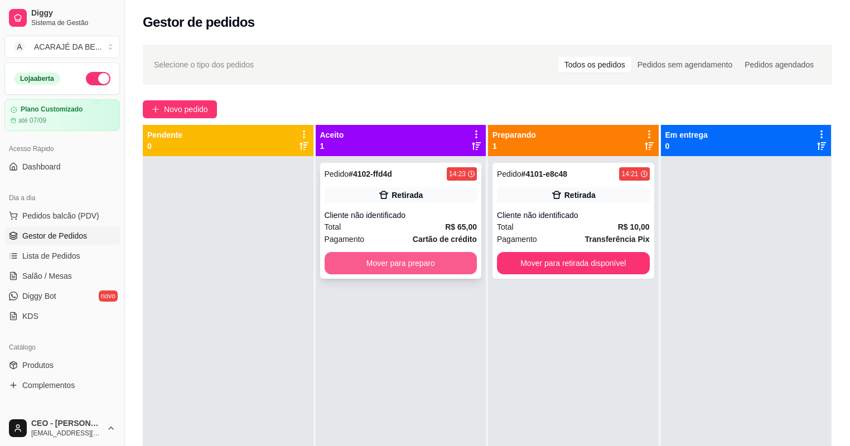
click at [449, 270] on button "Mover para preparo" at bounding box center [401, 263] width 153 height 22
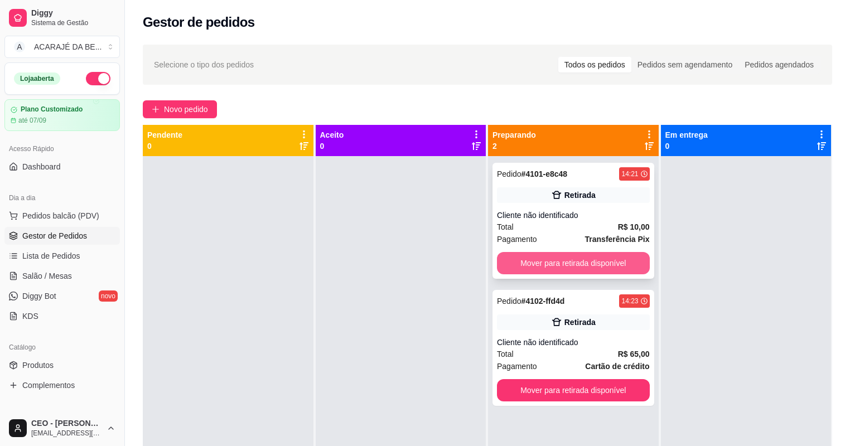
click at [584, 263] on button "Mover para retirada disponível" at bounding box center [573, 263] width 153 height 22
click at [584, 263] on div "Mover para retirada disponível" at bounding box center [573, 263] width 153 height 22
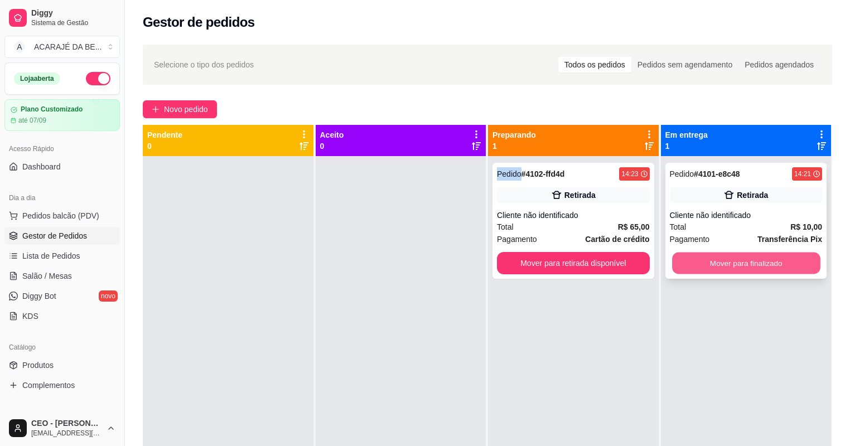
click at [687, 262] on button "Mover para finalizado" at bounding box center [746, 264] width 148 height 22
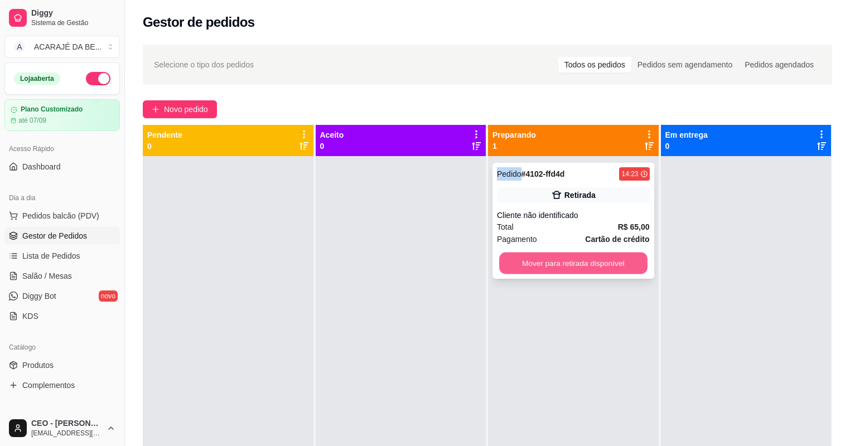
click at [632, 264] on button "Mover para retirada disponível" at bounding box center [573, 264] width 148 height 22
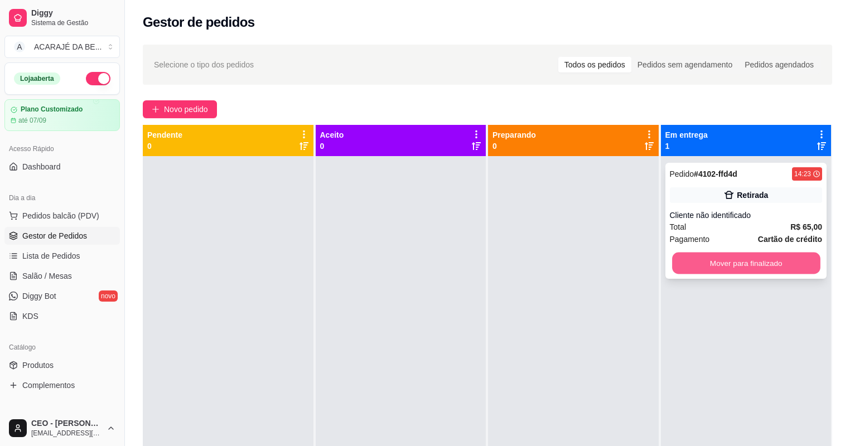
click at [721, 261] on button "Mover para finalizado" at bounding box center [746, 264] width 148 height 22
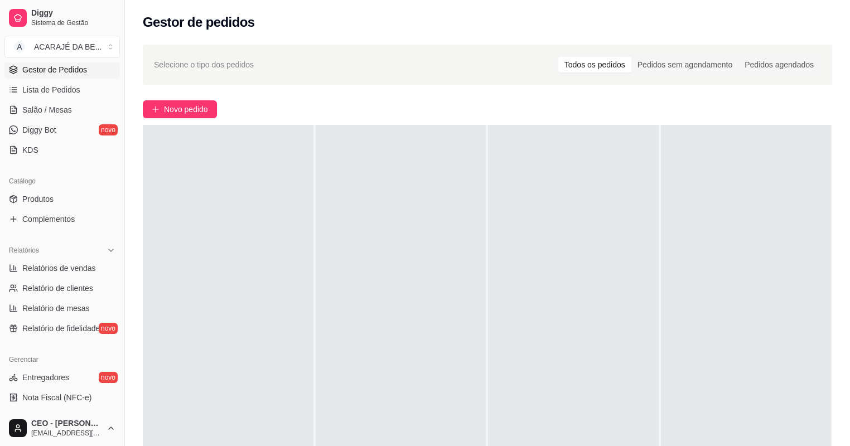
scroll to position [179, 0]
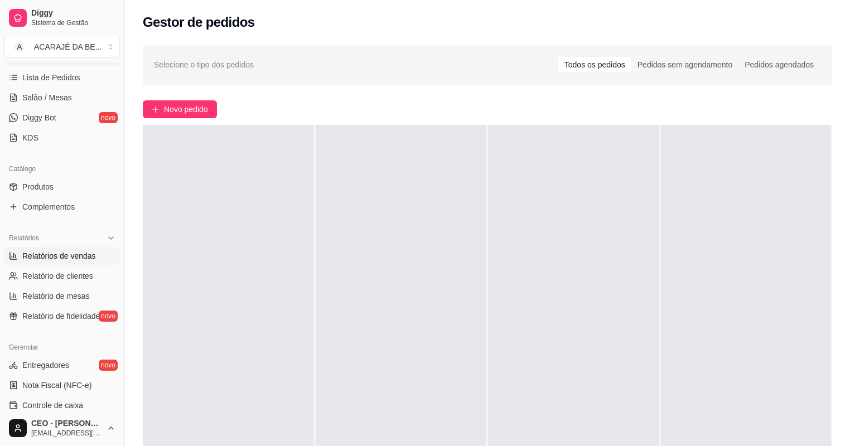
click at [52, 259] on span "Relatórios de vendas" at bounding box center [59, 255] width 74 height 11
select select "ALL"
select select "0"
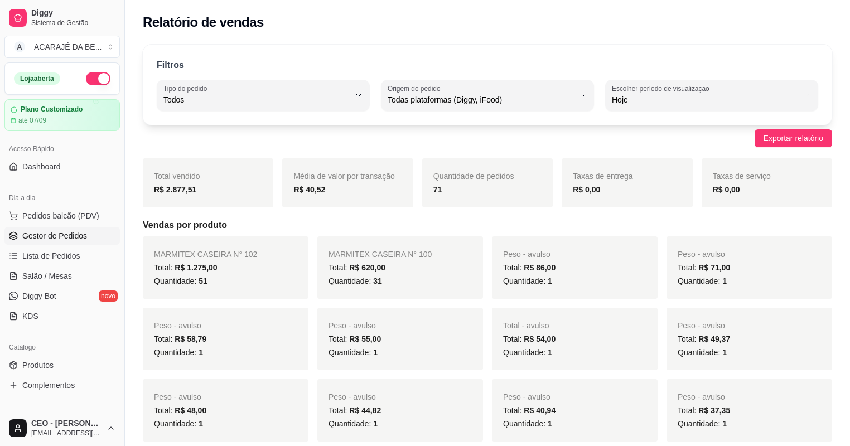
click at [45, 232] on span "Gestor de Pedidos" at bounding box center [54, 235] width 65 height 11
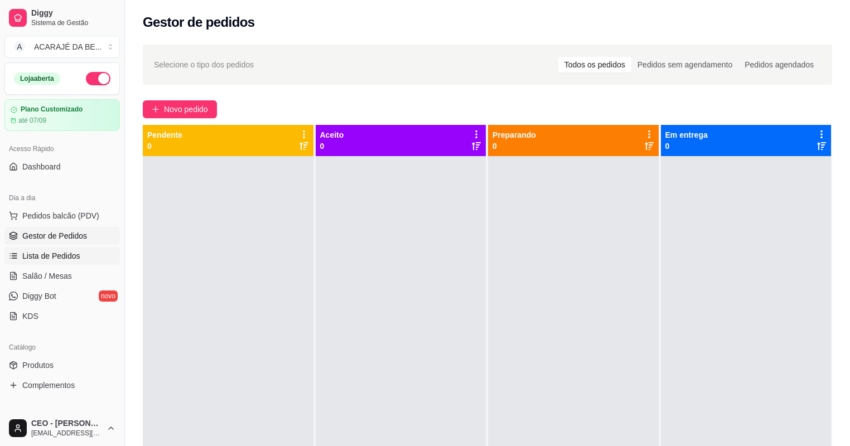
click at [62, 258] on span "Lista de Pedidos" at bounding box center [51, 255] width 58 height 11
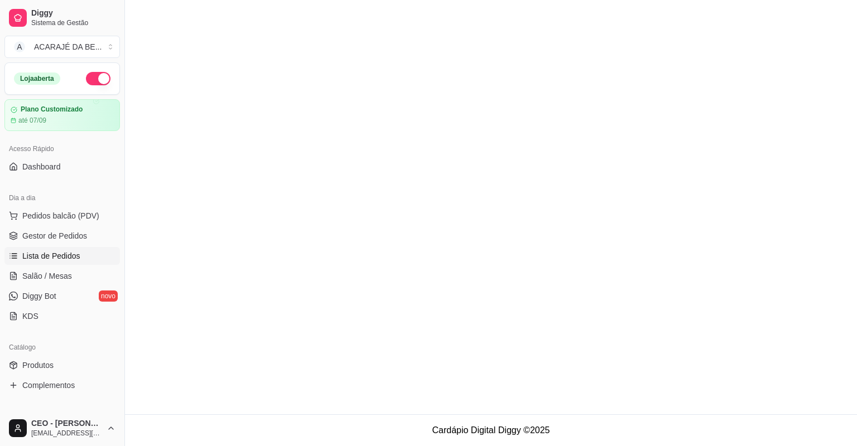
click at [62, 258] on span "Lista de Pedidos" at bounding box center [51, 255] width 58 height 11
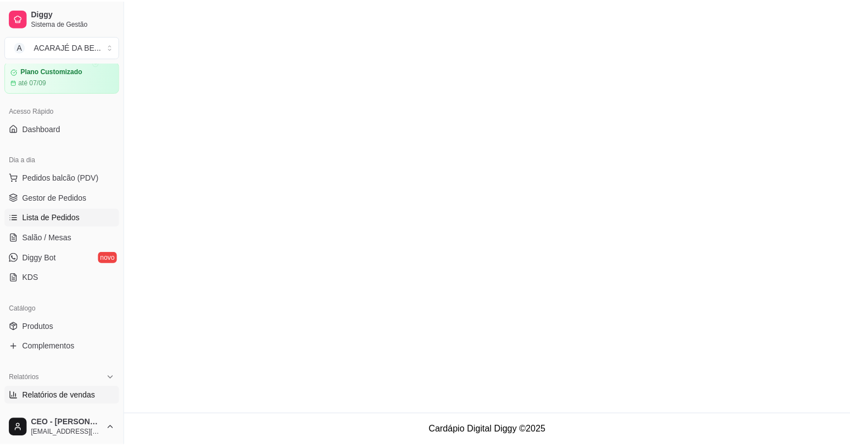
scroll to position [89, 0]
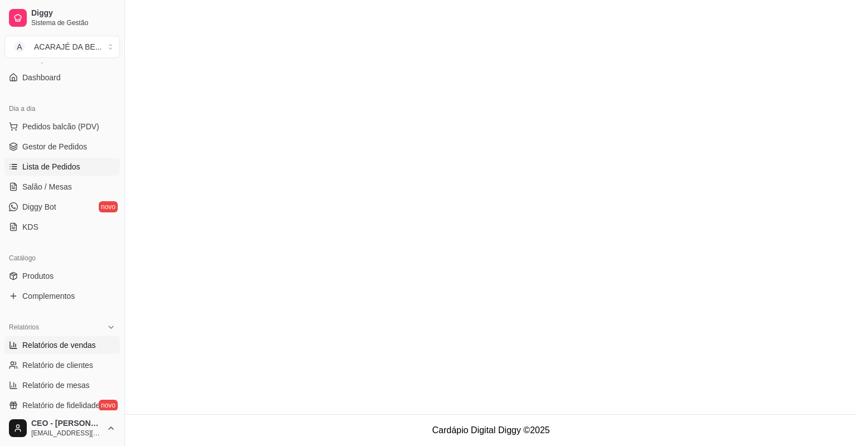
click at [62, 340] on span "Relatórios de vendas" at bounding box center [59, 345] width 74 height 11
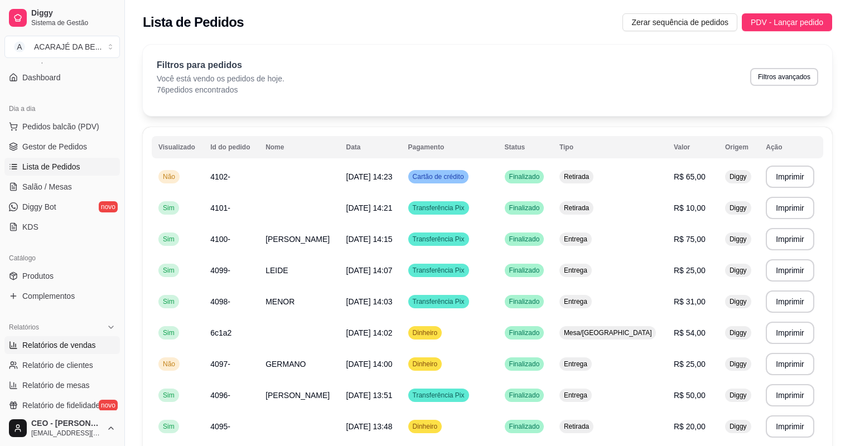
select select "ALL"
select select "0"
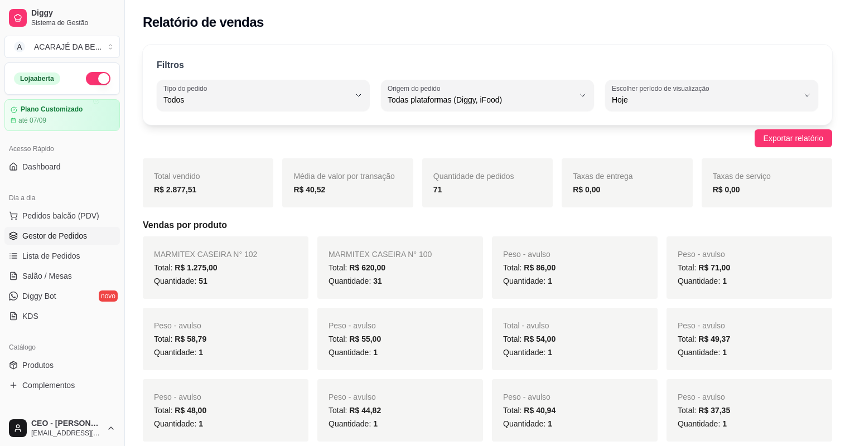
click at [61, 234] on span "Gestor de Pedidos" at bounding box center [54, 235] width 65 height 11
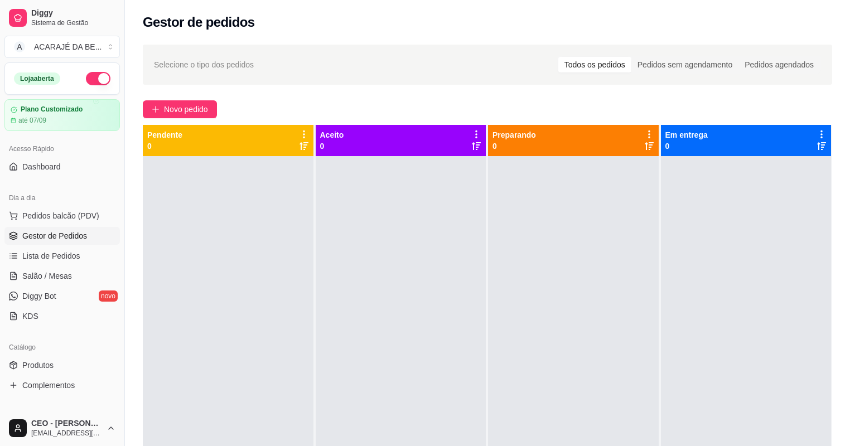
click at [348, 237] on div at bounding box center [401, 379] width 171 height 446
click at [208, 103] on span "Novo pedido" at bounding box center [186, 109] width 44 height 12
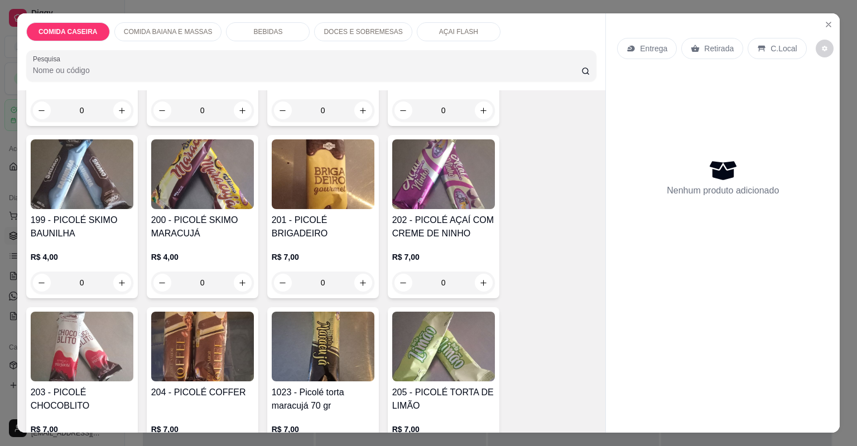
scroll to position [1964, 0]
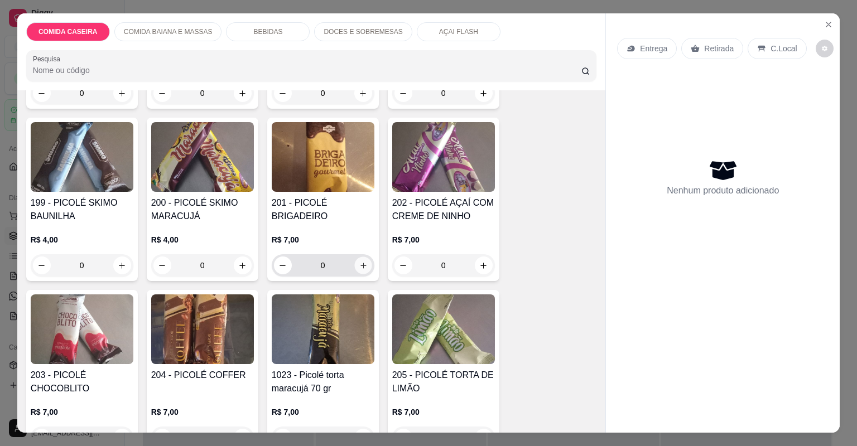
click at [359, 268] on icon "increase-product-quantity" at bounding box center [363, 266] width 8 height 8
type input "1"
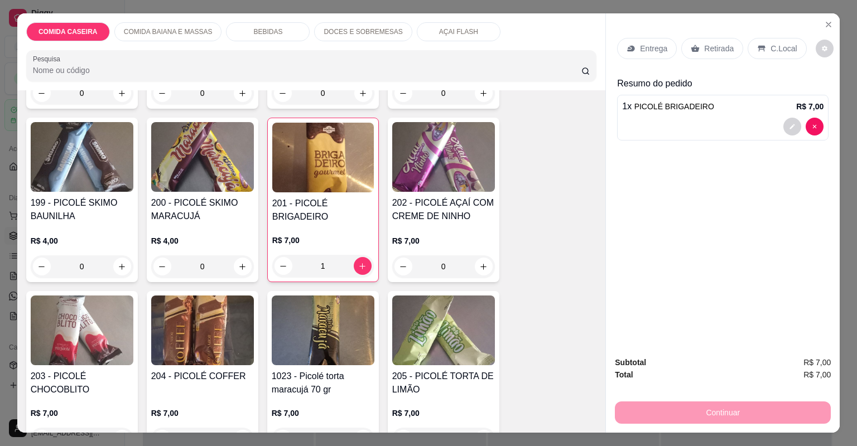
click at [779, 49] on p "C.Local" at bounding box center [783, 48] width 26 height 11
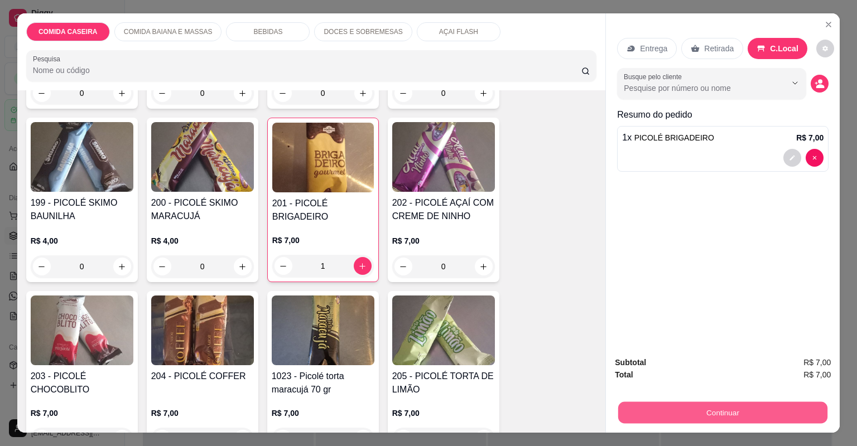
click at [636, 408] on button "Continuar" at bounding box center [722, 413] width 209 height 22
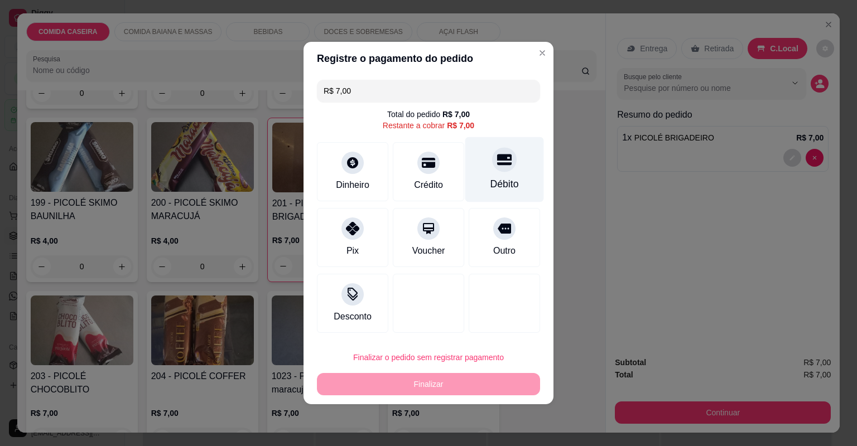
click at [497, 154] on icon at bounding box center [504, 159] width 15 height 15
type input "R$ 0,00"
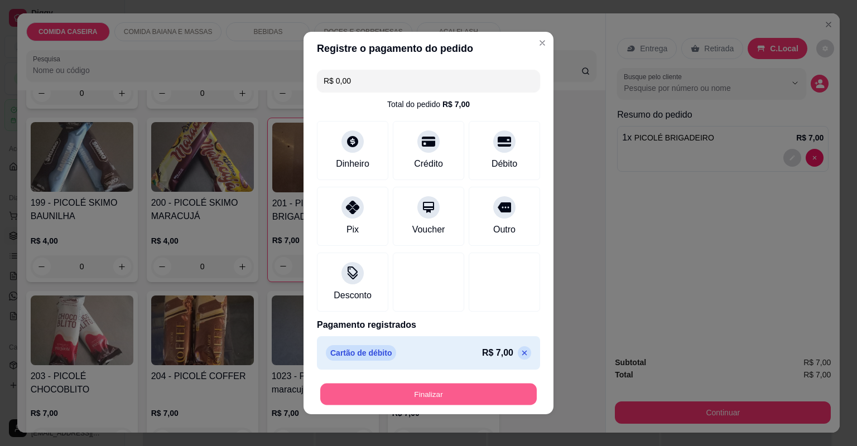
click at [517, 391] on button "Finalizar" at bounding box center [428, 395] width 216 height 22
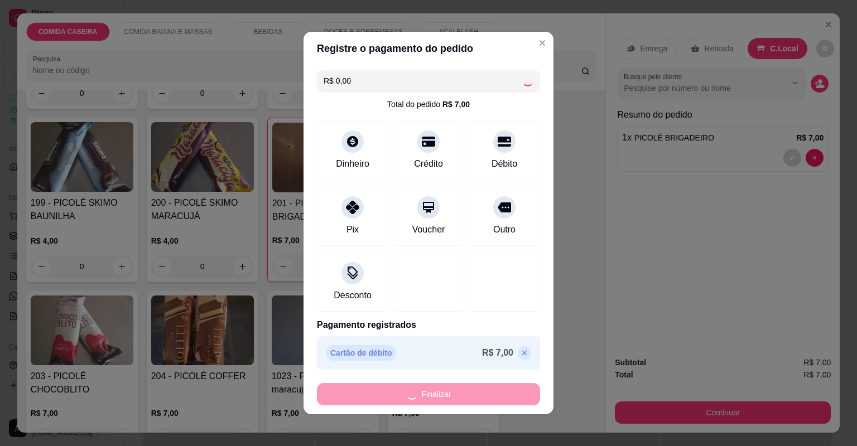
type input "0"
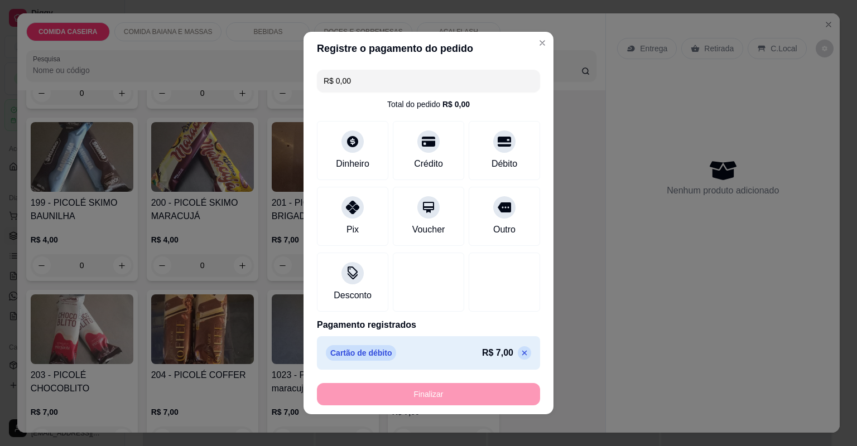
type input "-R$ 7,00"
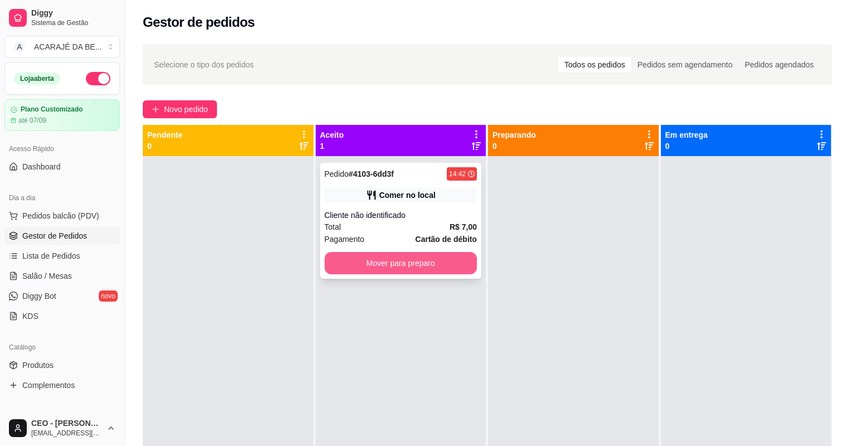
click at [457, 263] on button "Mover para preparo" at bounding box center [401, 263] width 153 height 22
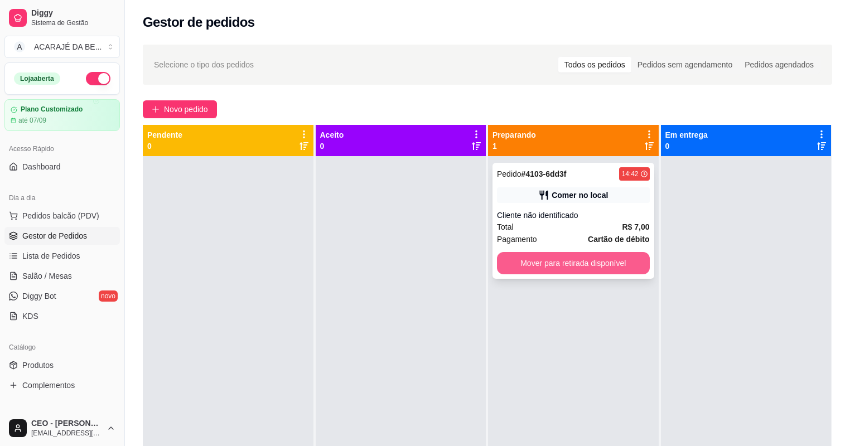
click at [589, 268] on button "Mover para retirada disponível" at bounding box center [573, 263] width 153 height 22
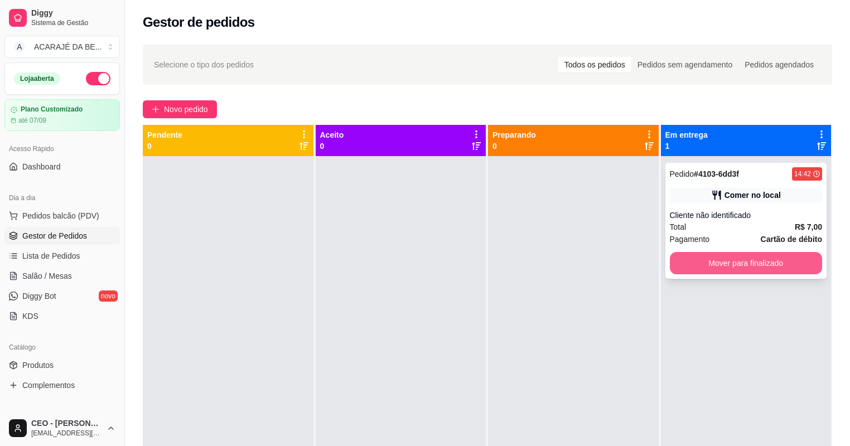
click at [730, 267] on button "Mover para finalizado" at bounding box center [746, 263] width 153 height 22
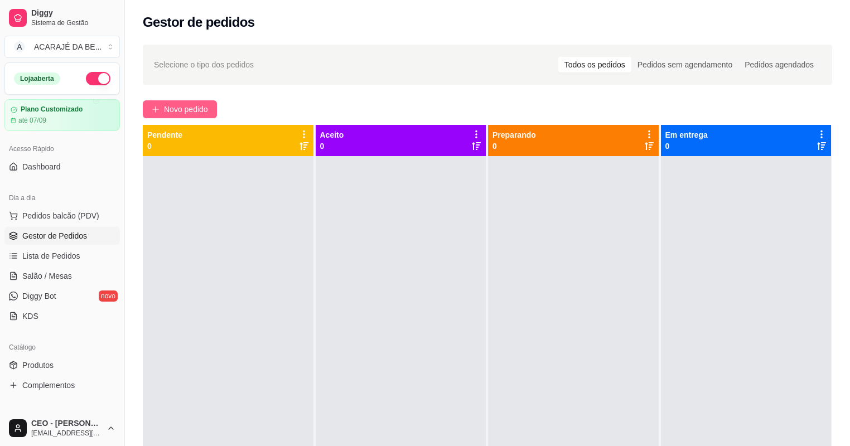
click at [171, 110] on span "Novo pedido" at bounding box center [186, 109] width 44 height 12
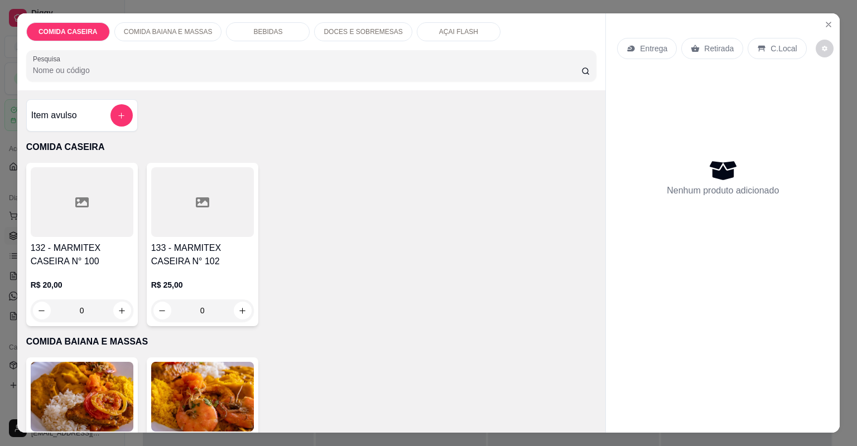
click at [185, 200] on div at bounding box center [202, 202] width 103 height 70
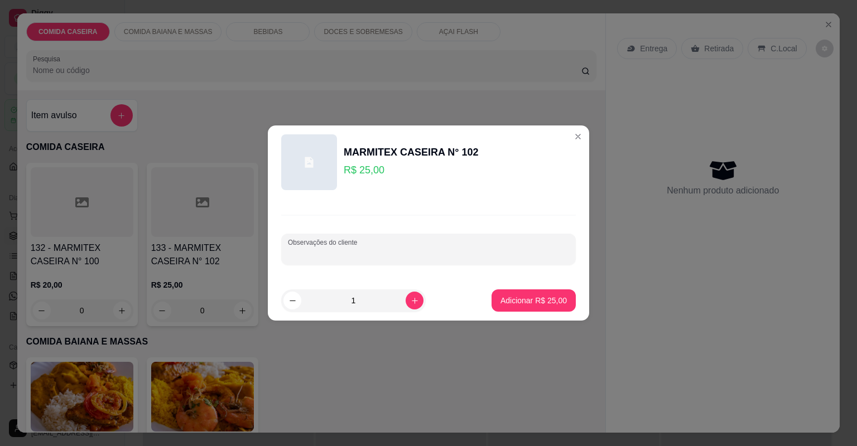
drag, startPoint x: 473, startPoint y: 254, endPoint x: 462, endPoint y: 247, distance: 12.8
click at [470, 250] on input "Observações do cliente" at bounding box center [428, 253] width 281 height 11
paste input "m salpicão lasanha e arroz"
type input "m salpicão lasanha e arroz PANQUECA"
click at [533, 301] on p "Adicionar R$ 25,00" at bounding box center [533, 300] width 66 height 11
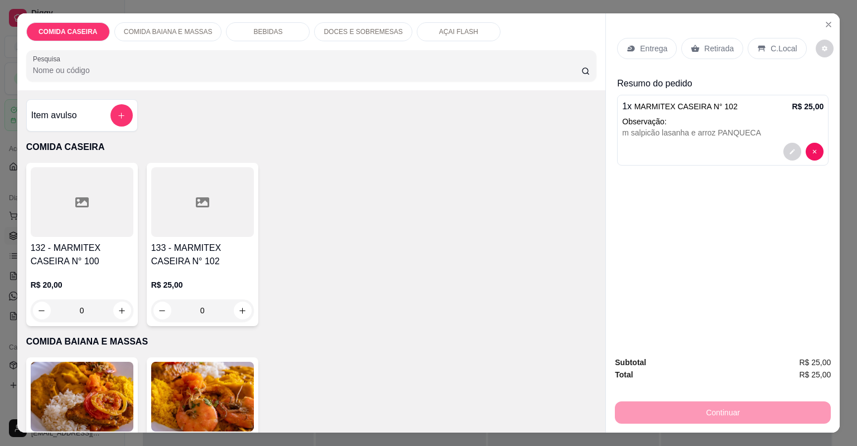
click at [163, 187] on div at bounding box center [202, 202] width 103 height 70
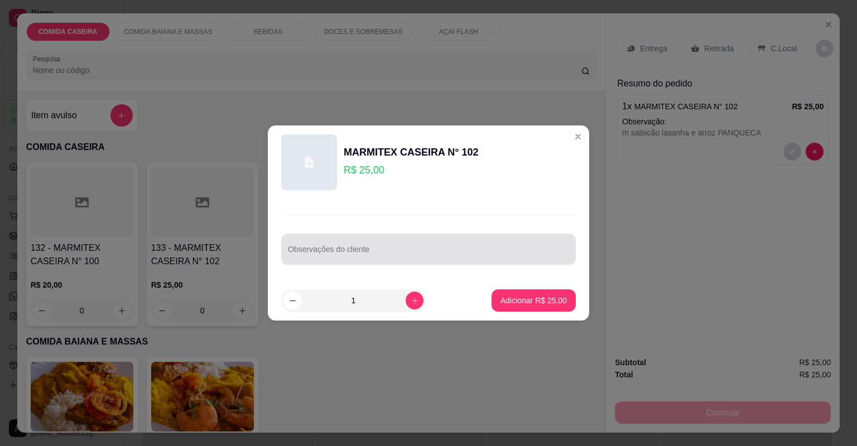
click at [401, 248] on div at bounding box center [428, 249] width 281 height 22
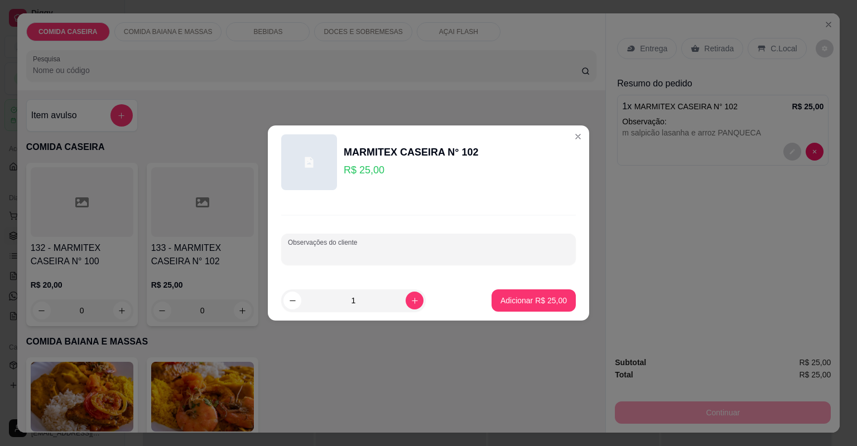
paste input "roncobole, feijão tropeiro arroz e salpicão e panqueca"
type input "roncobole, feijão tropeiro arroz e salpicão e panqueca"
click at [518, 296] on p "Adicionar R$ 25,00" at bounding box center [534, 300] width 65 height 11
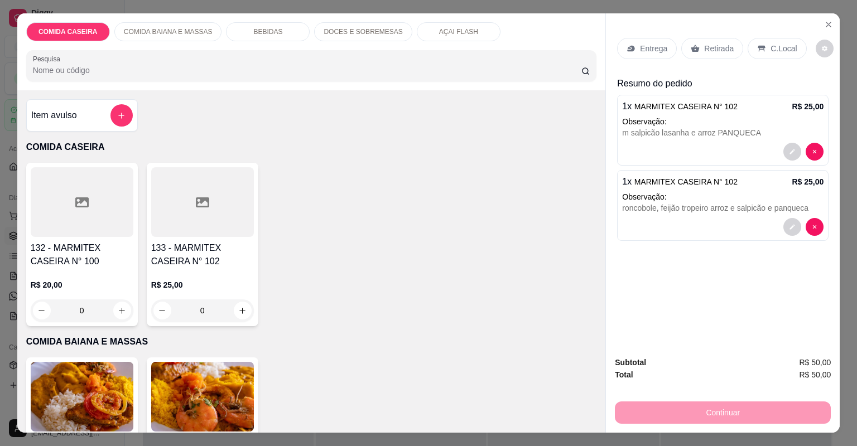
click at [649, 42] on div "Entrega" at bounding box center [647, 48] width 60 height 21
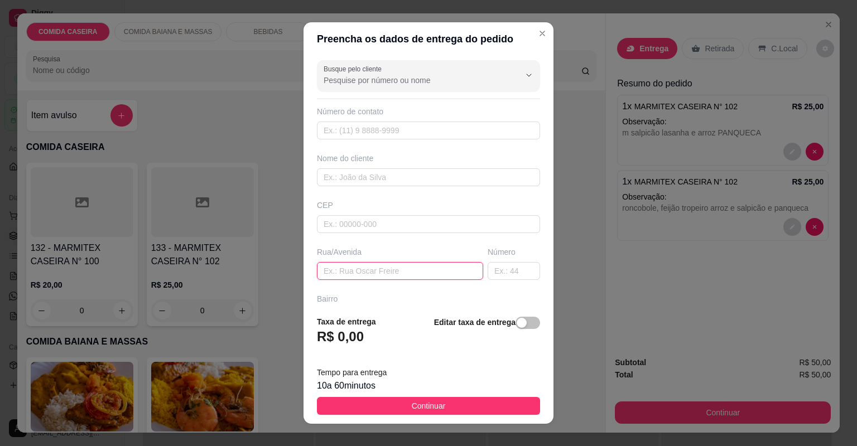
click at [430, 272] on input "text" at bounding box center [400, 271] width 166 height 18
paste input "[STREET_ADDRESS]"
type input "[STREET_ADDRESS]"
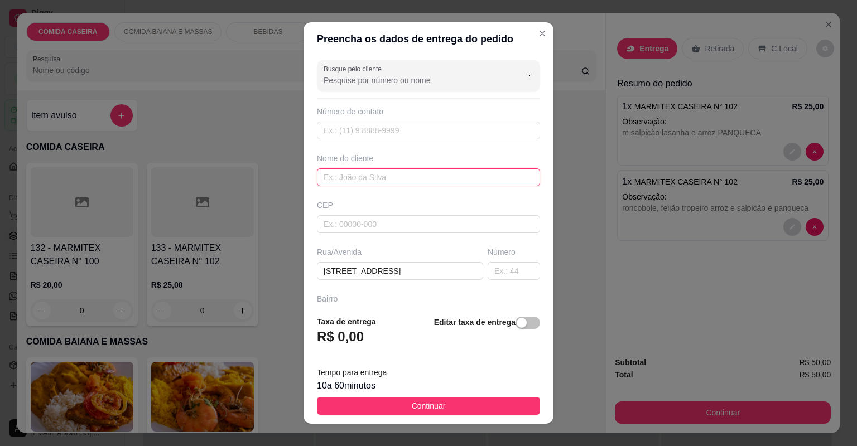
click at [420, 170] on input "text" at bounding box center [428, 177] width 223 height 18
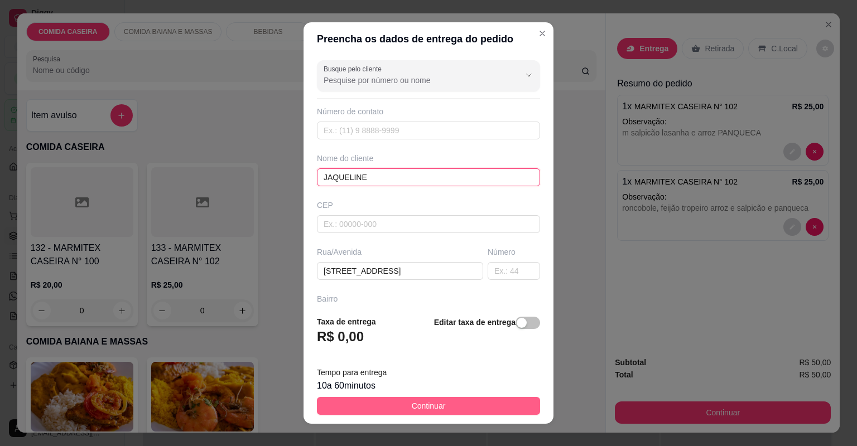
type input "JAQUELINE"
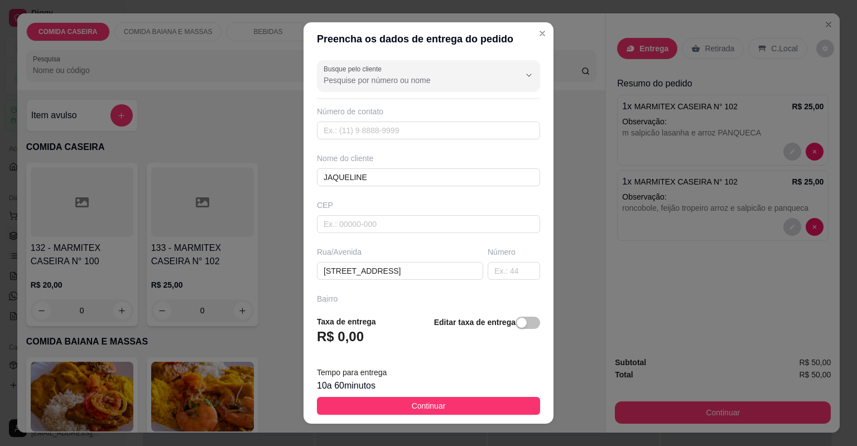
drag, startPoint x: 461, startPoint y: 405, endPoint x: 469, endPoint y: 405, distance: 7.8
click at [462, 405] on button "Continuar" at bounding box center [428, 406] width 223 height 18
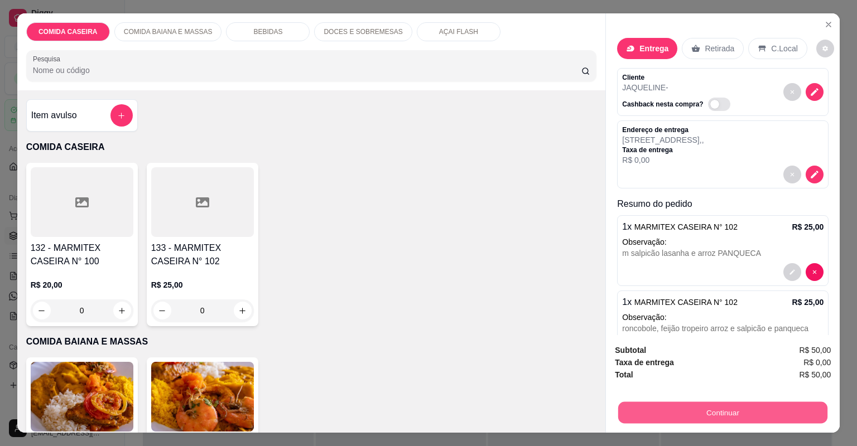
click at [658, 416] on button "Continuar" at bounding box center [722, 413] width 209 height 22
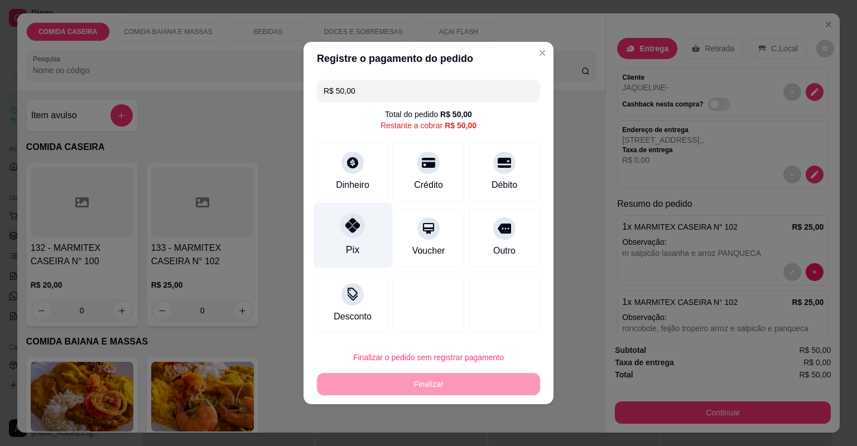
click at [364, 232] on div "Pix" at bounding box center [353, 235] width 79 height 65
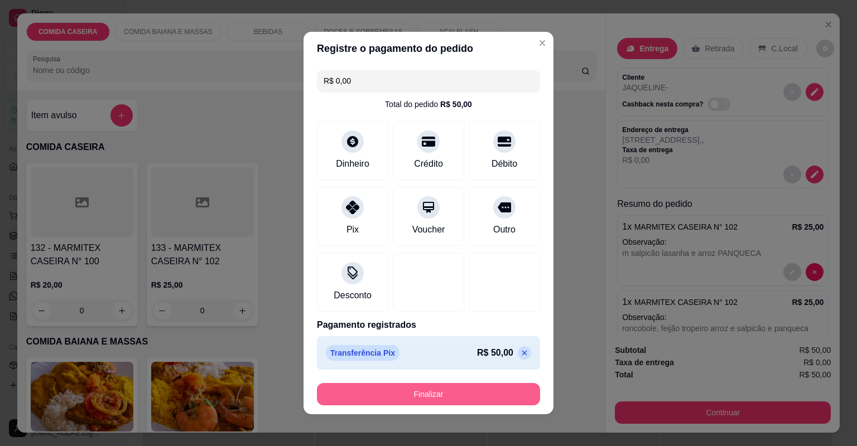
click at [470, 393] on button "Finalizar" at bounding box center [428, 394] width 223 height 22
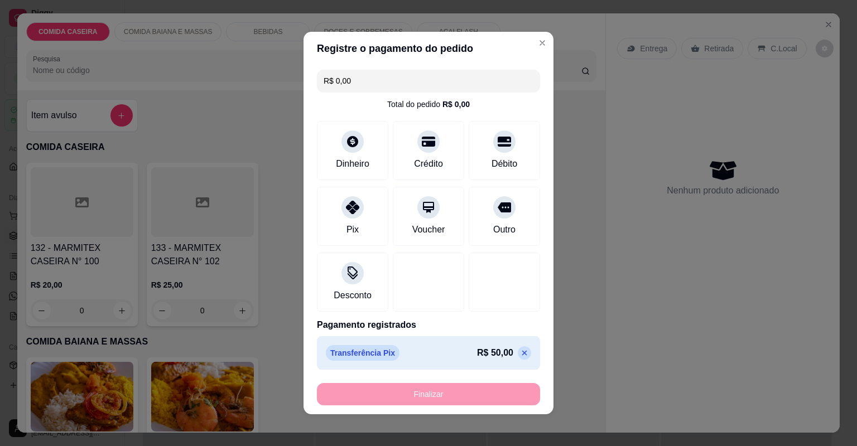
type input "-R$ 50,00"
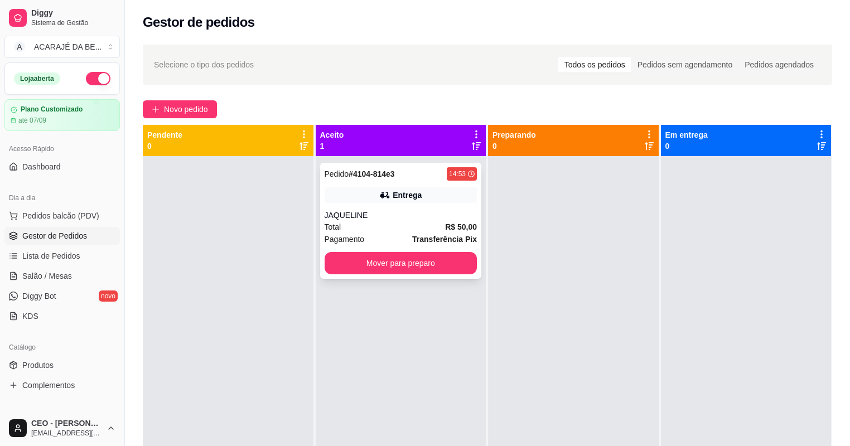
click at [417, 210] on div "JAQUELINE" at bounding box center [401, 215] width 153 height 11
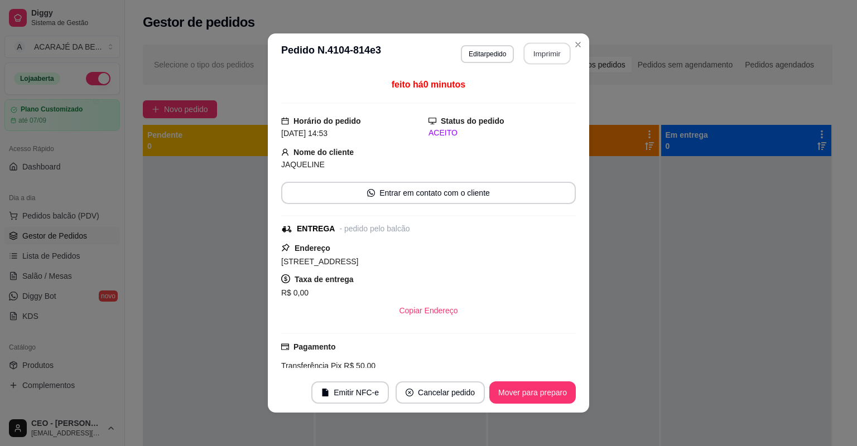
click at [549, 49] on button "Imprimir" at bounding box center [547, 54] width 47 height 22
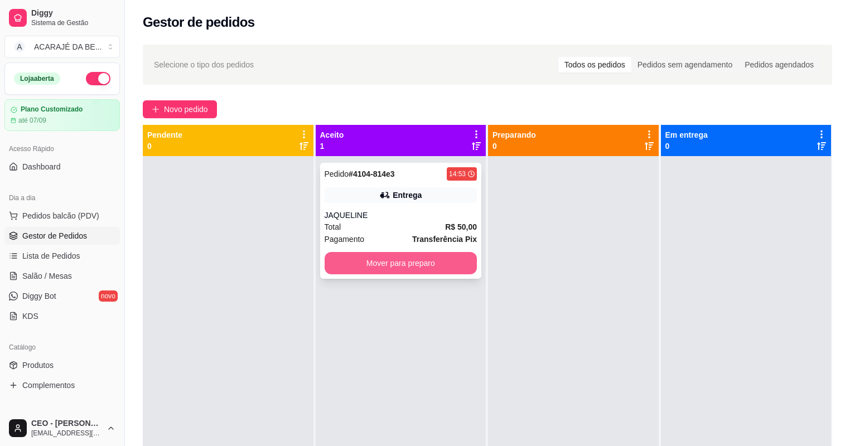
click at [436, 265] on button "Mover para preparo" at bounding box center [401, 263] width 153 height 22
click at [436, 265] on div "Mover para preparo" at bounding box center [401, 263] width 153 height 22
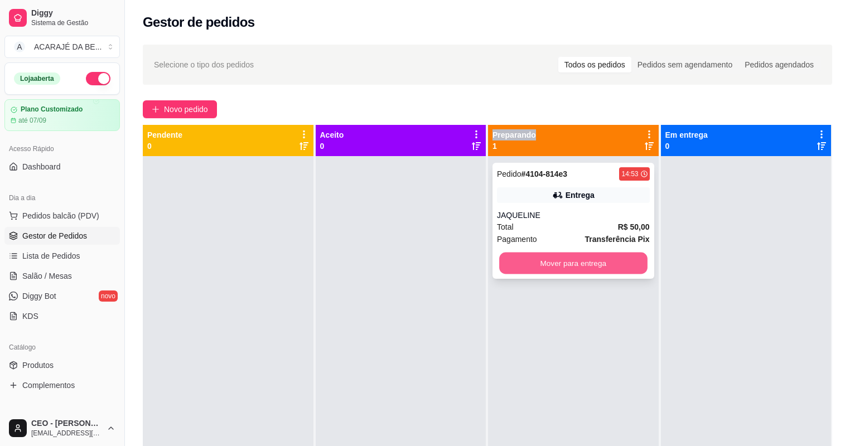
click at [638, 270] on button "Mover para entrega" at bounding box center [573, 264] width 148 height 22
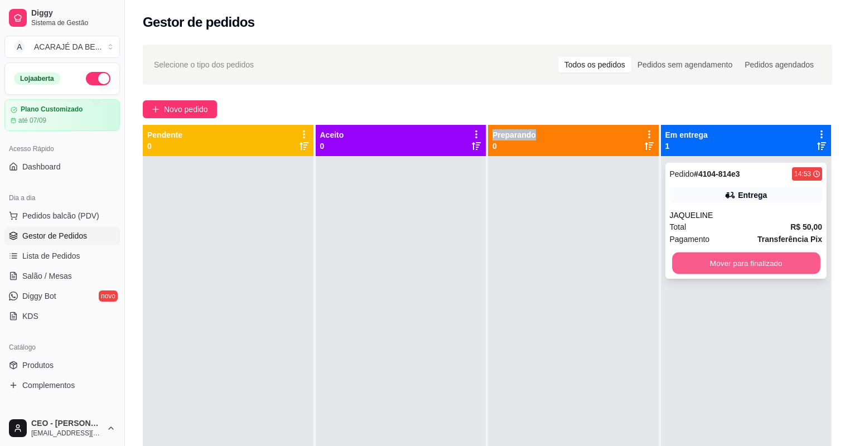
click at [707, 254] on button "Mover para finalizado" at bounding box center [746, 264] width 148 height 22
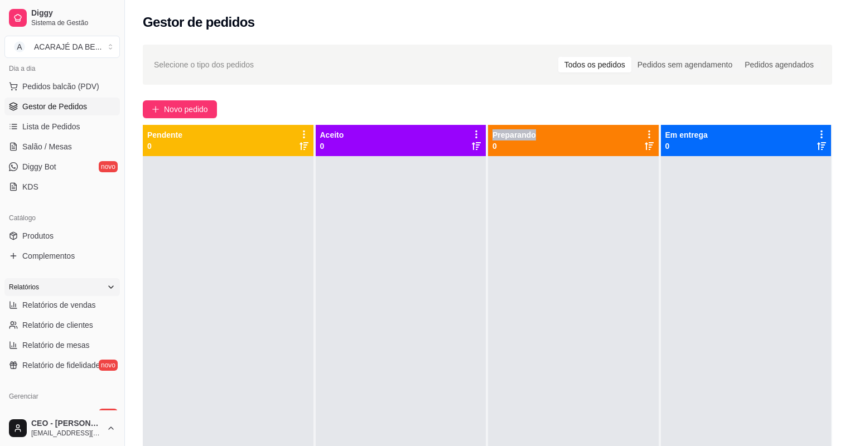
scroll to position [134, 0]
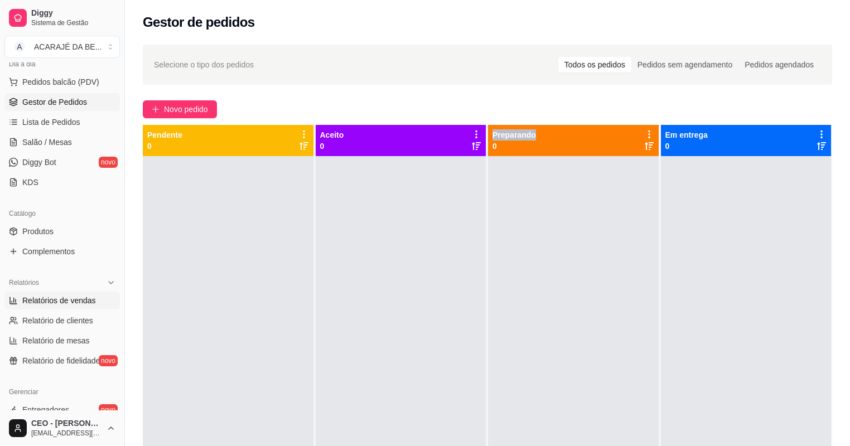
click at [58, 296] on span "Relatórios de vendas" at bounding box center [59, 300] width 74 height 11
select select "ALL"
select select "0"
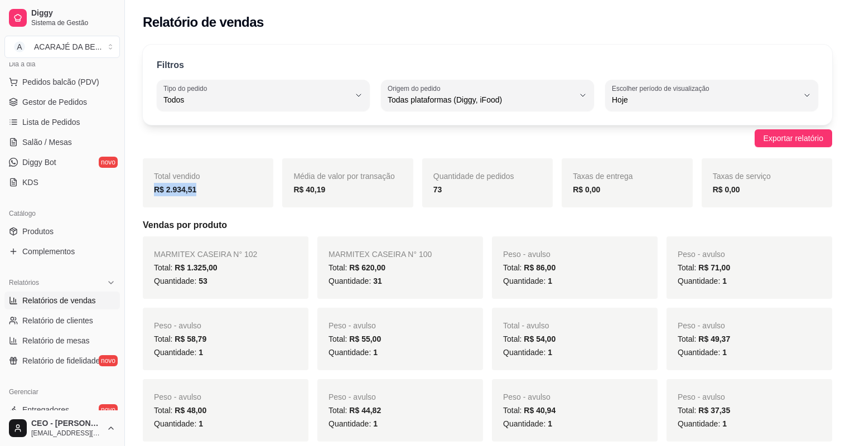
drag, startPoint x: 146, startPoint y: 192, endPoint x: 318, endPoint y: 185, distance: 172.0
click at [266, 185] on div "Total vendido R$ 2.934,51" at bounding box center [208, 182] width 131 height 49
drag, startPoint x: 318, startPoint y: 185, endPoint x: 480, endPoint y: 188, distance: 161.8
click at [480, 188] on div "Total vendido R$ 2.934,51 Média de valor por transação R$ 40,19 Quantidade de p…" at bounding box center [488, 182] width 690 height 49
copy div "R$ 40,19 Quantidade de pedidos 73"
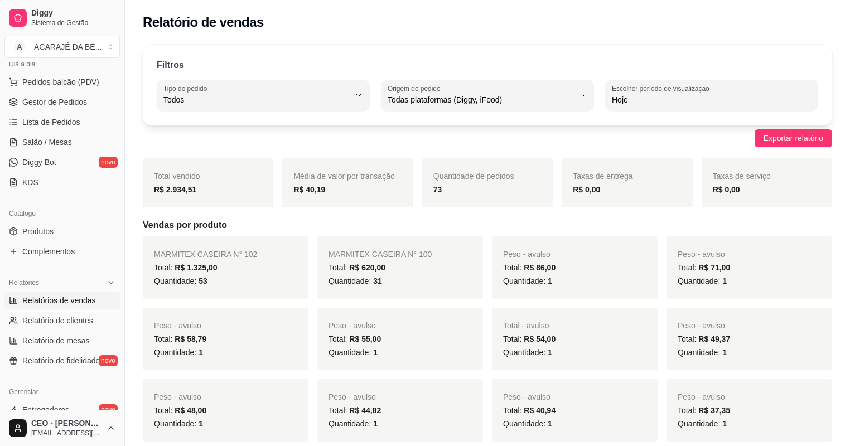
click at [149, 193] on div "Total vendido R$ 2.934,51" at bounding box center [208, 182] width 131 height 49
drag, startPoint x: 149, startPoint y: 193, endPoint x: 469, endPoint y: 199, distance: 320.3
click at [469, 199] on div "Total vendido R$ 2.934,51 Média de valor por transação R$ 40,19 Quantidade de p…" at bounding box center [488, 182] width 690 height 49
copy div "R$ 2.934,51 Média de valor por transação R$ 40,19 Quantidade de pedidos 73"
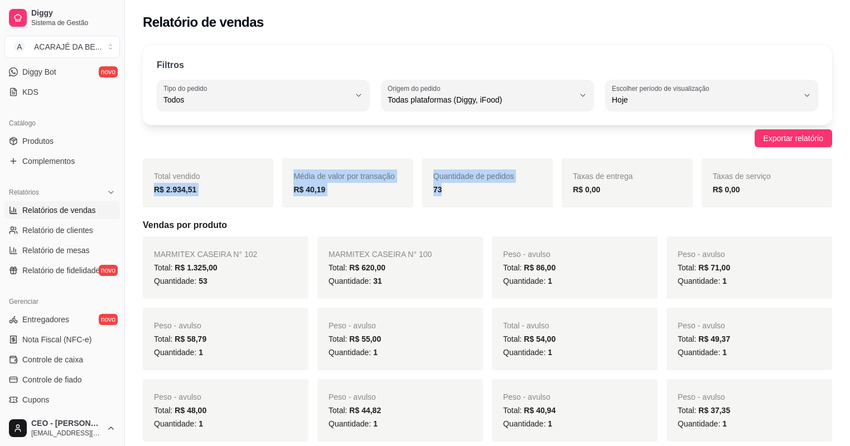
scroll to position [268, 0]
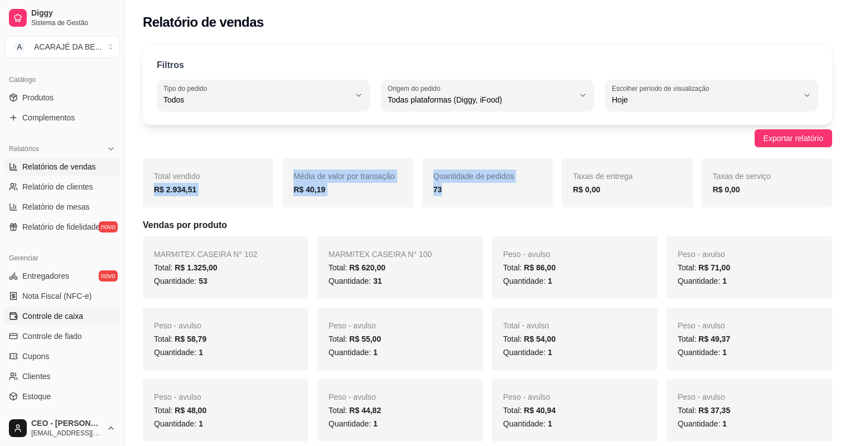
click at [68, 317] on span "Controle de caixa" at bounding box center [52, 316] width 61 height 11
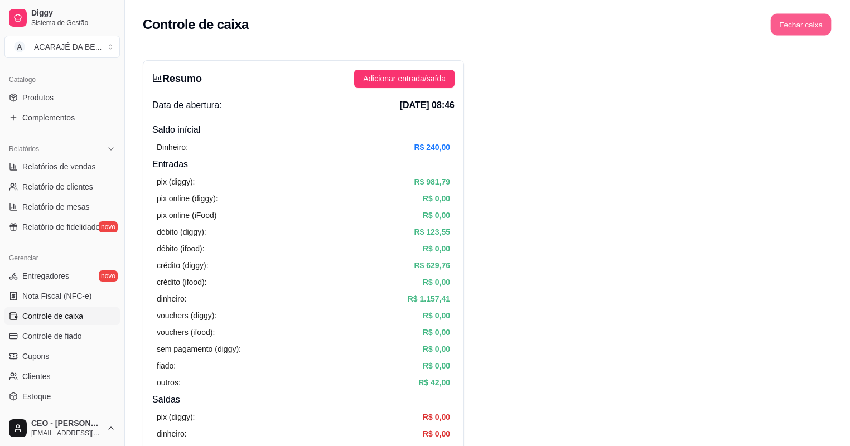
click at [816, 27] on button "Fechar caixa" at bounding box center [801, 25] width 61 height 22
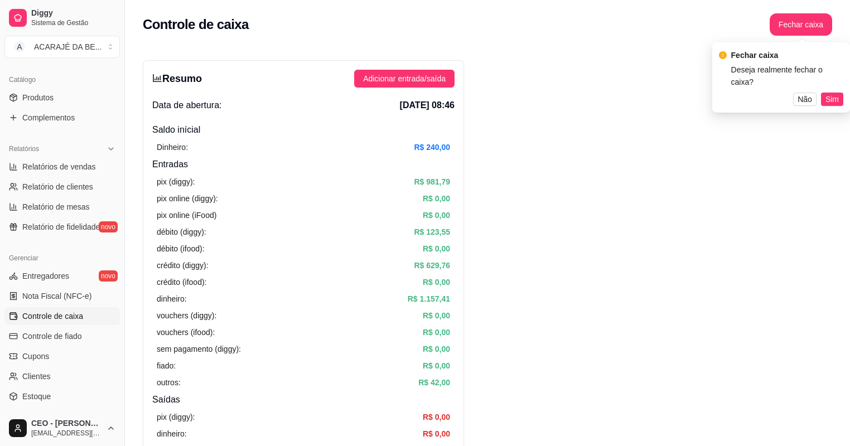
click at [827, 93] on span "Sim" at bounding box center [832, 99] width 13 height 12
